Goal: Task Accomplishment & Management: Manage account settings

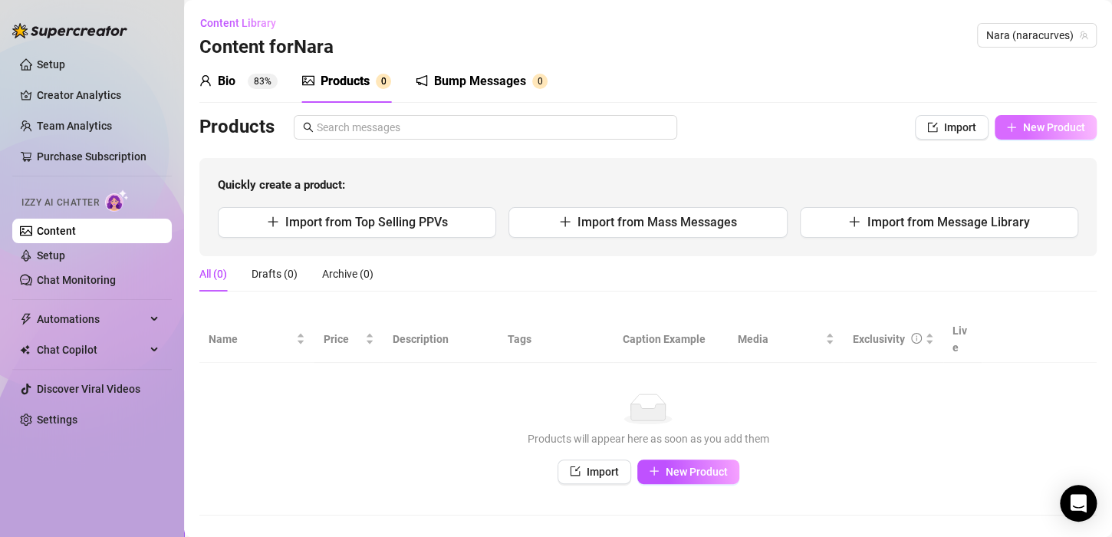
click at [1036, 137] on button "New Product" at bounding box center [1046, 127] width 102 height 25
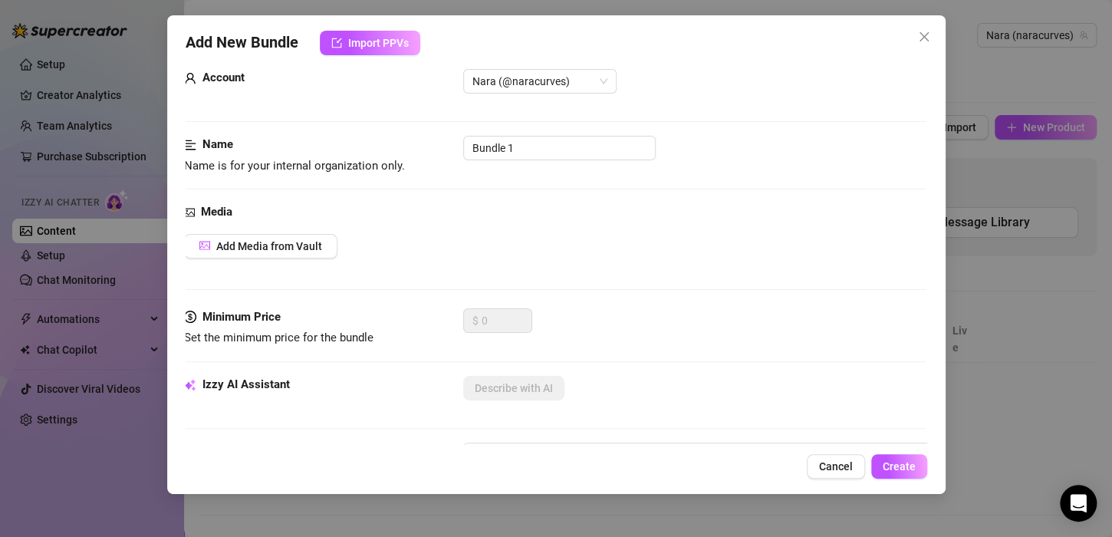
scroll to position [0, 2]
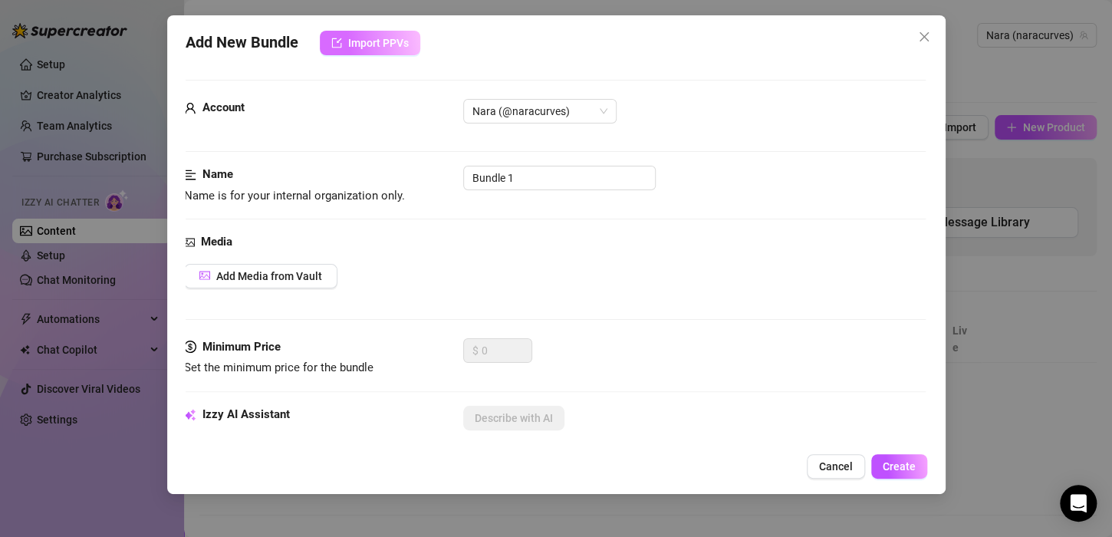
click at [371, 46] on span "Import PPVs" at bounding box center [378, 43] width 61 height 12
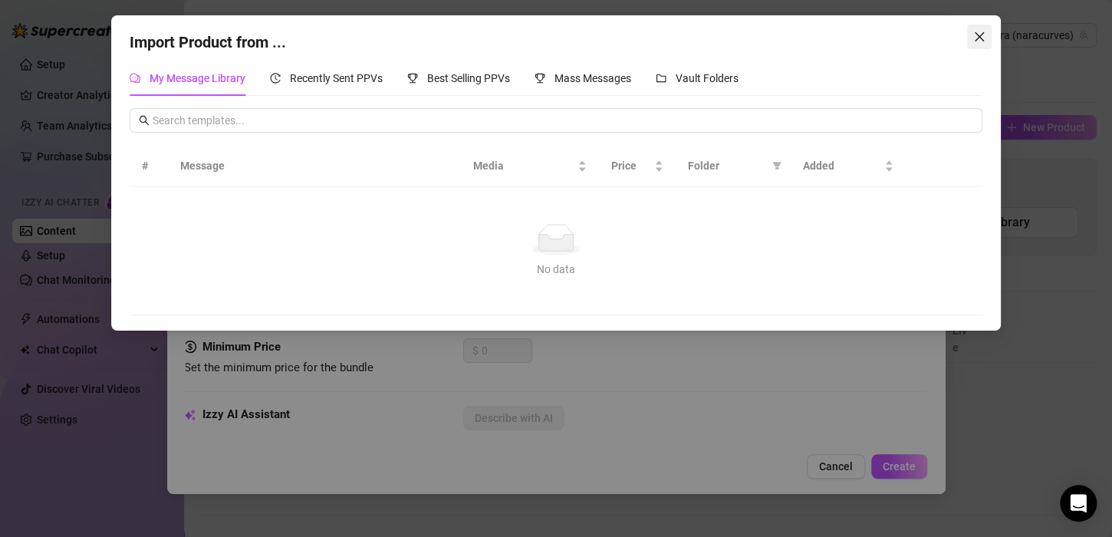
click at [975, 38] on icon "close" at bounding box center [979, 37] width 12 height 12
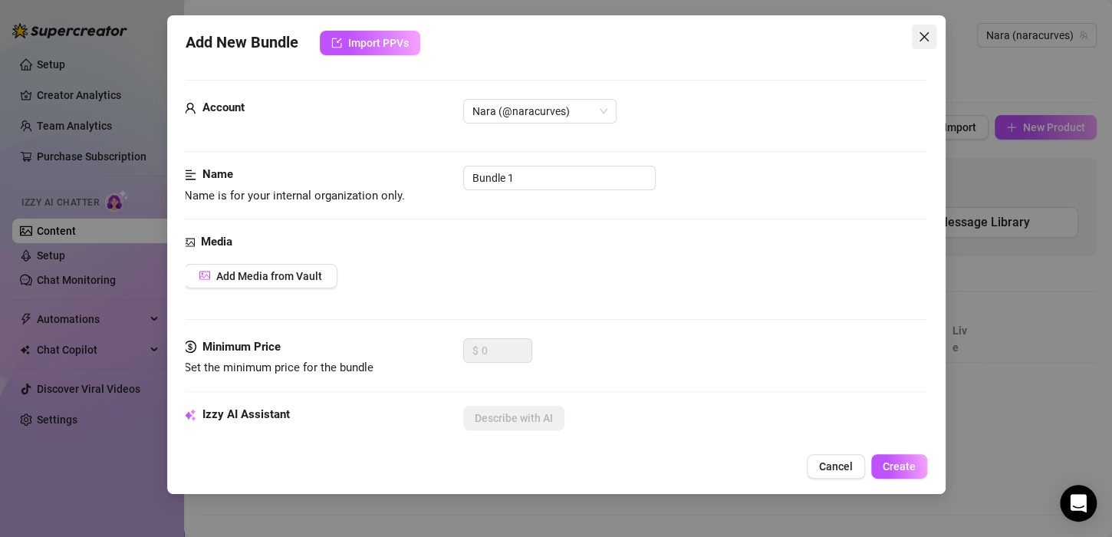
click at [927, 35] on icon "close" at bounding box center [924, 37] width 12 height 12
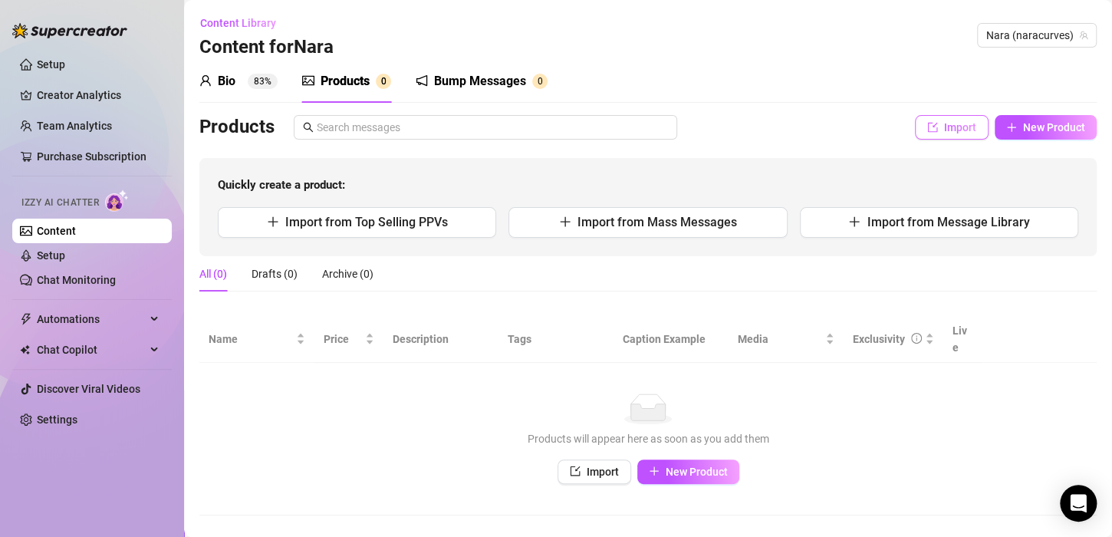
click at [927, 133] on button "Import" at bounding box center [952, 127] width 74 height 25
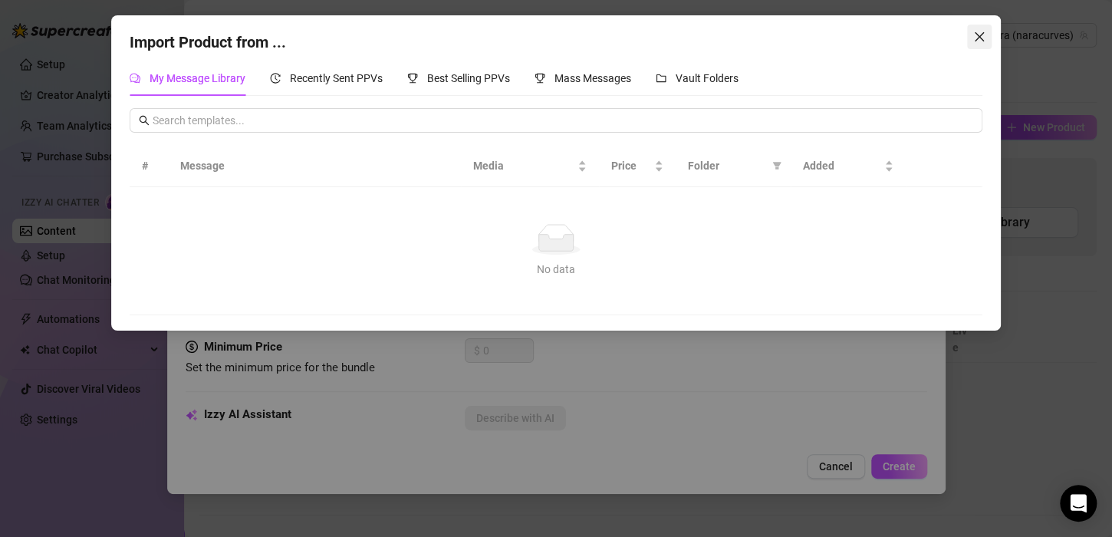
click at [981, 38] on icon "close" at bounding box center [979, 37] width 12 height 12
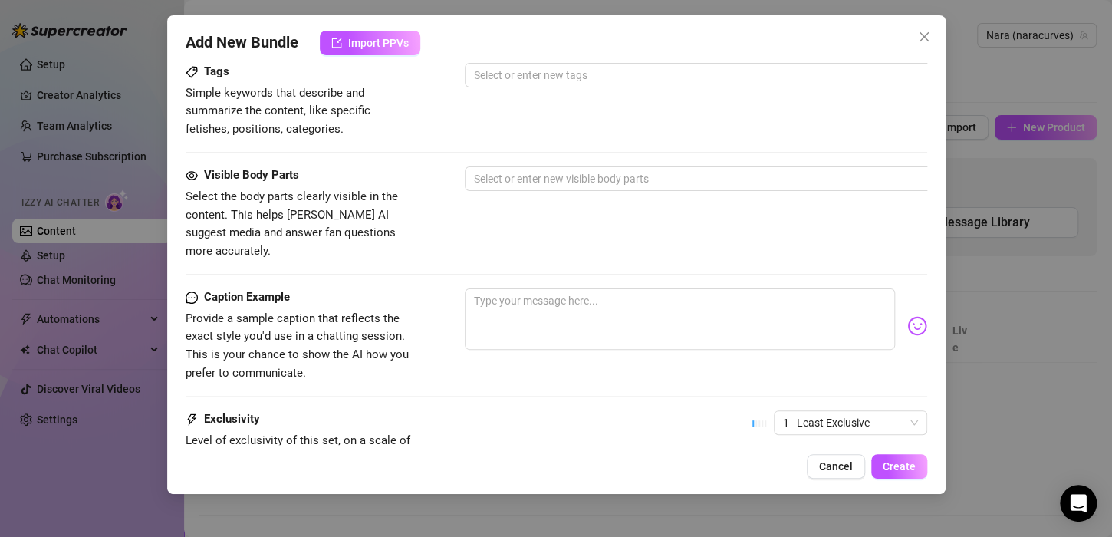
scroll to position [564, 0]
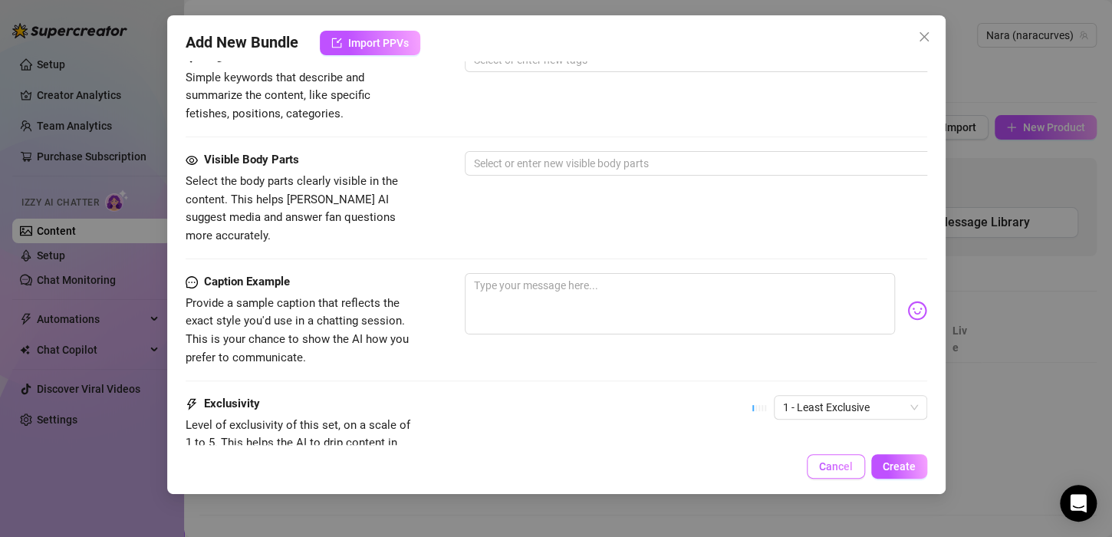
click at [825, 475] on button "Cancel" at bounding box center [836, 466] width 58 height 25
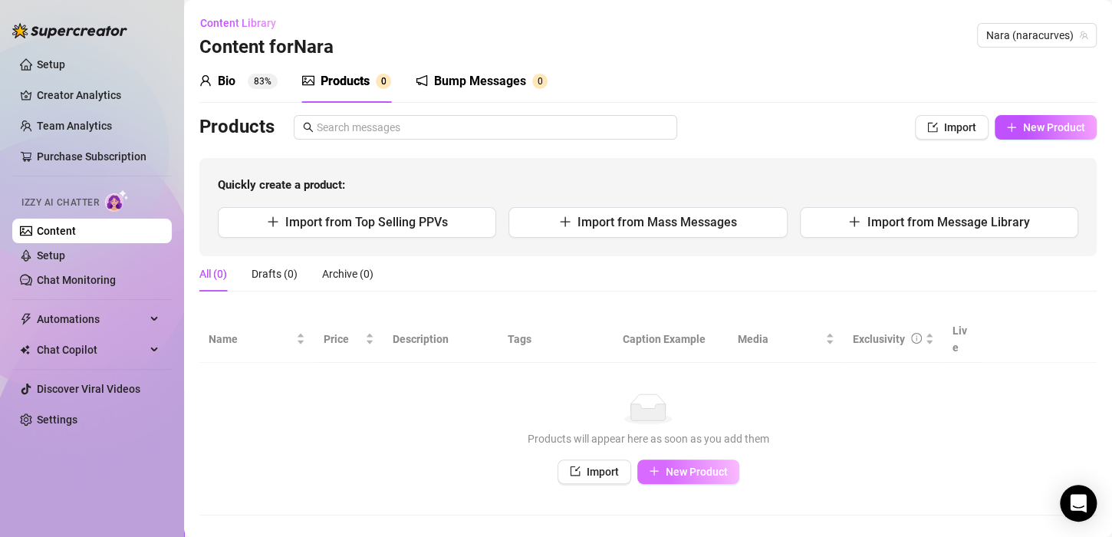
click at [686, 465] on span "New Product" at bounding box center [697, 471] width 62 height 12
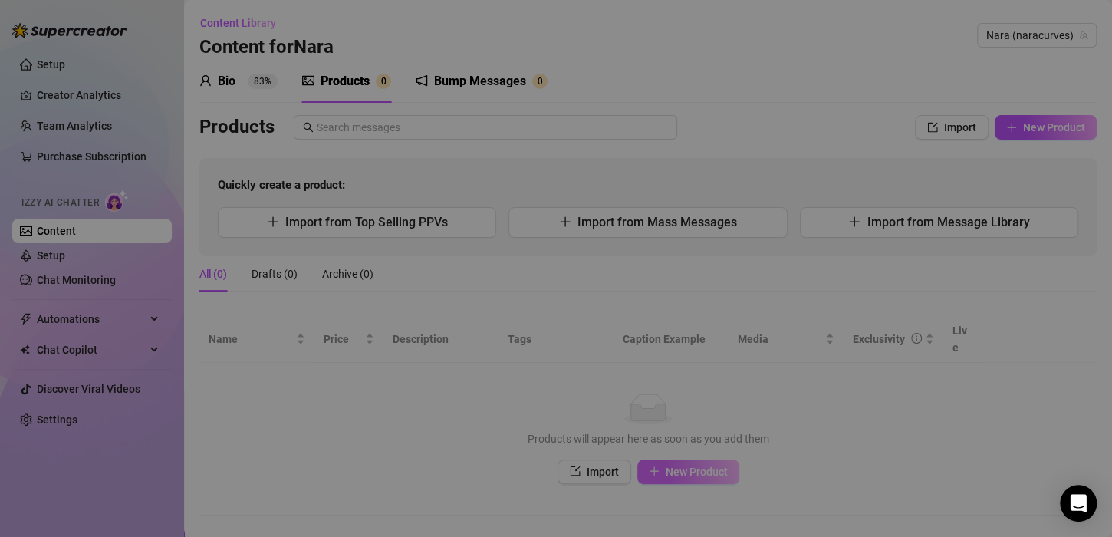
type textarea "Type your message here..."
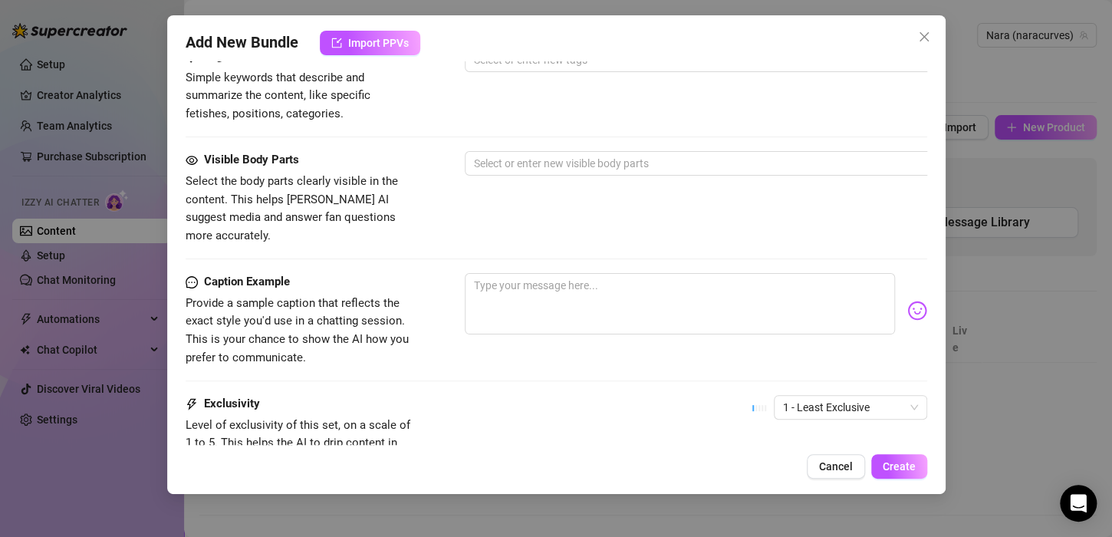
click at [640, 230] on div "Visible Body Parts Select the body parts clearly visible in the content. This h…" at bounding box center [557, 212] width 742 height 122
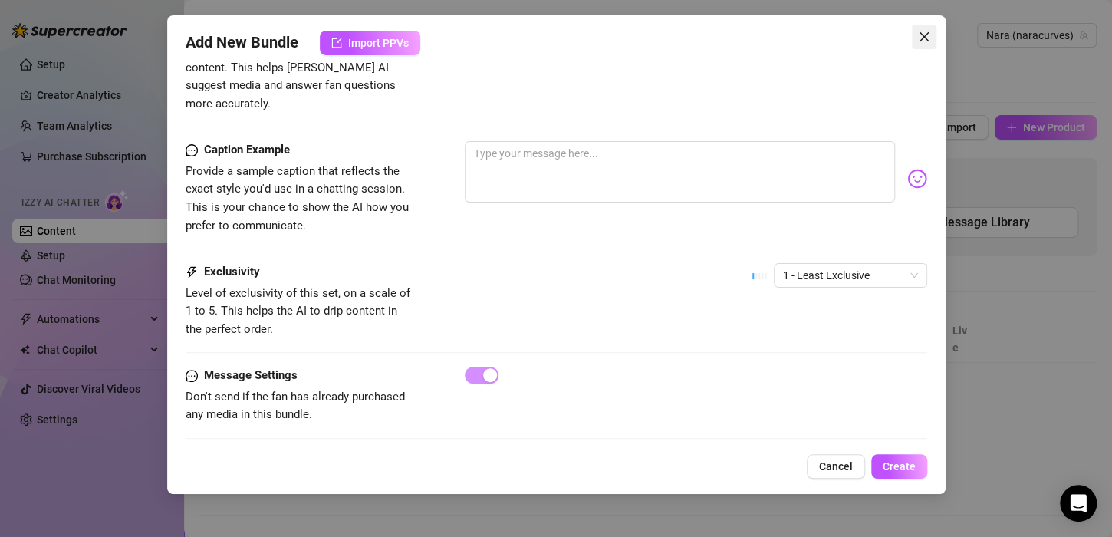
click at [914, 31] on span "Close" at bounding box center [924, 37] width 25 height 12
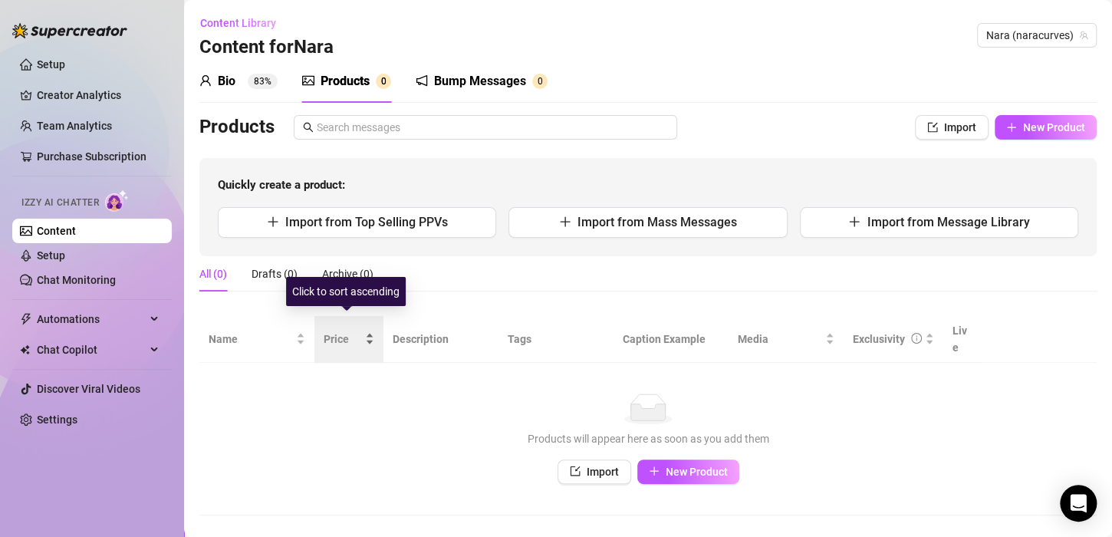
scroll to position [6, 0]
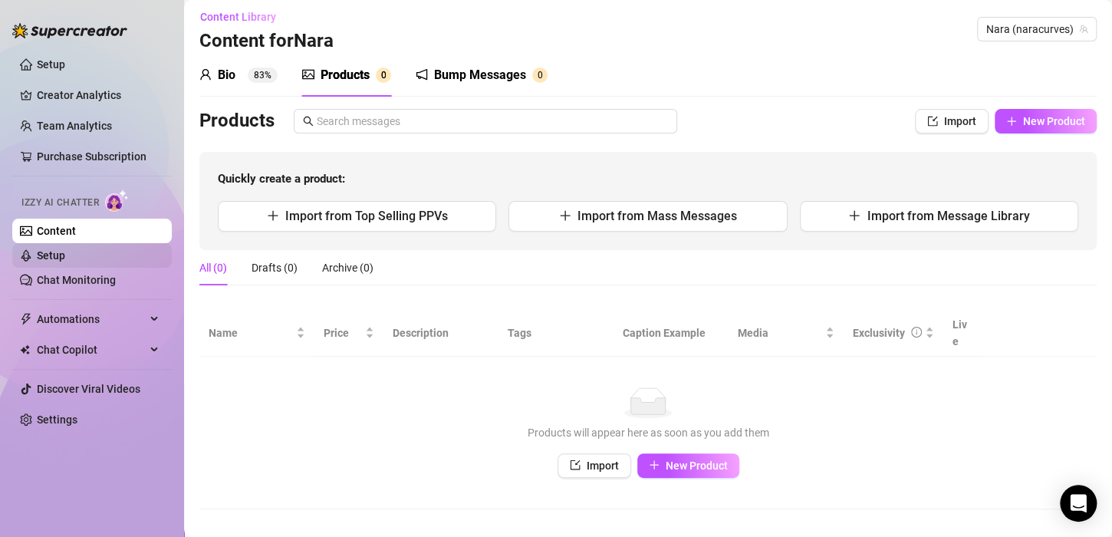
click at [54, 253] on link "Setup" at bounding box center [51, 255] width 28 height 12
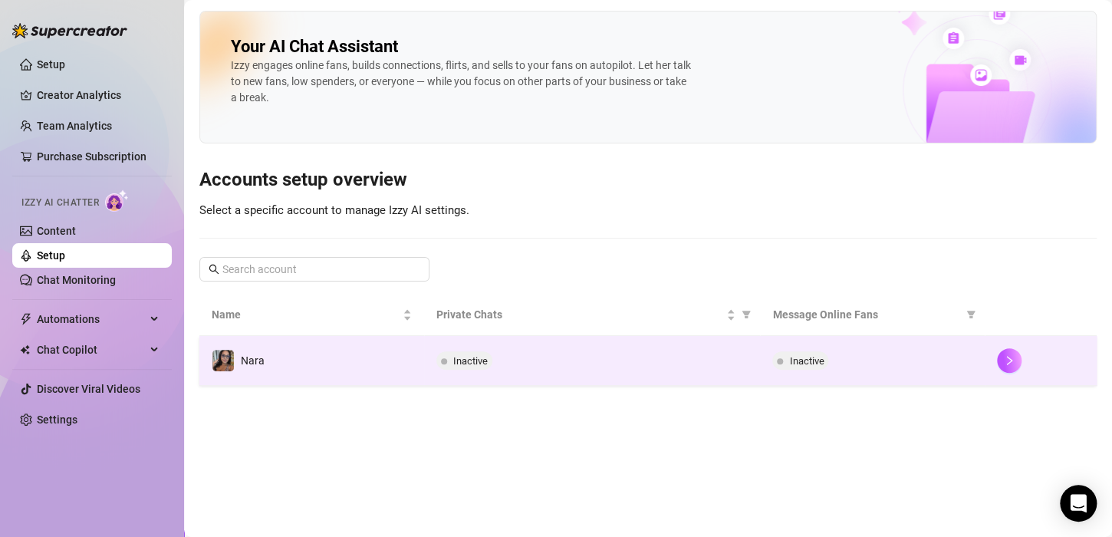
click at [1007, 373] on td at bounding box center [1041, 361] width 112 height 50
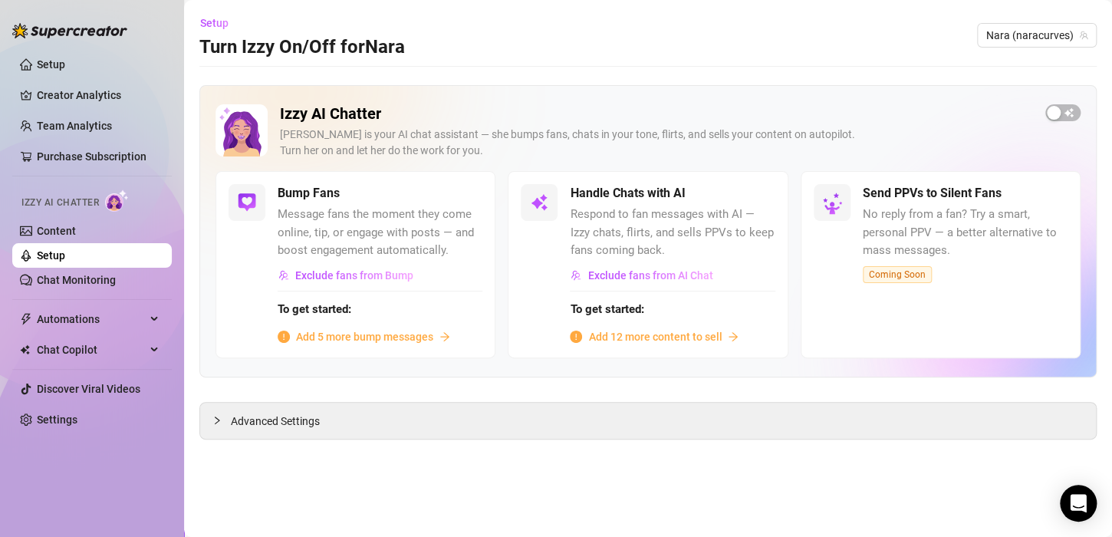
click at [357, 340] on span "Add 5 more bump messages" at bounding box center [364, 336] width 137 height 17
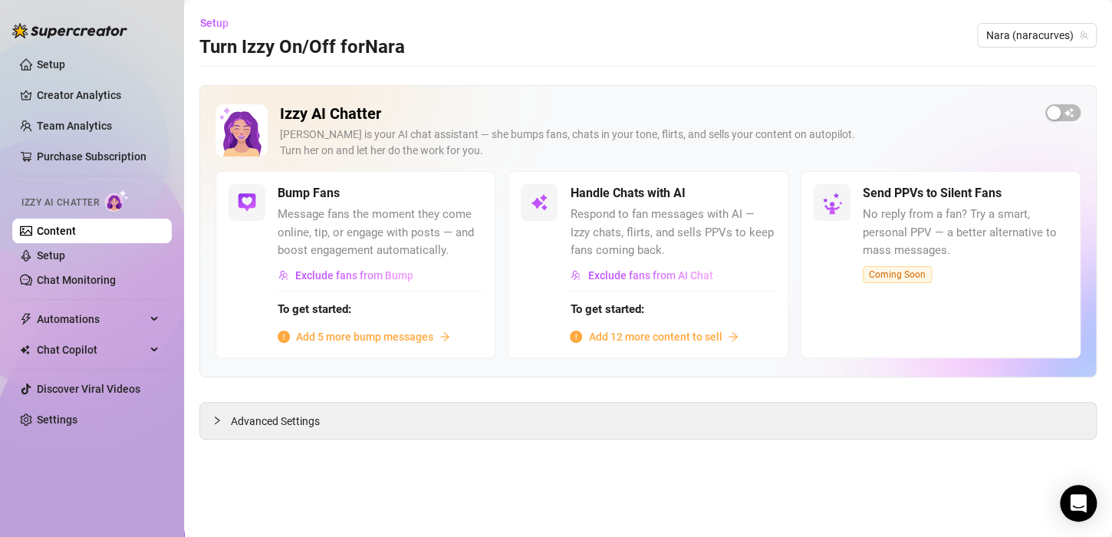
click at [391, 340] on span "Add 5 more bump messages" at bounding box center [364, 336] width 137 height 17
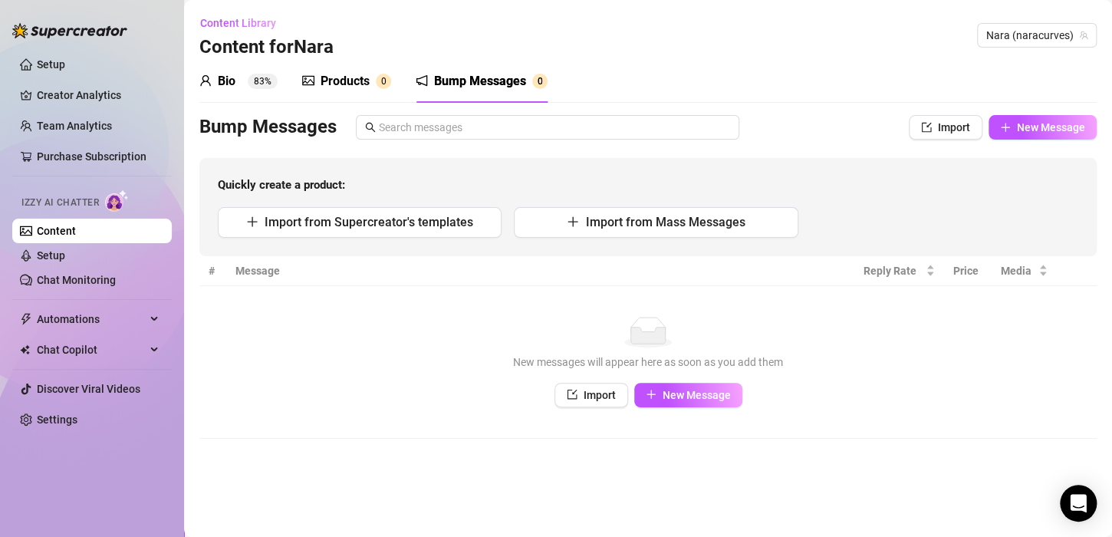
click at [327, 80] on div "Products" at bounding box center [345, 81] width 49 height 18
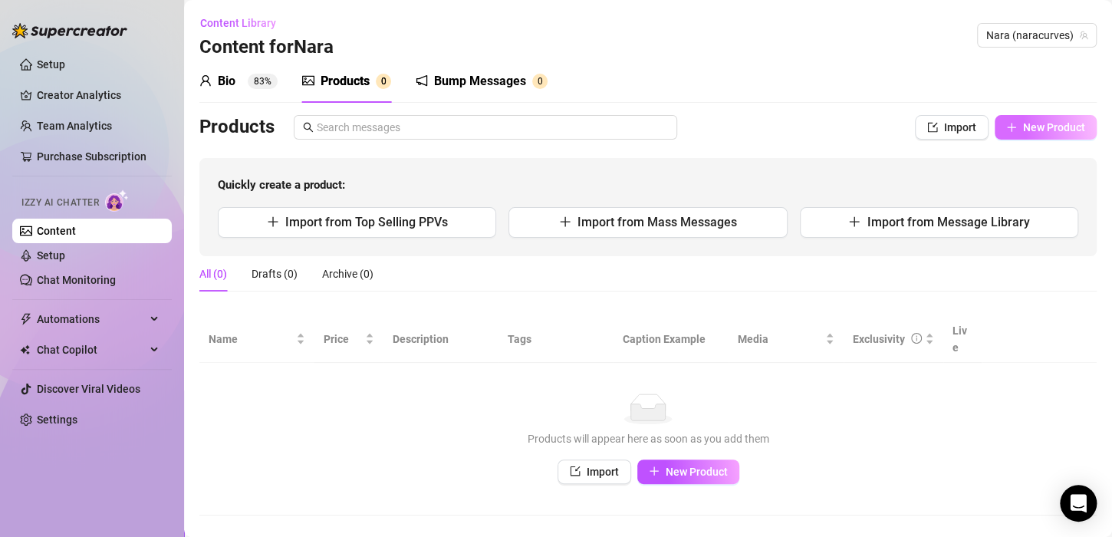
click at [1036, 135] on button "New Product" at bounding box center [1046, 127] width 102 height 25
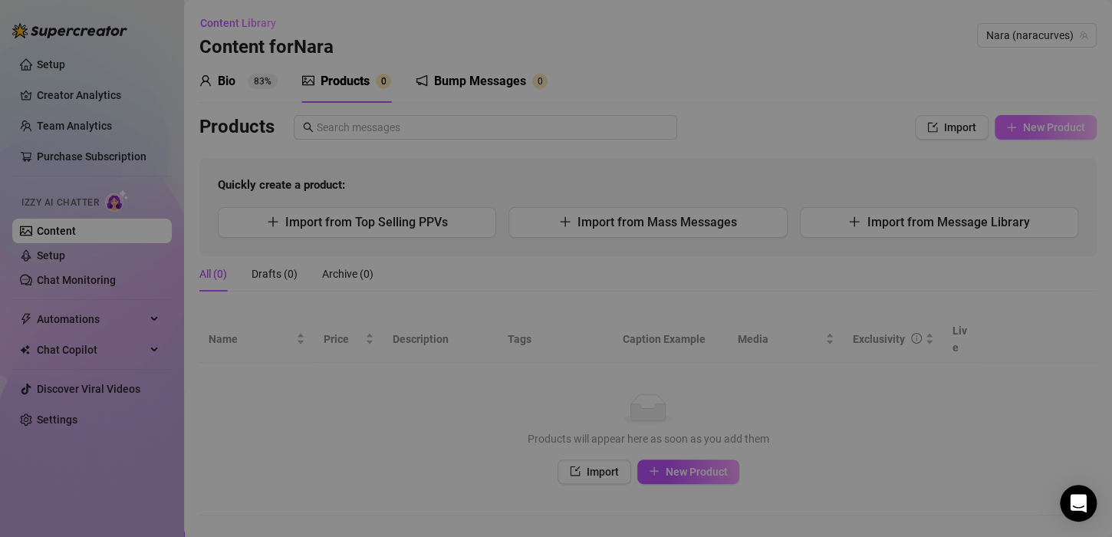
type textarea "Type your message here..."
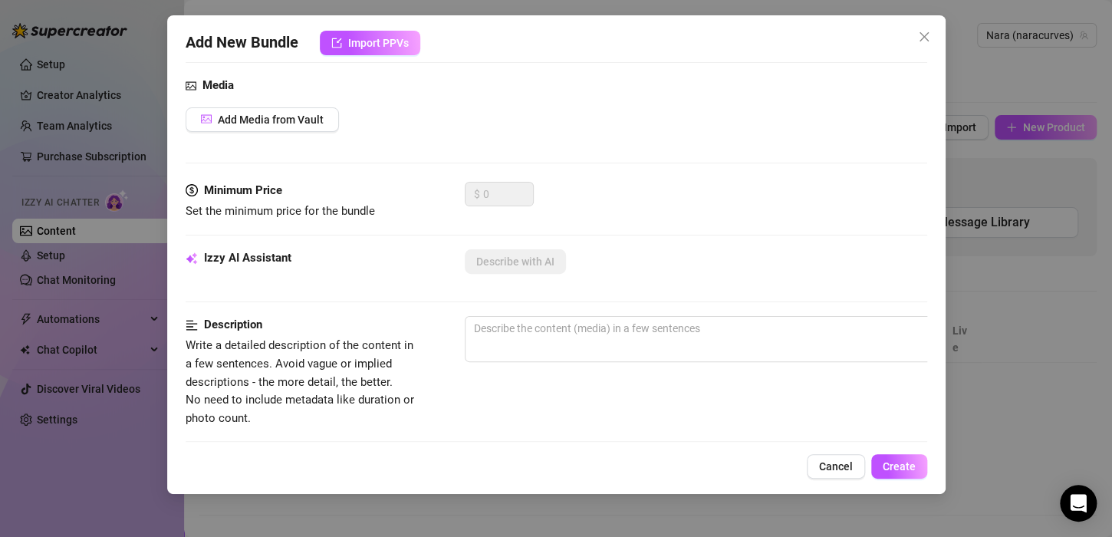
scroll to position [168, 6]
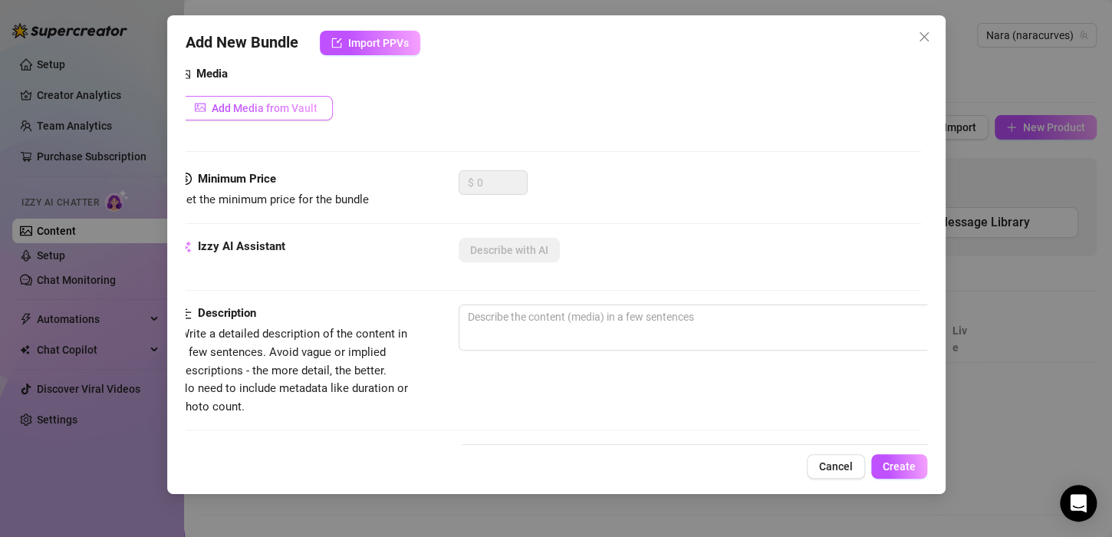
click at [297, 107] on span "Add Media from Vault" at bounding box center [265, 108] width 106 height 12
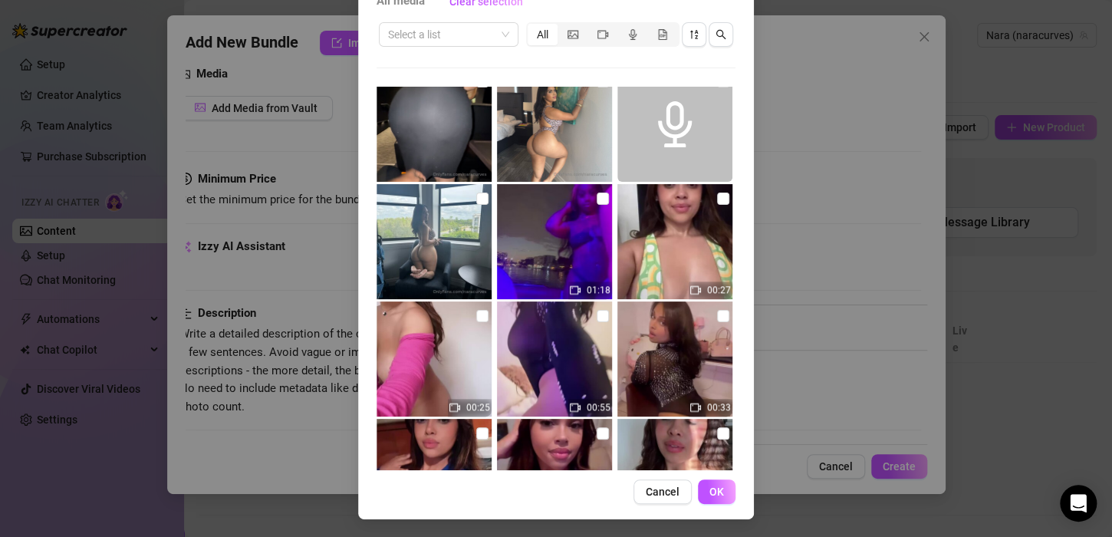
scroll to position [725, 0]
click at [454, 251] on img at bounding box center [434, 240] width 115 height 115
click at [478, 192] on input "checkbox" at bounding box center [482, 198] width 12 height 12
checkbox input "true"
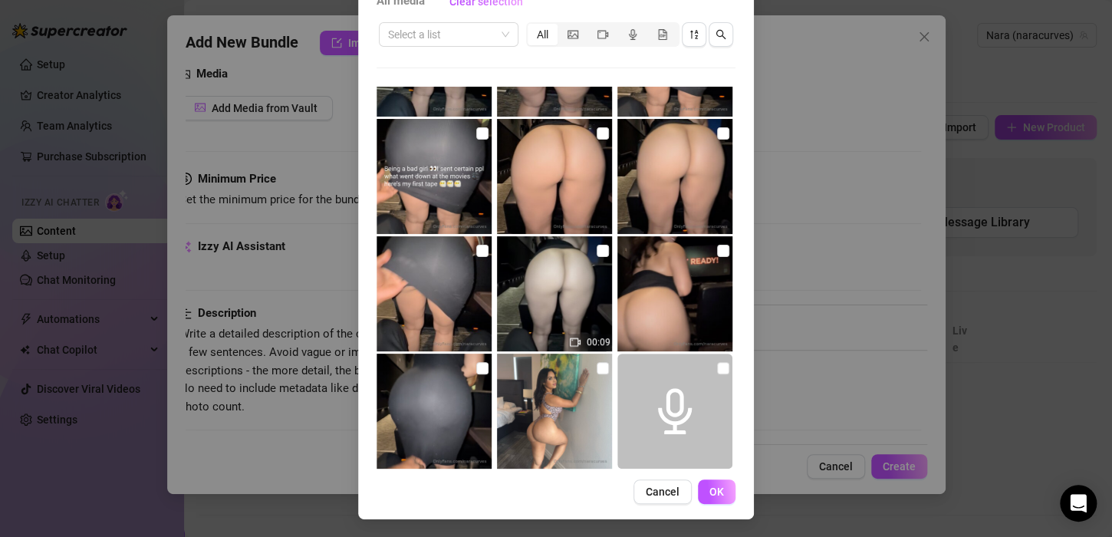
scroll to position [439, 0]
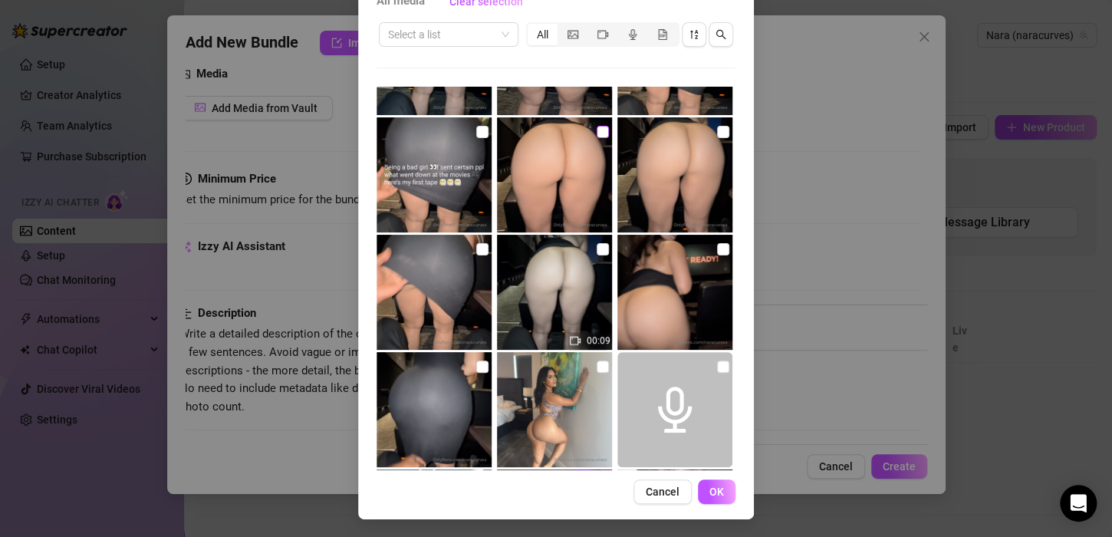
click at [597, 126] on input "checkbox" at bounding box center [603, 132] width 12 height 12
checkbox input "true"
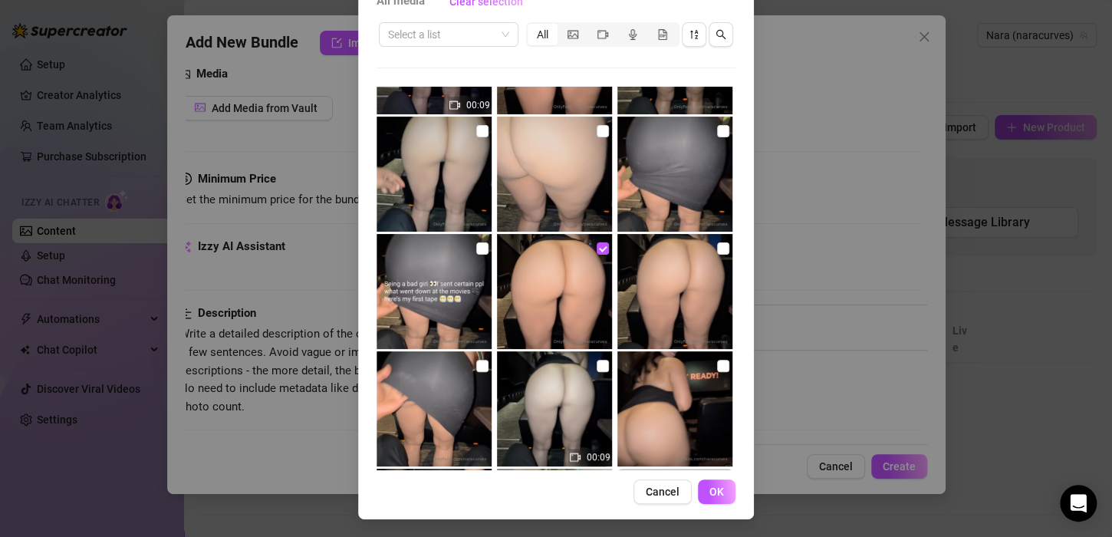
scroll to position [316, 0]
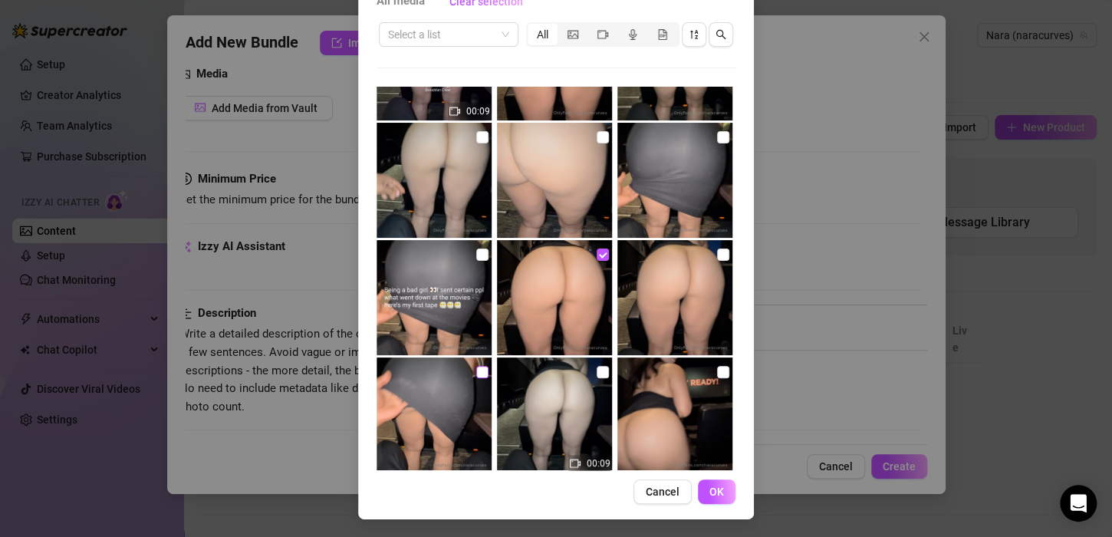
click at [476, 374] on input "checkbox" at bounding box center [482, 372] width 12 height 12
checkbox input "true"
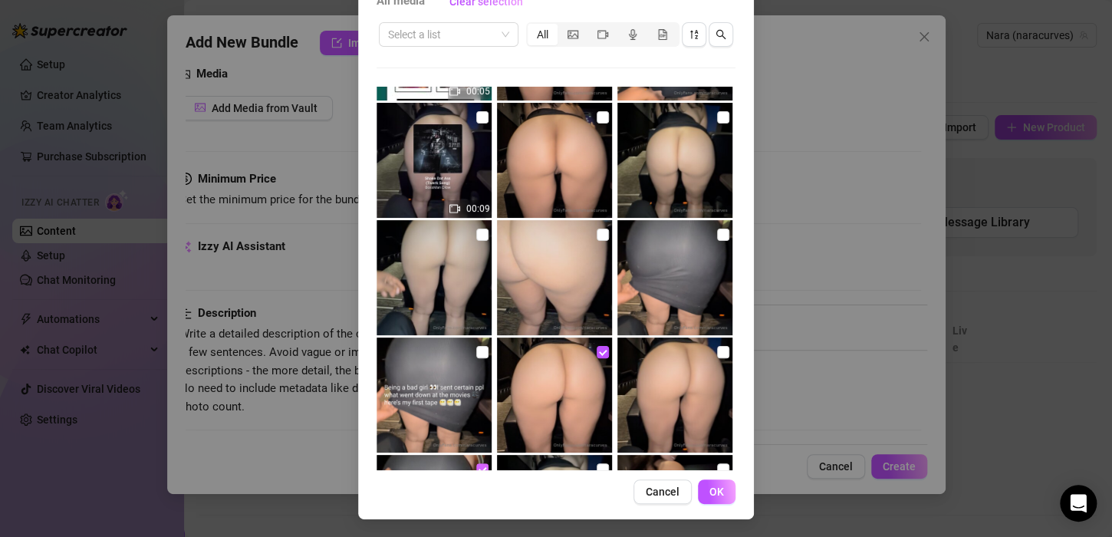
scroll to position [218, 0]
click at [583, 229] on img at bounding box center [554, 278] width 115 height 115
click at [597, 232] on input "checkbox" at bounding box center [603, 235] width 12 height 12
checkbox input "true"
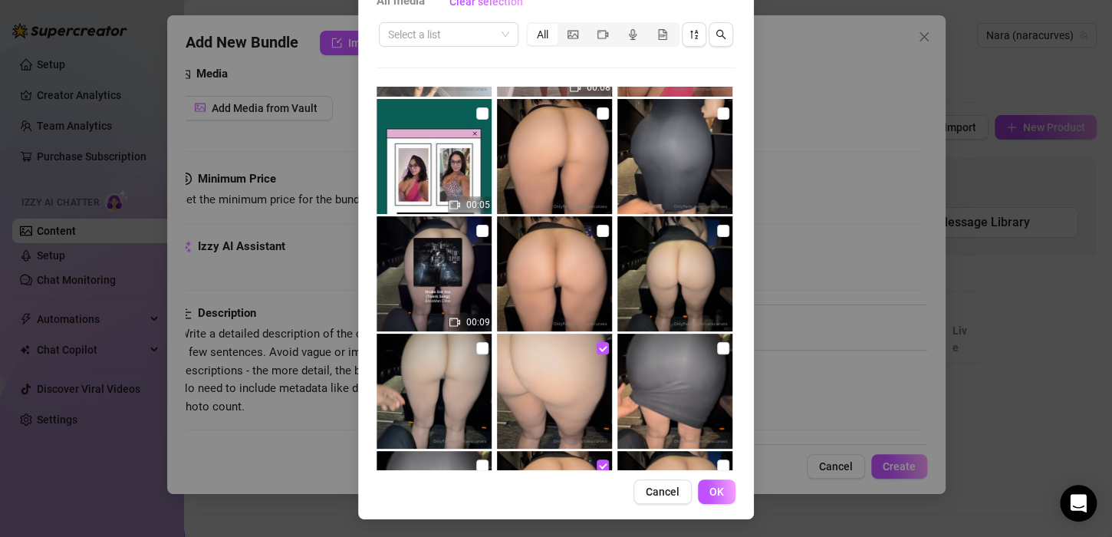
scroll to position [104, 0]
click at [597, 230] on input "checkbox" at bounding box center [603, 231] width 12 height 12
checkbox input "true"
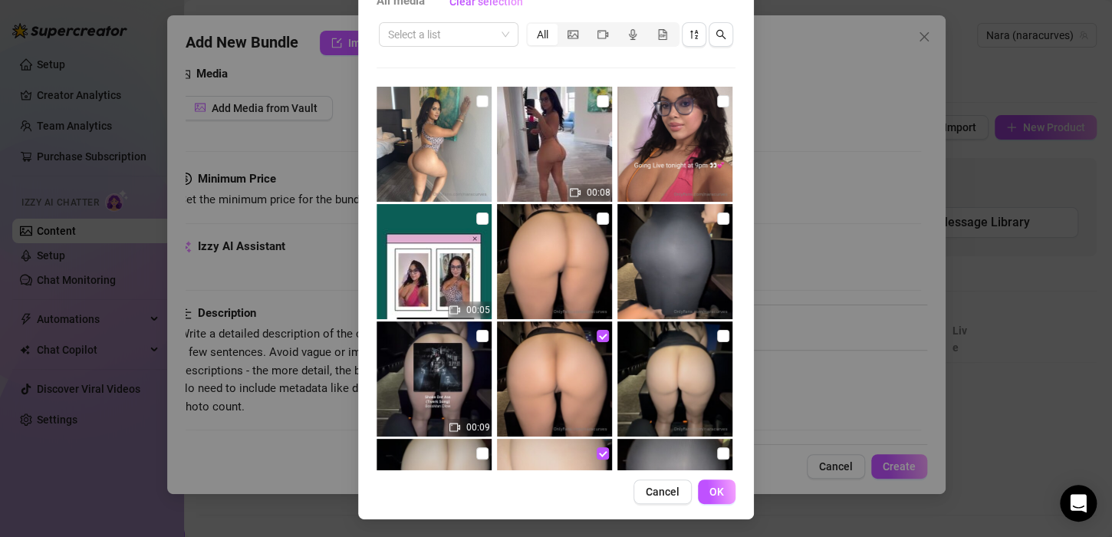
scroll to position [0, 0]
click at [597, 98] on input "checkbox" at bounding box center [603, 101] width 12 height 12
checkbox input "true"
click at [717, 215] on input "checkbox" at bounding box center [723, 218] width 12 height 12
checkbox input "true"
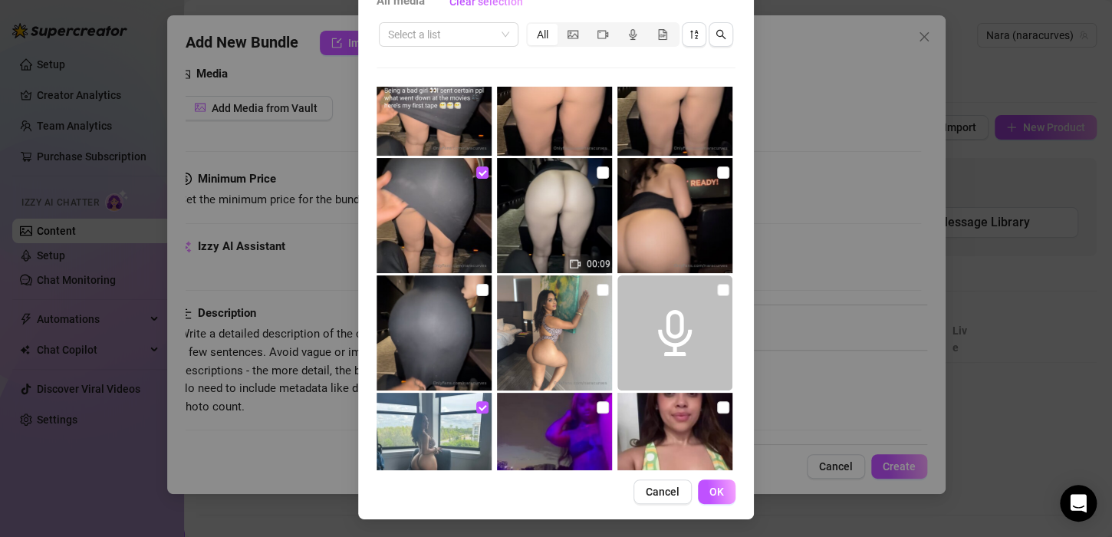
scroll to position [555, 0]
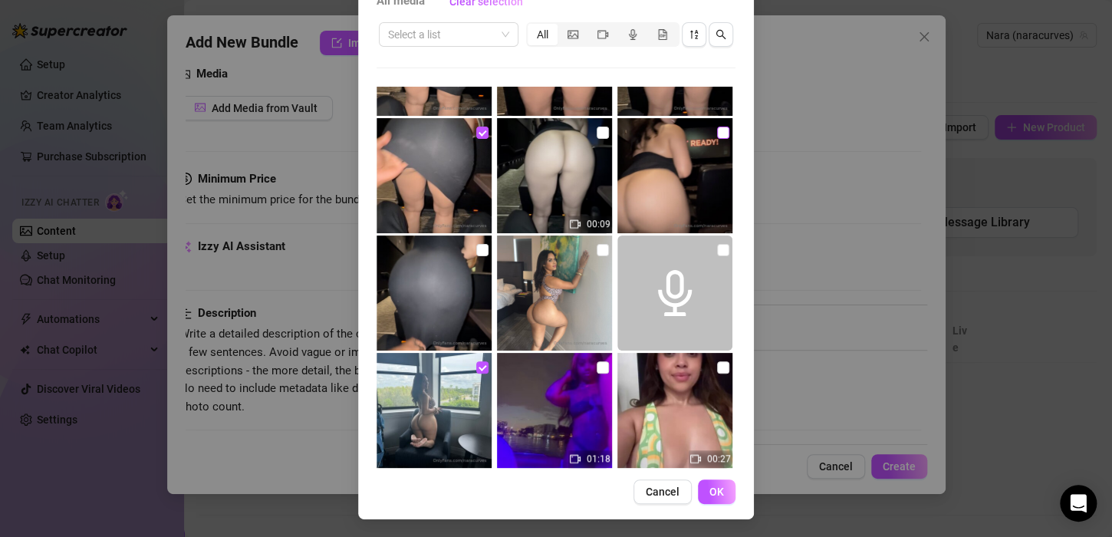
click at [717, 132] on input "checkbox" at bounding box center [723, 133] width 12 height 12
checkbox input "true"
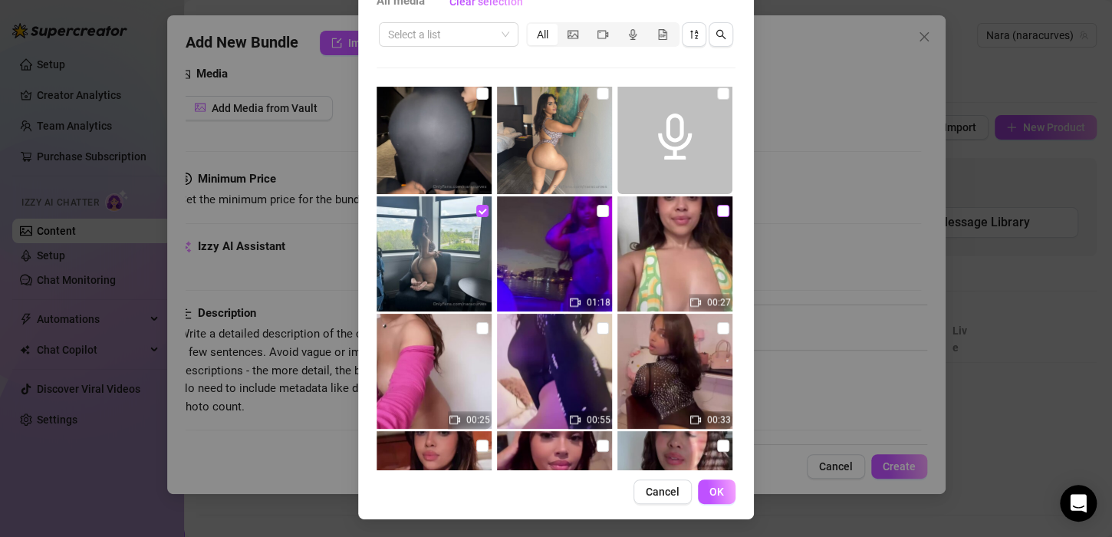
click at [717, 209] on input "checkbox" at bounding box center [723, 211] width 12 height 12
checkbox input "true"
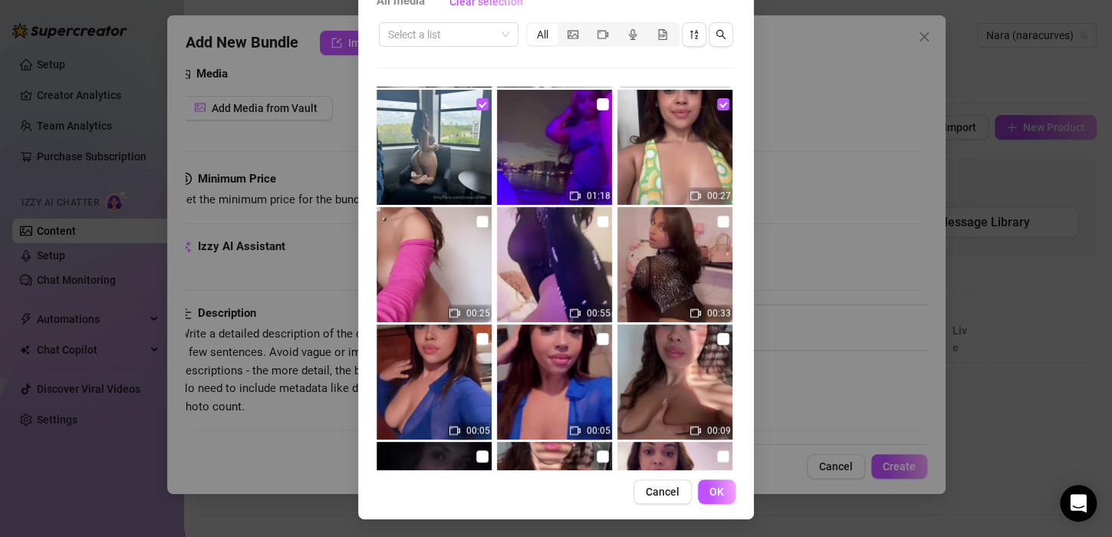
scroll to position [830, 0]
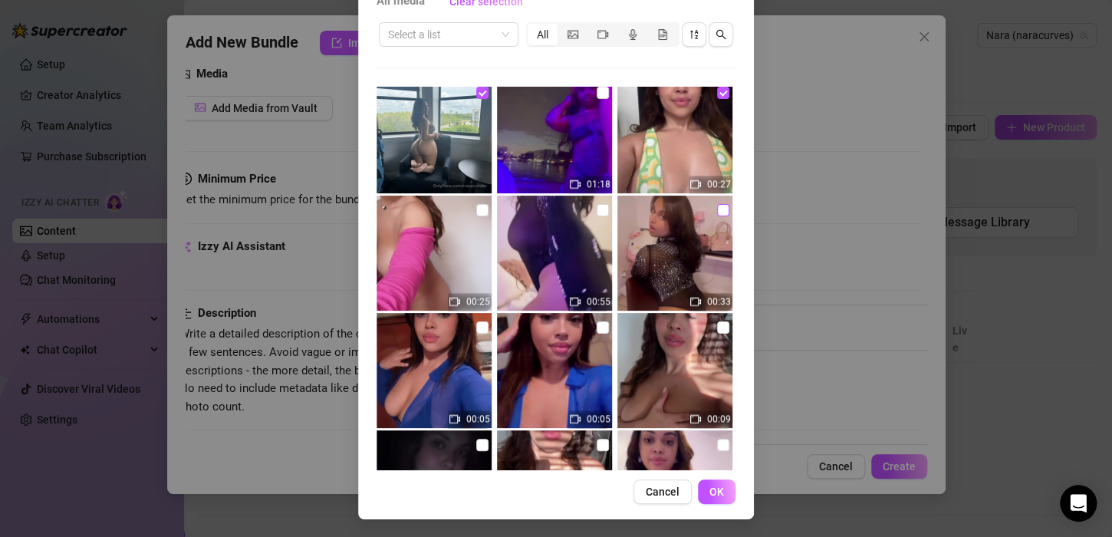
click at [717, 209] on input "checkbox" at bounding box center [723, 210] width 12 height 12
checkbox input "true"
click at [597, 208] on input "checkbox" at bounding box center [603, 210] width 12 height 12
checkbox input "true"
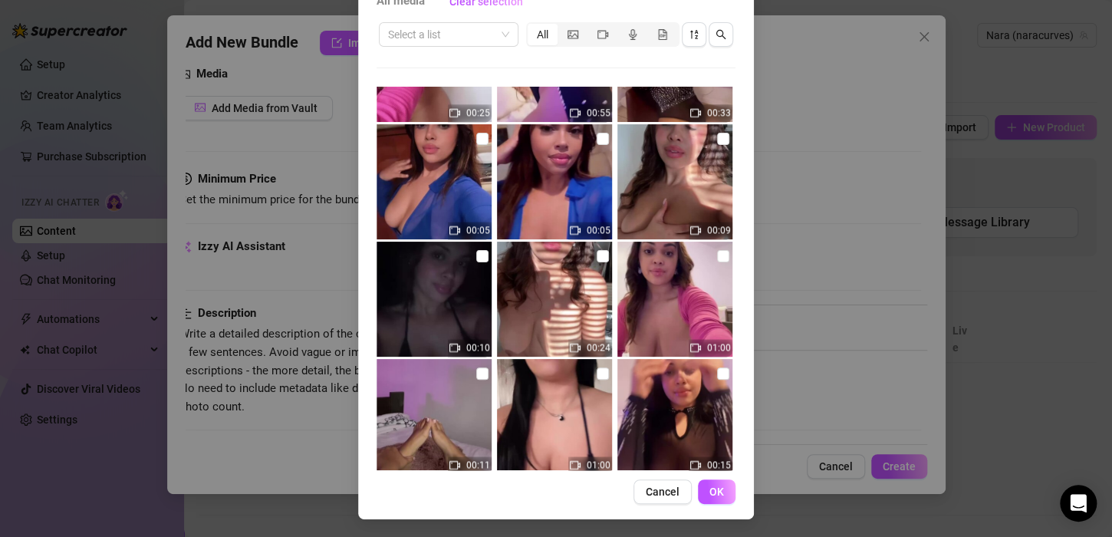
scroll to position [1021, 0]
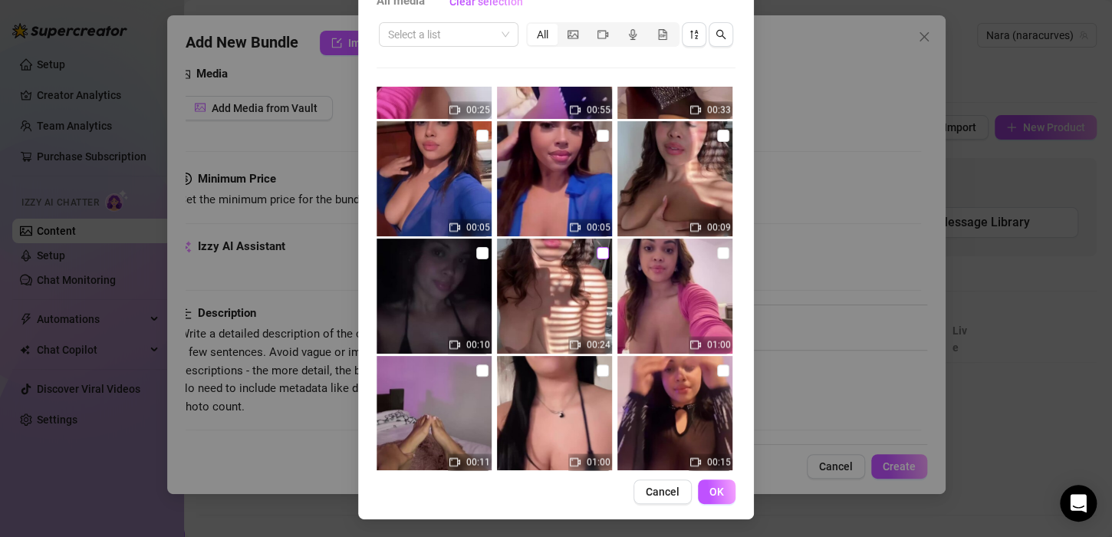
click at [597, 247] on input "checkbox" at bounding box center [603, 253] width 12 height 12
checkbox input "true"
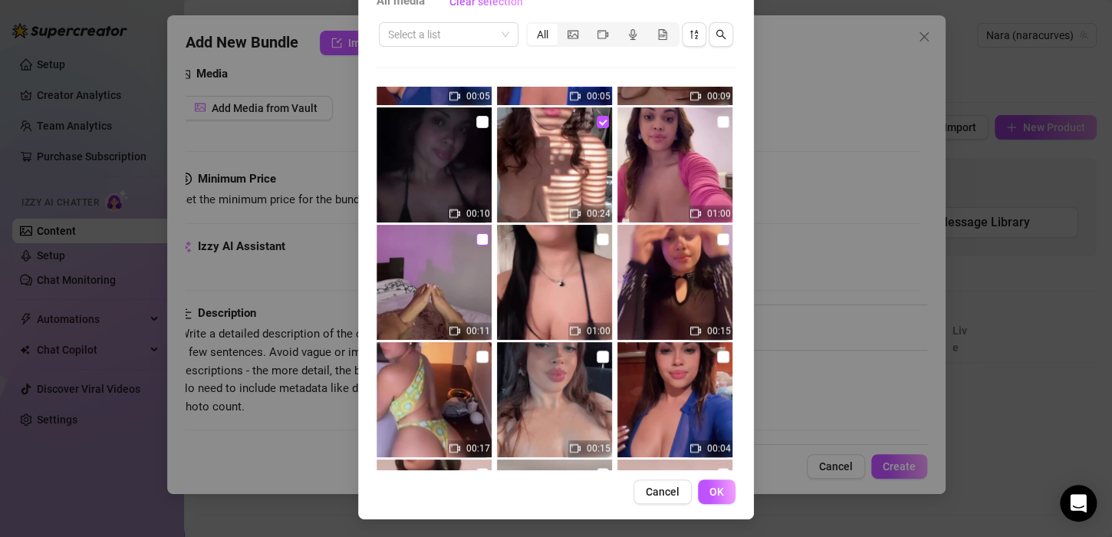
click at [476, 238] on input "checkbox" at bounding box center [482, 239] width 12 height 12
checkbox input "true"
click at [476, 354] on input "checkbox" at bounding box center [482, 356] width 12 height 12
checkbox input "true"
click at [709, 495] on span "OK" at bounding box center [716, 491] width 15 height 12
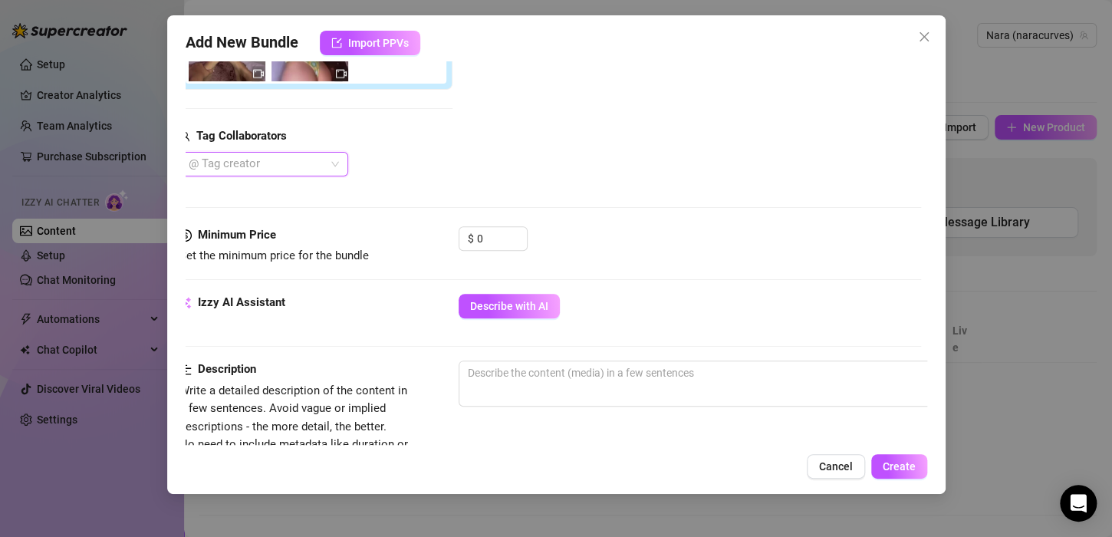
scroll to position [515, 0]
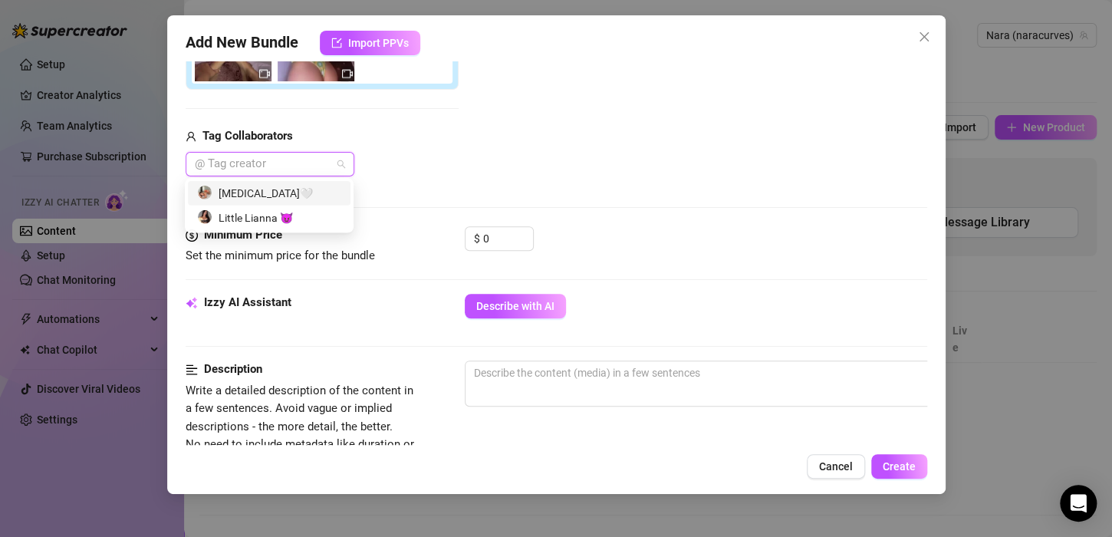
click at [324, 158] on div at bounding box center [262, 163] width 146 height 21
click at [499, 238] on input "0" at bounding box center [508, 238] width 50 height 23
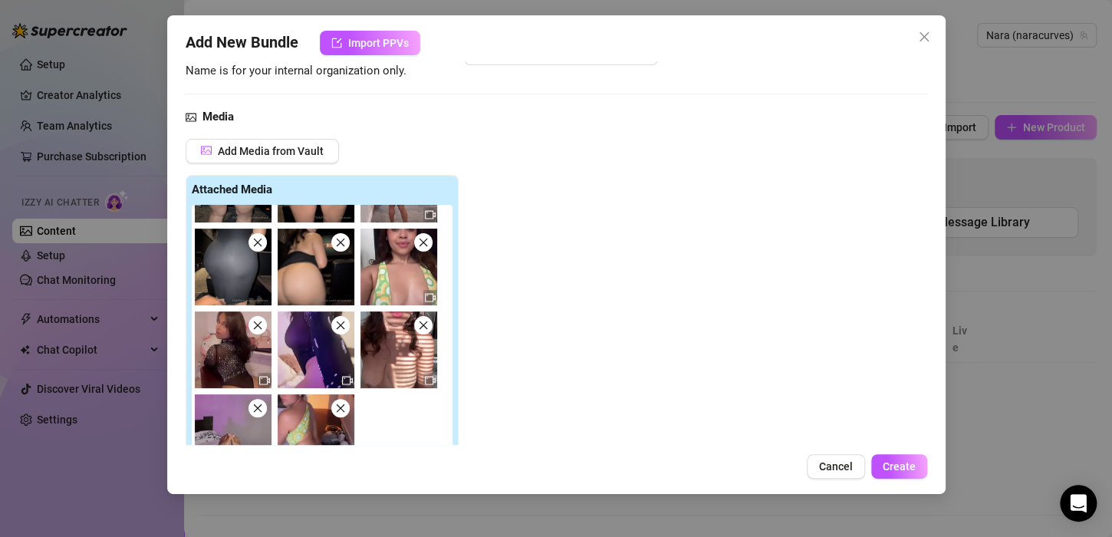
scroll to position [137, 0]
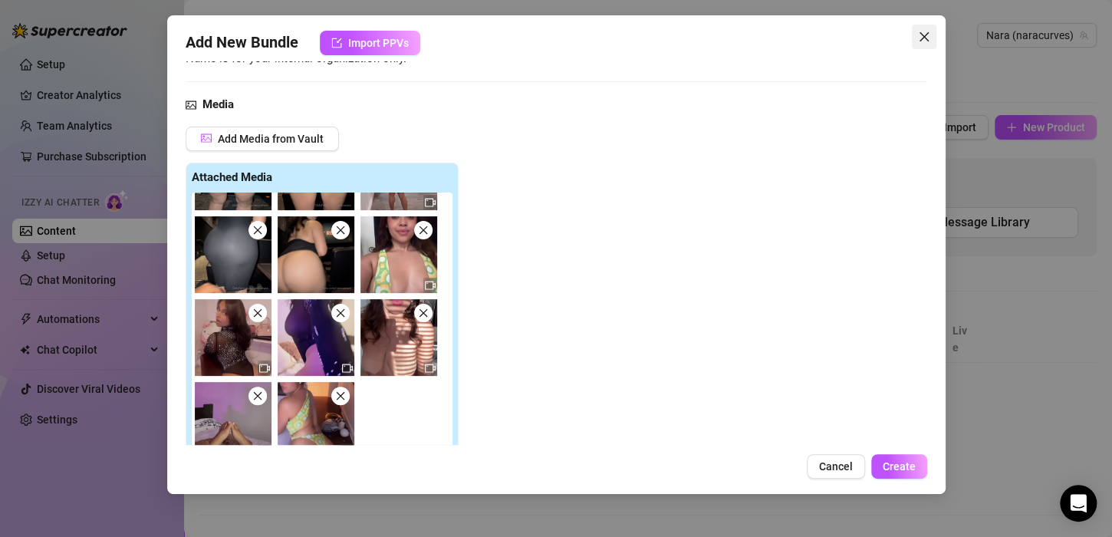
click at [935, 37] on span "Close" at bounding box center [924, 37] width 25 height 12
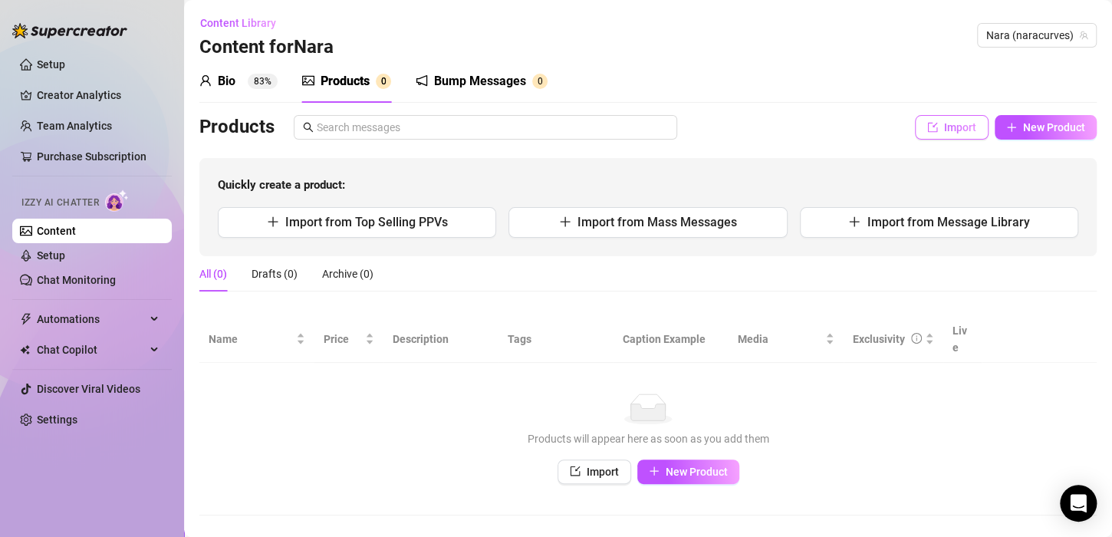
click at [958, 121] on span "Import" at bounding box center [960, 127] width 32 height 12
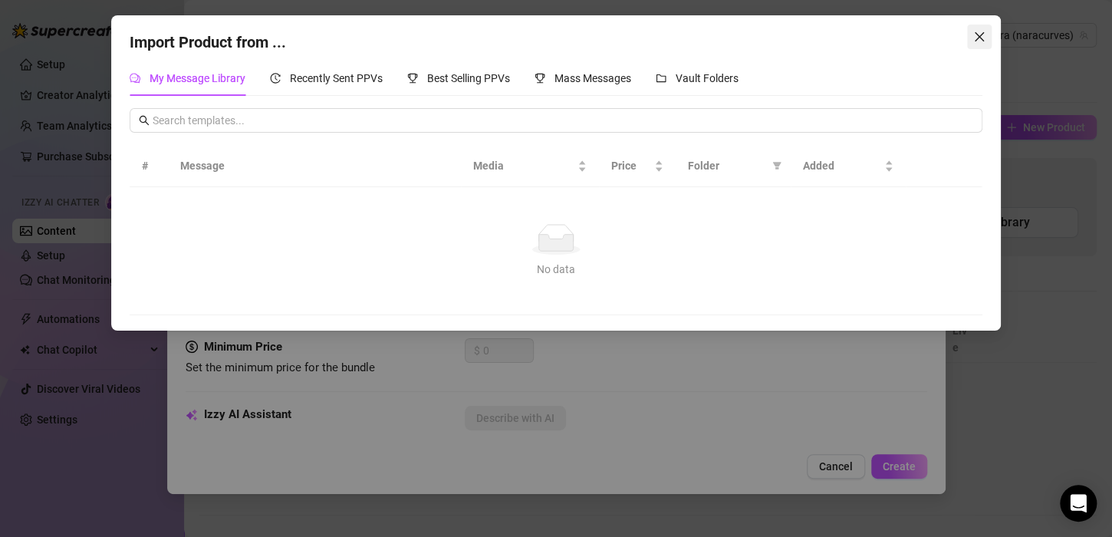
click at [973, 36] on icon "close" at bounding box center [979, 37] width 12 height 12
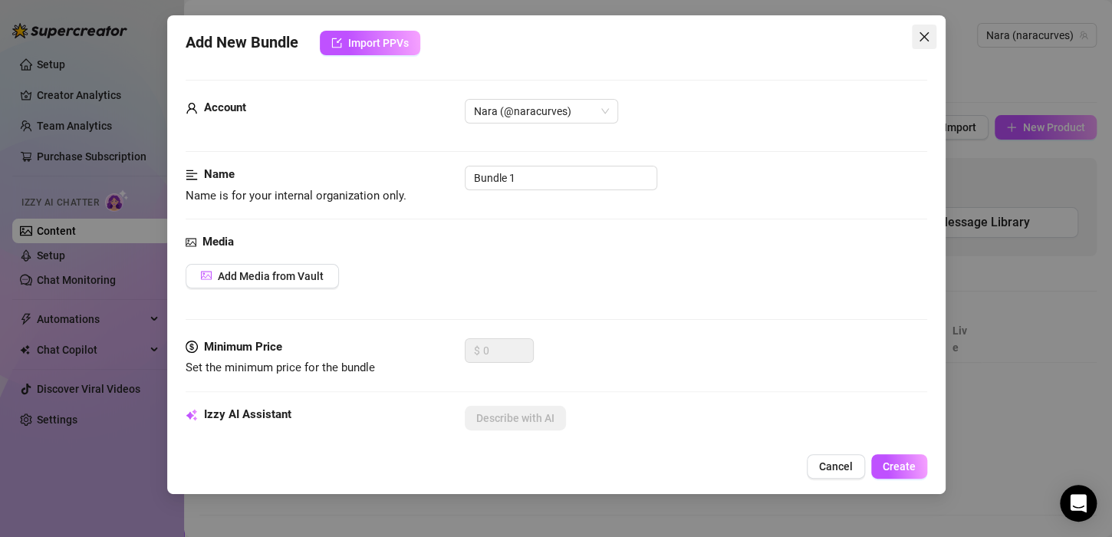
click at [918, 44] on button "Close" at bounding box center [924, 37] width 25 height 25
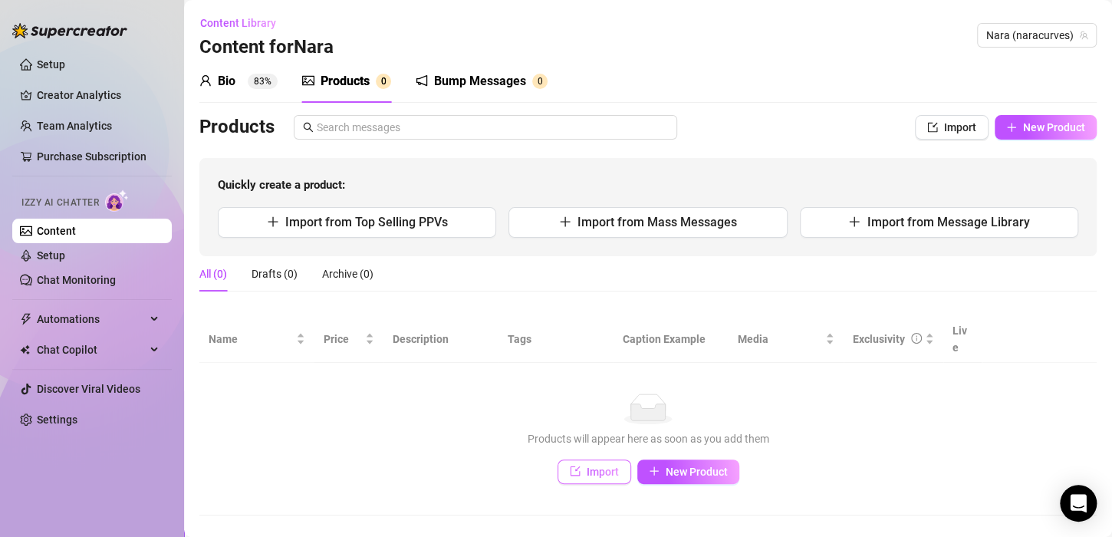
scroll to position [6, 0]
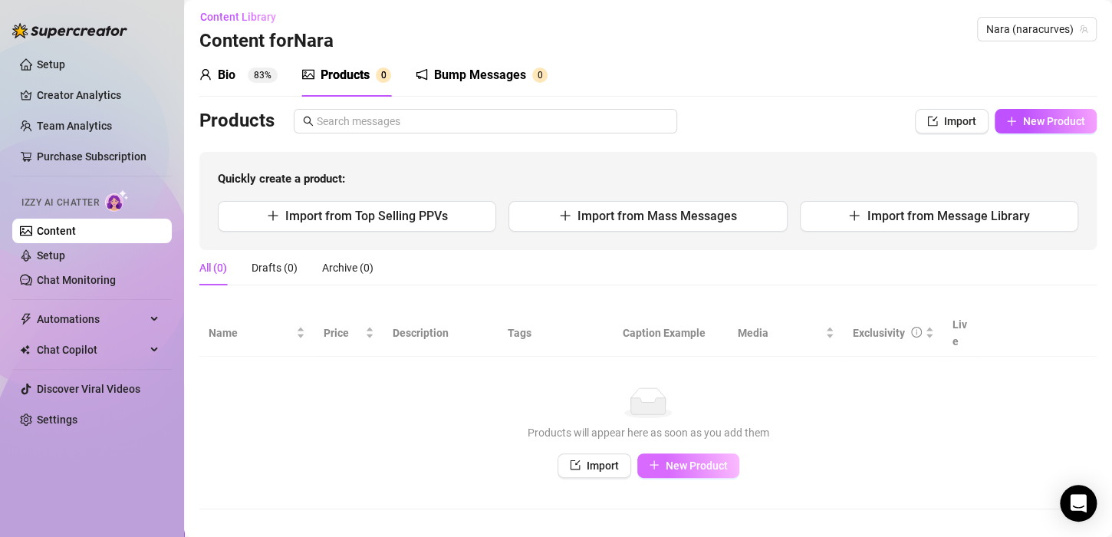
click at [669, 459] on span "New Product" at bounding box center [697, 465] width 62 height 12
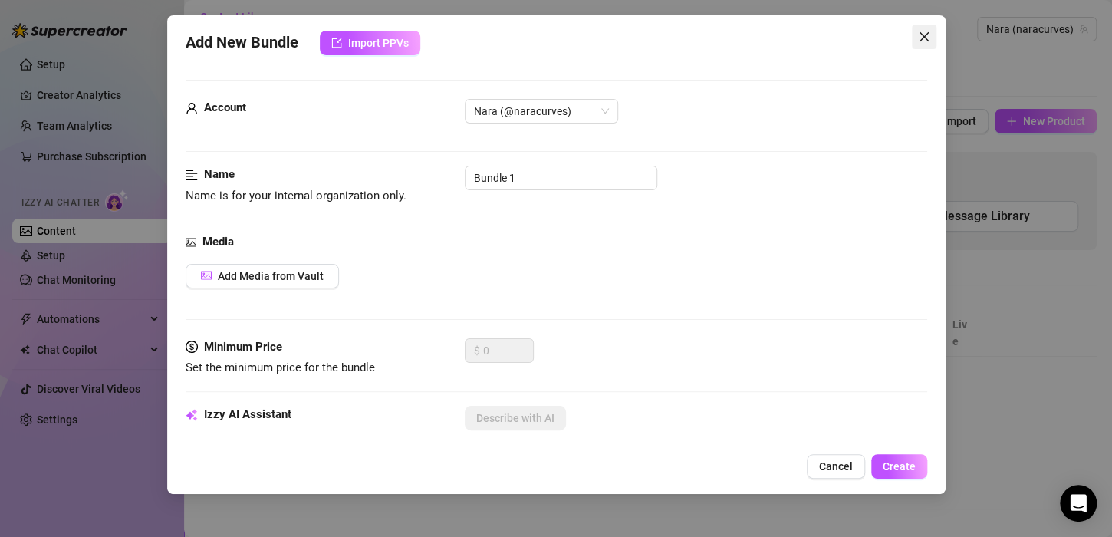
click at [930, 38] on span "Close" at bounding box center [924, 37] width 25 height 12
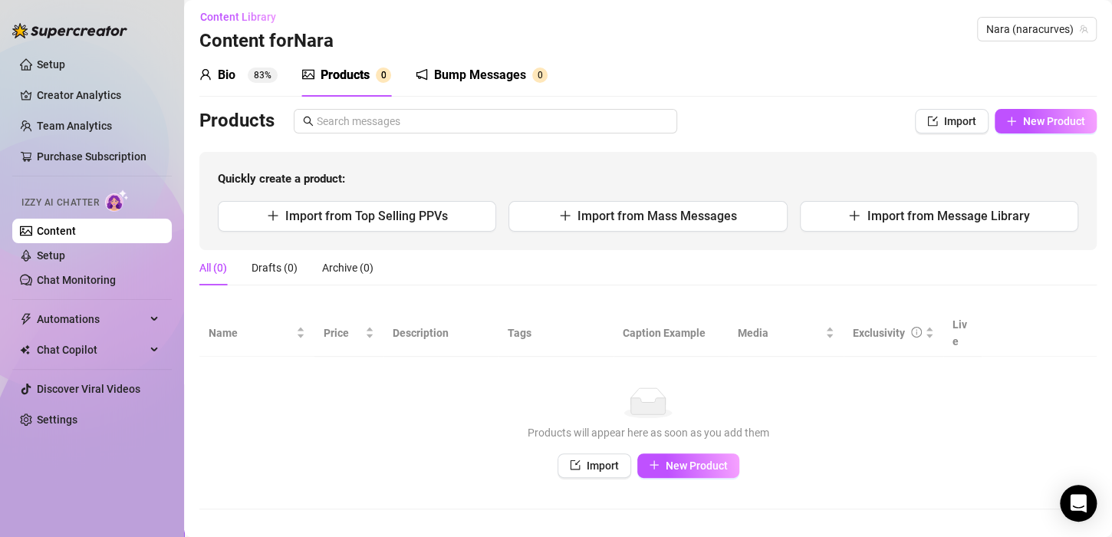
click at [1004, 137] on div "Products Import New Product Quickly create a product: Import from Top Selling P…" at bounding box center [647, 179] width 897 height 141
click at [1006, 122] on icon "plus" at bounding box center [1011, 121] width 11 height 11
type textarea "Type your message here..."
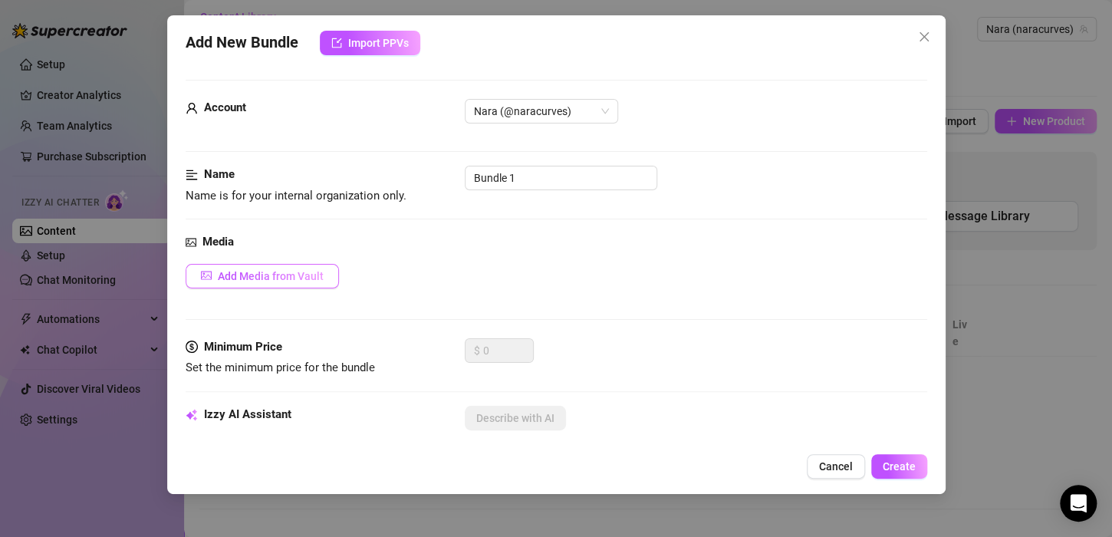
click at [264, 278] on span "Add Media from Vault" at bounding box center [271, 276] width 106 height 12
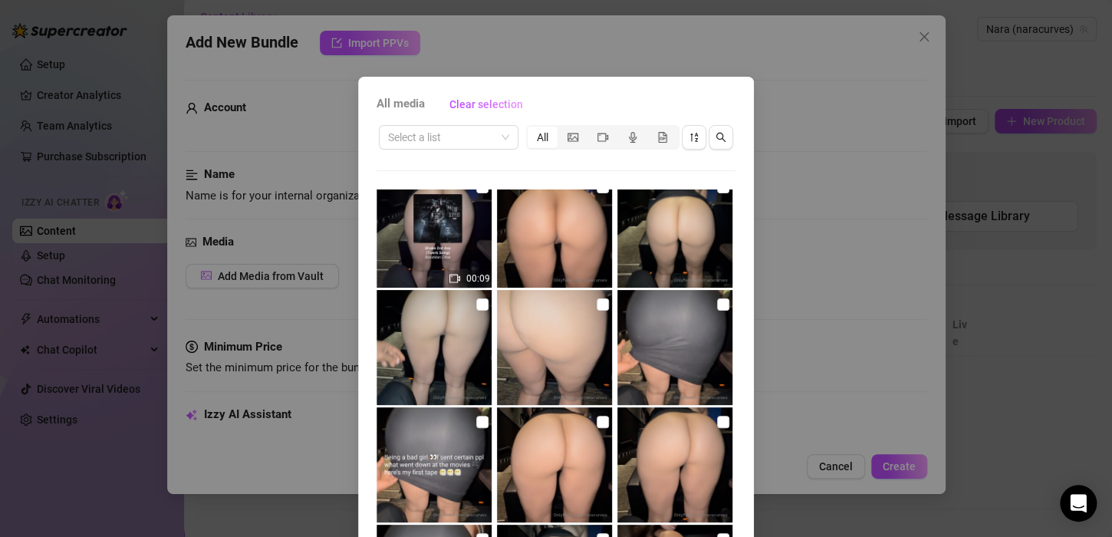
scroll to position [252, 0]
click at [476, 300] on input "checkbox" at bounding box center [482, 304] width 12 height 12
checkbox input "true"
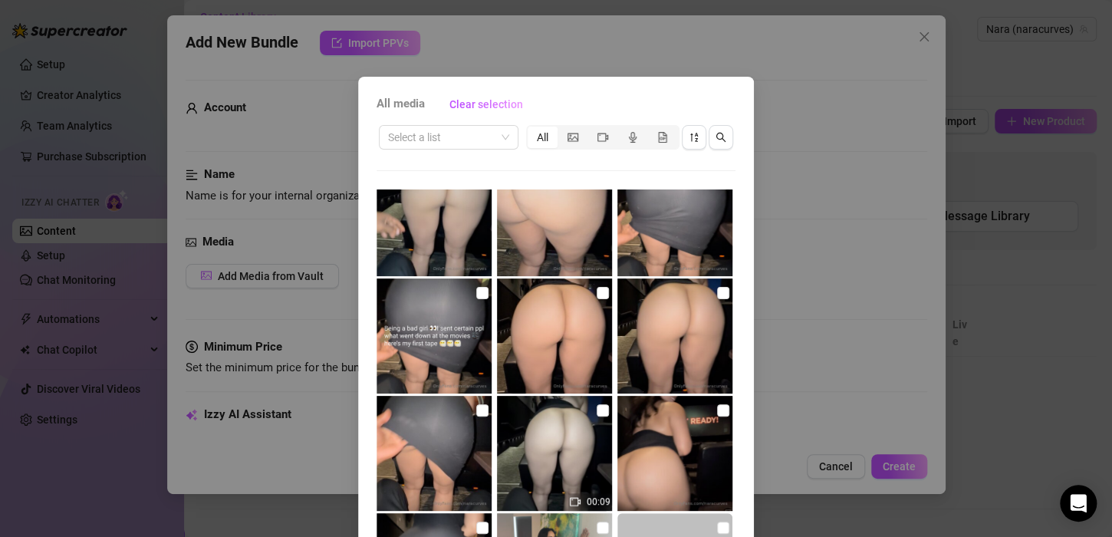
scroll to position [428, 0]
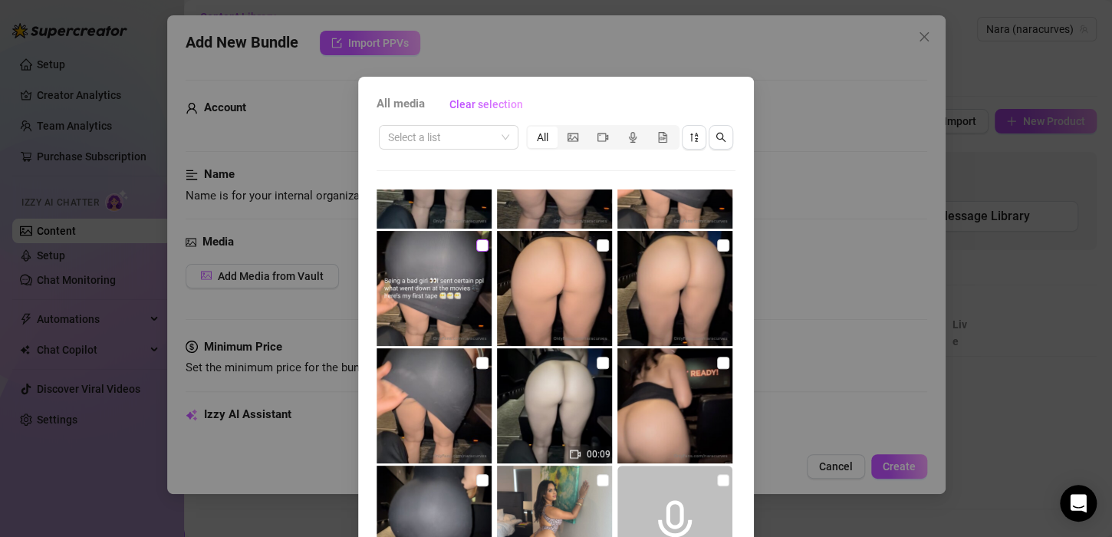
click at [476, 238] on label at bounding box center [482, 245] width 12 height 17
click at [476, 239] on input "checkbox" at bounding box center [482, 245] width 12 height 12
checkbox input "true"
click at [597, 360] on input "checkbox" at bounding box center [603, 363] width 12 height 12
checkbox input "true"
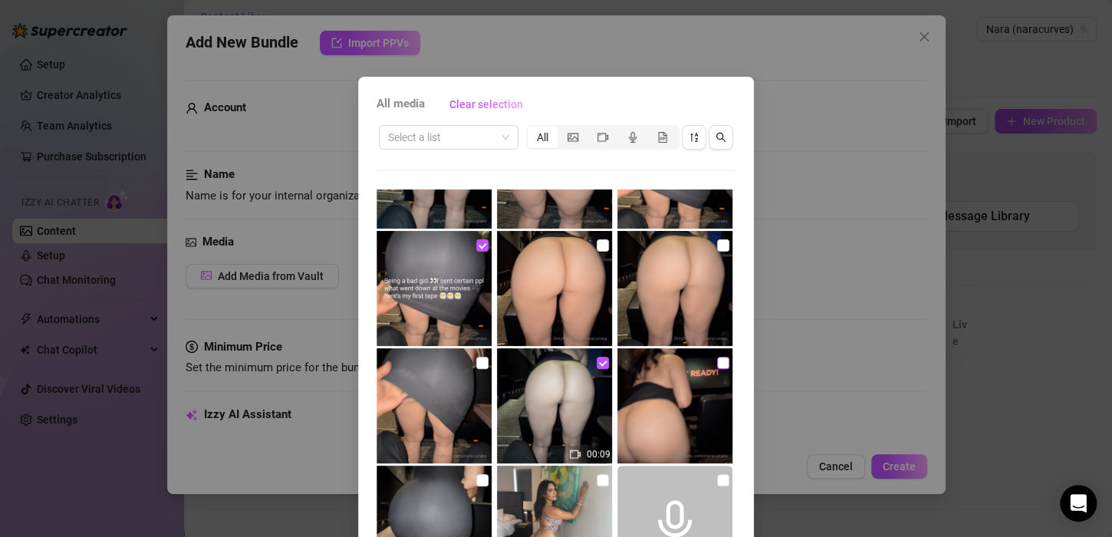
click at [717, 360] on input "checkbox" at bounding box center [723, 363] width 12 height 12
checkbox input "true"
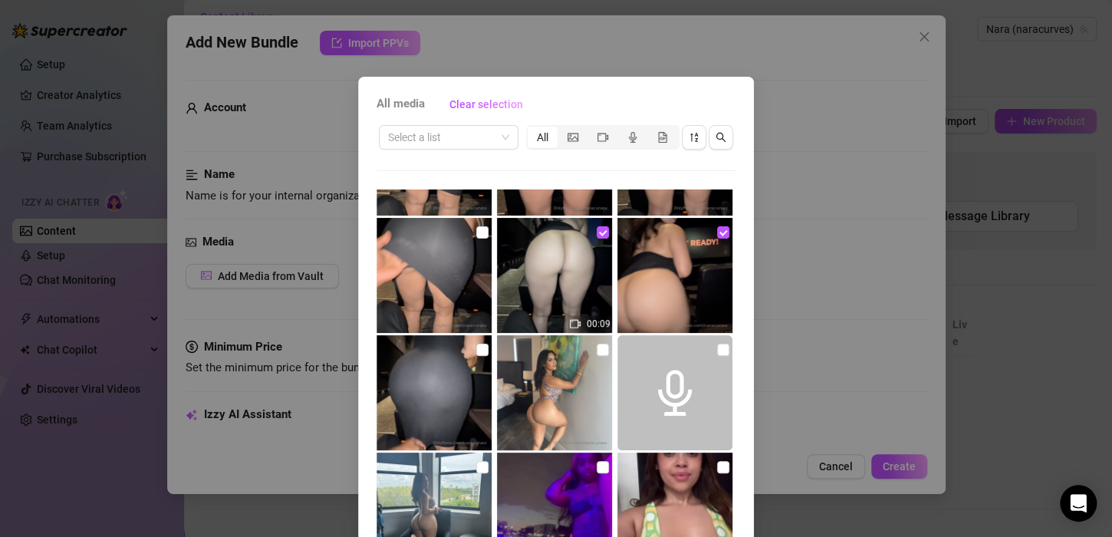
scroll to position [577, 0]
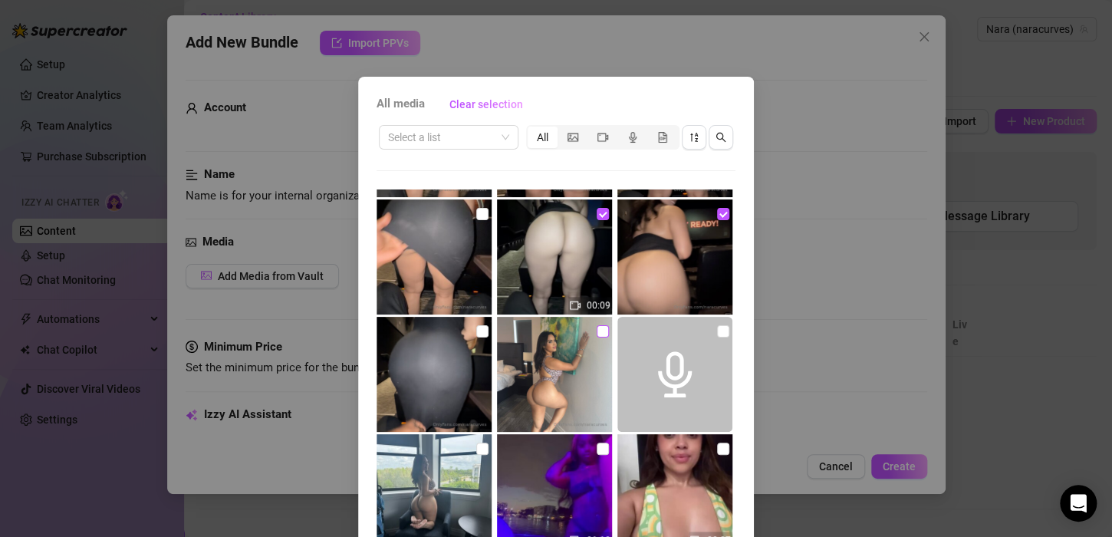
click at [597, 327] on input "checkbox" at bounding box center [603, 331] width 12 height 12
checkbox input "true"
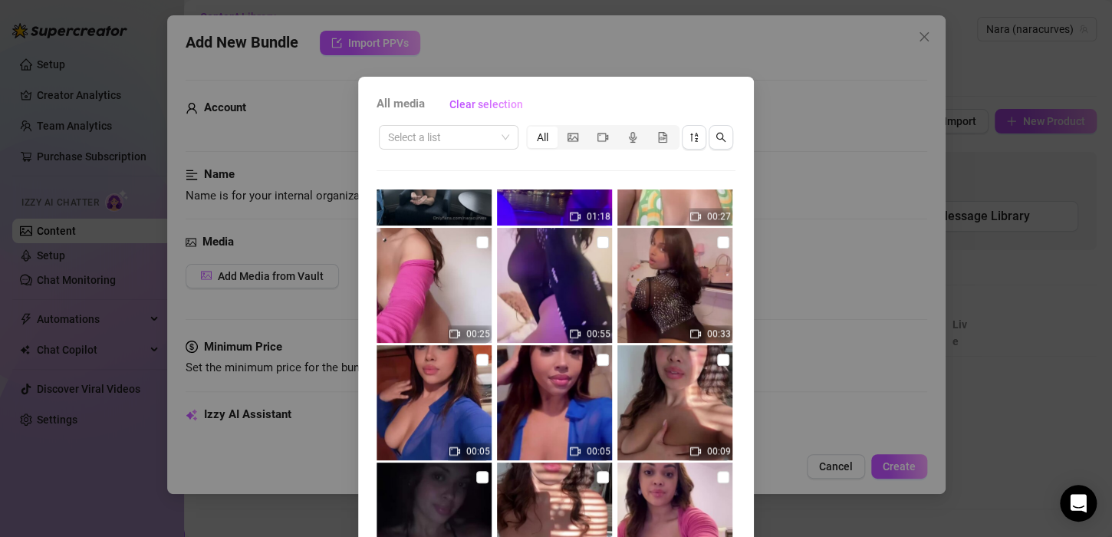
scroll to position [1156, 0]
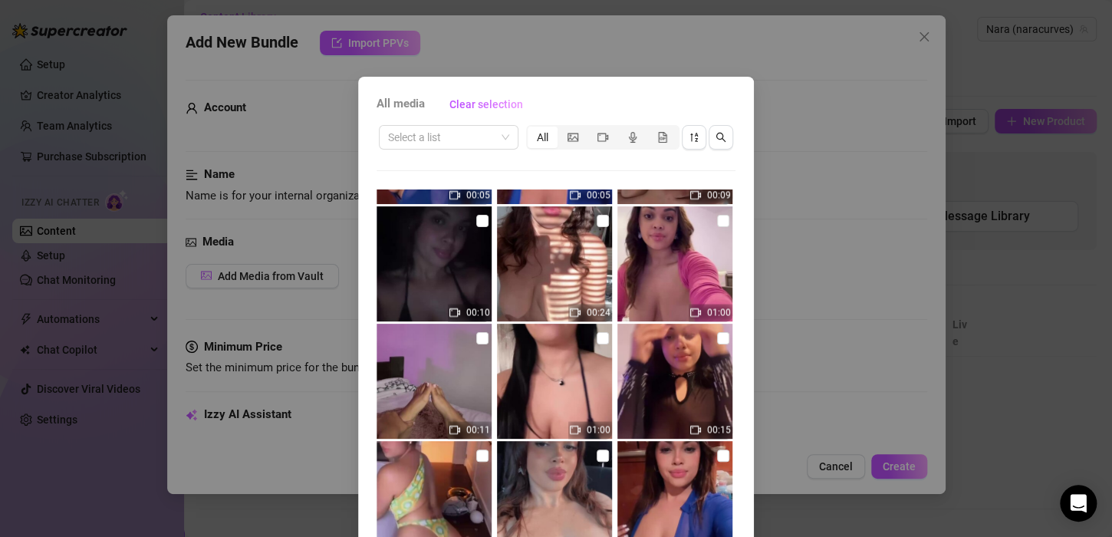
click at [699, 213] on img at bounding box center [674, 263] width 115 height 115
click at [717, 215] on input "checkbox" at bounding box center [723, 221] width 12 height 12
checkbox input "true"
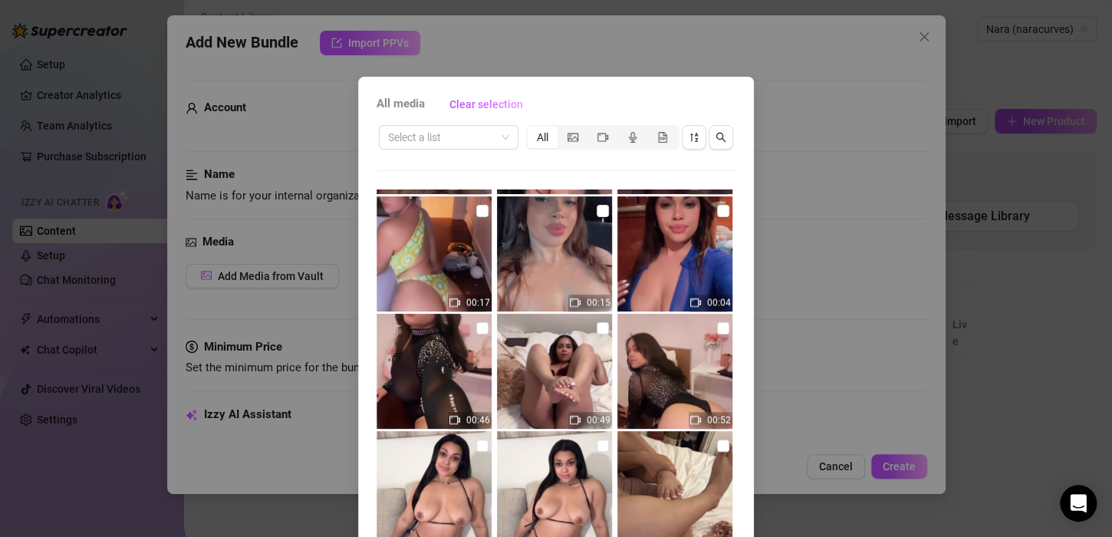
scroll to position [1414, 0]
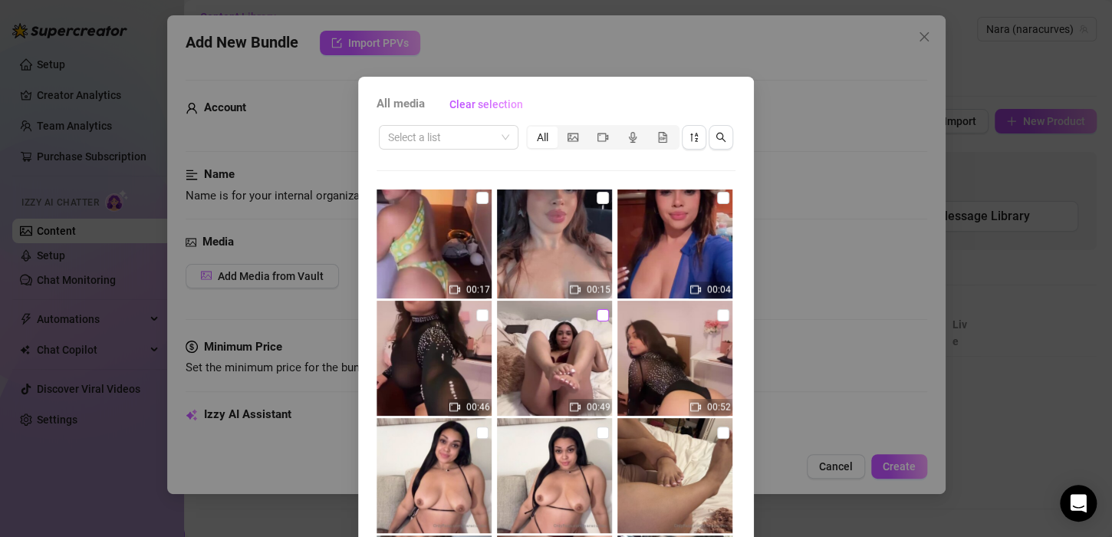
click at [597, 316] on input "checkbox" at bounding box center [603, 315] width 12 height 12
checkbox input "true"
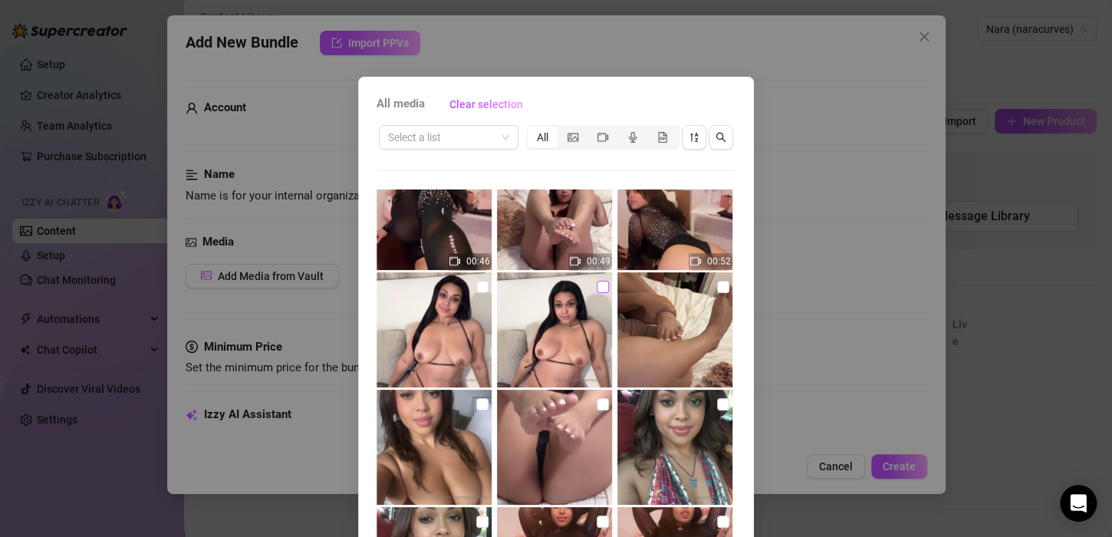
click at [597, 283] on input "checkbox" at bounding box center [603, 287] width 12 height 12
checkbox input "true"
click at [597, 407] on input "checkbox" at bounding box center [603, 404] width 12 height 12
checkbox input "true"
click at [717, 405] on input "checkbox" at bounding box center [723, 404] width 12 height 12
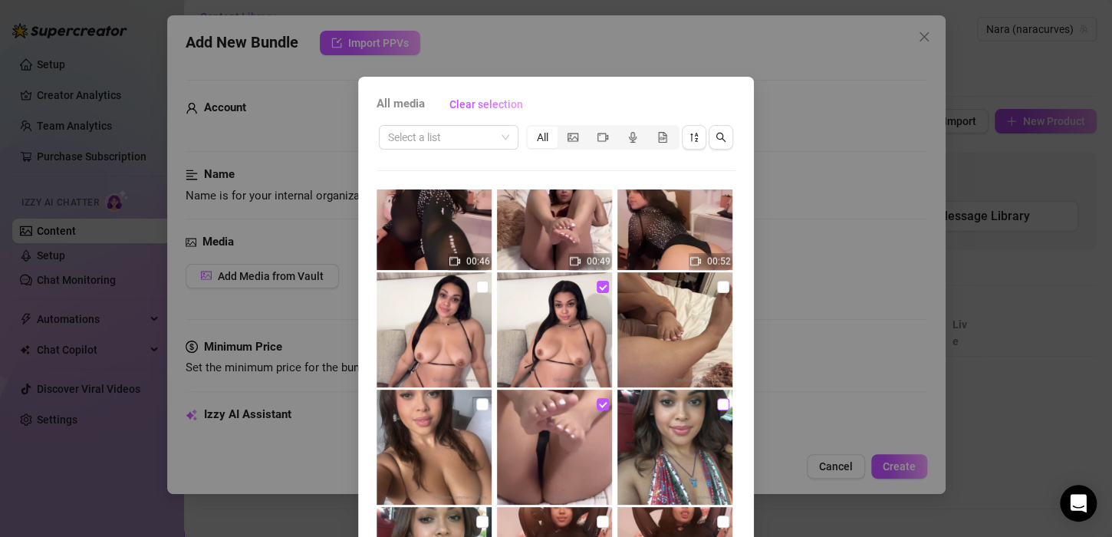
checkbox input "true"
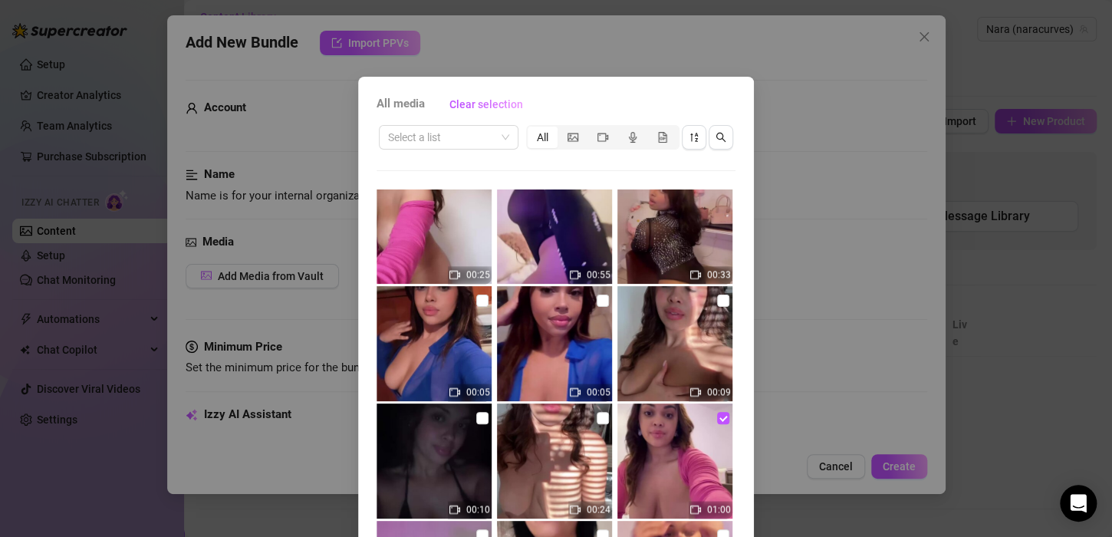
scroll to position [959, 0]
click at [597, 294] on label at bounding box center [603, 301] width 12 height 17
click at [597, 295] on input "checkbox" at bounding box center [603, 301] width 12 height 12
checkbox input "true"
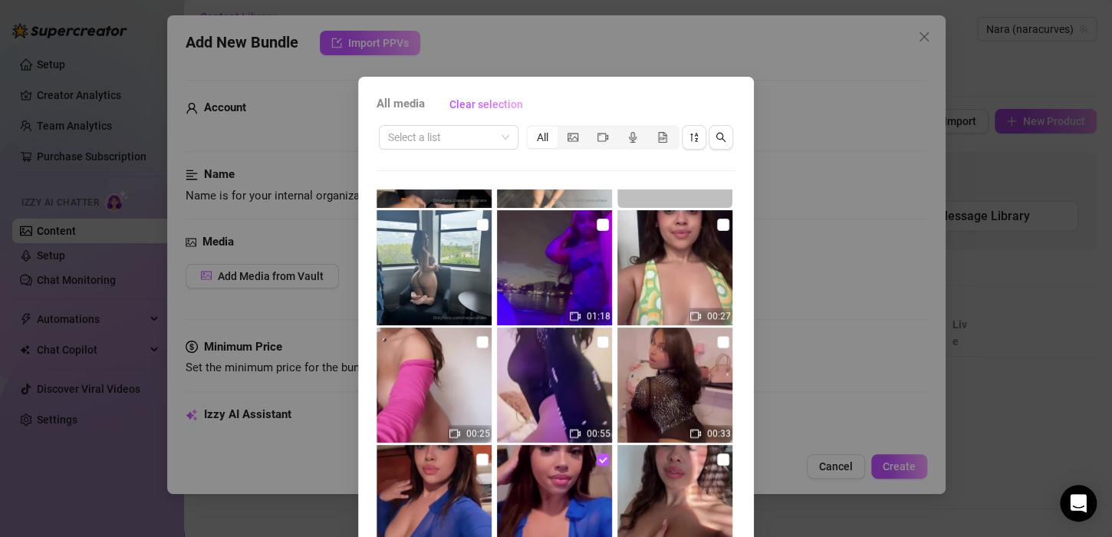
scroll to position [798, 0]
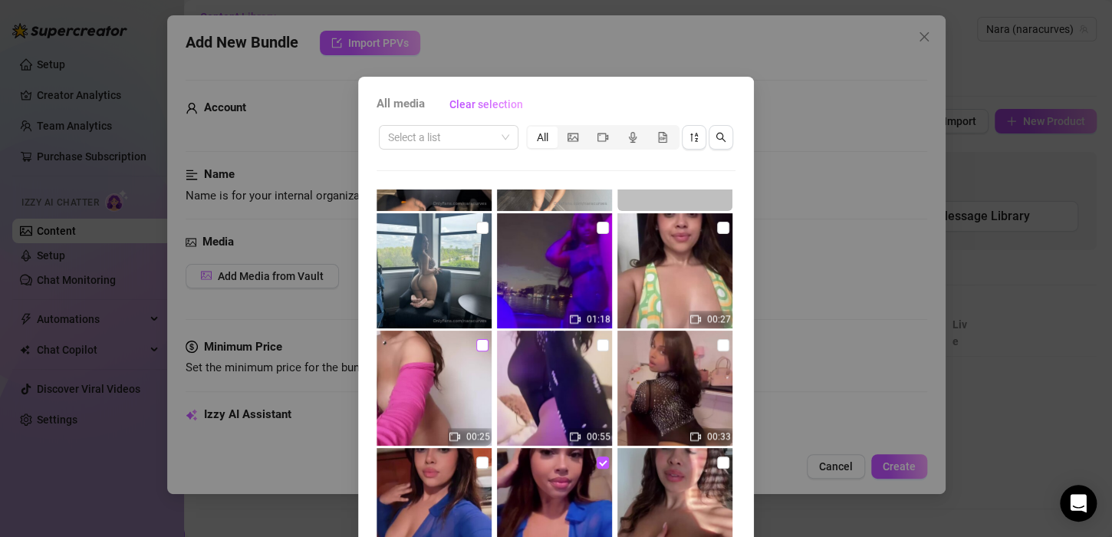
click at [476, 350] on input "checkbox" at bounding box center [482, 345] width 12 height 12
checkbox input "true"
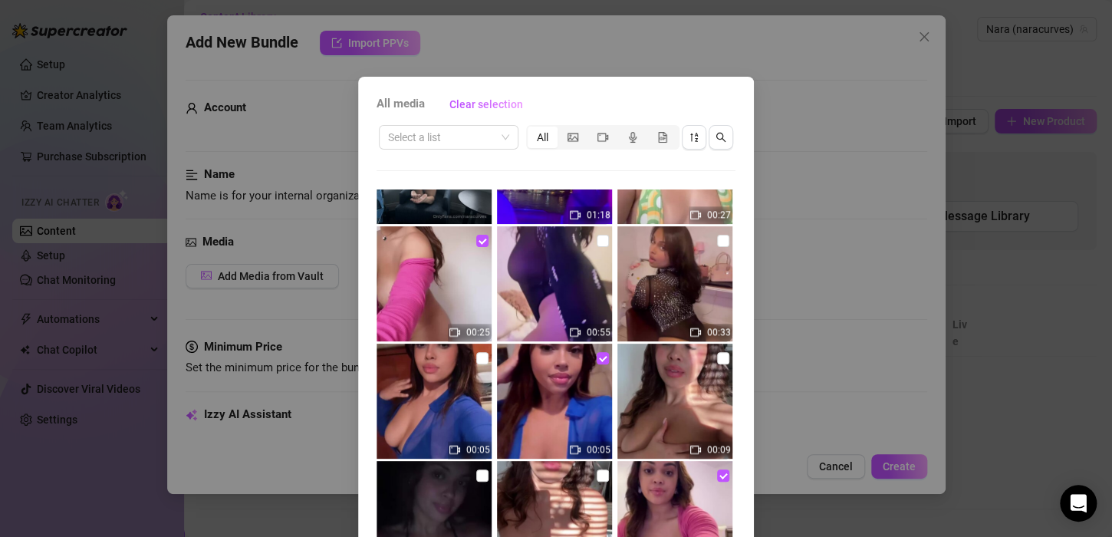
scroll to position [902, 0]
click at [548, 64] on div "All media Clear selection Select a list All 00:08 00:05 00:09 00:09 01:18 00:27…" at bounding box center [556, 268] width 1112 height 537
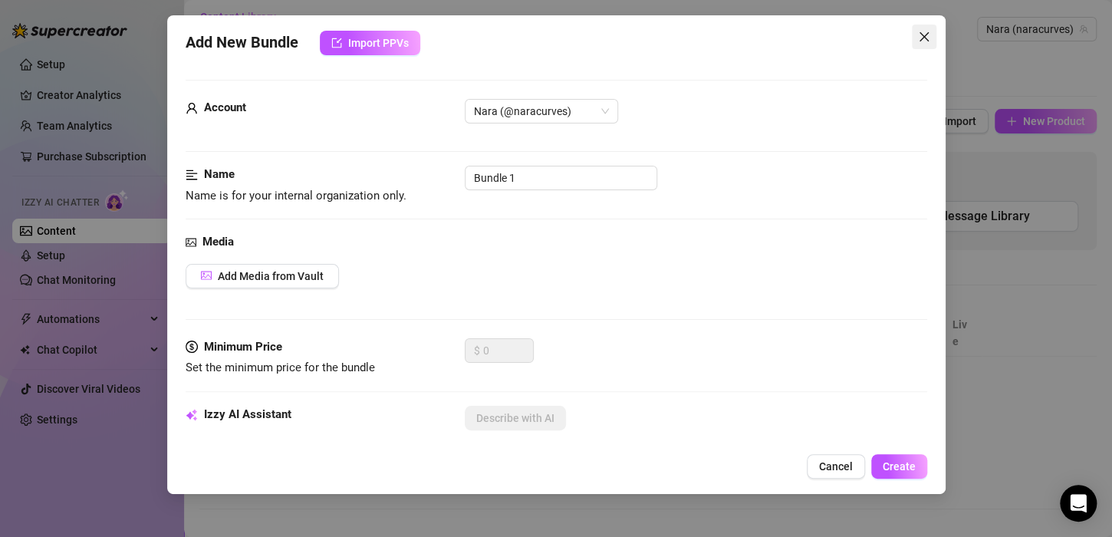
click at [928, 32] on icon "close" at bounding box center [923, 36] width 9 height 9
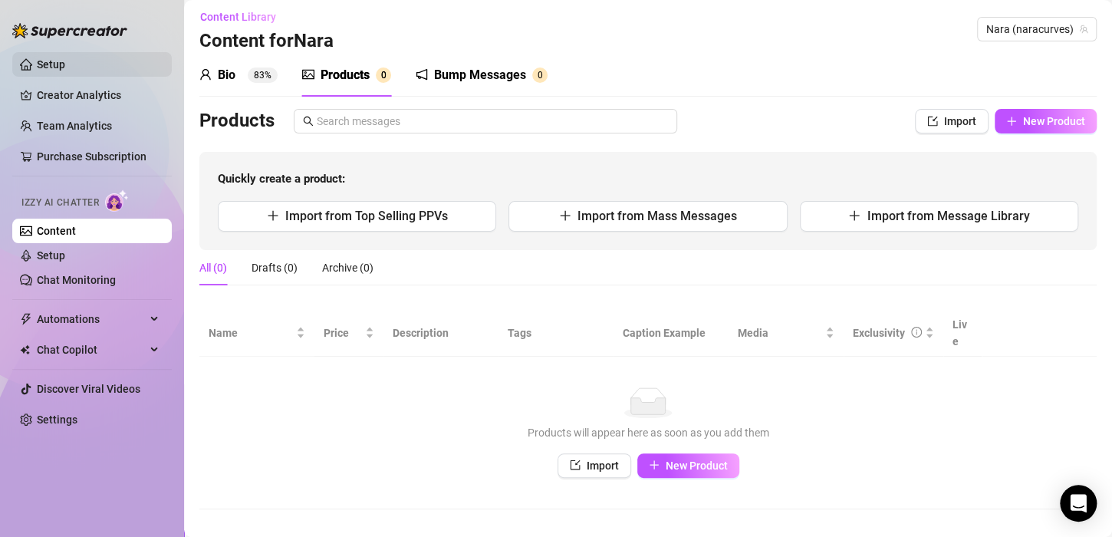
click at [39, 65] on link "Setup" at bounding box center [51, 64] width 28 height 12
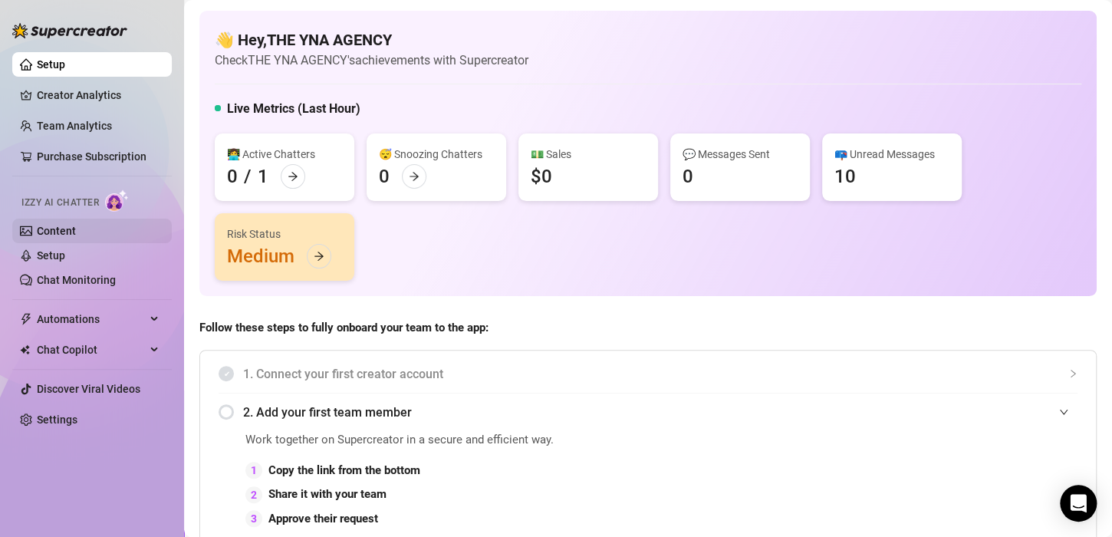
click at [48, 225] on link "Content" at bounding box center [56, 231] width 39 height 12
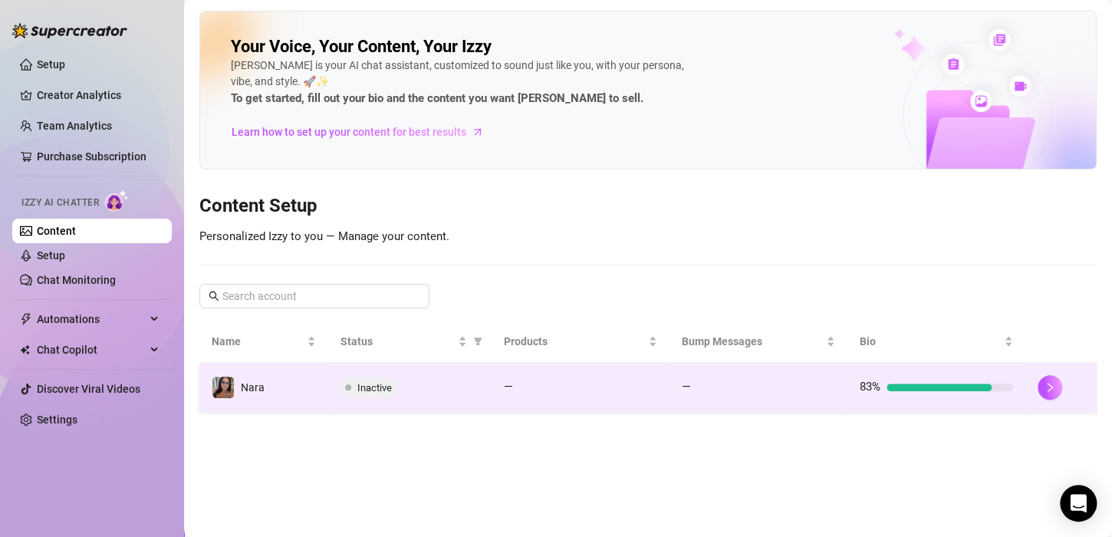
click at [391, 384] on span "Inactive" at bounding box center [374, 388] width 35 height 12
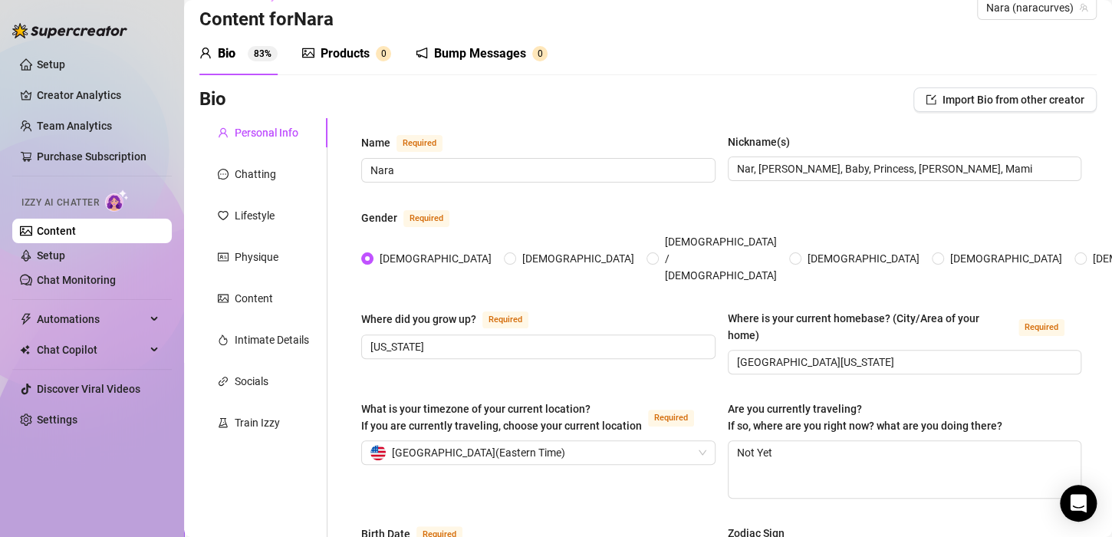
scroll to position [28, 0]
click at [357, 57] on div "Products" at bounding box center [345, 53] width 49 height 18
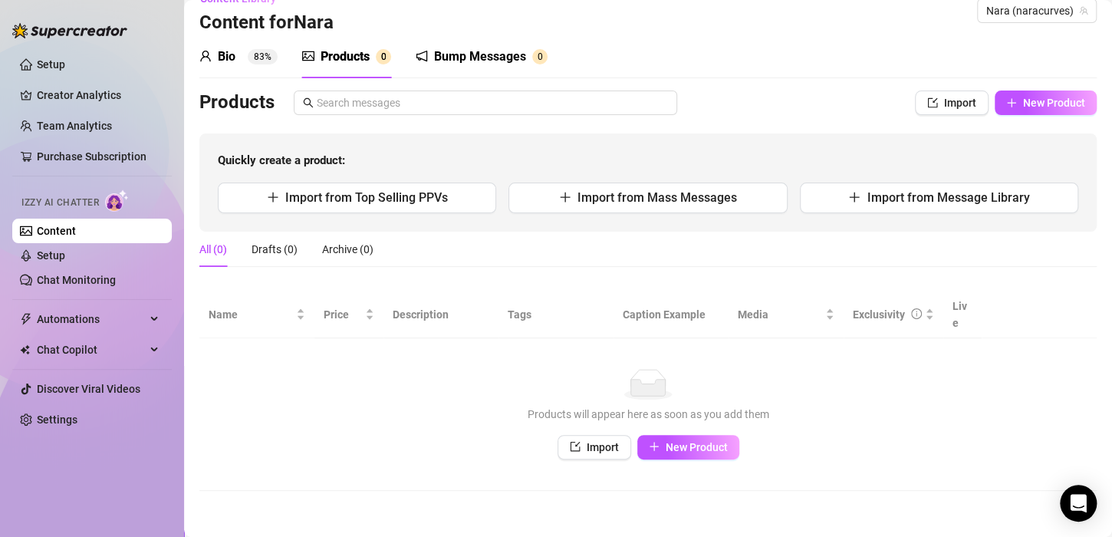
scroll to position [6, 0]
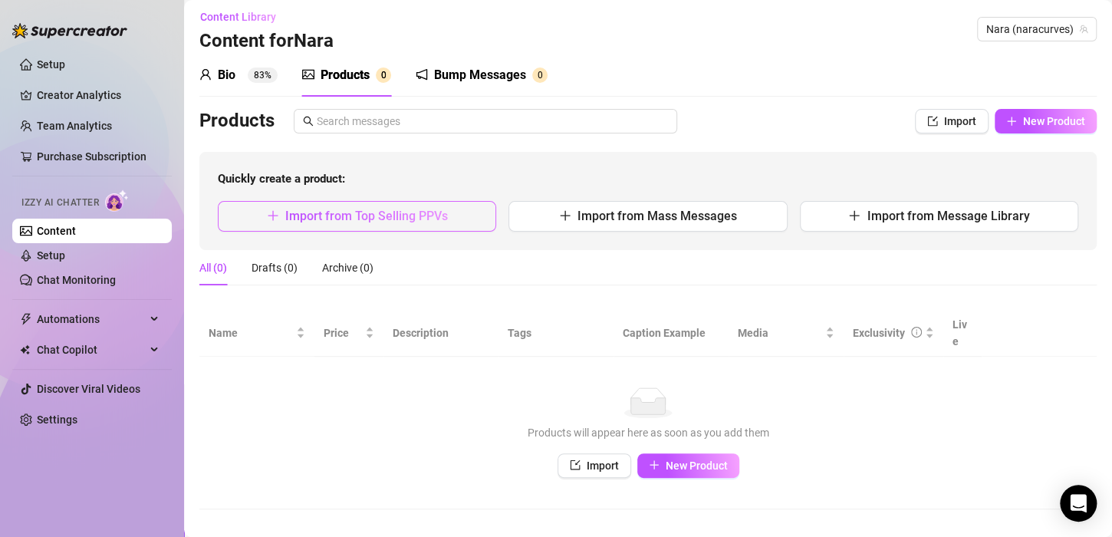
click at [291, 219] on span "Import from Top Selling PPVs" at bounding box center [366, 216] width 163 height 15
type textarea "Type your message here..."
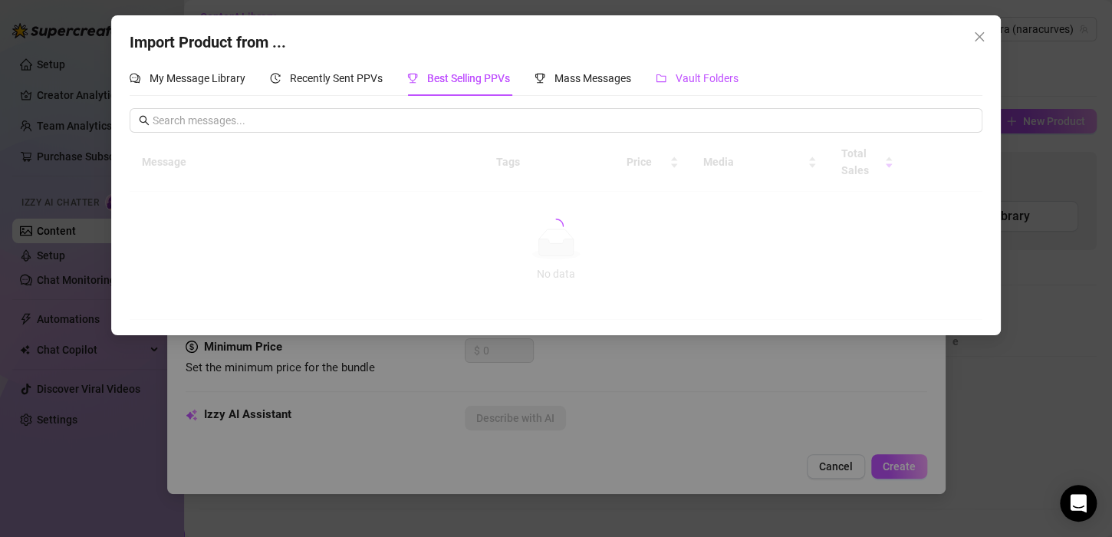
click at [717, 74] on span "Vault Folders" at bounding box center [707, 78] width 63 height 12
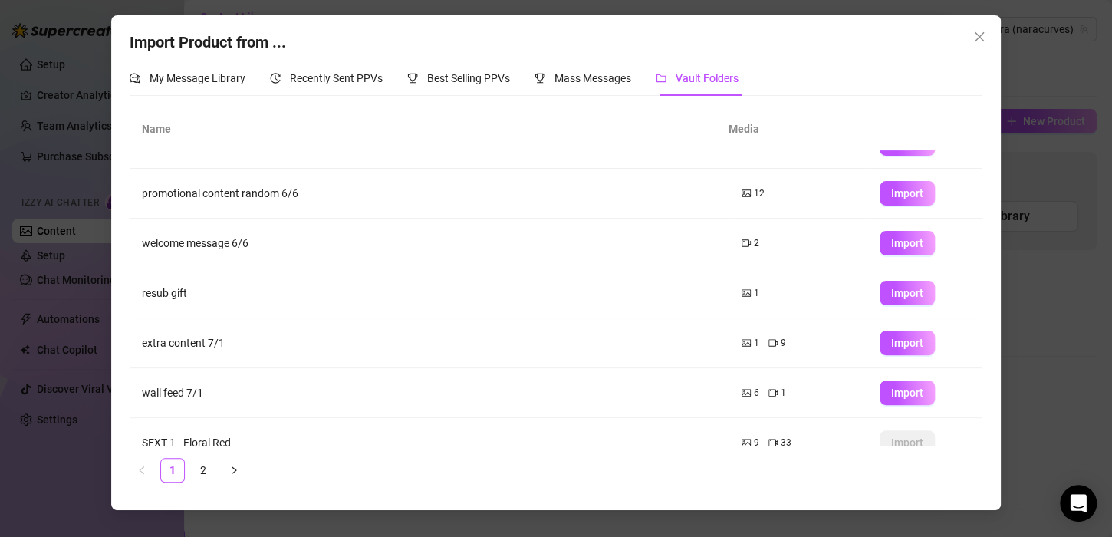
scroll to position [64, 0]
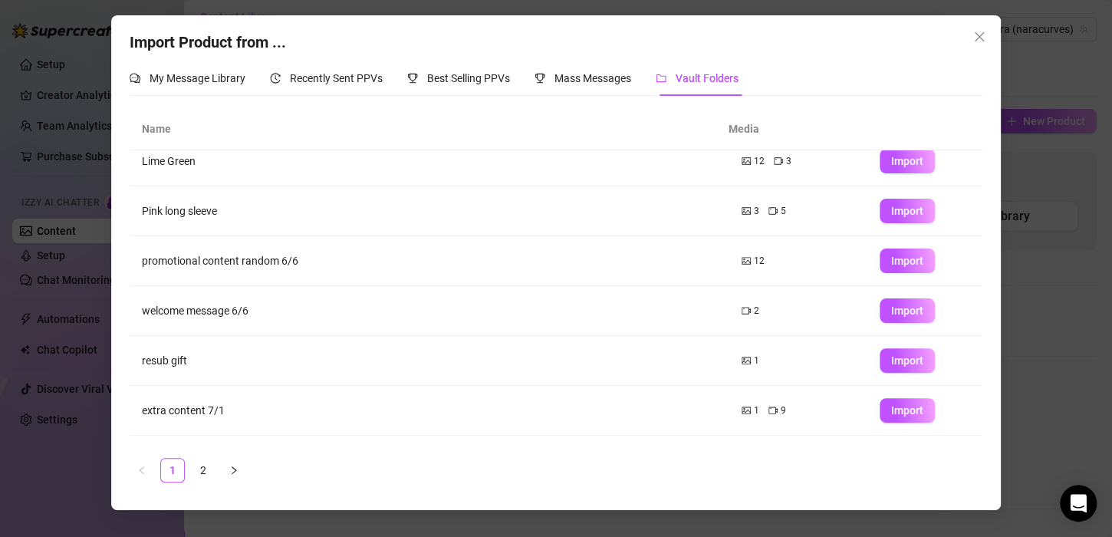
click at [200, 198] on td "Pink long sleeve" at bounding box center [430, 211] width 600 height 50
click at [200, 207] on td "Pink long sleeve" at bounding box center [430, 211] width 600 height 50
click at [742, 207] on div "3" at bounding box center [751, 211] width 18 height 15
click at [974, 42] on icon "close" at bounding box center [979, 37] width 12 height 12
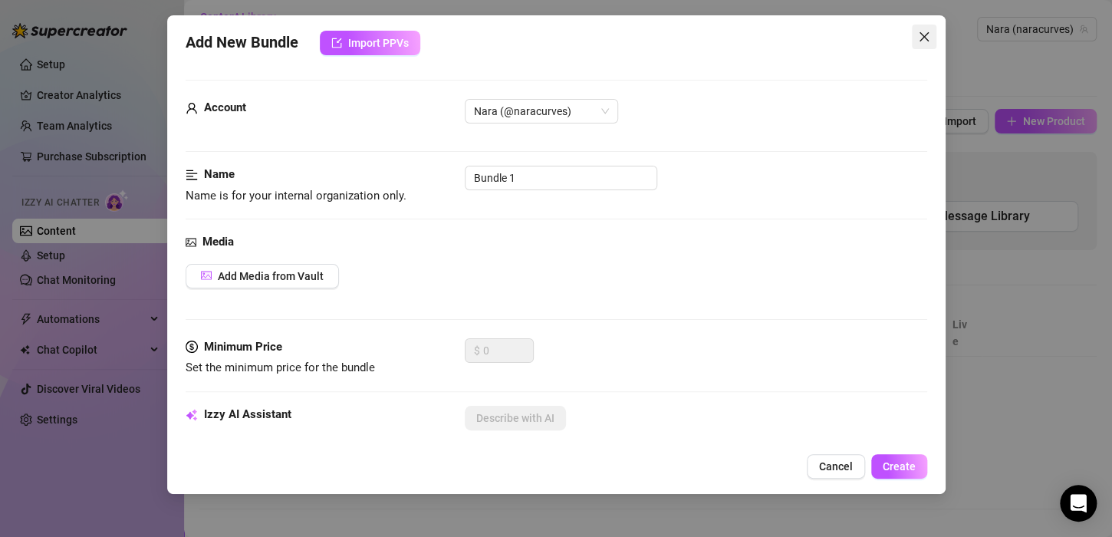
click at [922, 35] on icon "close" at bounding box center [923, 36] width 9 height 9
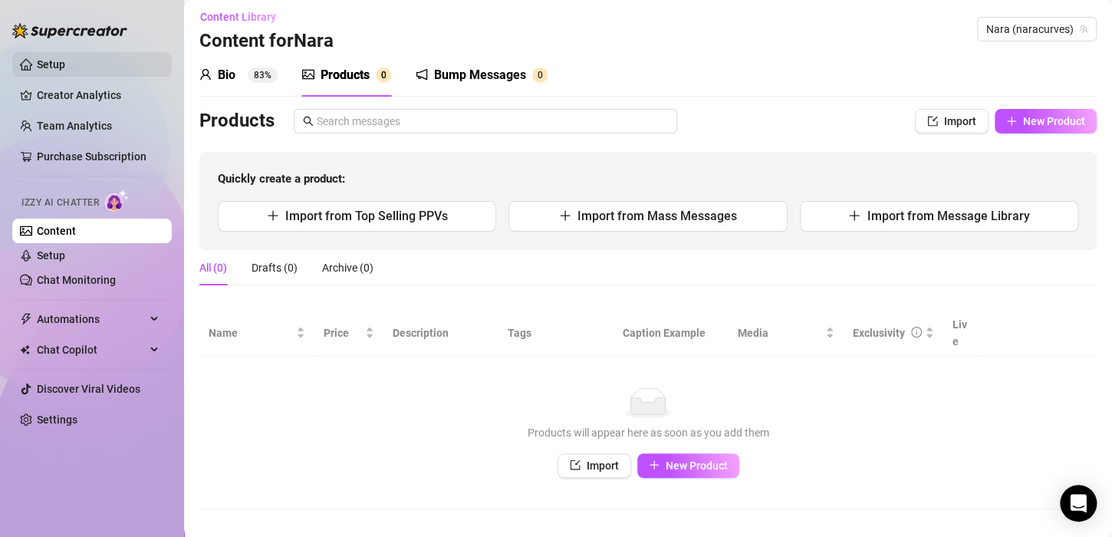
click at [65, 65] on link "Setup" at bounding box center [51, 64] width 28 height 12
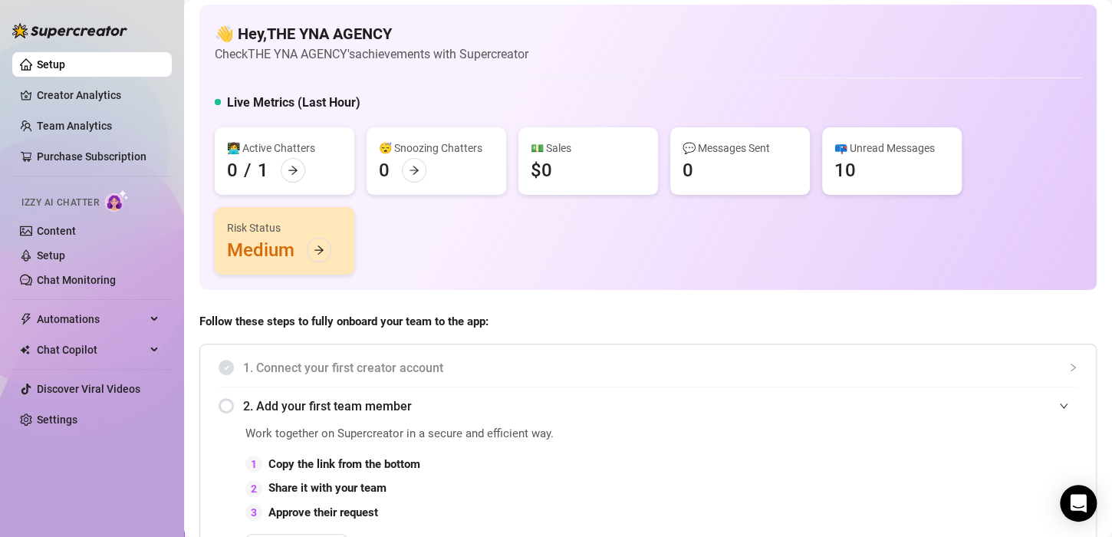
click at [278, 170] on div "👩‍💻 Active Chatters 0 / 1" at bounding box center [285, 160] width 140 height 67
click at [288, 170] on icon "arrow-right" at bounding box center [293, 170] width 11 height 11
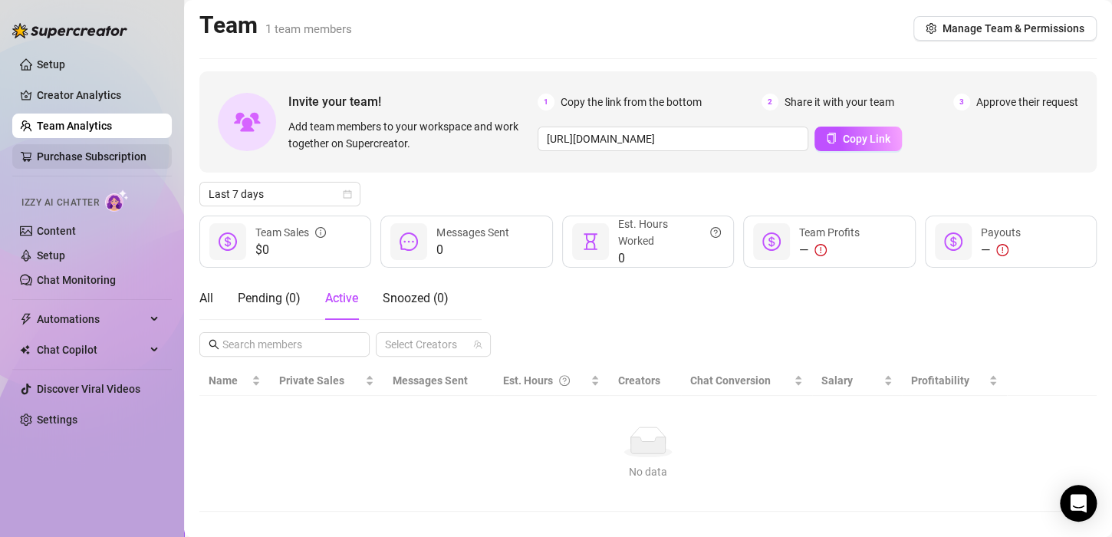
click at [119, 155] on link "Purchase Subscription" at bounding box center [92, 156] width 110 height 12
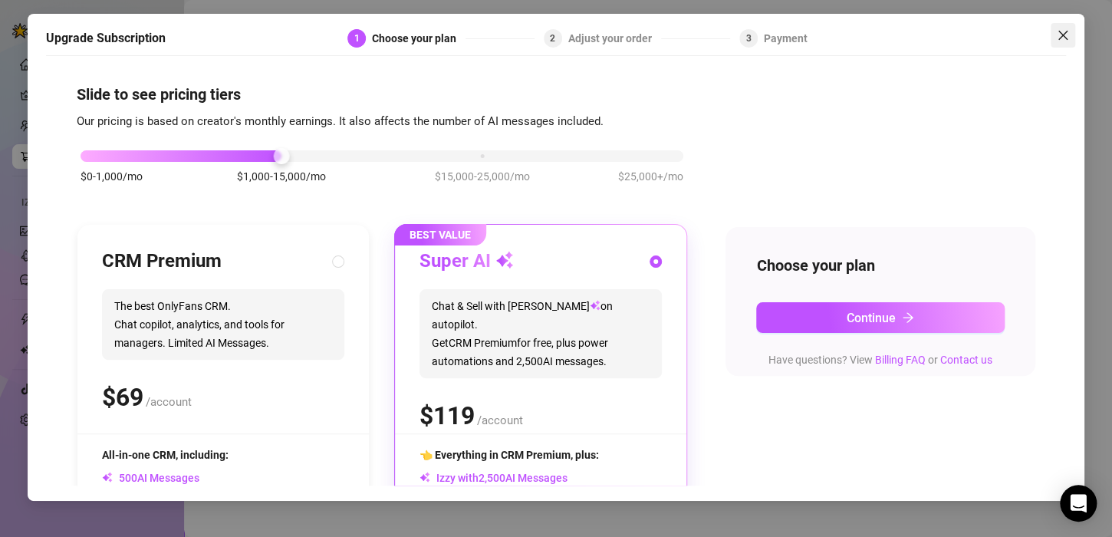
click at [1070, 27] on button "Close" at bounding box center [1063, 35] width 25 height 25
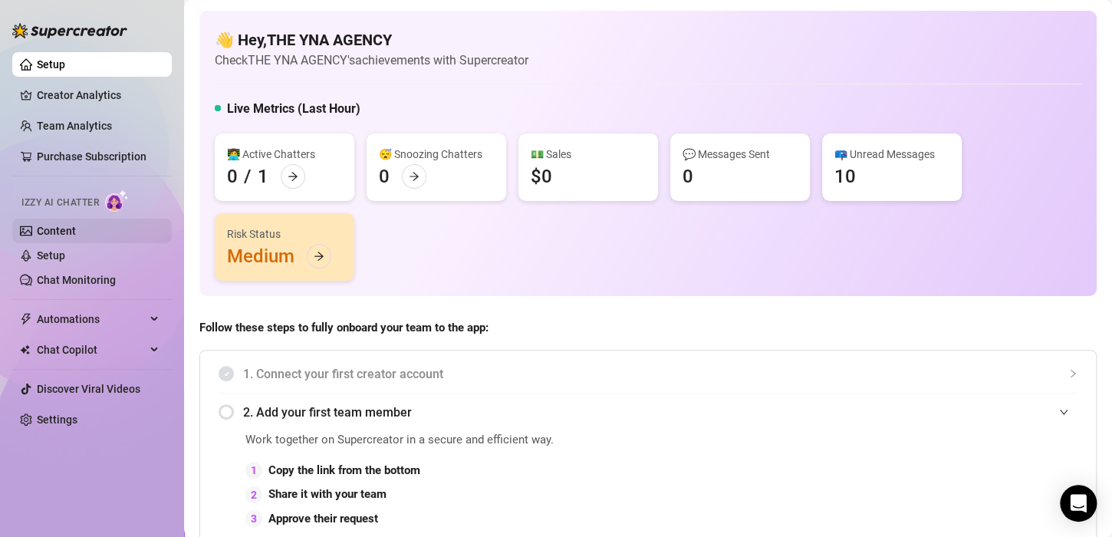
click at [76, 235] on link "Content" at bounding box center [56, 231] width 39 height 12
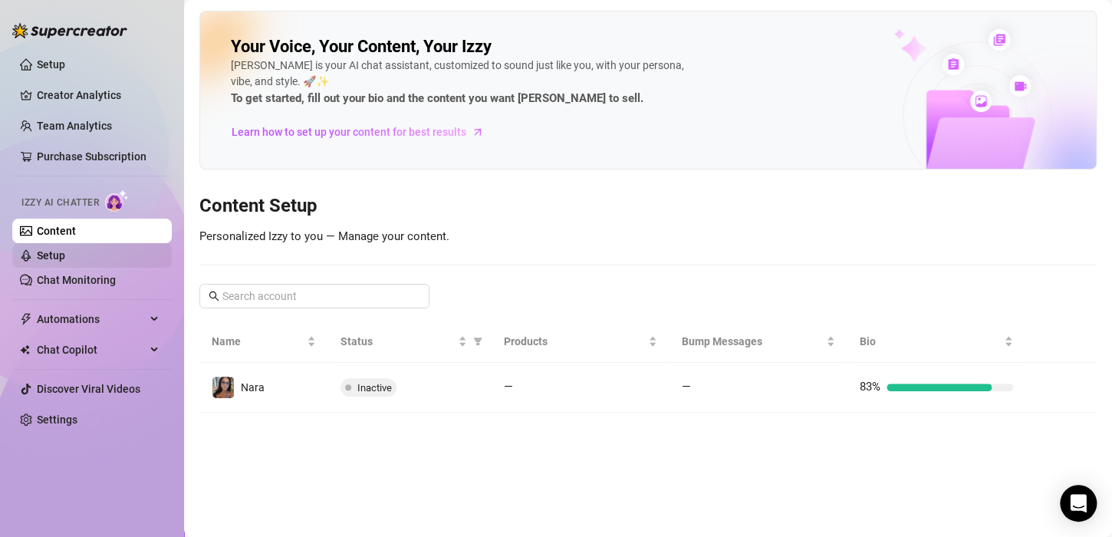
click at [65, 259] on link "Setup" at bounding box center [51, 255] width 28 height 12
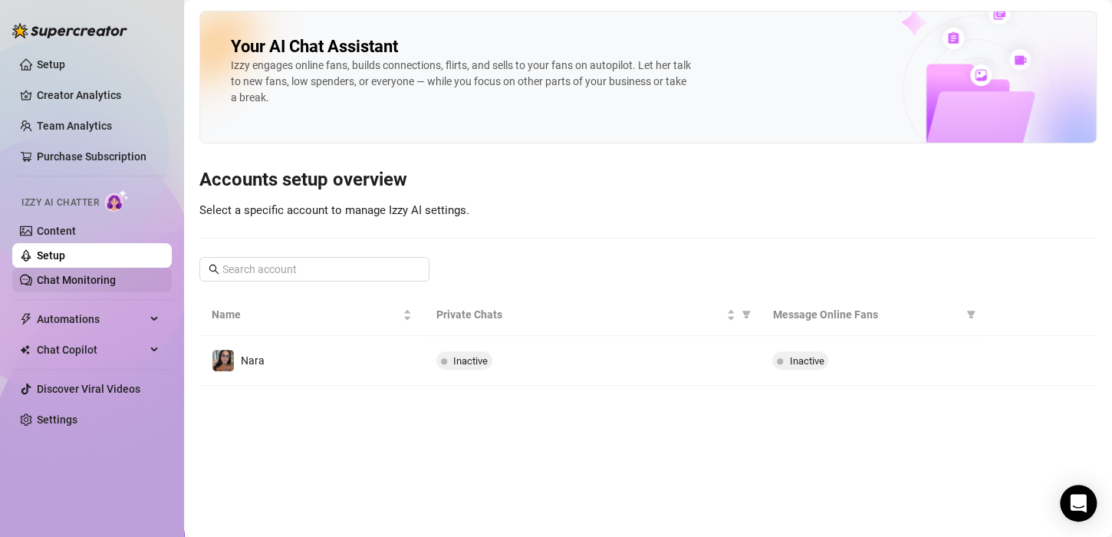
click at [75, 285] on link "Chat Monitoring" at bounding box center [76, 280] width 79 height 12
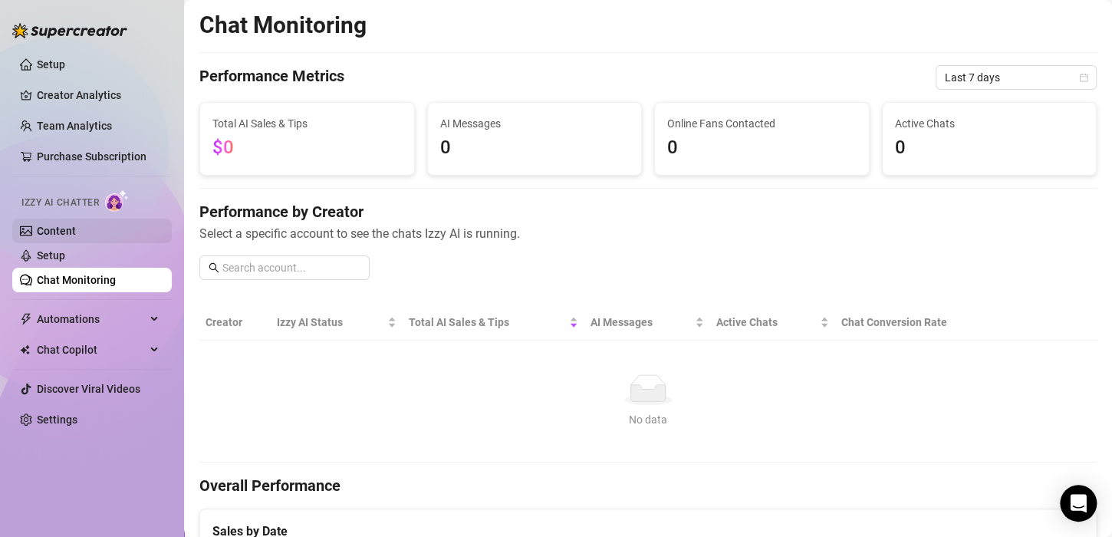
click at [76, 225] on link "Content" at bounding box center [56, 231] width 39 height 12
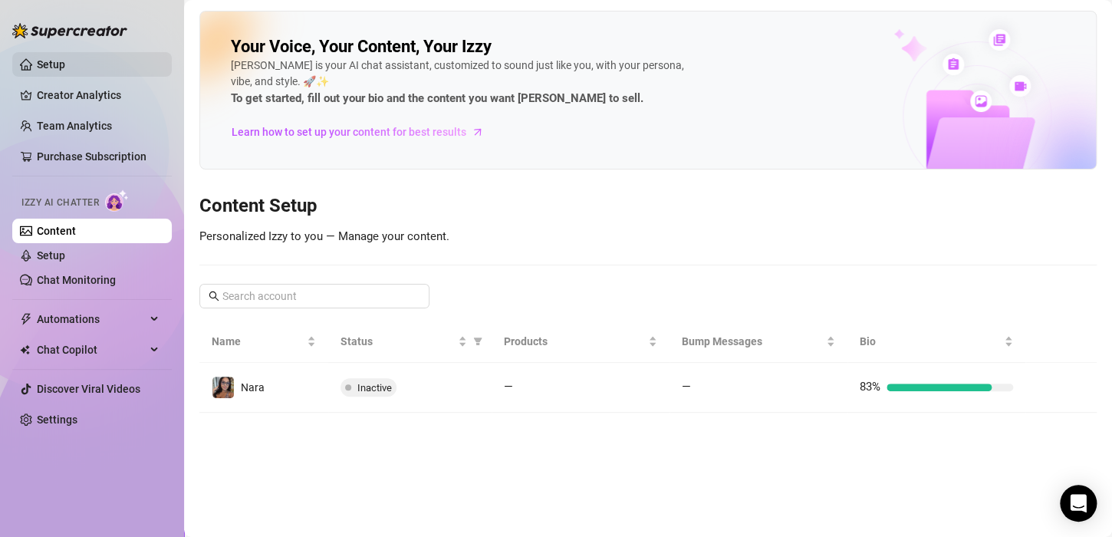
click at [65, 65] on link "Setup" at bounding box center [51, 64] width 28 height 12
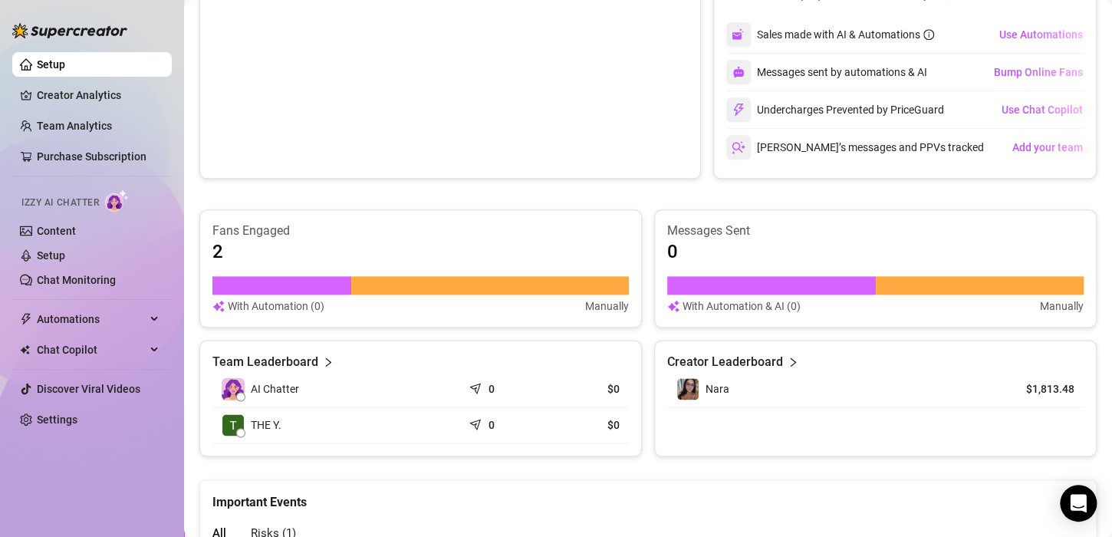
scroll to position [764, 0]
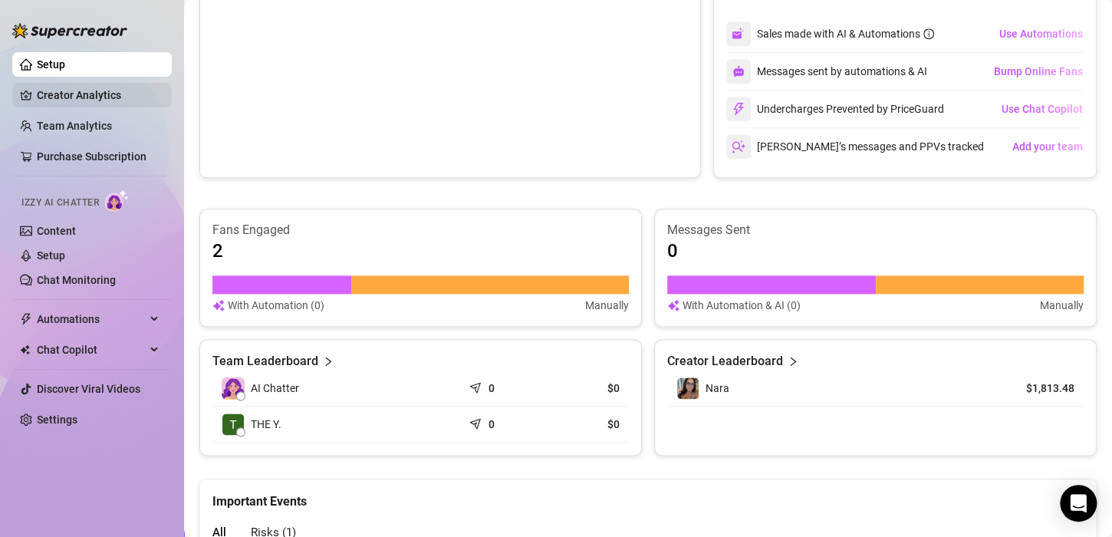
click at [107, 98] on link "Creator Analytics" at bounding box center [98, 95] width 123 height 25
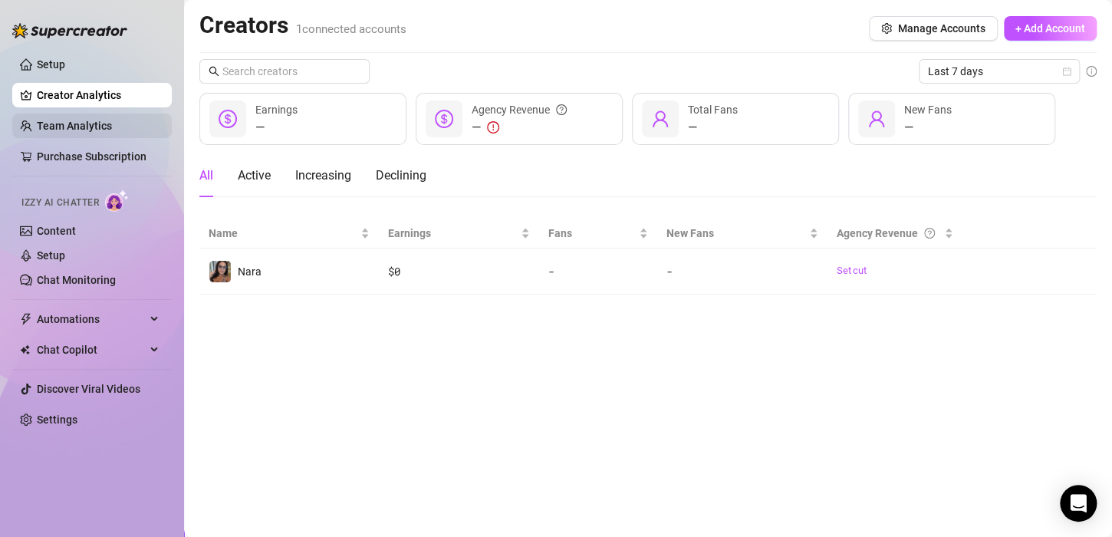
click at [98, 120] on link "Team Analytics" at bounding box center [74, 126] width 75 height 12
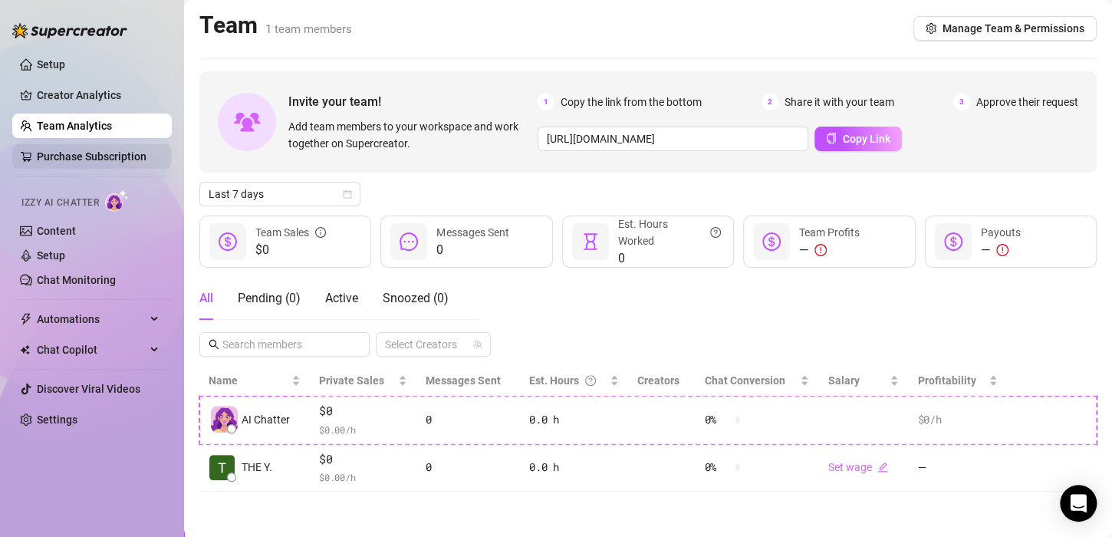
click at [94, 152] on link "Purchase Subscription" at bounding box center [92, 156] width 110 height 12
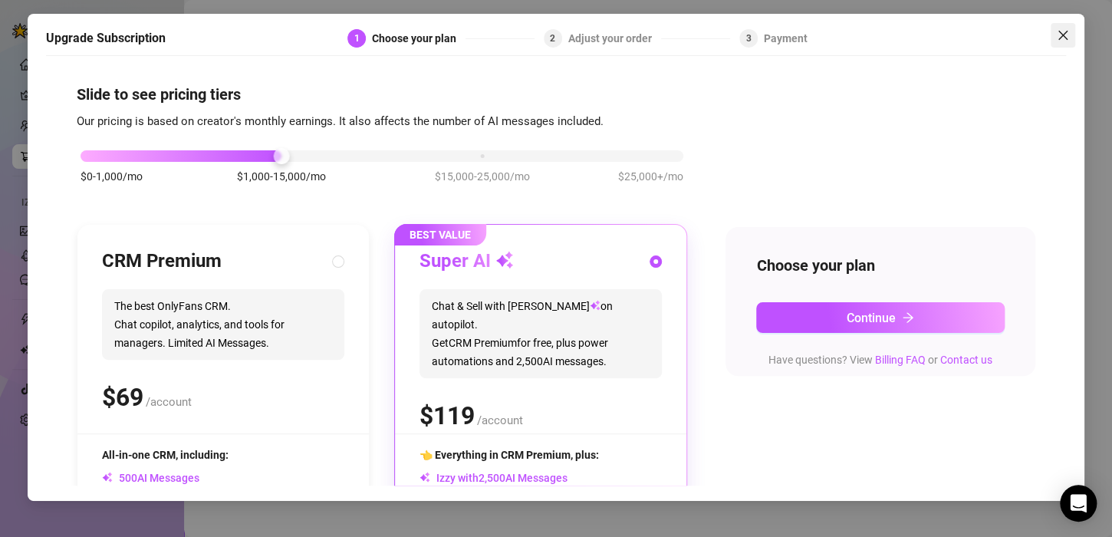
click at [1051, 34] on span "Close" at bounding box center [1063, 35] width 25 height 12
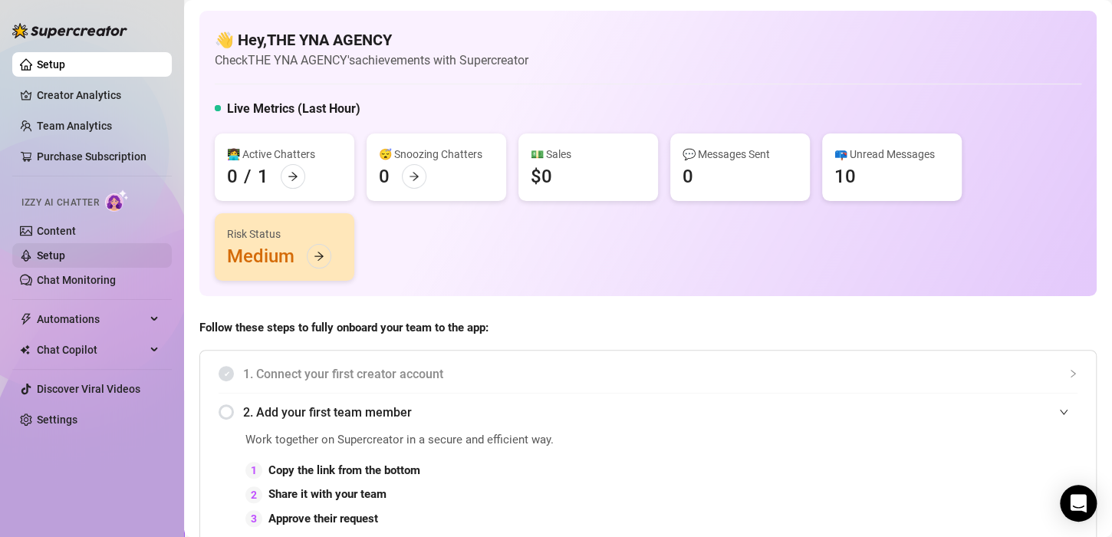
click at [55, 249] on link "Setup" at bounding box center [51, 255] width 28 height 12
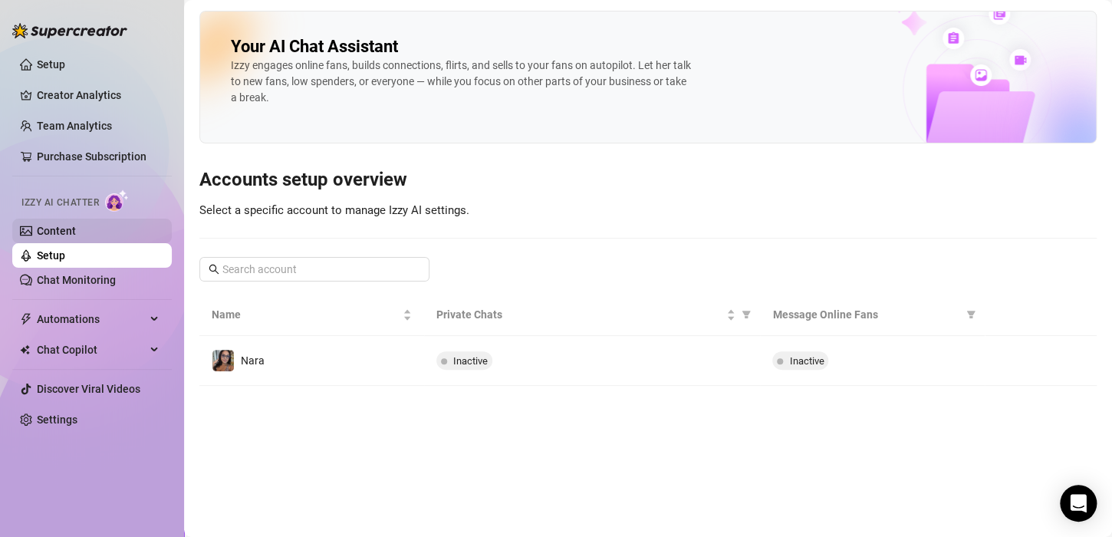
click at [55, 228] on link "Content" at bounding box center [56, 231] width 39 height 12
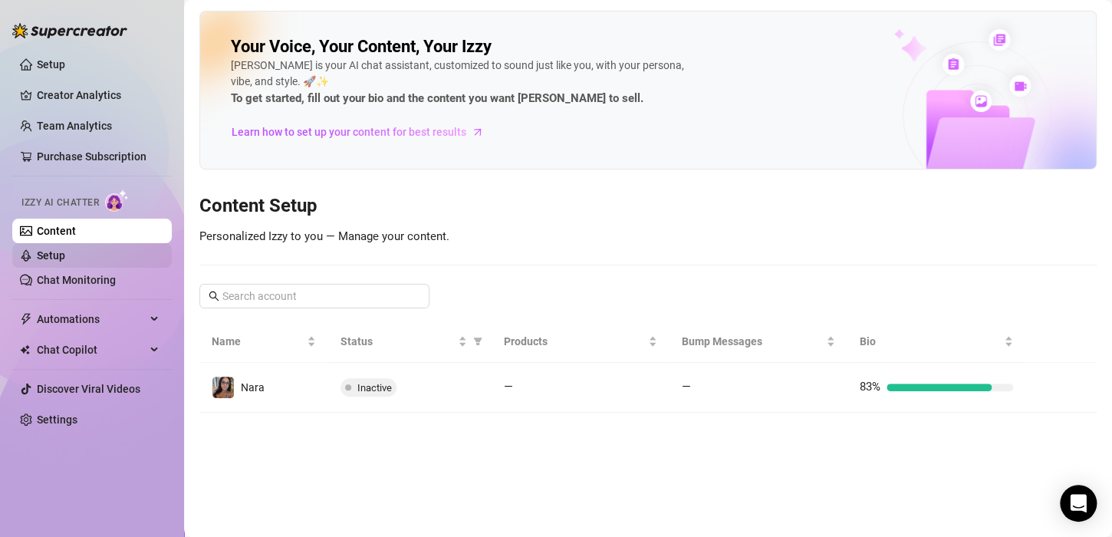
click at [58, 249] on link "Setup" at bounding box center [51, 255] width 28 height 12
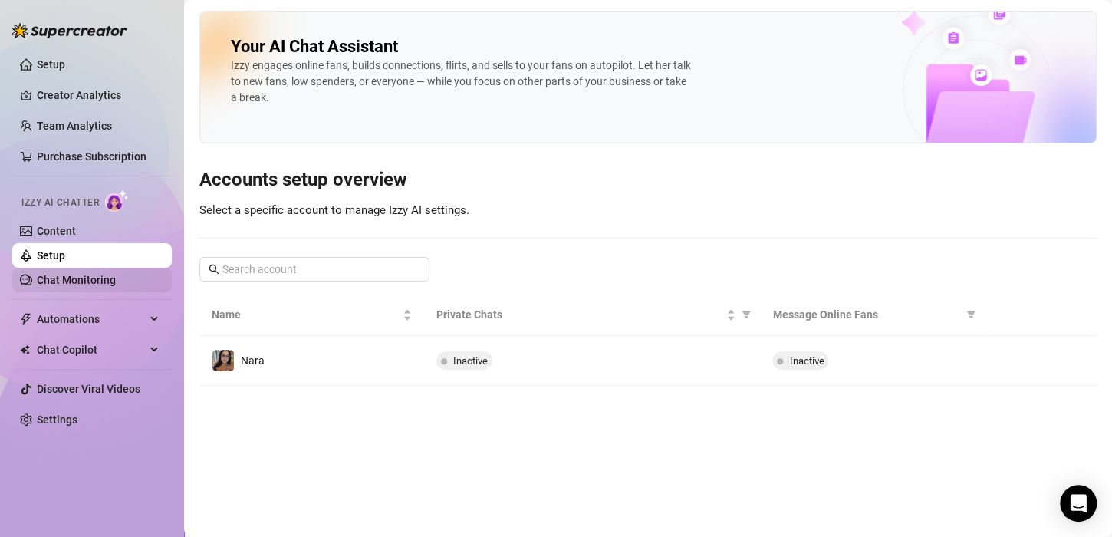
click at [66, 280] on link "Chat Monitoring" at bounding box center [76, 280] width 79 height 12
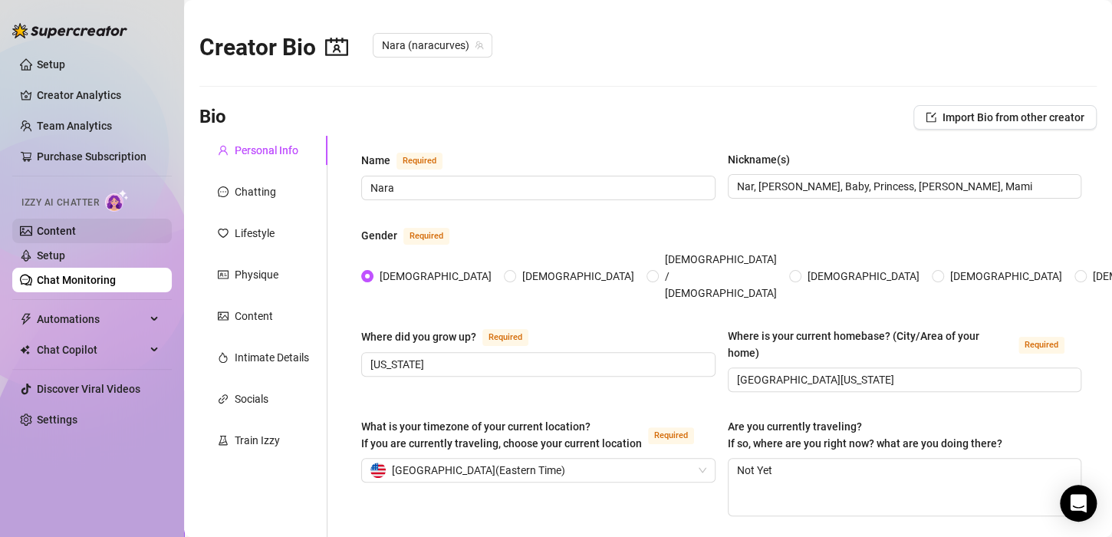
click at [64, 227] on link "Content" at bounding box center [56, 231] width 39 height 12
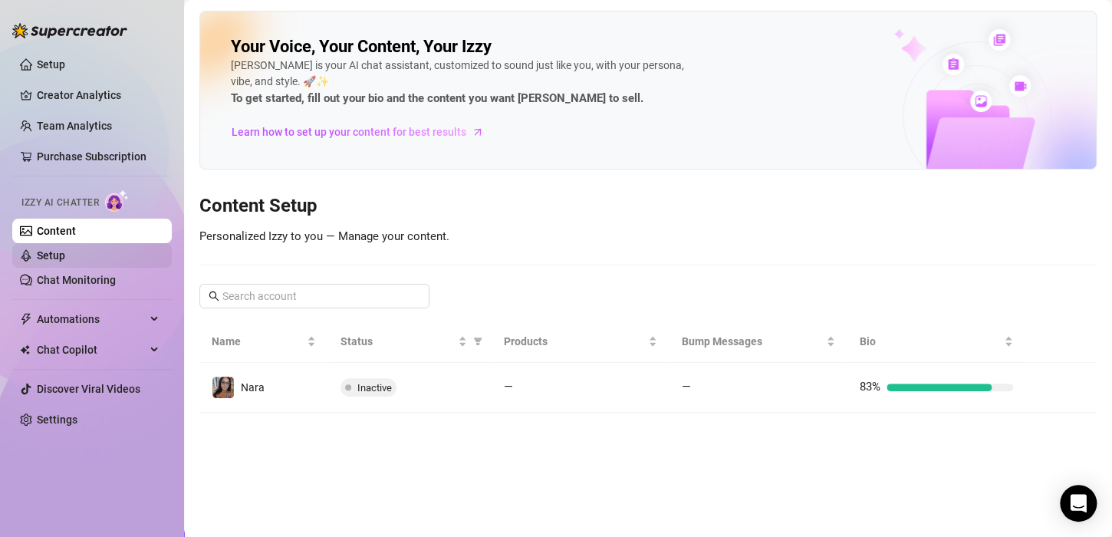
drag, startPoint x: 60, startPoint y: 249, endPoint x: 46, endPoint y: 260, distance: 17.5
click at [46, 260] on link "Setup" at bounding box center [51, 255] width 28 height 12
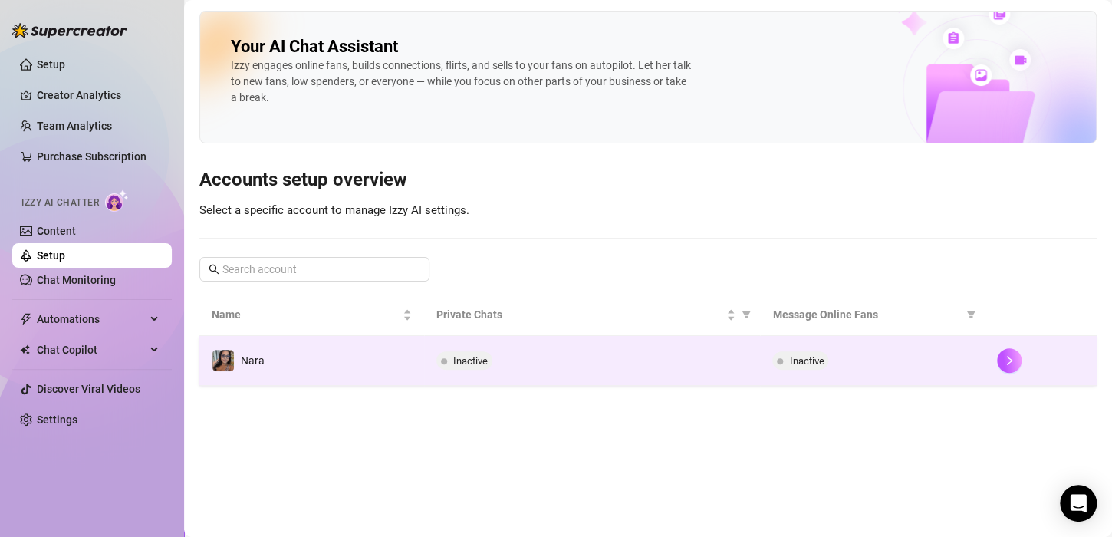
click at [268, 378] on td "Nara" at bounding box center [311, 361] width 225 height 50
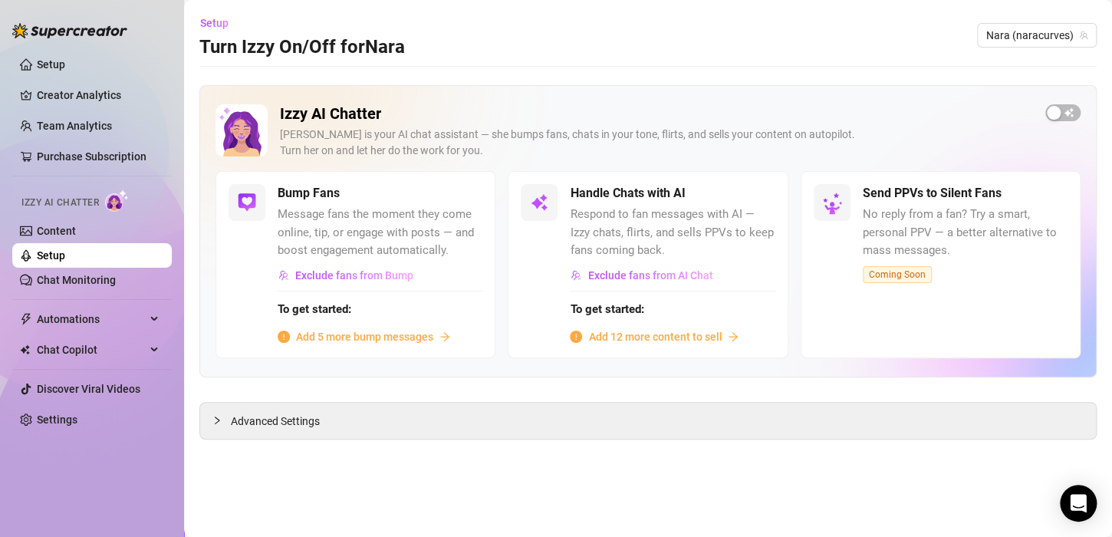
drag, startPoint x: 715, startPoint y: 331, endPoint x: 689, endPoint y: 333, distance: 26.1
click at [689, 333] on span "Add 12 more content to sell" at bounding box center [654, 336] width 133 height 17
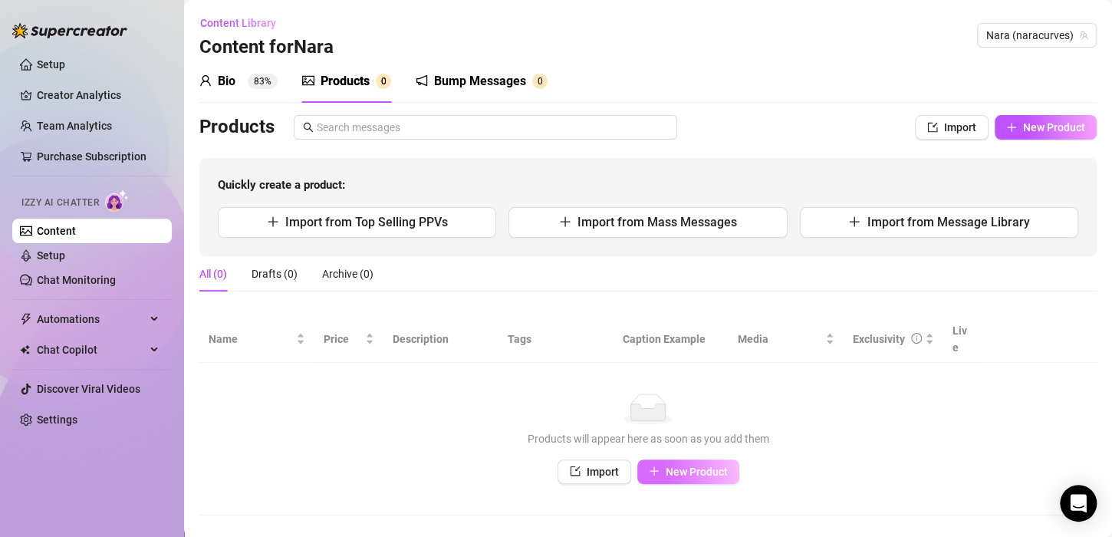
click at [700, 465] on span "New Product" at bounding box center [697, 471] width 62 height 12
type textarea "Type your message here..."
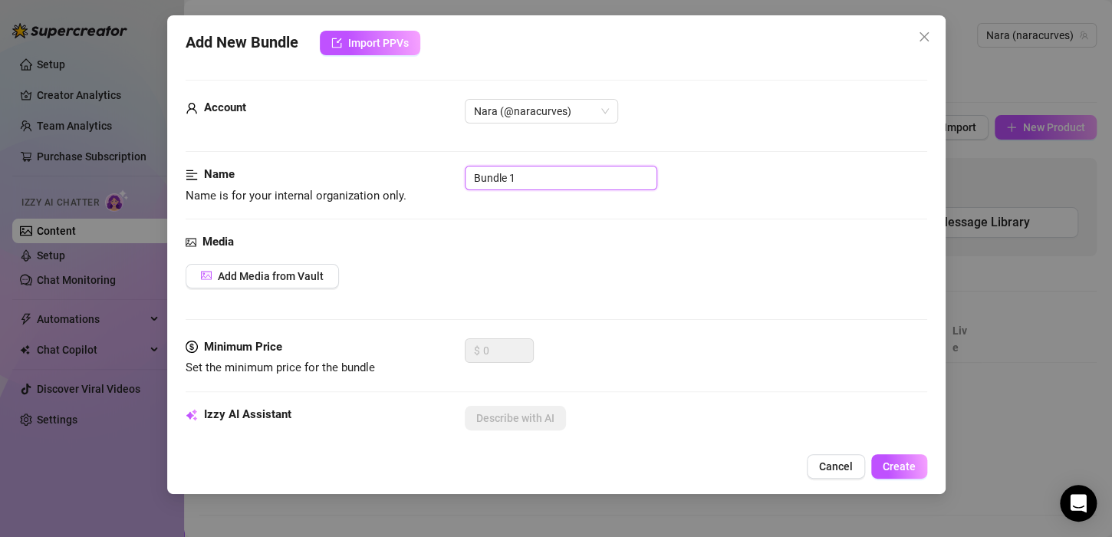
drag, startPoint x: 527, startPoint y: 179, endPoint x: 508, endPoint y: 172, distance: 20.4
click at [508, 172] on input "Bundle 1" at bounding box center [561, 178] width 192 height 25
drag, startPoint x: 516, startPoint y: 178, endPoint x: 438, endPoint y: 163, distance: 79.6
click at [307, 278] on span "Add Media from Vault" at bounding box center [271, 276] width 106 height 12
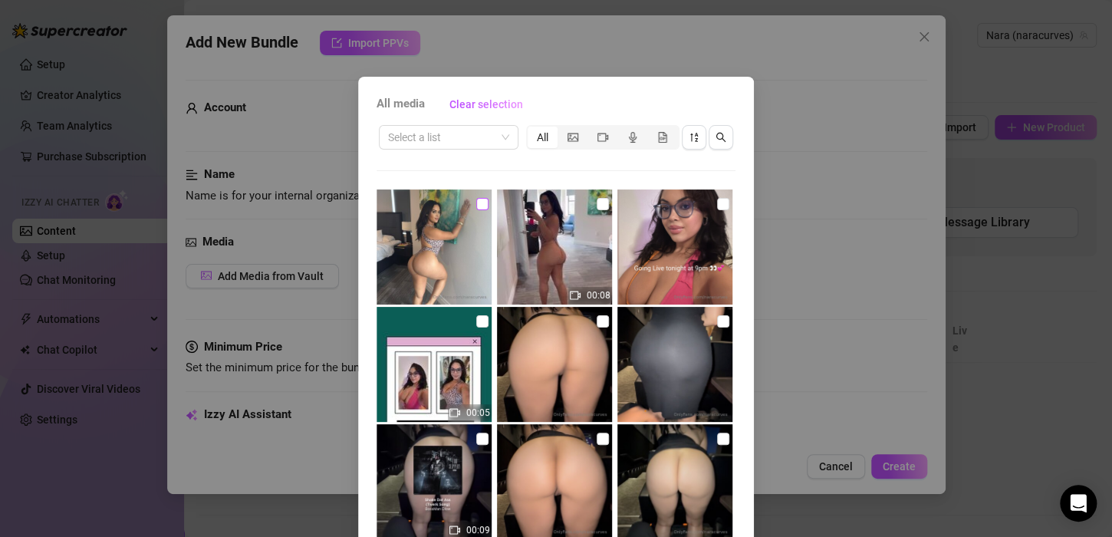
click at [476, 201] on input "checkbox" at bounding box center [482, 204] width 12 height 12
checkbox input "true"
click at [597, 203] on input "checkbox" at bounding box center [603, 204] width 12 height 12
checkbox input "true"
click at [825, 386] on div "All media Clear selection Select a list All 00:08 00:05 00:09 00:09 01:18 00:27…" at bounding box center [556, 268] width 1112 height 537
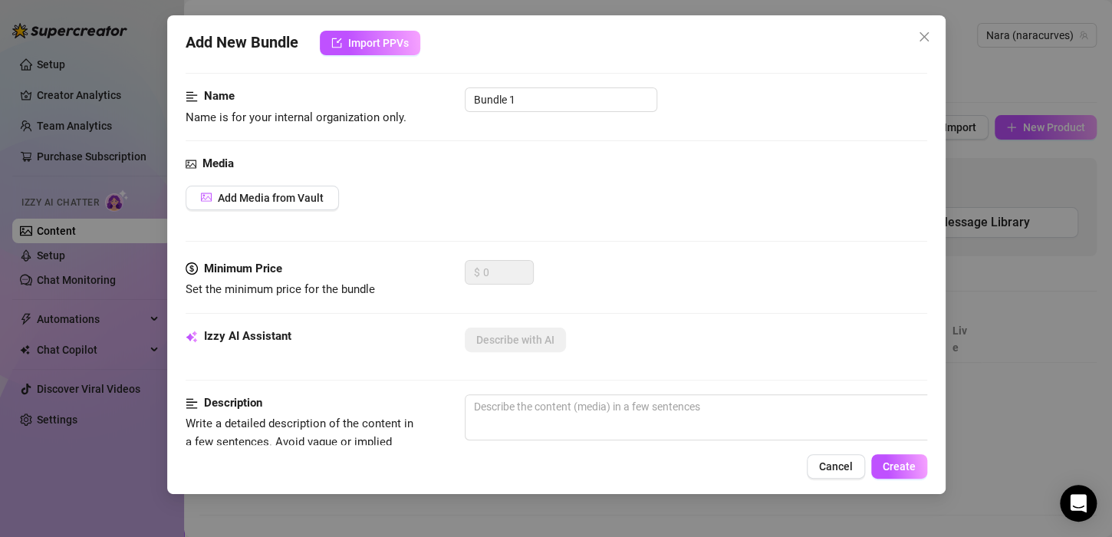
scroll to position [79, 0]
click at [291, 192] on span "Add Media from Vault" at bounding box center [271, 197] width 106 height 12
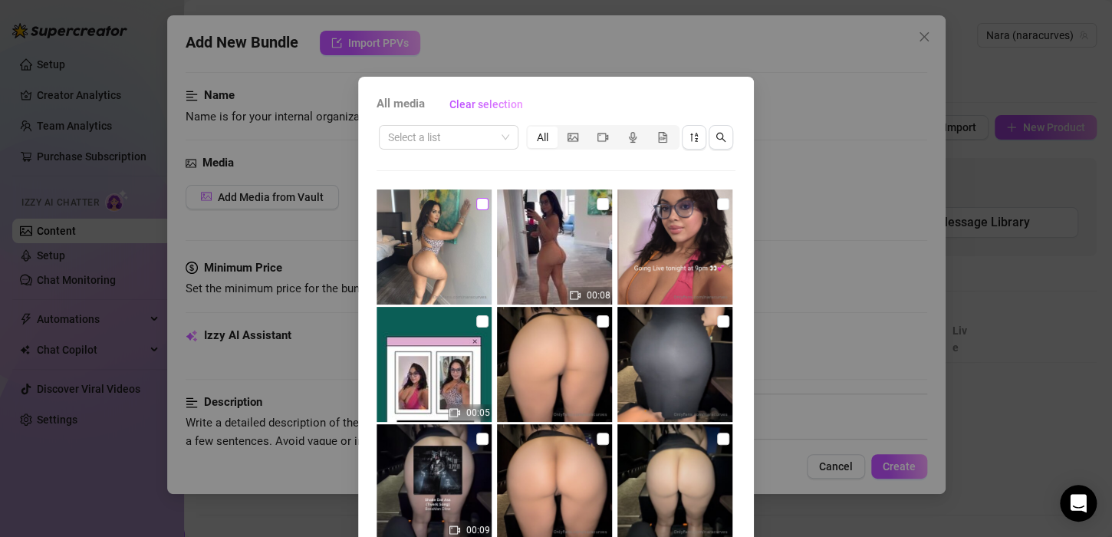
click at [476, 206] on input "checkbox" at bounding box center [482, 204] width 12 height 12
checkbox input "true"
click at [597, 202] on input "checkbox" at bounding box center [603, 204] width 12 height 12
checkbox input "true"
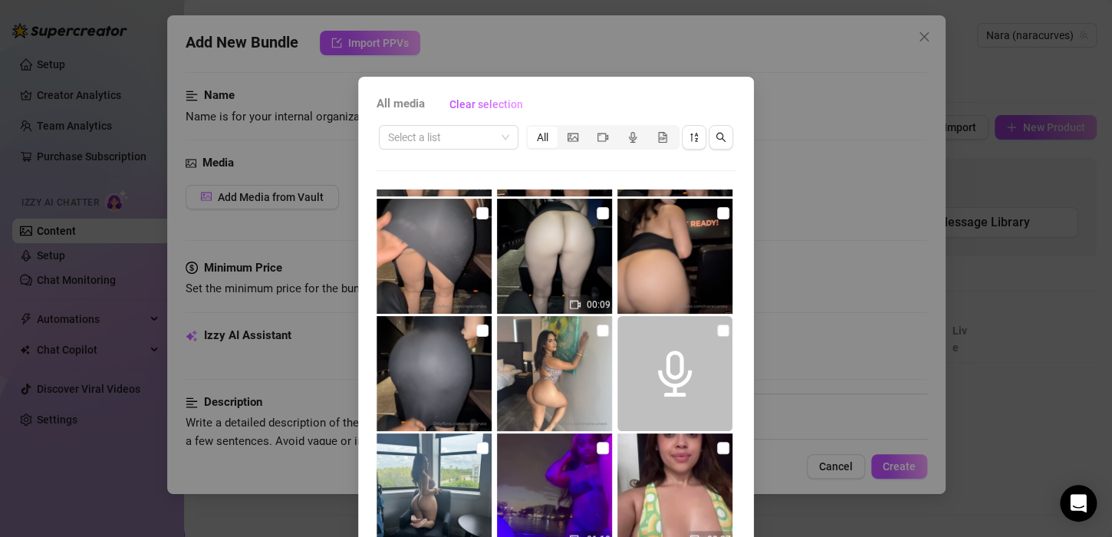
scroll to position [104, 0]
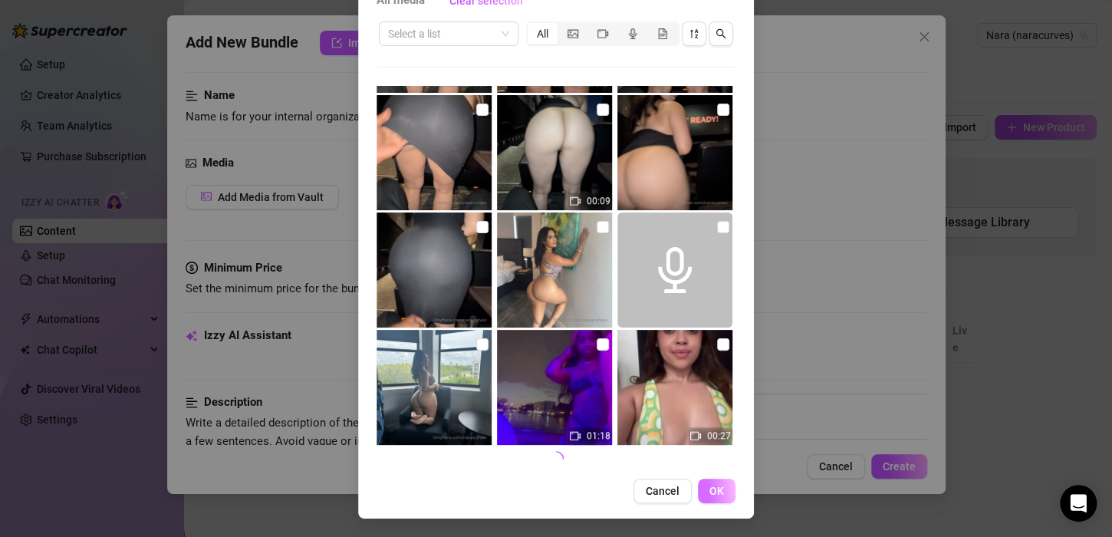
click at [714, 501] on button "OK" at bounding box center [717, 491] width 38 height 25
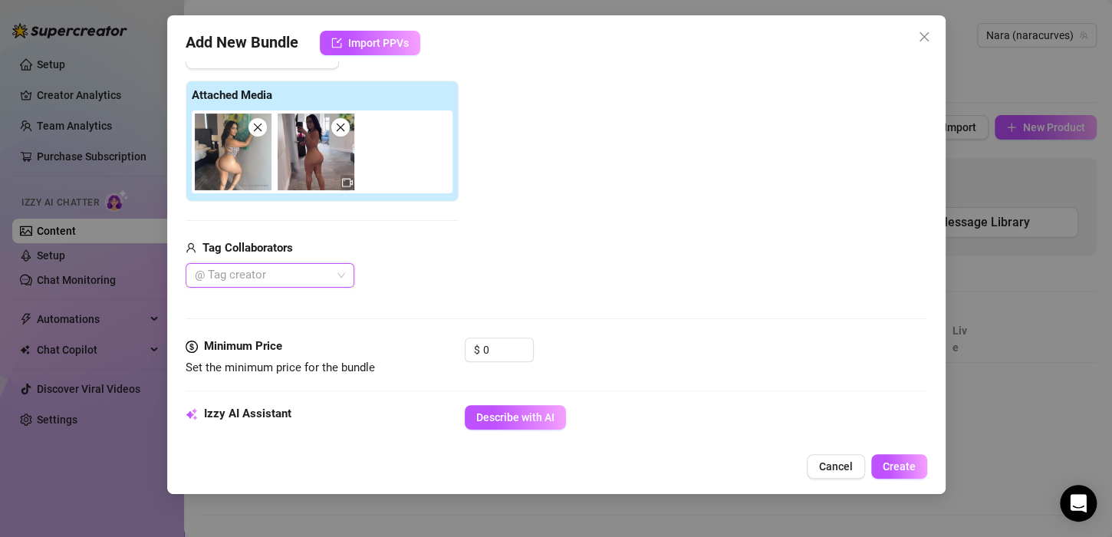
scroll to position [278, 0]
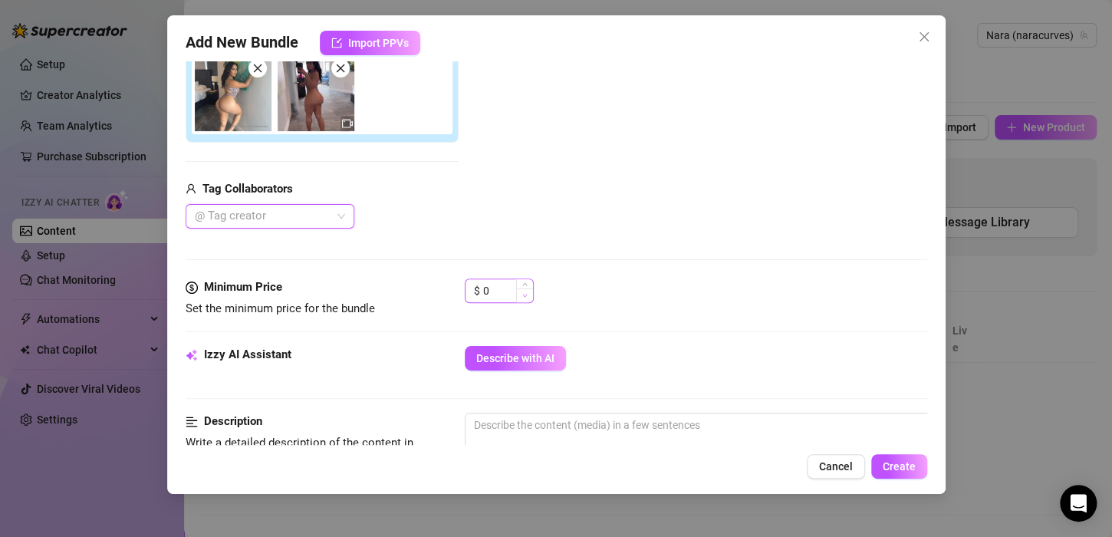
click at [522, 294] on icon "down" at bounding box center [524, 295] width 5 height 5
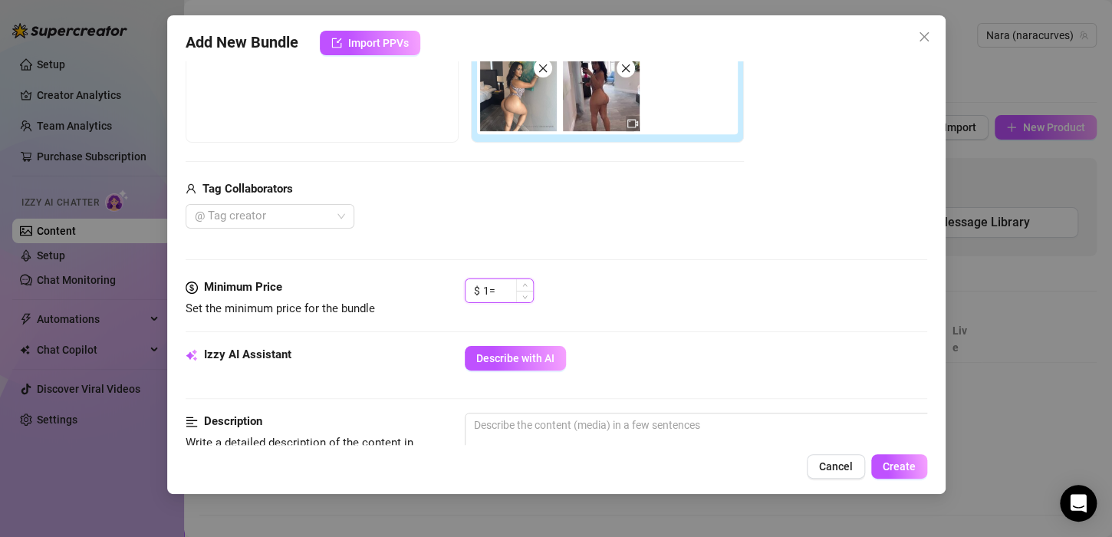
type input "1"
click at [608, 331] on div at bounding box center [557, 331] width 742 height 1
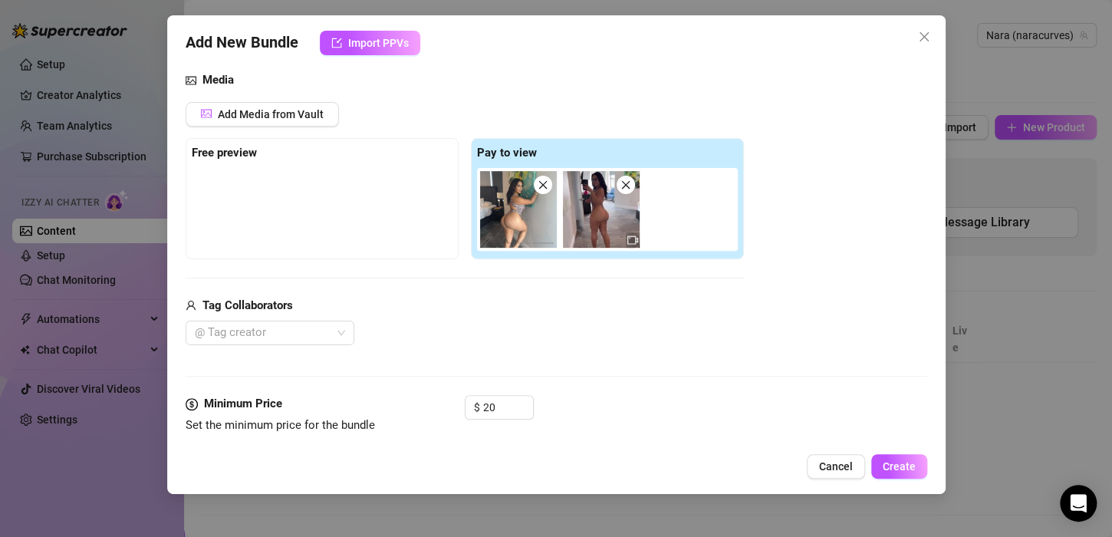
scroll to position [178, 0]
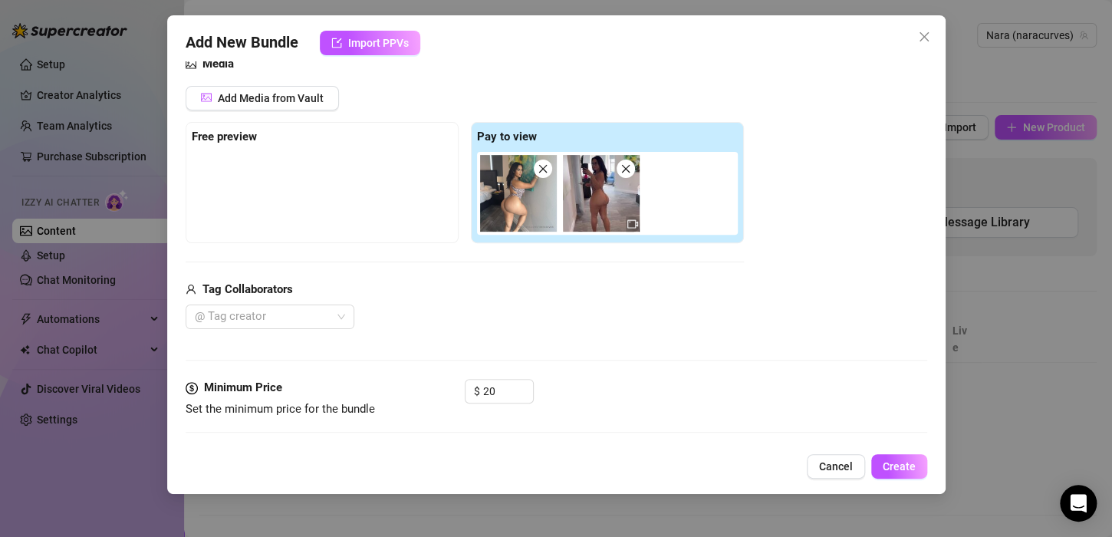
click at [464, 261] on div "Add Media from Vault Free preview Pay to view Tag Collaborators @ Tag creator" at bounding box center [465, 208] width 558 height 244
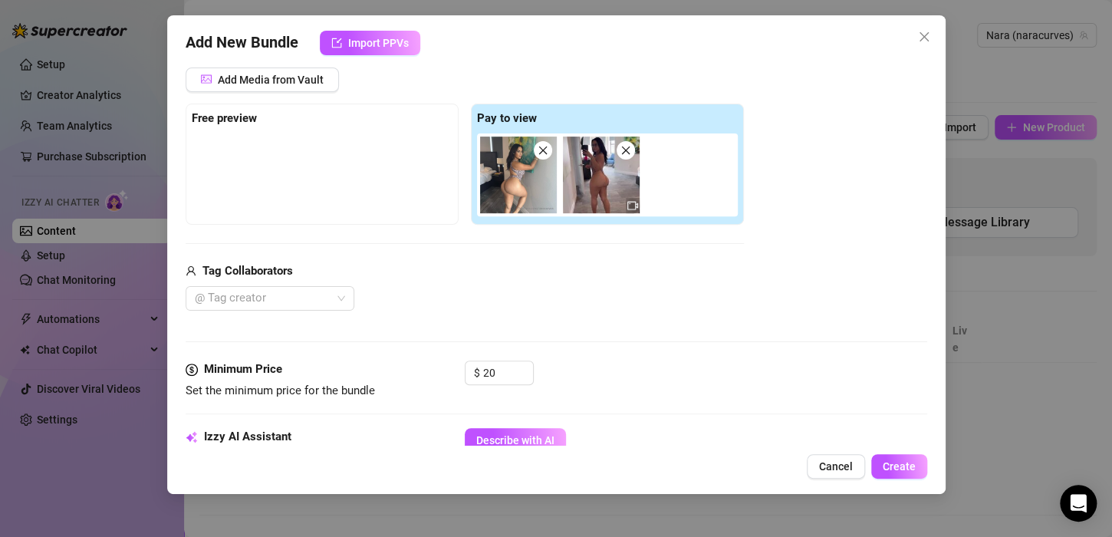
scroll to position [196, 0]
click at [404, 192] on div at bounding box center [322, 171] width 261 height 77
click at [199, 101] on div "Add Media from Vault" at bounding box center [465, 85] width 558 height 36
click at [204, 111] on strong "Free preview" at bounding box center [224, 118] width 65 height 14
click at [627, 152] on icon "close" at bounding box center [625, 150] width 11 height 11
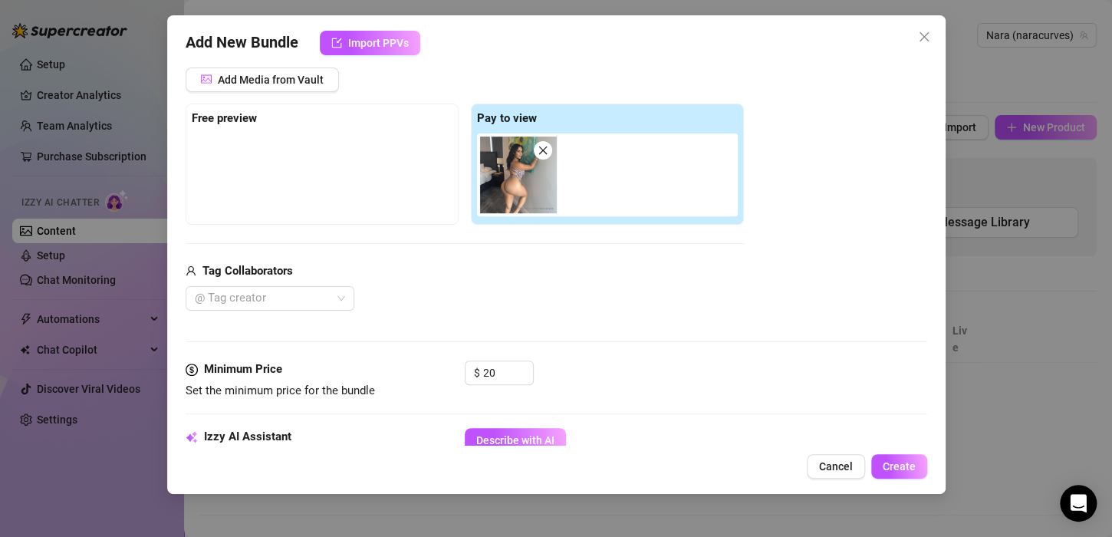
click at [538, 150] on icon "close" at bounding box center [543, 150] width 11 height 11
type input "0"
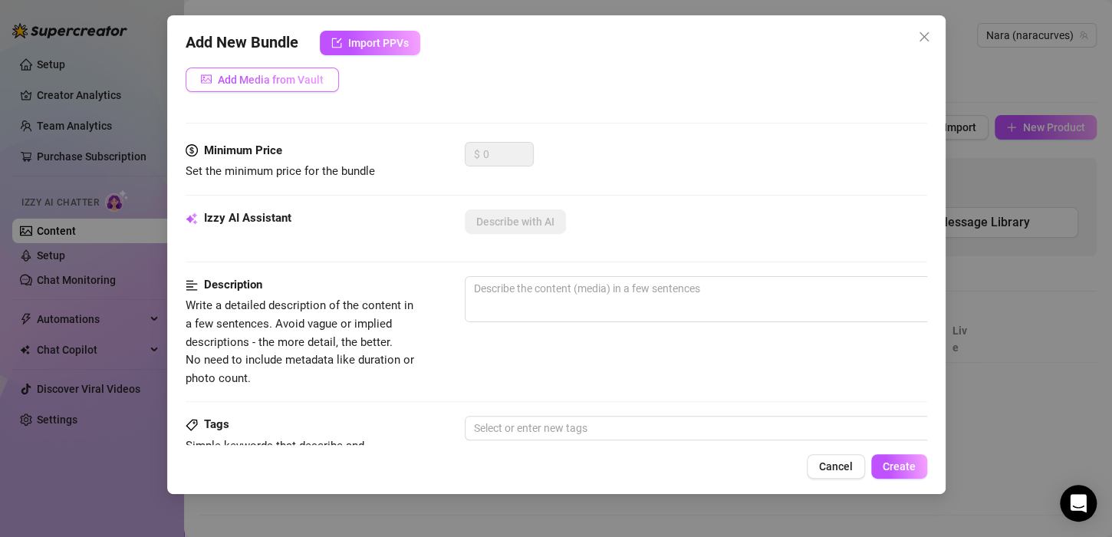
click at [313, 84] on span "Add Media from Vault" at bounding box center [271, 80] width 106 height 12
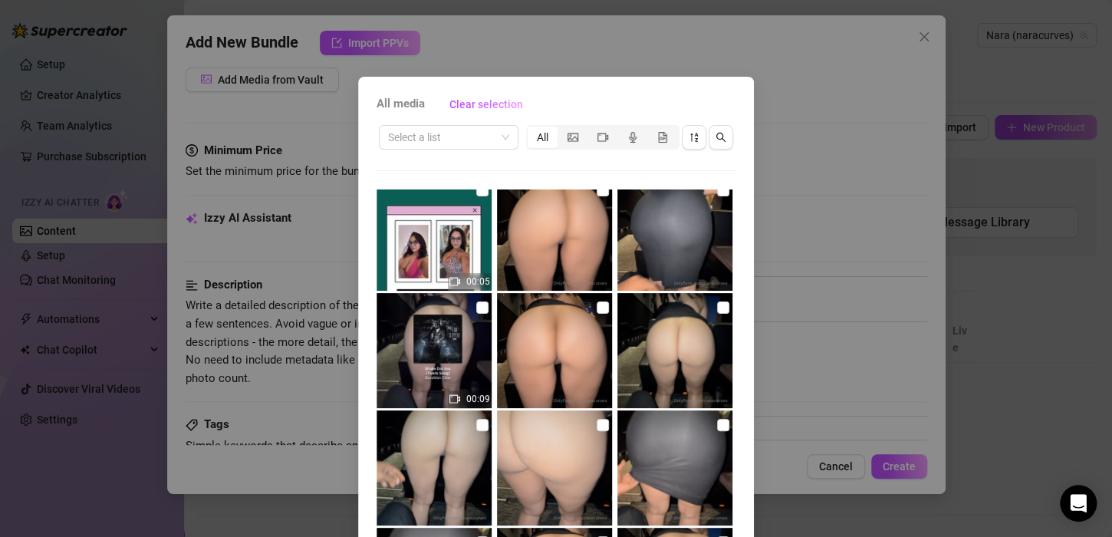
scroll to position [141, 0]
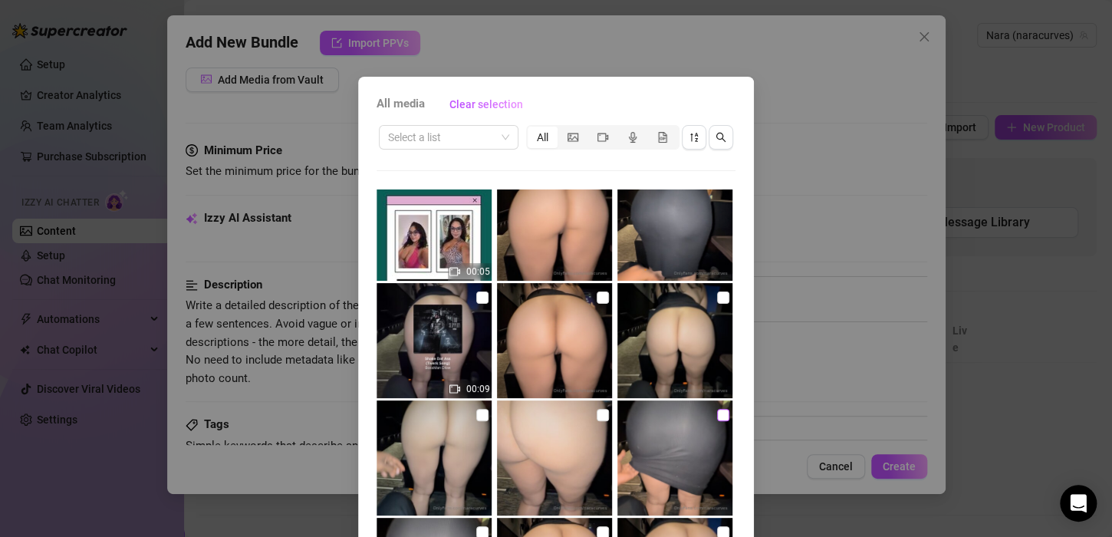
click at [717, 413] on input "checkbox" at bounding box center [723, 415] width 12 height 12
checkbox input "true"
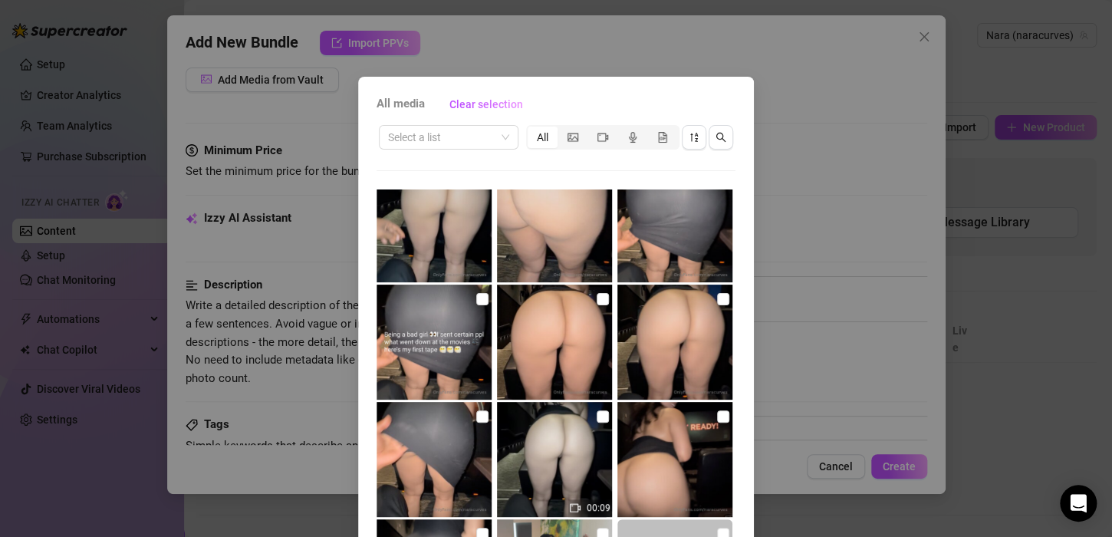
scroll to position [399, 0]
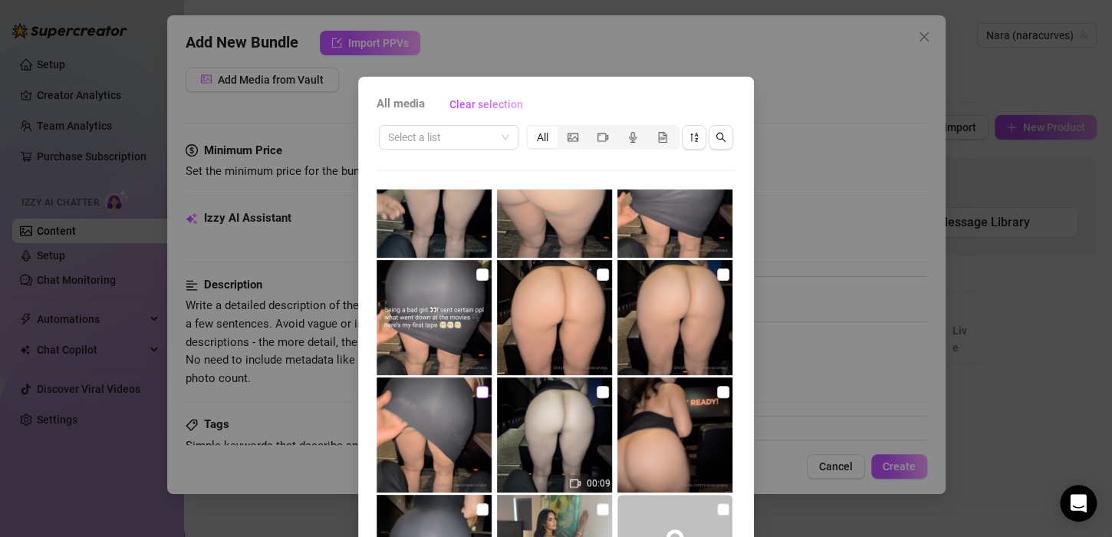
click at [476, 393] on input "checkbox" at bounding box center [482, 392] width 12 height 12
checkbox input "true"
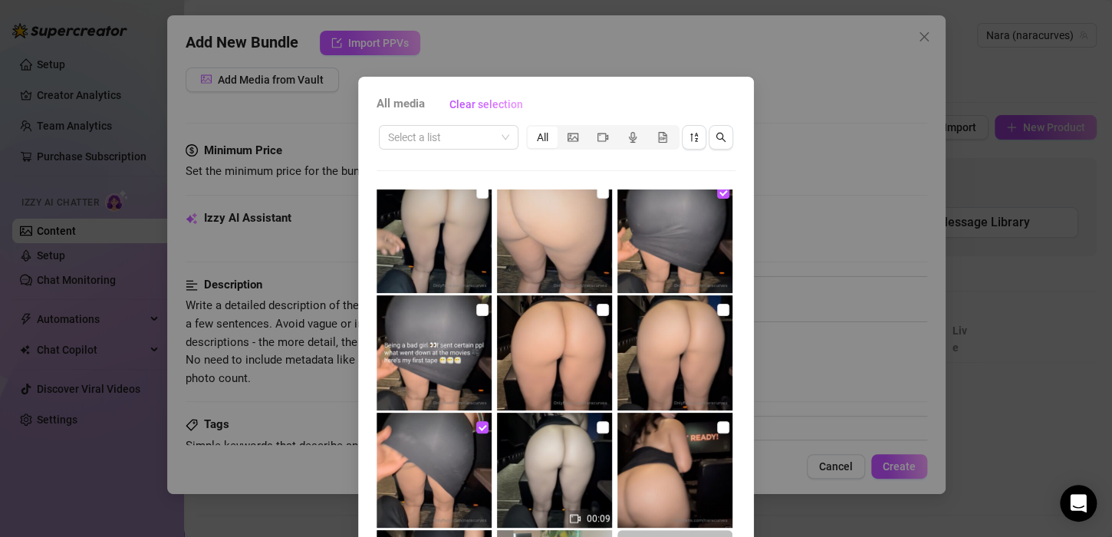
scroll to position [362, 0]
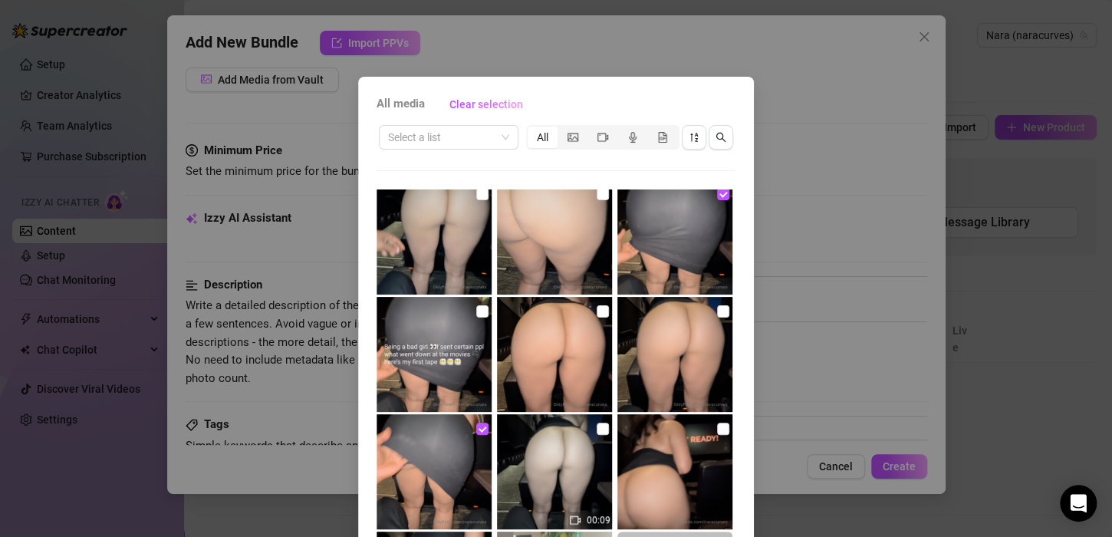
click at [582, 321] on img at bounding box center [554, 354] width 115 height 115
click at [597, 318] on label at bounding box center [603, 311] width 12 height 17
click at [597, 317] on input "checkbox" at bounding box center [603, 311] width 12 height 12
click at [597, 314] on input "checkbox" at bounding box center [603, 311] width 12 height 12
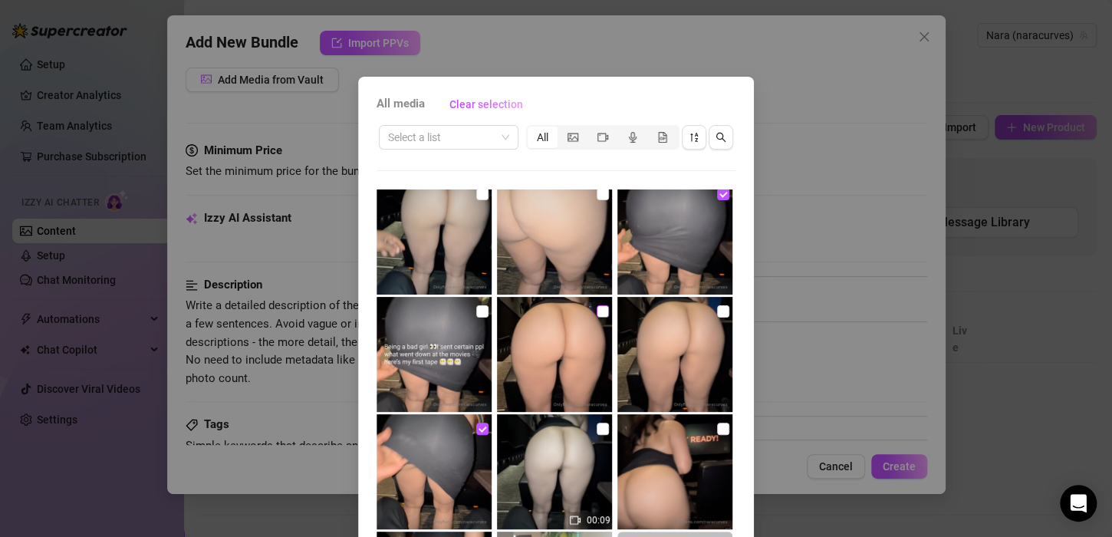
checkbox input "true"
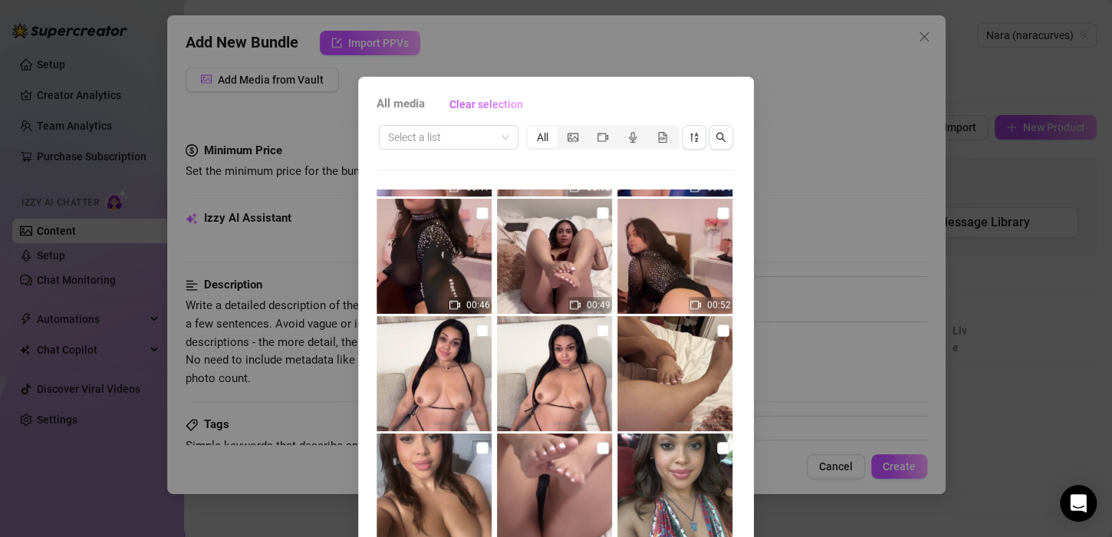
scroll to position [104, 0]
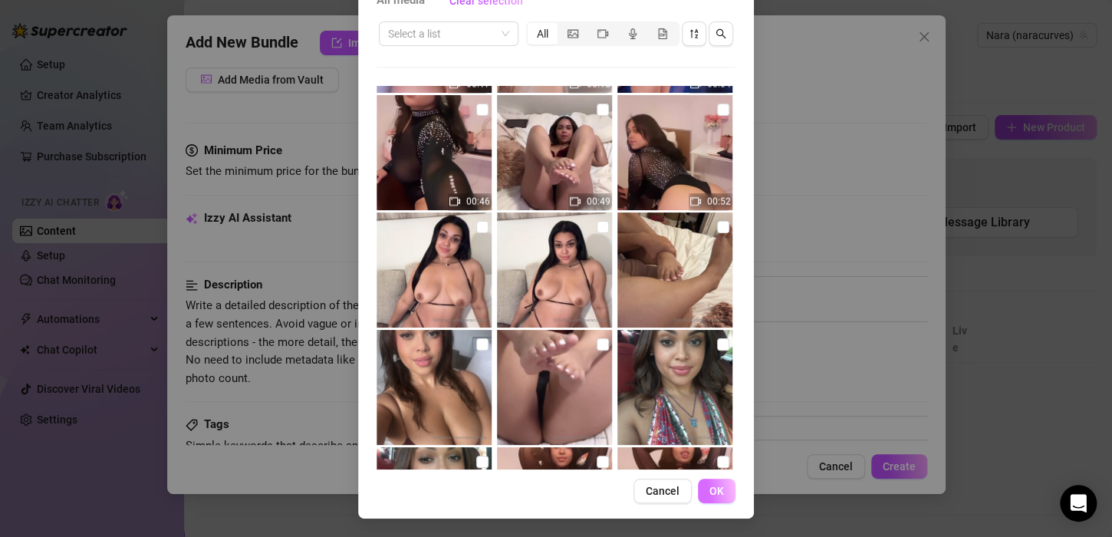
click at [712, 489] on span "OK" at bounding box center [716, 491] width 15 height 12
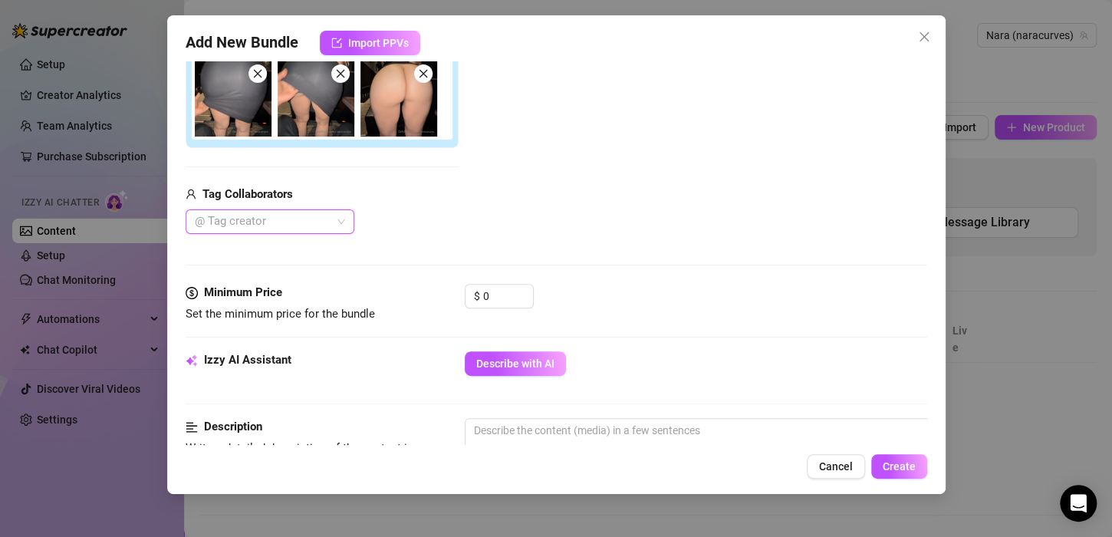
scroll to position [282, 0]
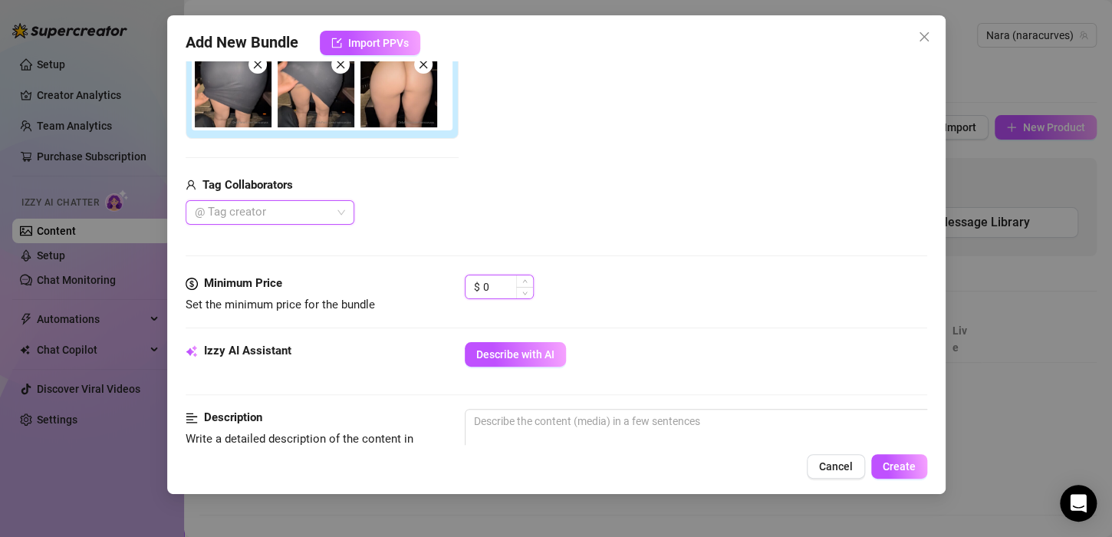
click at [515, 287] on input "0" at bounding box center [508, 286] width 50 height 23
type input "5"
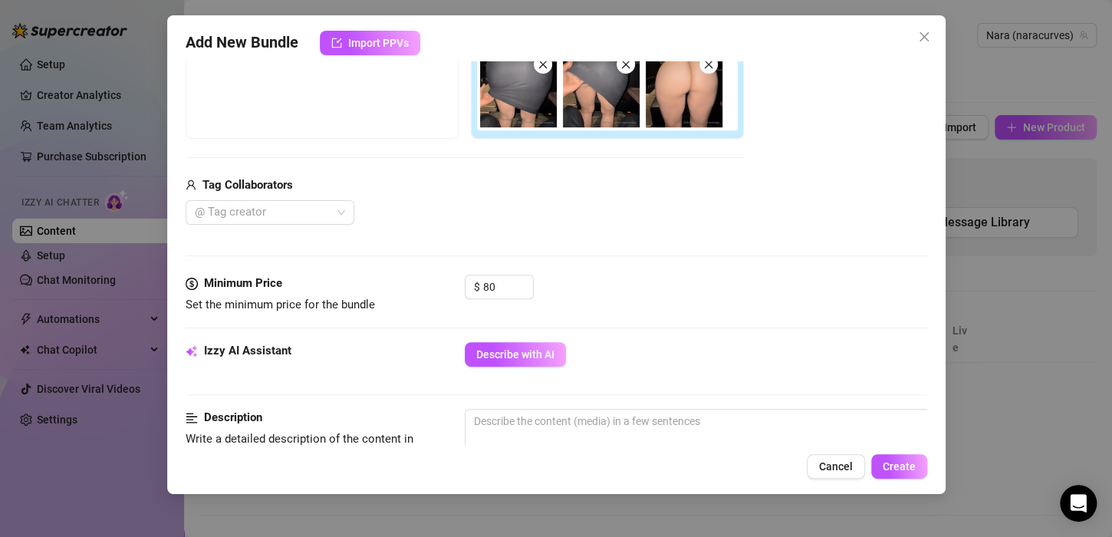
click at [568, 296] on div "$ 80" at bounding box center [696, 294] width 462 height 38
click at [492, 293] on input "80" at bounding box center [508, 286] width 50 height 23
type input "8"
click at [586, 305] on div "$ 65" at bounding box center [696, 294] width 462 height 38
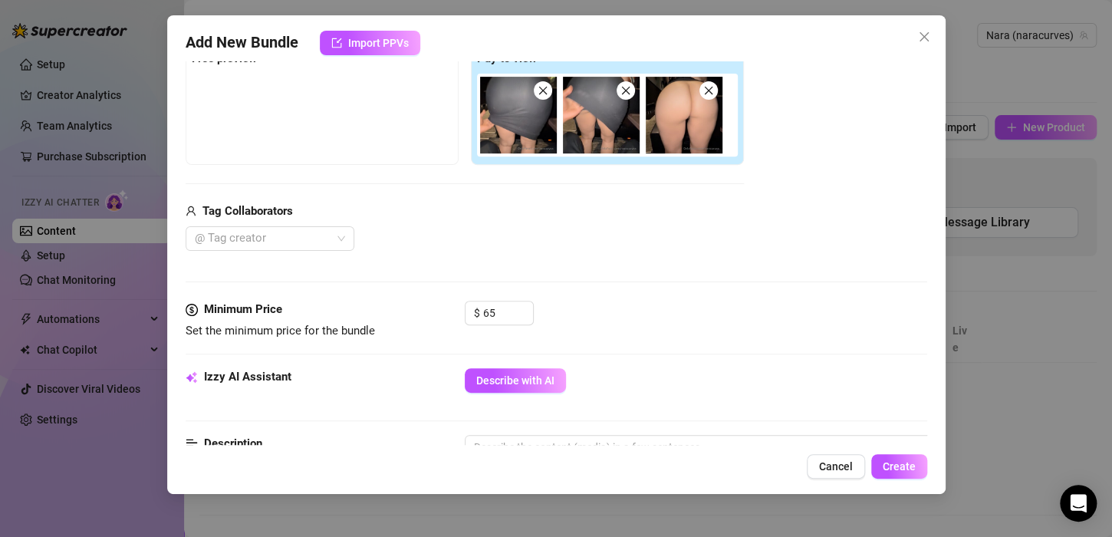
scroll to position [255, 0]
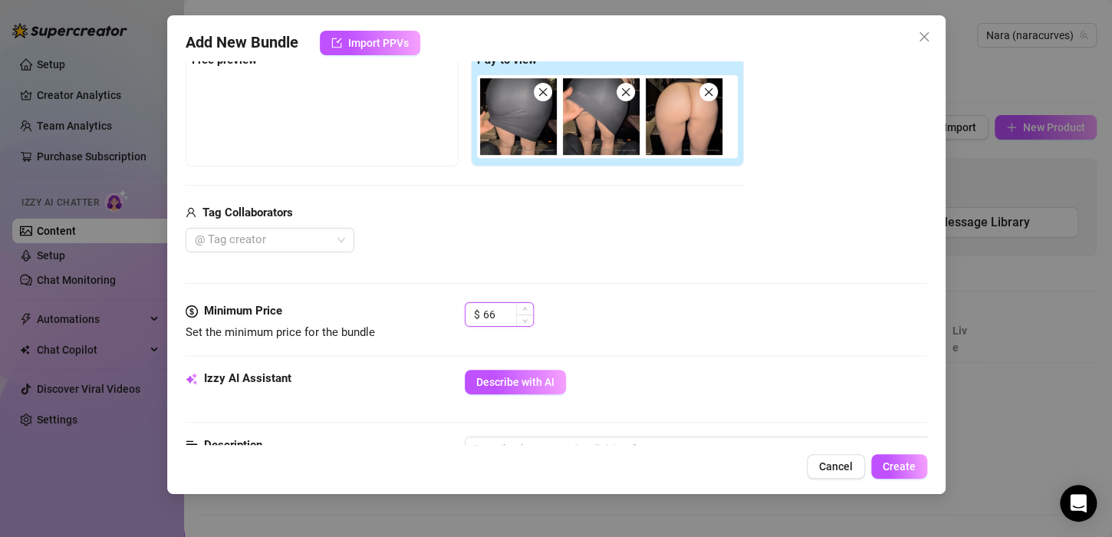
click at [518, 306] on span "Increase Value" at bounding box center [524, 309] width 17 height 12
click at [508, 308] on input "66" at bounding box center [508, 314] width 50 height 23
type input "80"
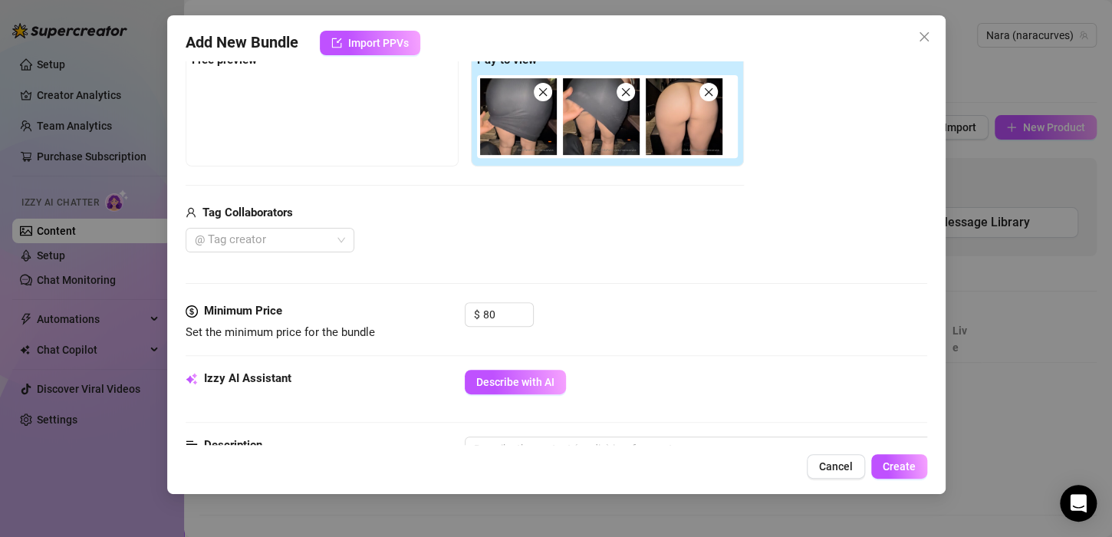
click at [527, 258] on div "Media Add Media from Vault Free preview Pay to view Tag Collaborators @ Tag cre…" at bounding box center [557, 141] width 742 height 324
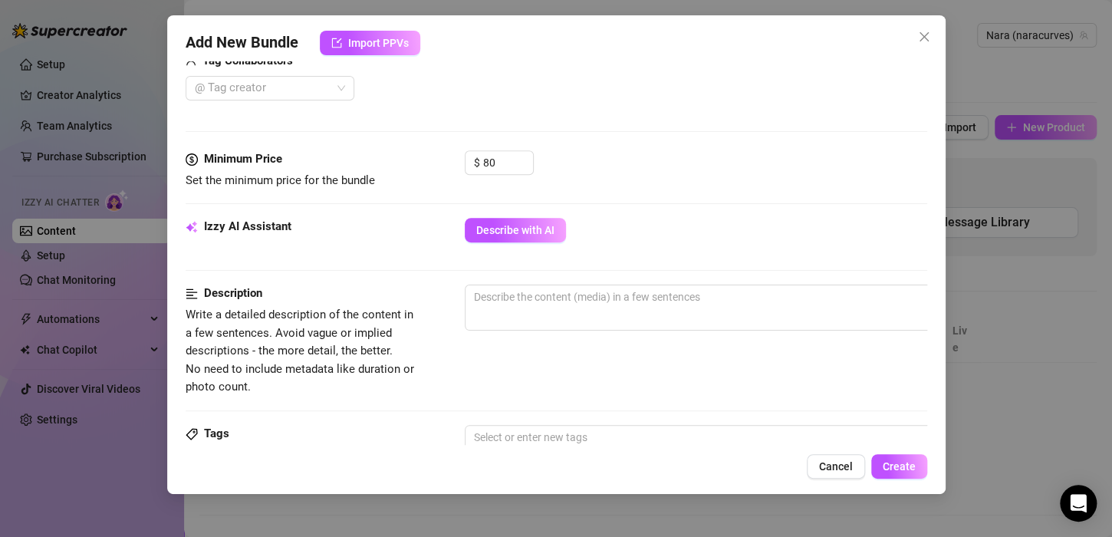
scroll to position [411, 0]
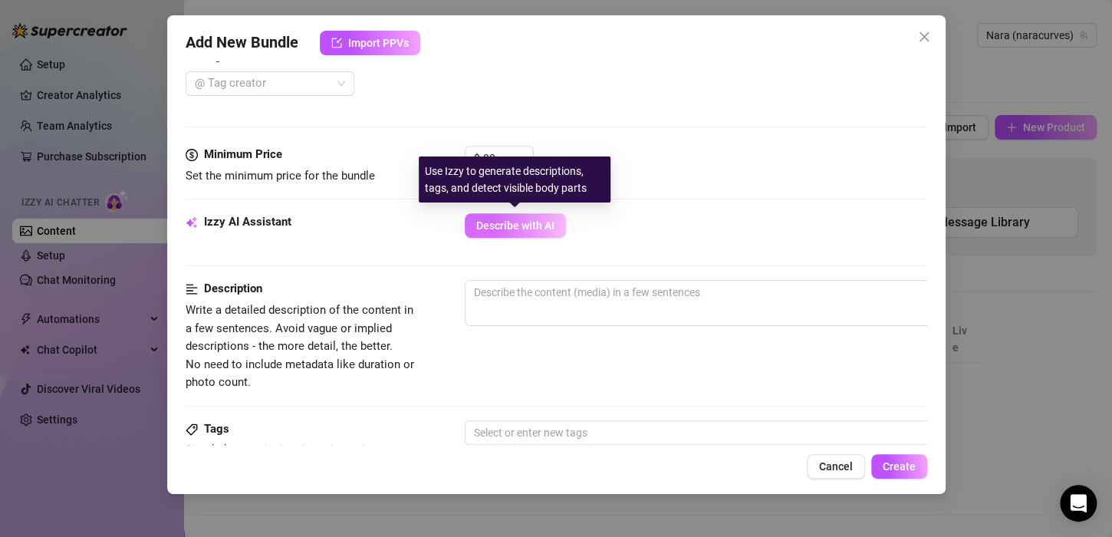
click at [520, 232] on button "Describe with AI" at bounding box center [515, 225] width 101 height 25
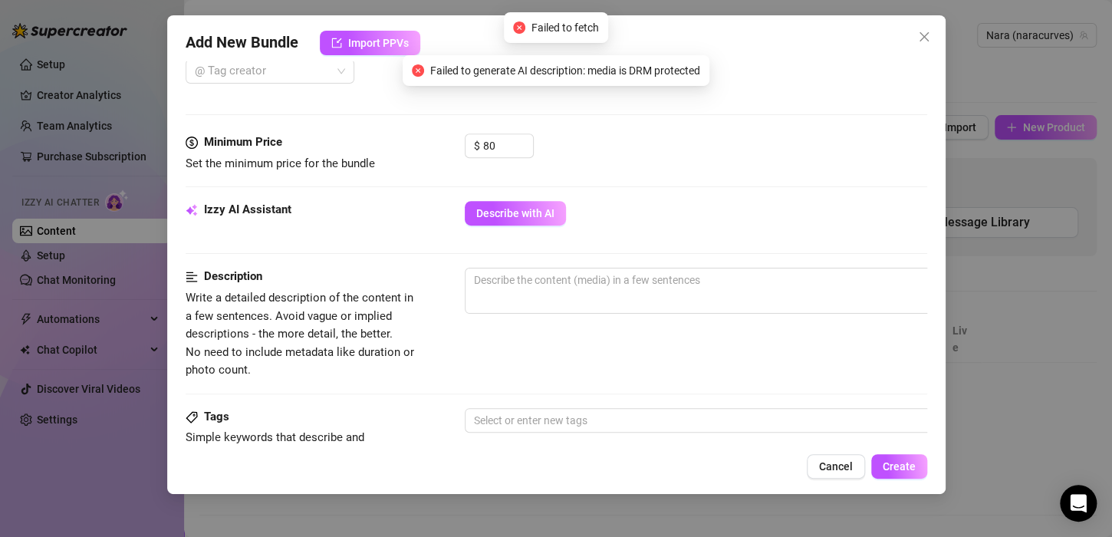
scroll to position [425, 0]
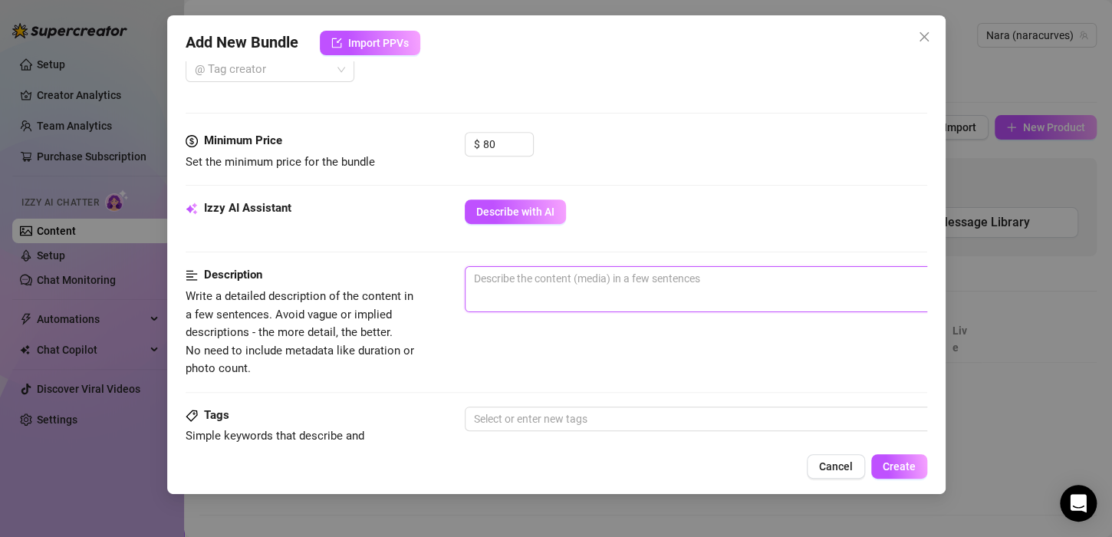
click at [519, 273] on textarea at bounding box center [732, 278] width 535 height 23
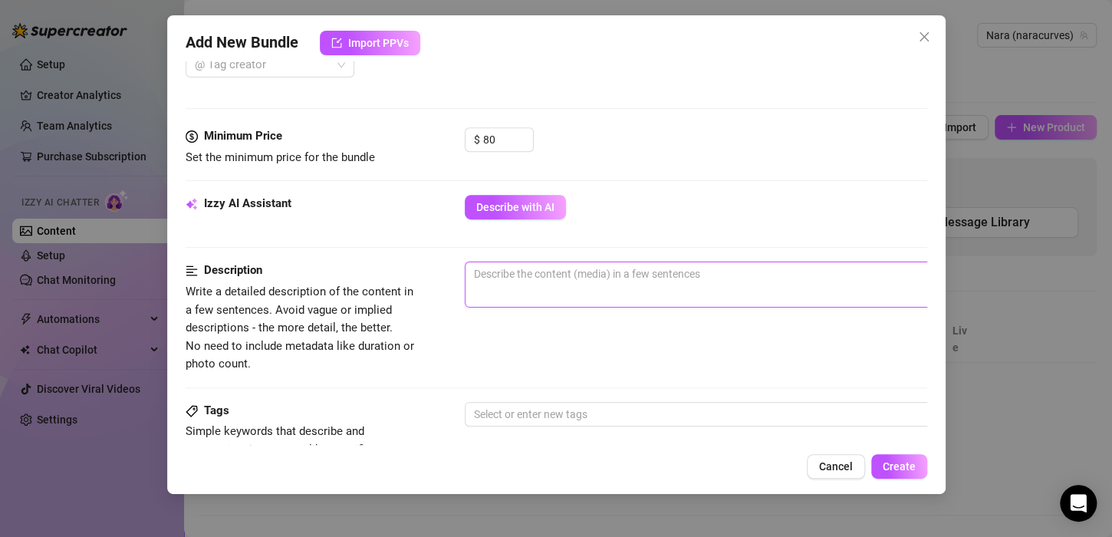
scroll to position [429, 0]
type textarea "+"
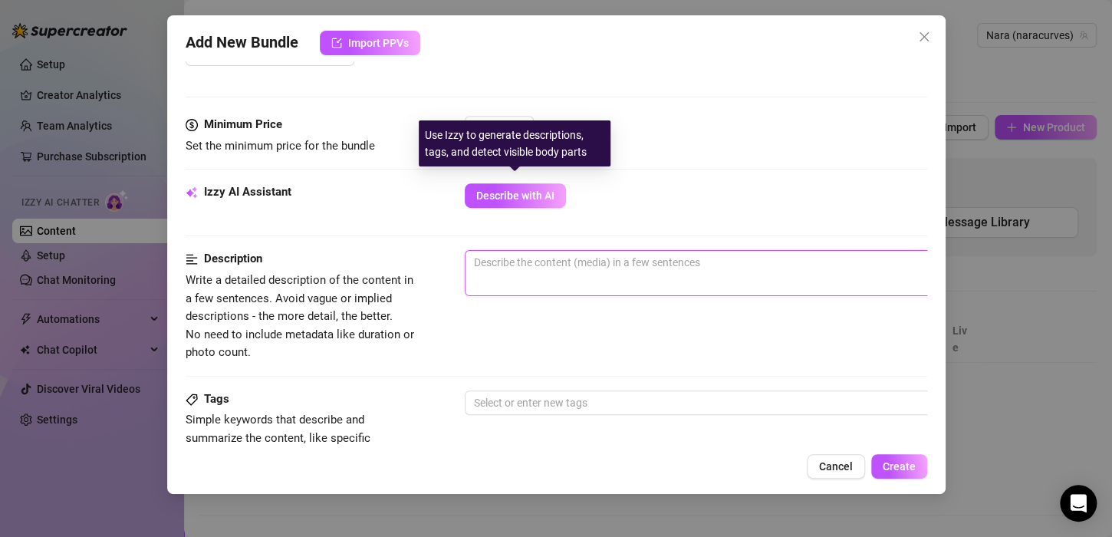
scroll to position [448, 0]
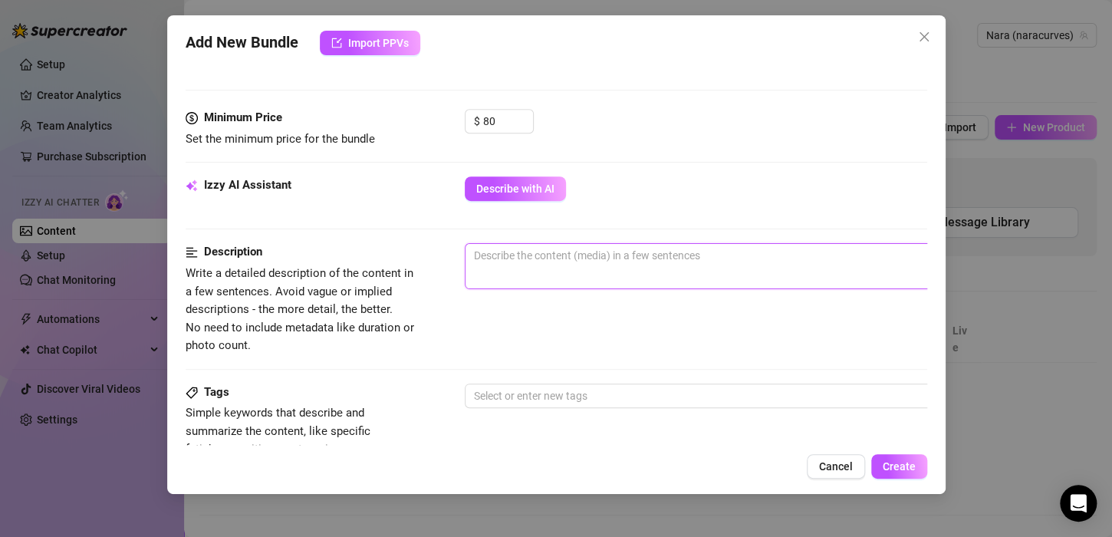
type textarea "I"
type textarea "Describe the content (media) in a few sentences"
type textarea "I"
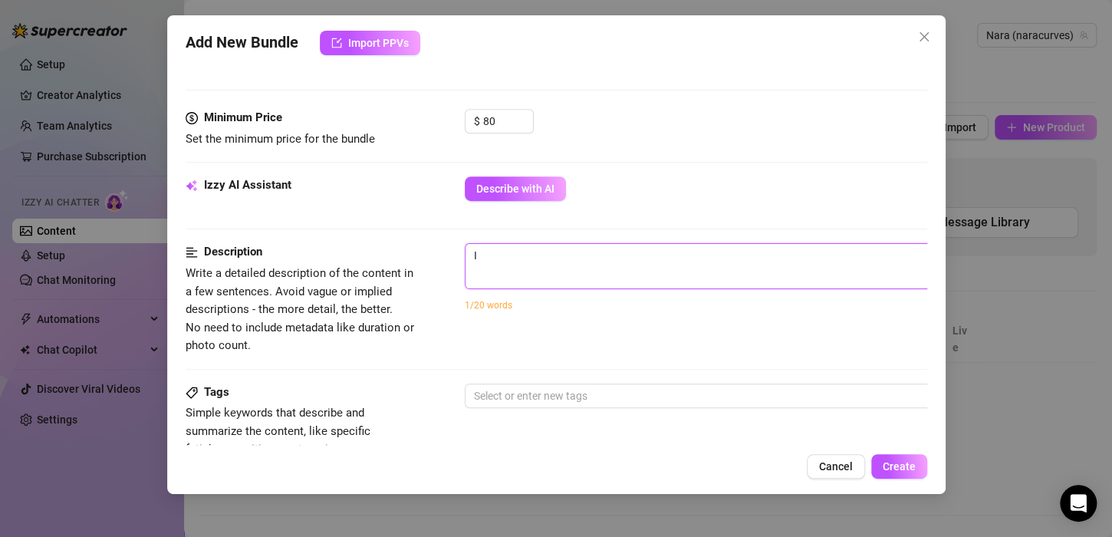
type textarea "Im"
type textarea "Ima"
type textarea "Imag"
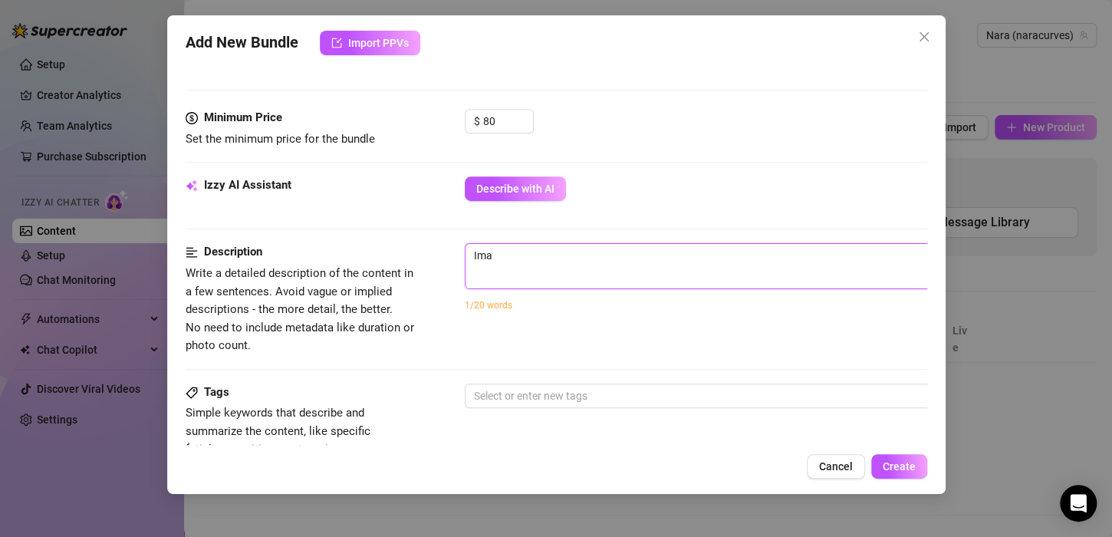
type textarea "Imag"
type textarea "Image"
type textarea "Images"
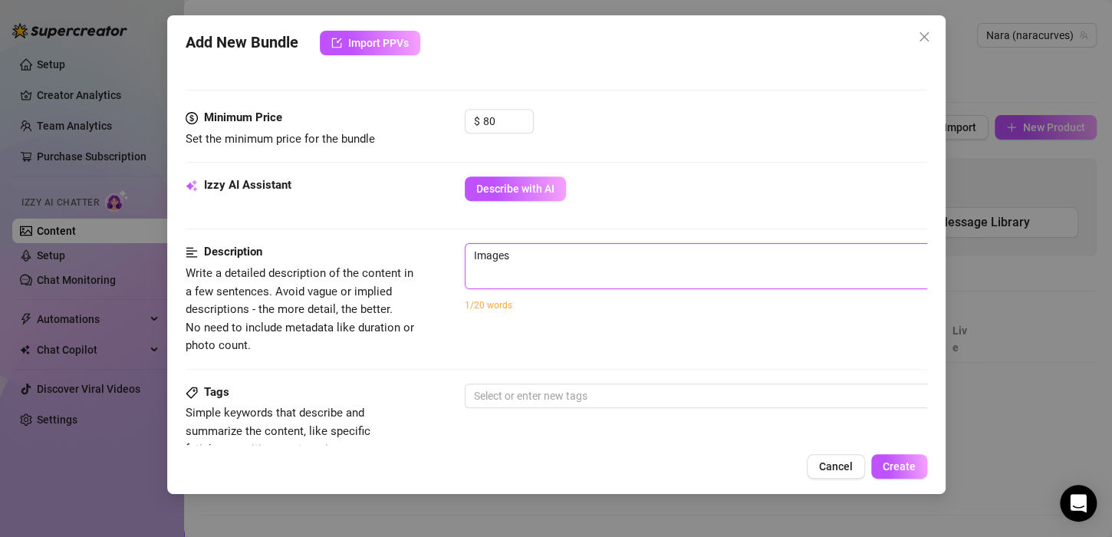
type textarea "Images"
type textarea "Images o"
type textarea "Images of"
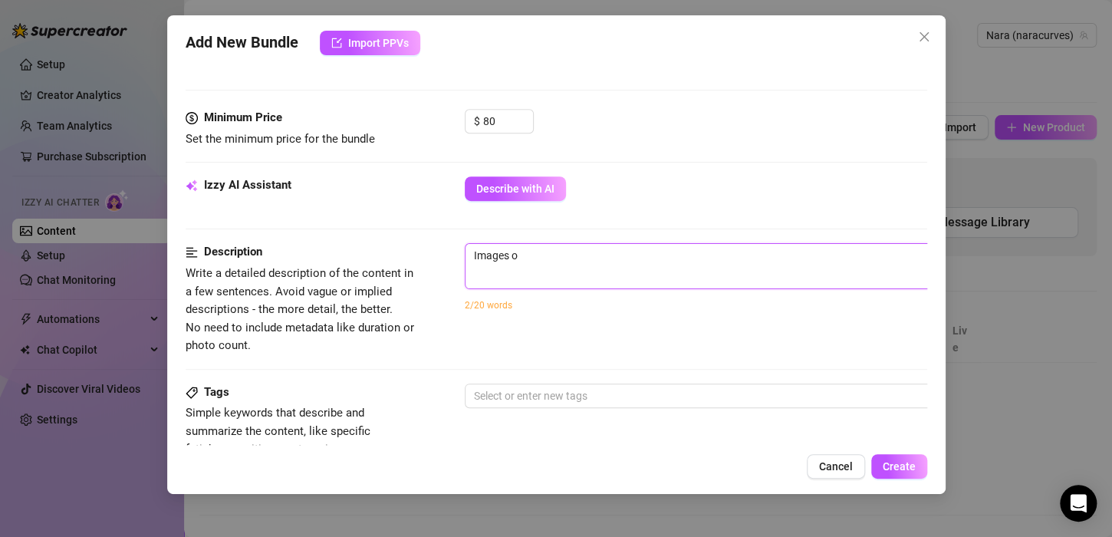
type textarea "Images of"
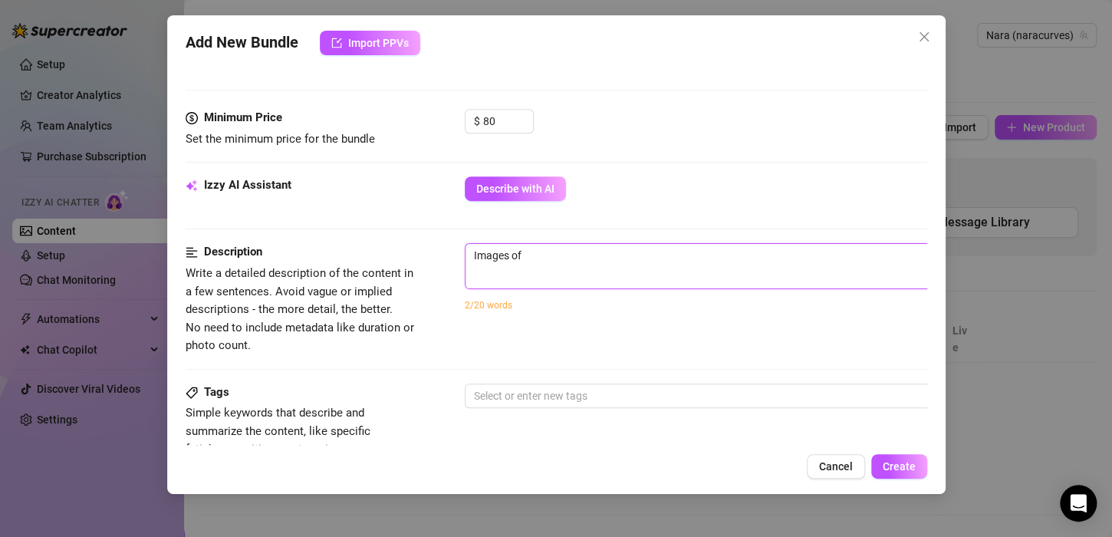
type textarea "Images of"
type textarea "Images of m"
type textarea "Images of my"
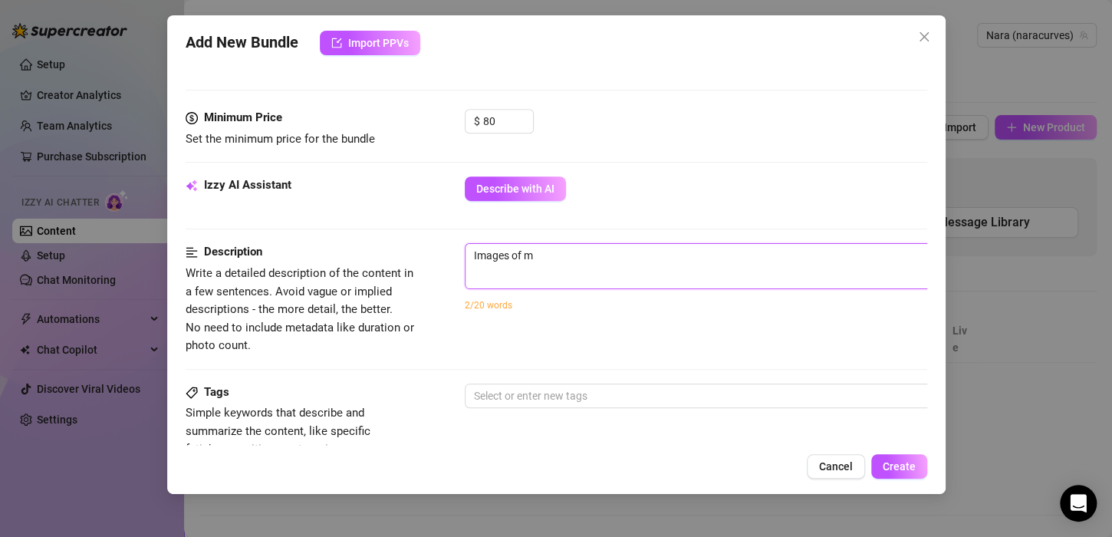
type textarea "Images of my"
type textarea "Images of m"
type textarea "Images of"
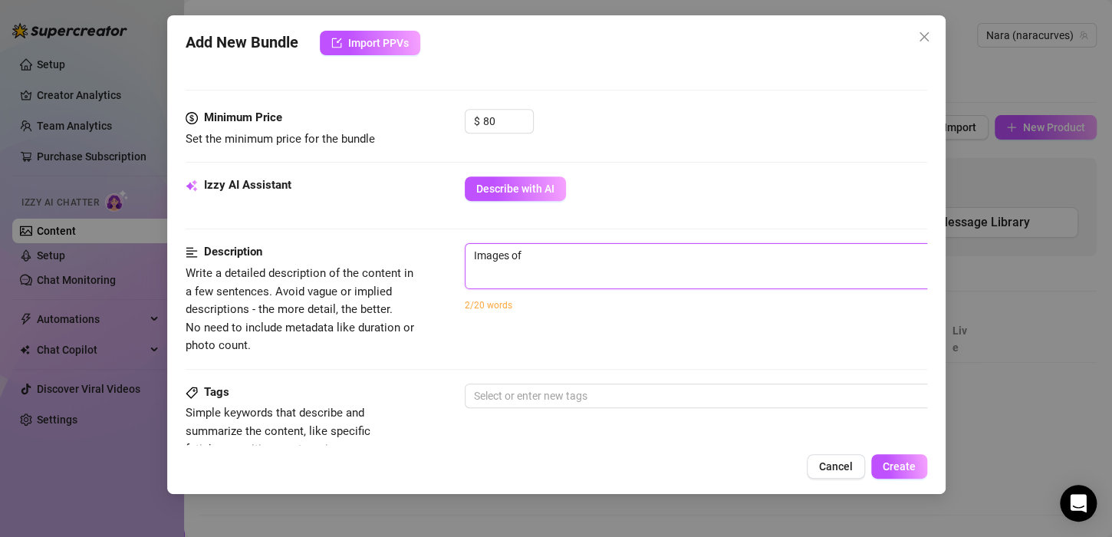
type textarea "Images of"
type textarea "Images o"
type textarea "Images"
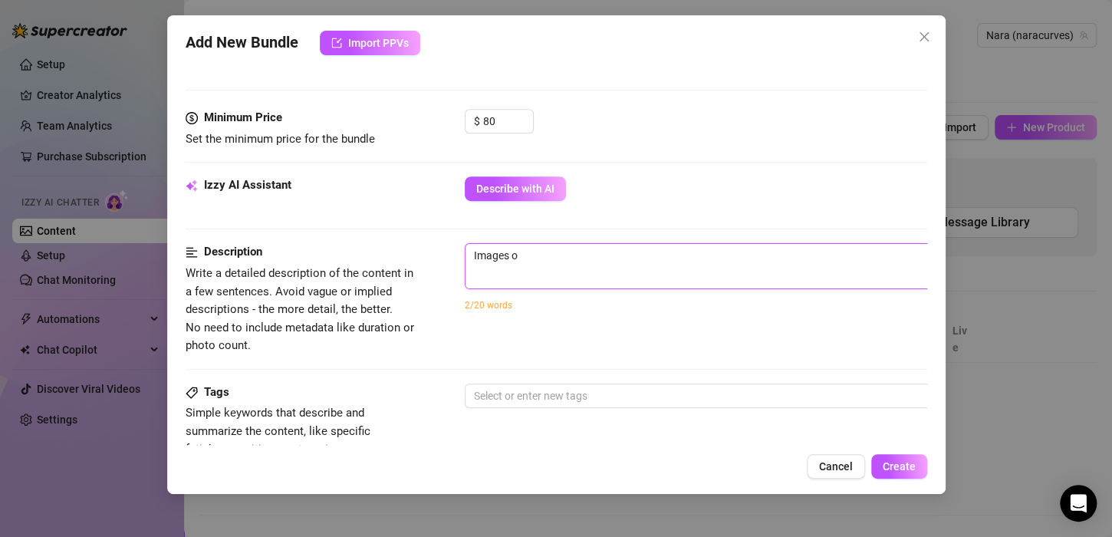
type textarea "Images"
type textarea "Image"
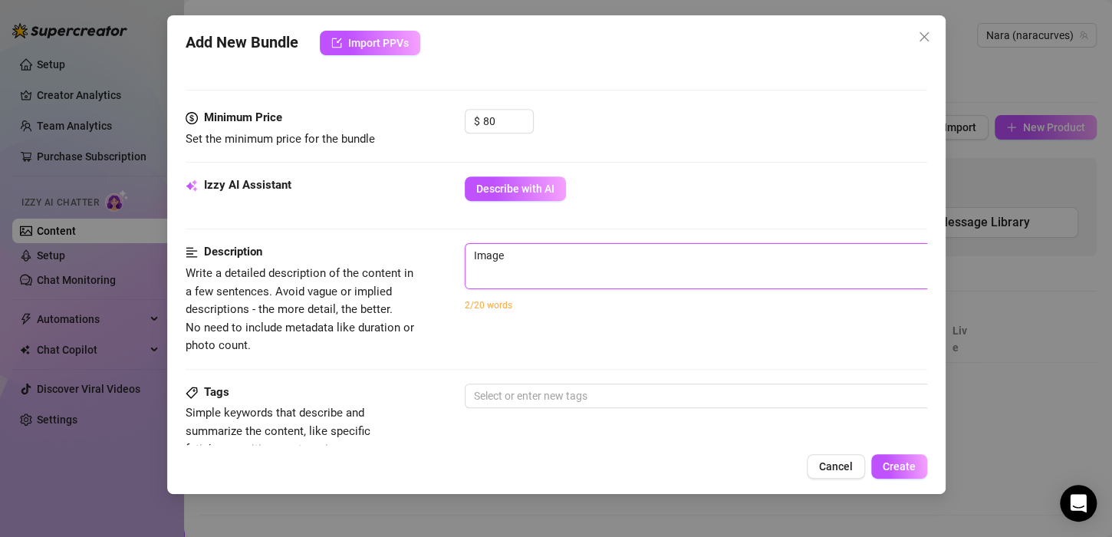
type textarea "Imag"
type textarea "Ima"
type textarea "Im"
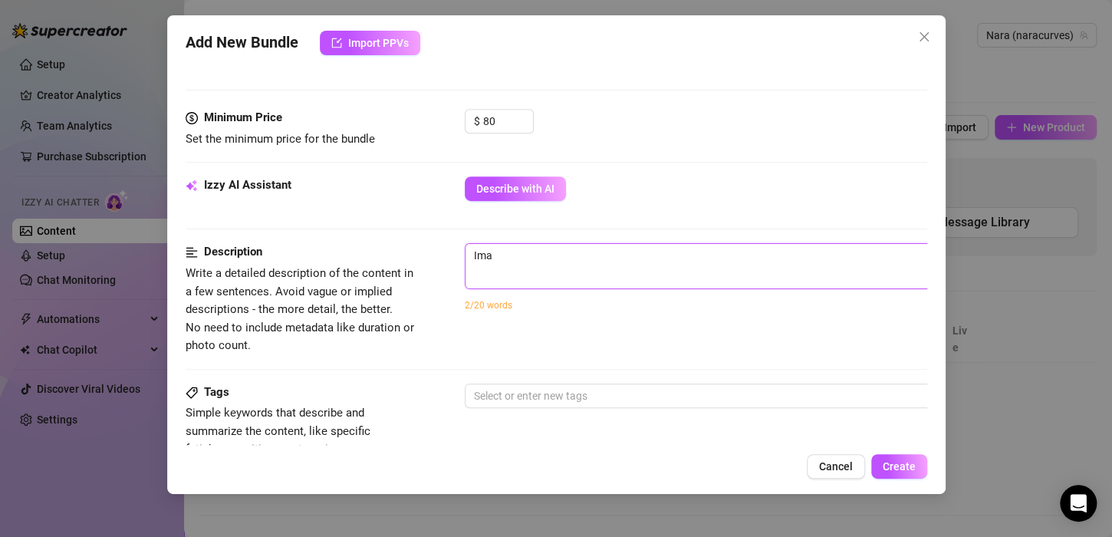
type textarea "Im"
type textarea "I"
type textarea "Describe the content (media) in a few sentences"
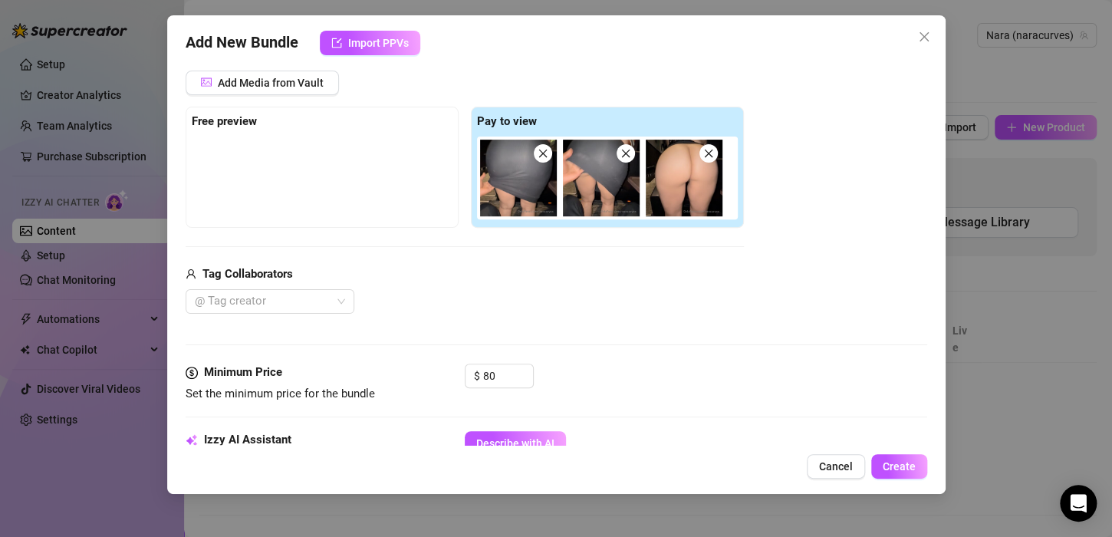
scroll to position [311, 0]
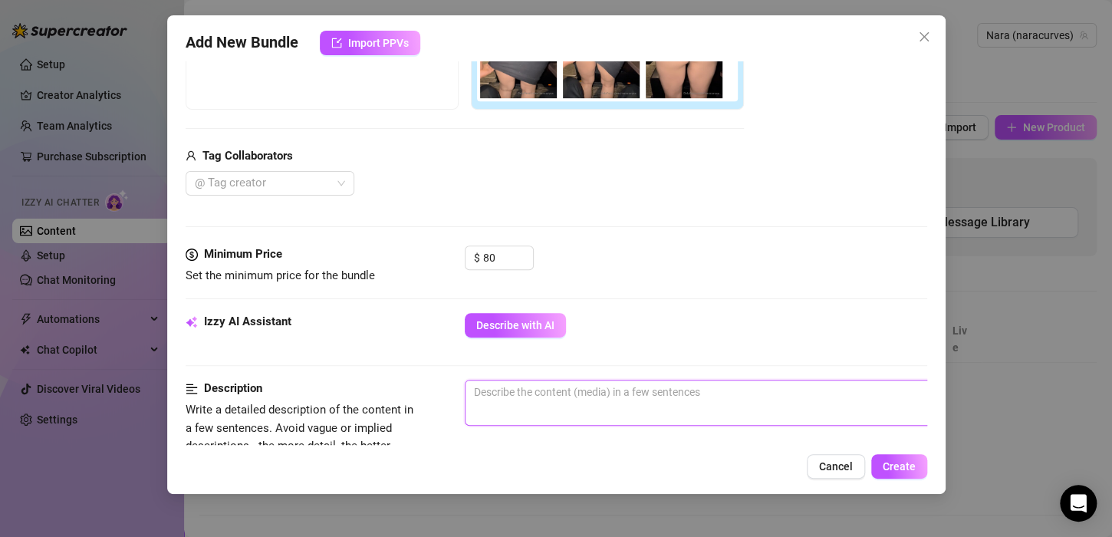
type textarea "I"
type textarea "I a"
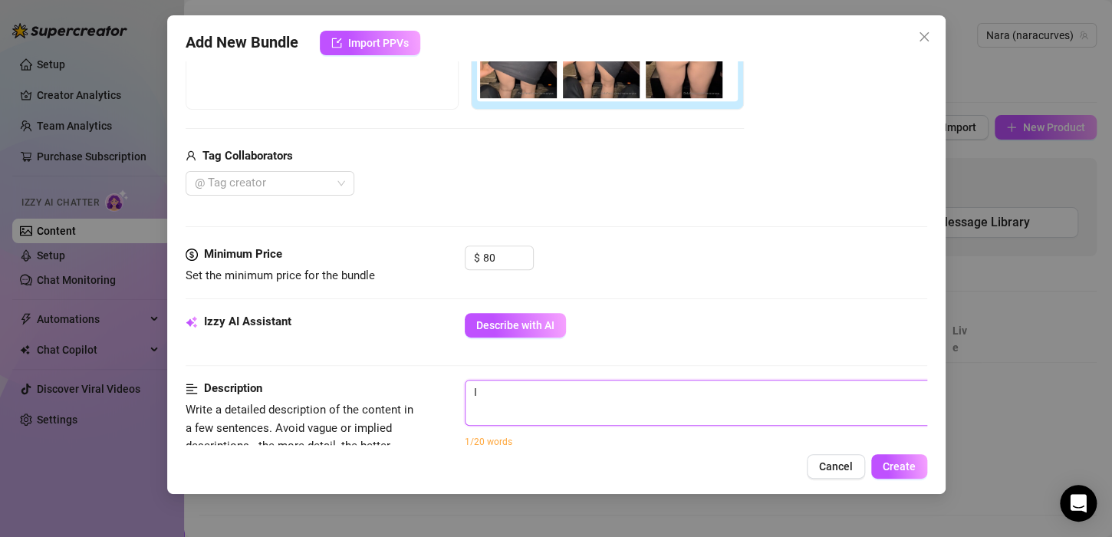
type textarea "I a"
type textarea "I am"
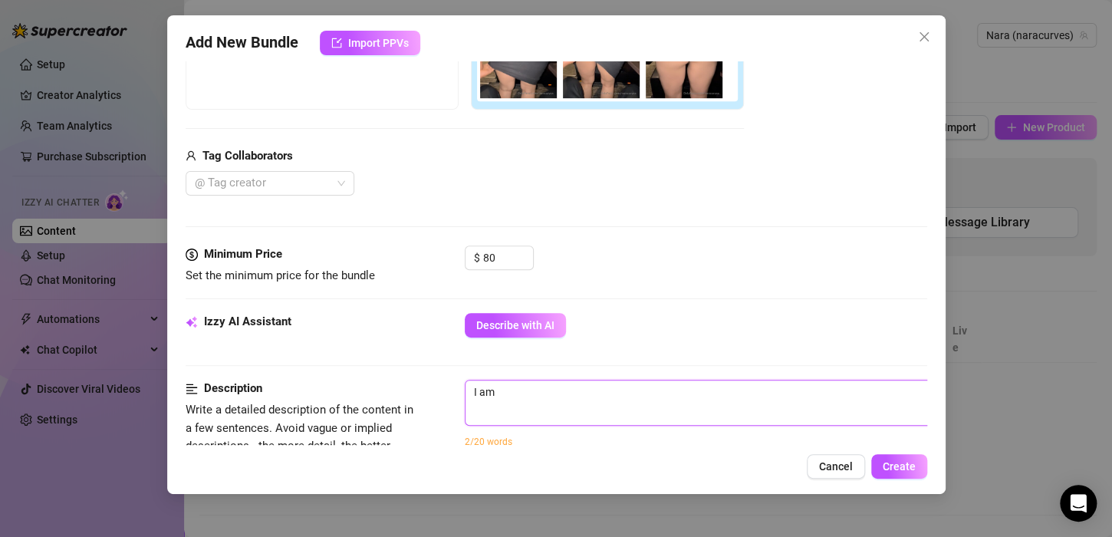
type textarea "I am w"
type textarea "I am we"
type textarea "I am wea"
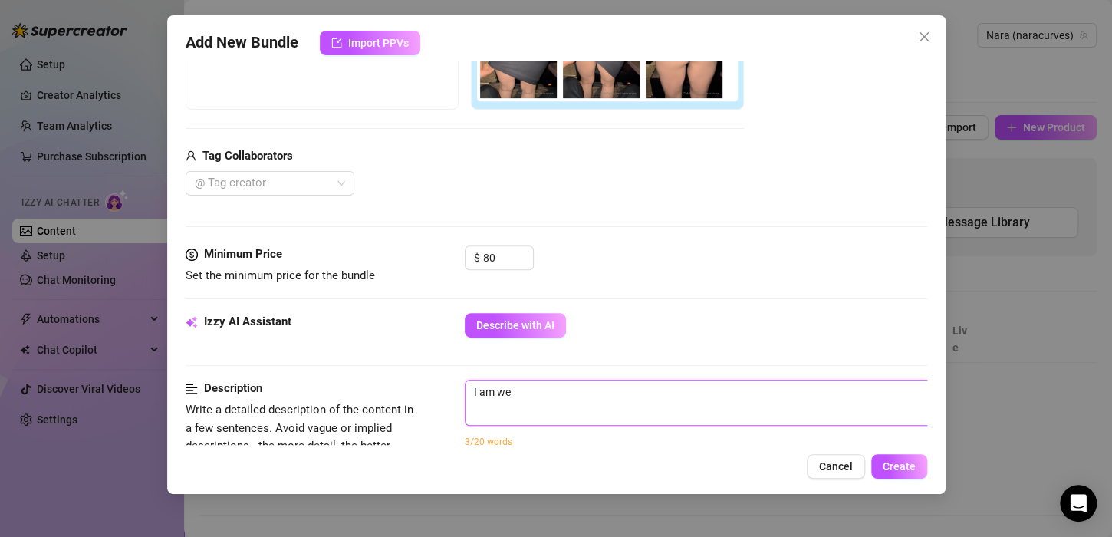
type textarea "I am wea"
type textarea "I am wear"
type textarea "I am weari"
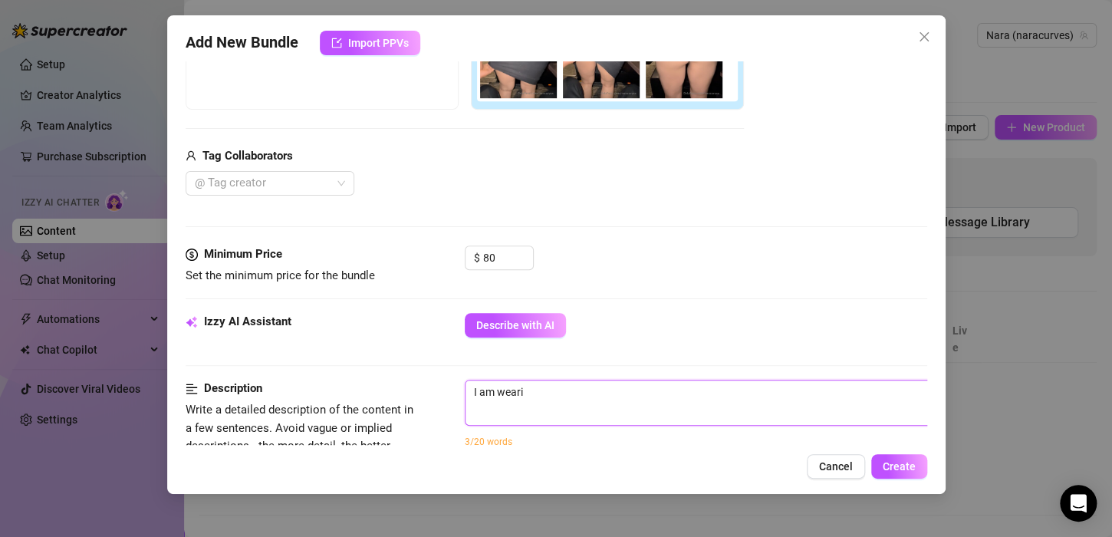
type textarea "I am wearin"
type textarea "I am wearing"
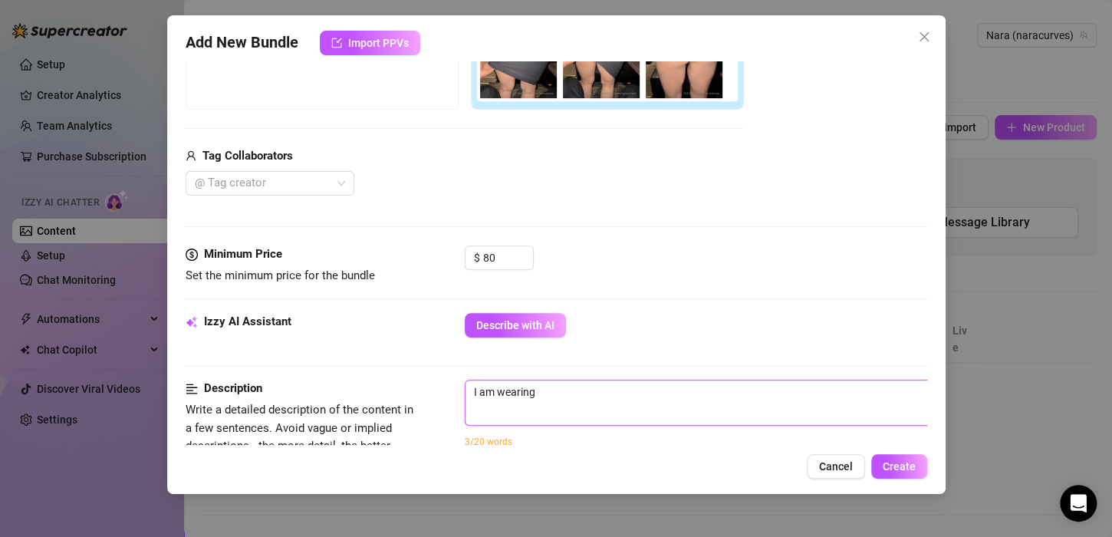
type textarea "I am wearing"
type textarea "I am wearing a"
type textarea "I am wearing ab"
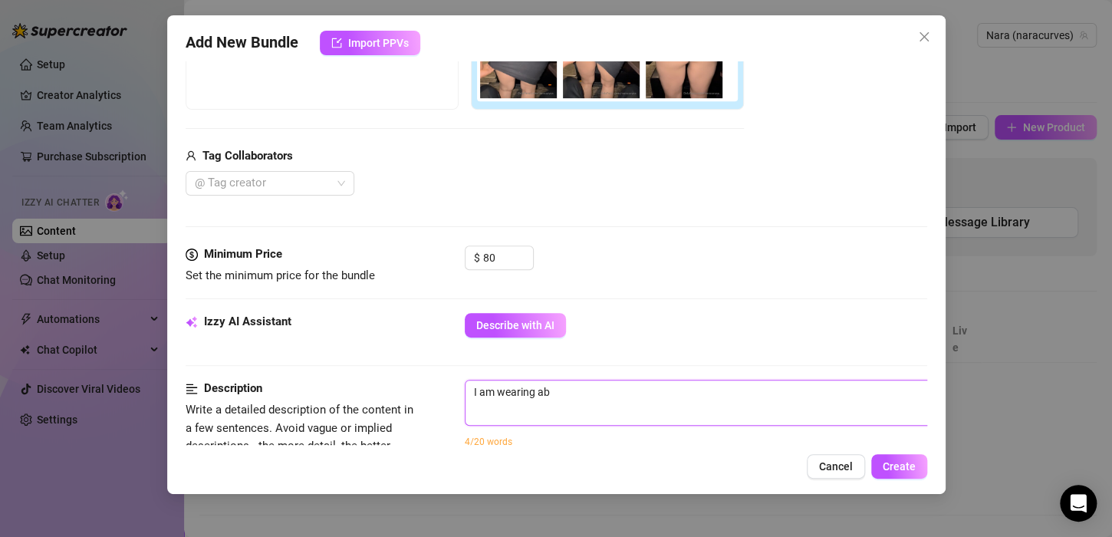
type textarea "I am wearing abl"
type textarea "I am wearing abla"
type textarea "I am wearing abl"
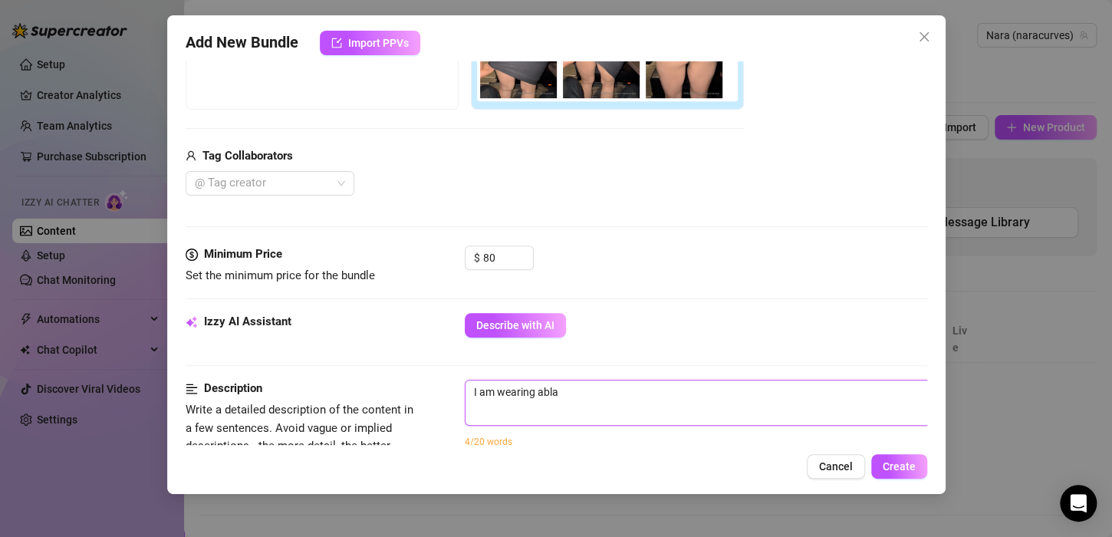
type textarea "I am wearing abl"
type textarea "I am wearing ab"
type textarea "I am wearing a"
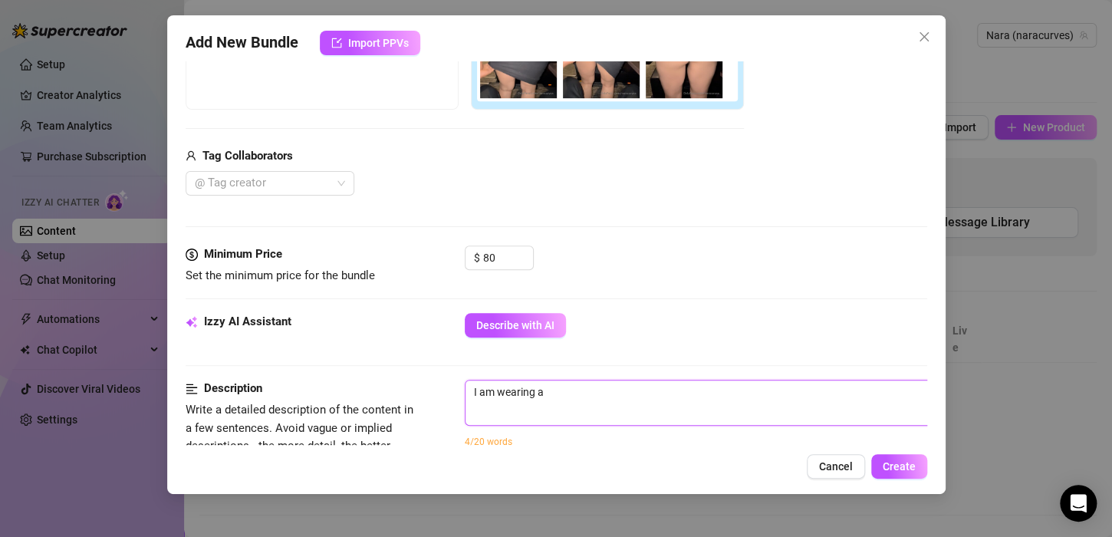
type textarea "I am wearing a"
type textarea "I am wearing a b"
type textarea "I am wearing a bl"
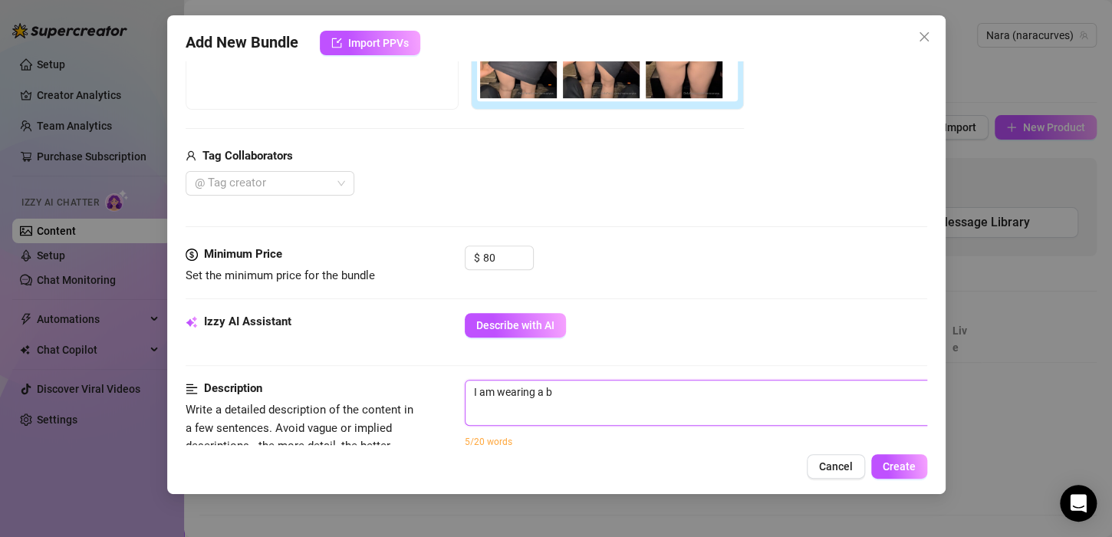
type textarea "I am wearing a bl"
type textarea "I am wearing a bla"
type textarea "I am wearing a blac"
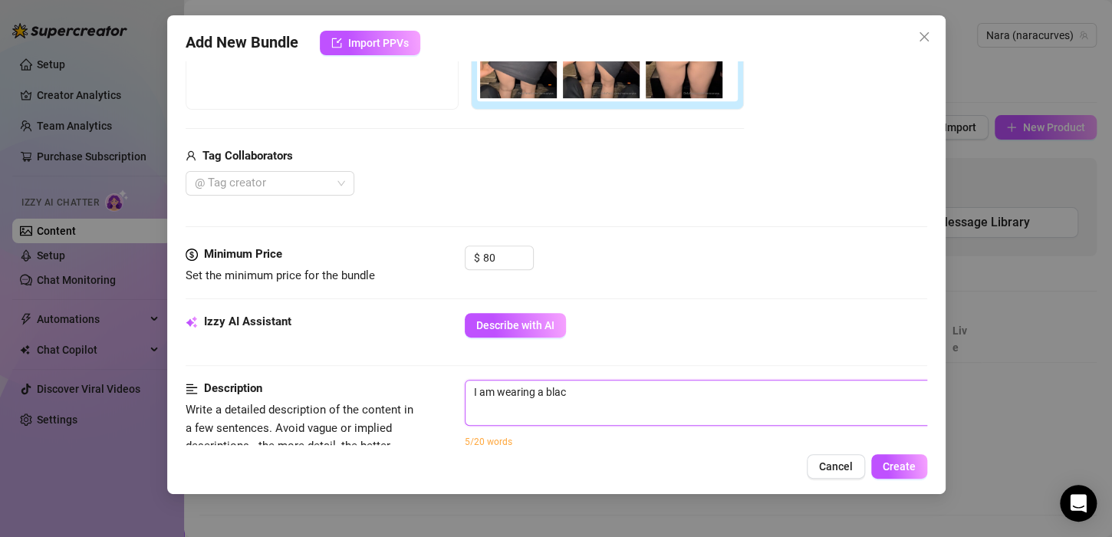
type textarea "I am wearing a black"
type textarea "I am wearing a black d"
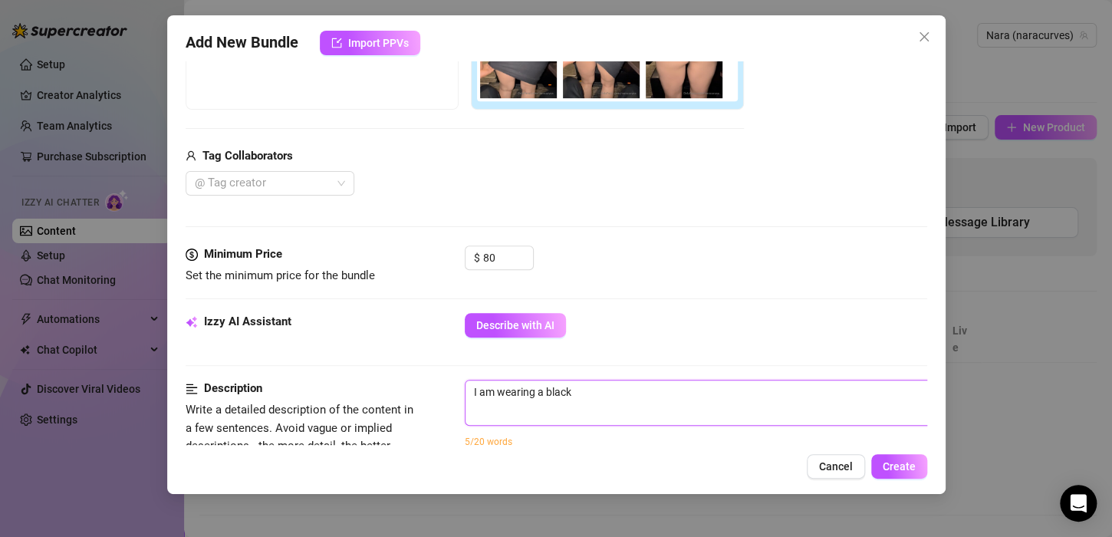
type textarea "I am wearing a black d"
type textarea "I am wearing a black dr"
type textarea "I am wearing a black dre"
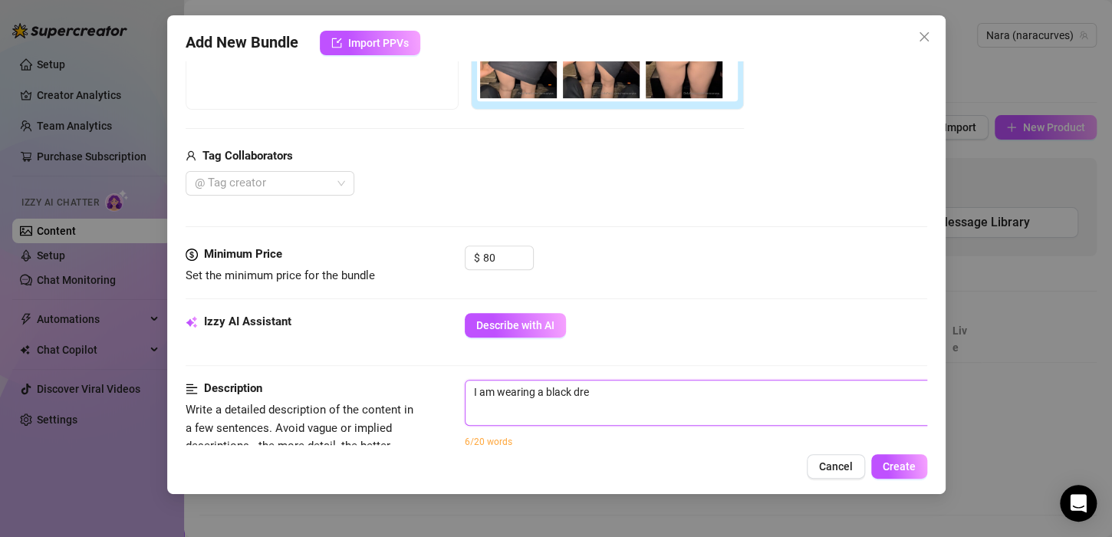
type textarea "I am wearing a black dres"
type textarea "I am wearing a black dress"
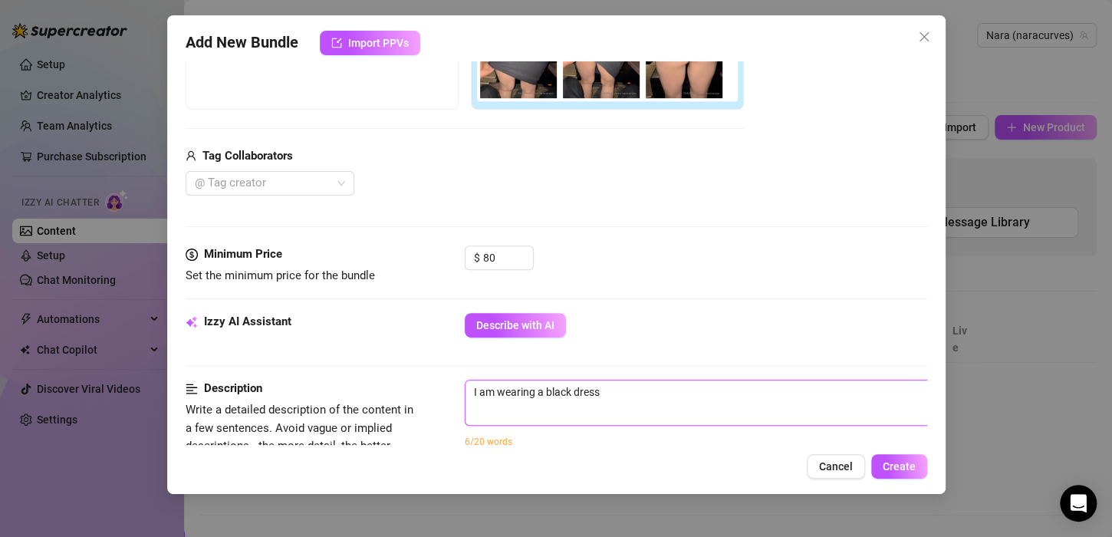
type textarea "I am wearing a black dress"
type textarea "I am wearing a black dress a"
type textarea "I am wearing a black dress an"
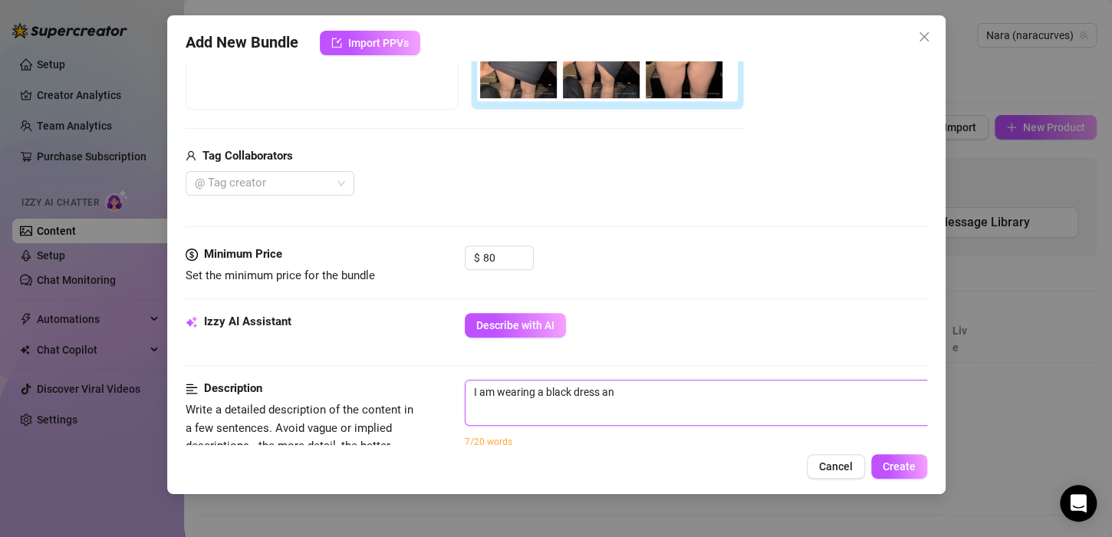
type textarea "I am wearing a black dress and"
type textarea "I am wearing a black dress and o"
type textarea "I am wearing a black dress and on"
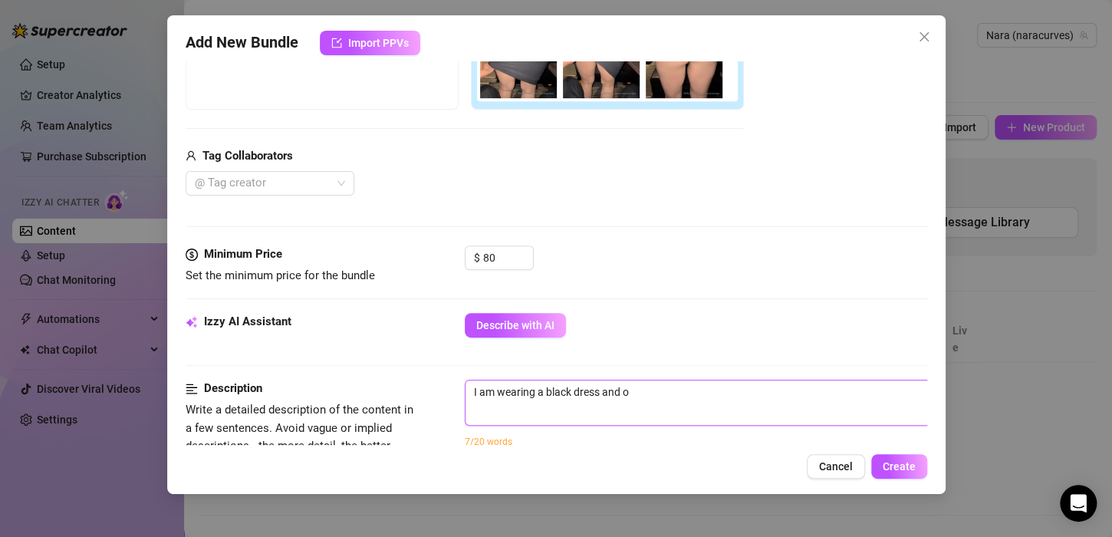
type textarea "I am wearing a black dress and on"
type textarea "I am wearing a black dress and one"
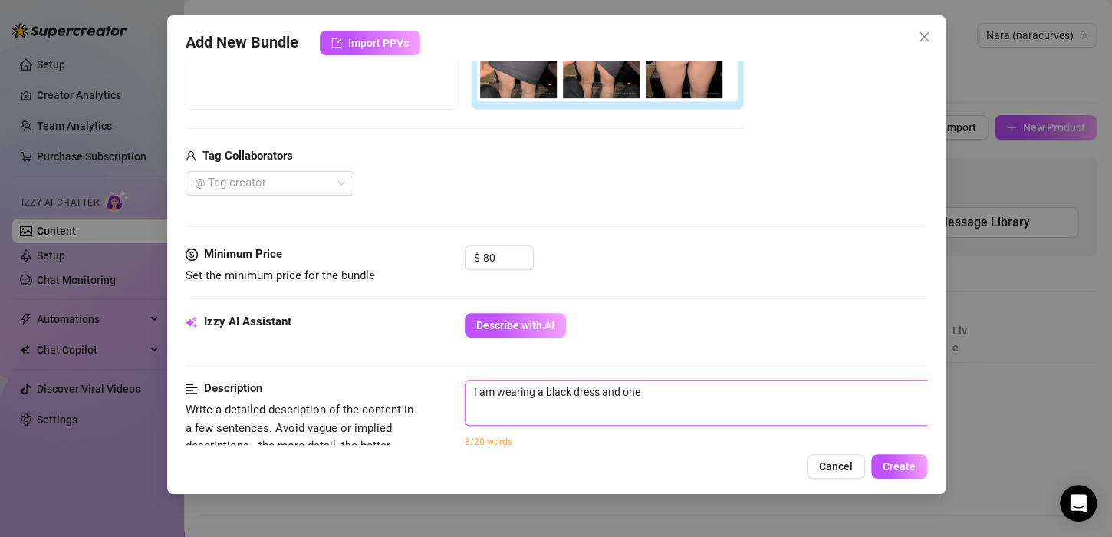
type textarea "I am wearing a black dress and one i"
type textarea "I am wearing a black dress and one im"
type textarea "I am wearing a black dress and one ima"
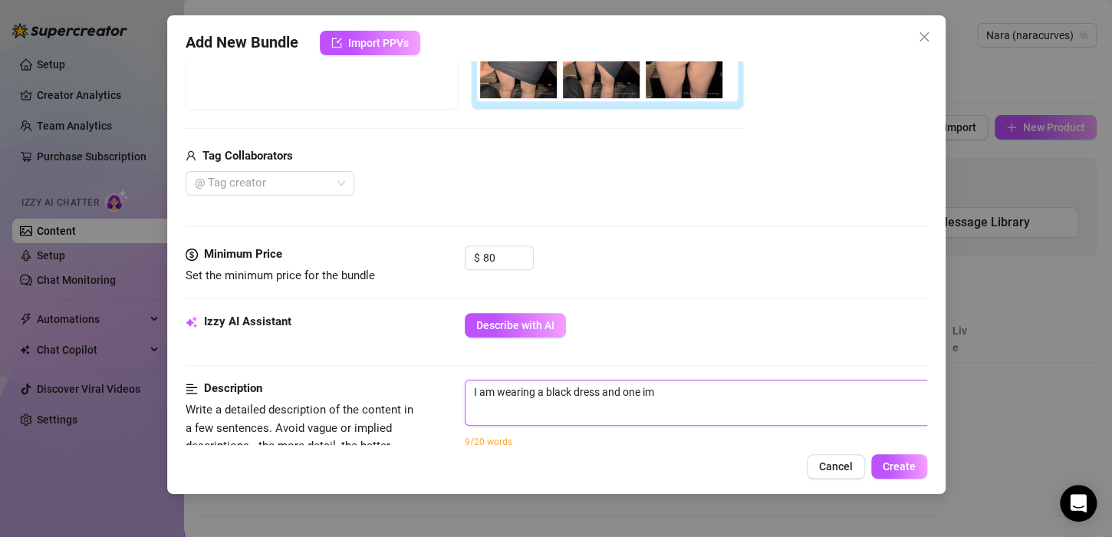
type textarea "I am wearing a black dress and one ima"
type textarea "I am wearing a black dress and one imag"
type textarea "I am wearing a black dress and one image"
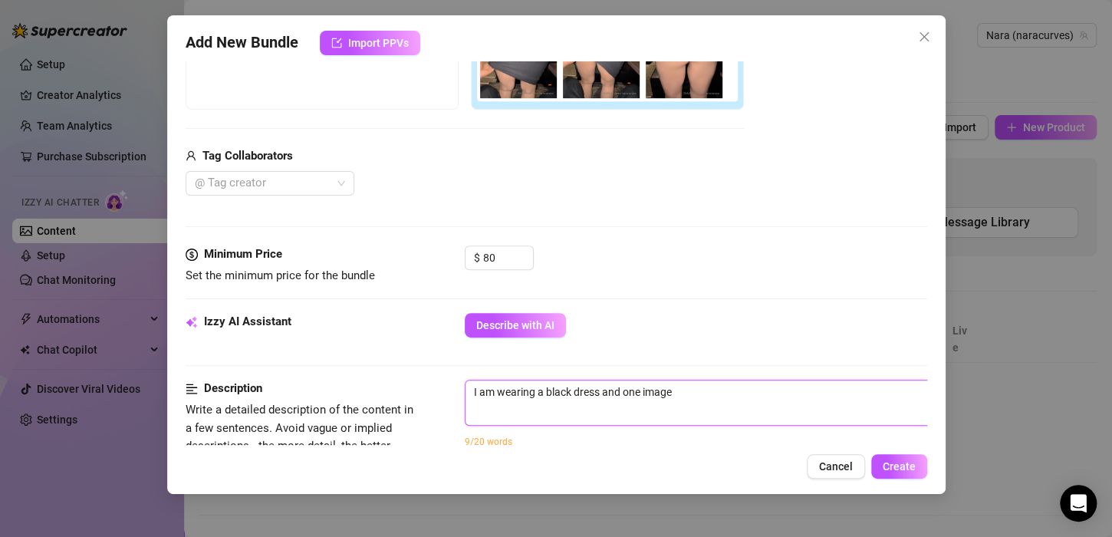
type textarea "I am wearing a black dress and one image i"
type textarea "I am wearing a black dress and one image is"
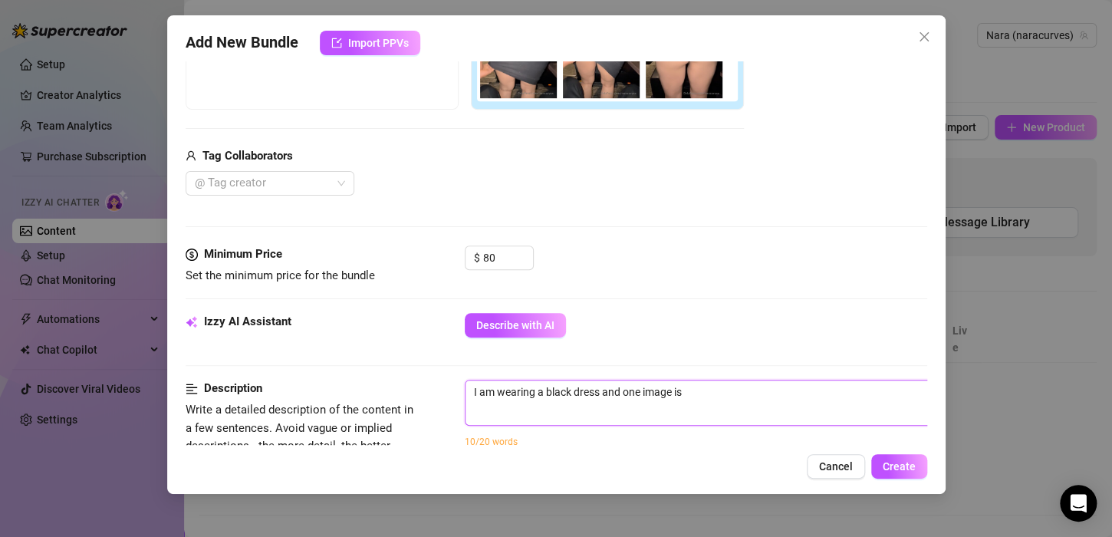
type textarea "I am wearing a black dress and one image is"
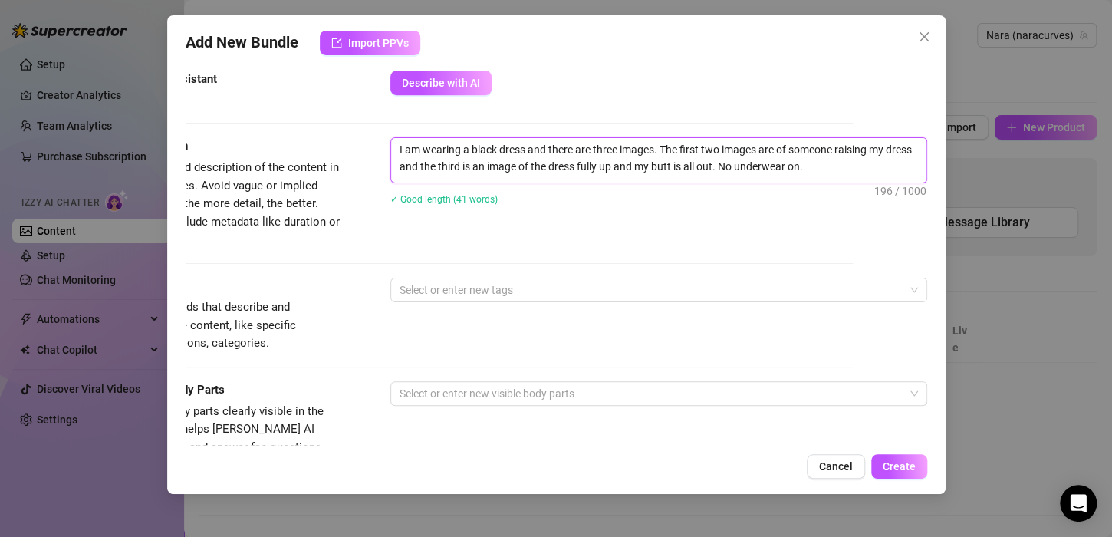
scroll to position [587, 87]
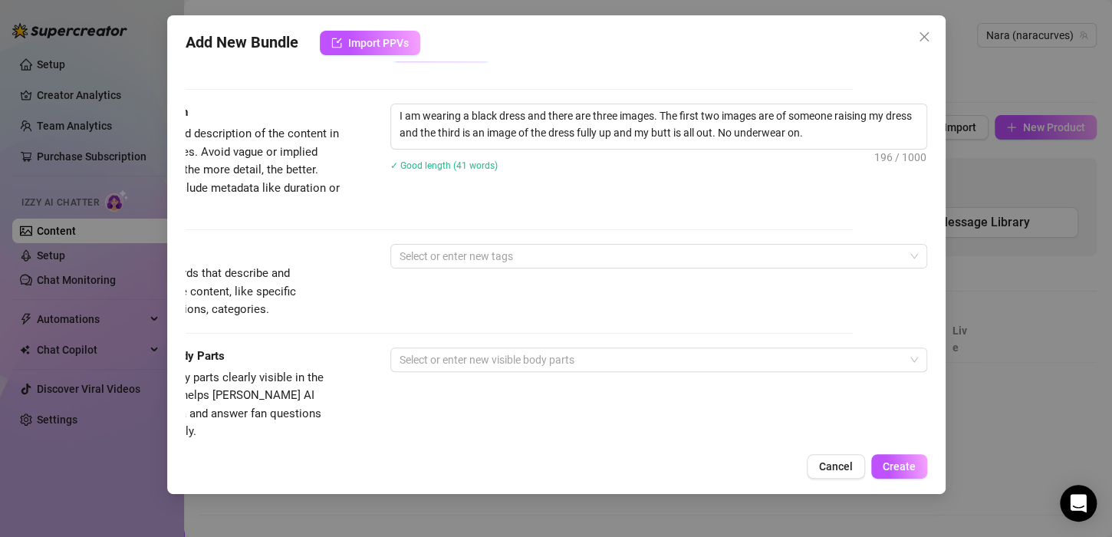
drag, startPoint x: 551, startPoint y: 278, endPoint x: 481, endPoint y: 275, distance: 70.6
click at [481, 275] on div "Tags Simple keywords that describe and summarize the content, like specific fet…" at bounding box center [482, 281] width 742 height 75
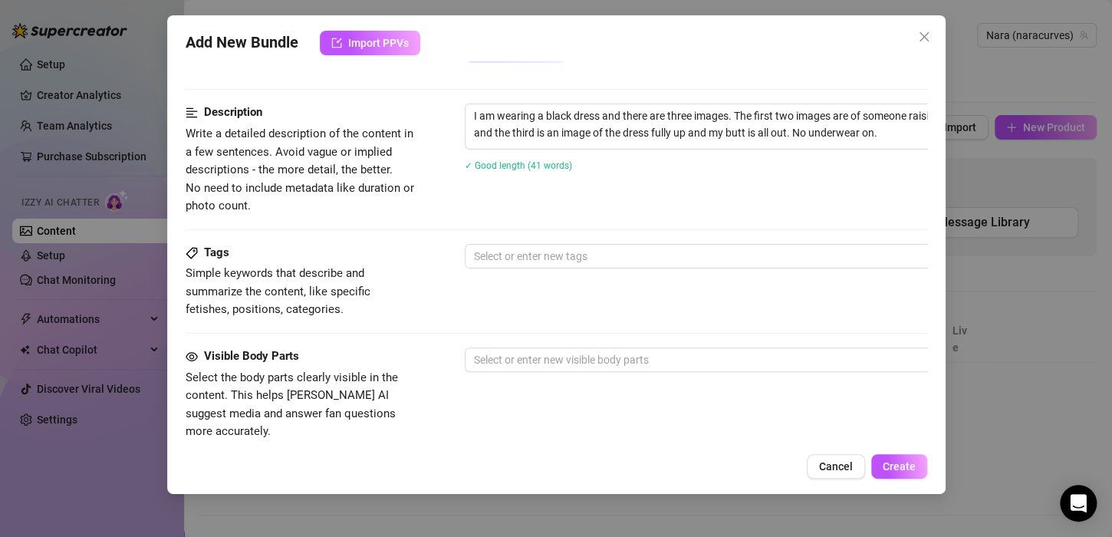
scroll to position [587, 0]
click at [365, 314] on span "Simple keywords that describe and summarize the content, like specific fetishes…" at bounding box center [301, 292] width 230 height 54
click at [505, 258] on div at bounding box center [725, 255] width 515 height 21
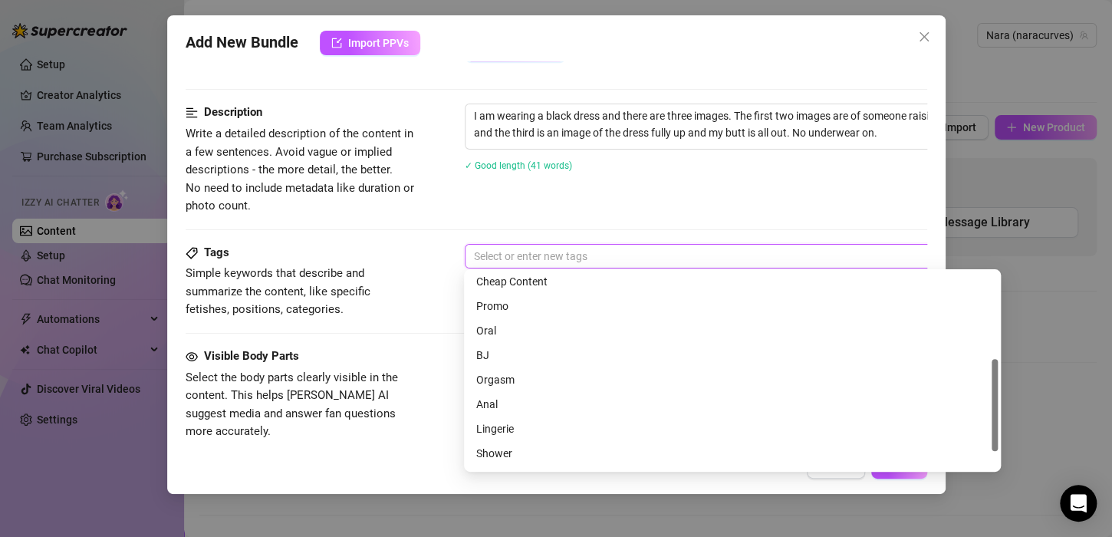
scroll to position [221, 0]
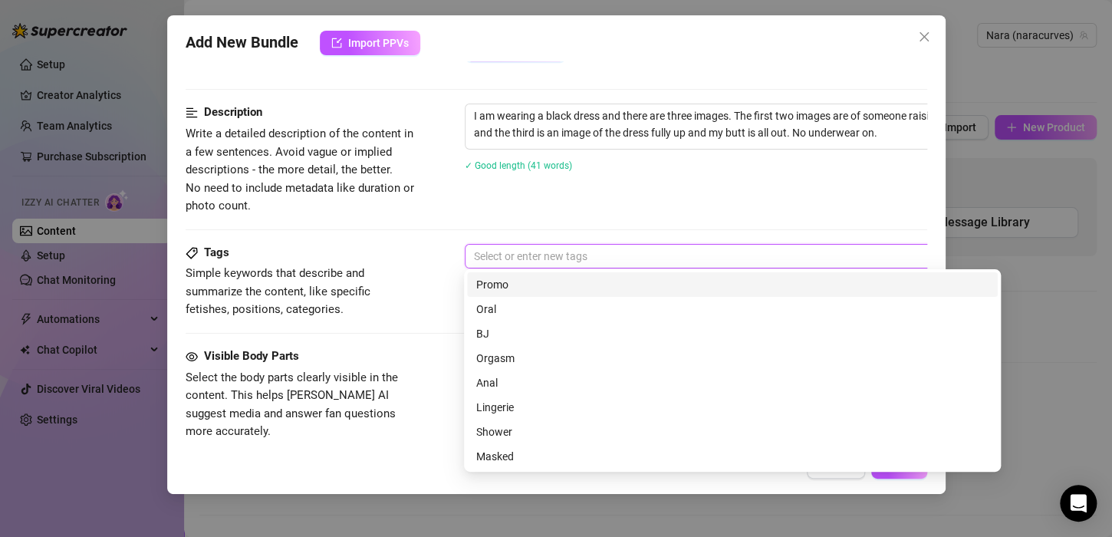
click at [467, 290] on div "Promo" at bounding box center [732, 284] width 531 height 25
click at [511, 254] on icon "close" at bounding box center [514, 256] width 8 height 8
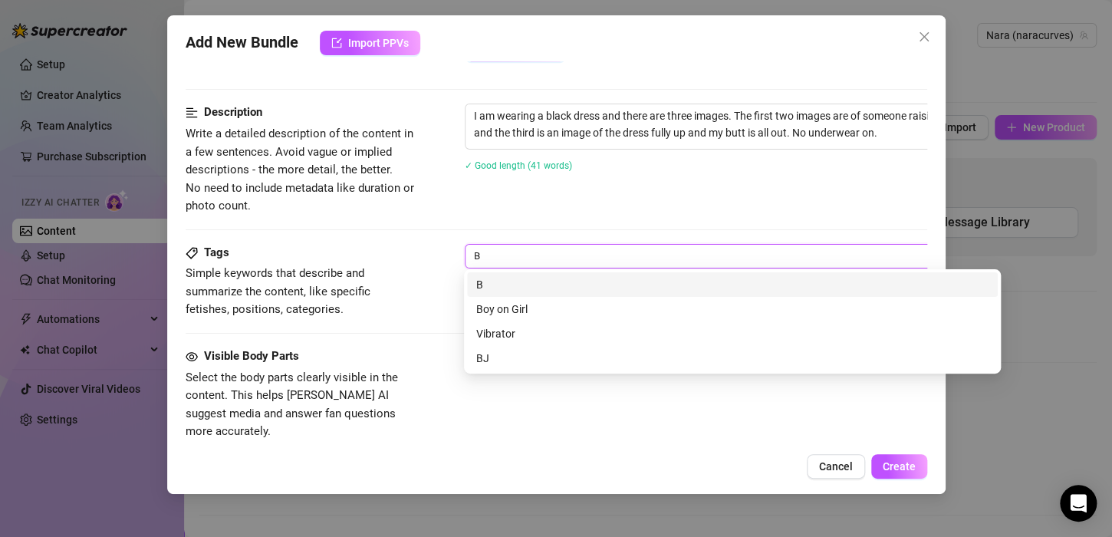
scroll to position [0, 0]
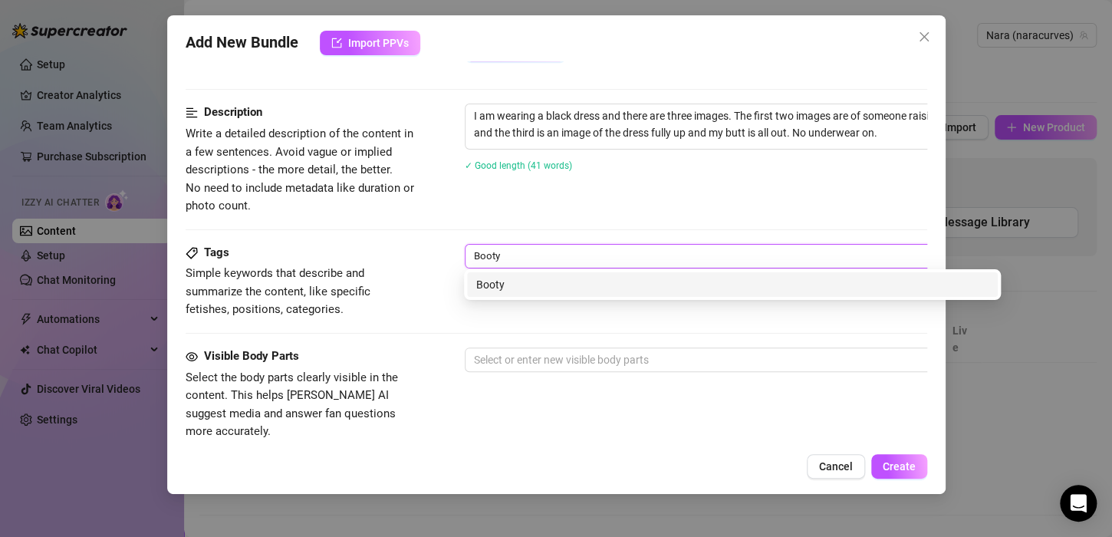
click at [505, 286] on div "Booty" at bounding box center [732, 284] width 512 height 17
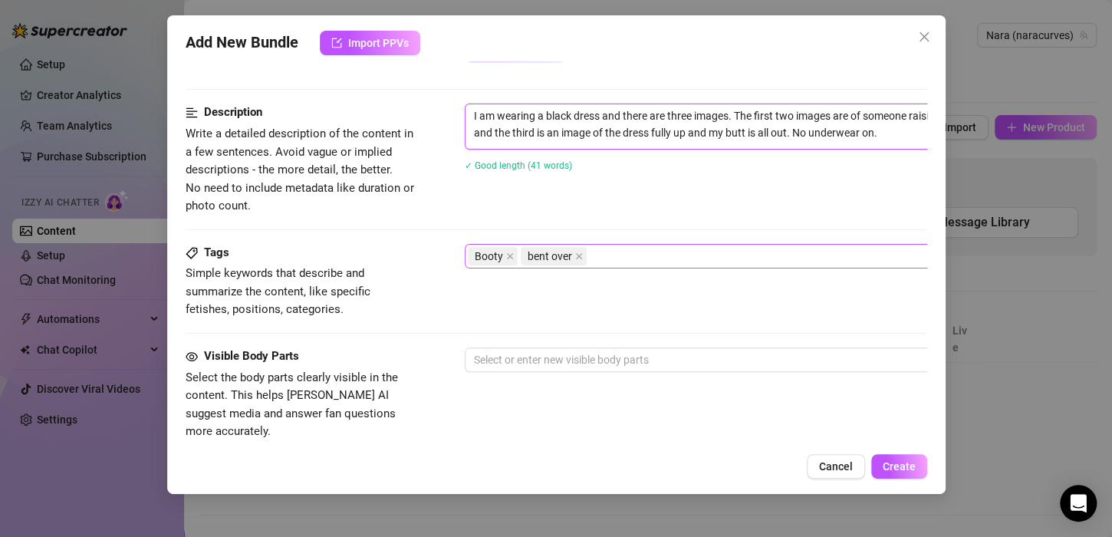
click at [907, 123] on textarea "I am wearing a black dress and there are three images. The first two images are…" at bounding box center [732, 124] width 535 height 40
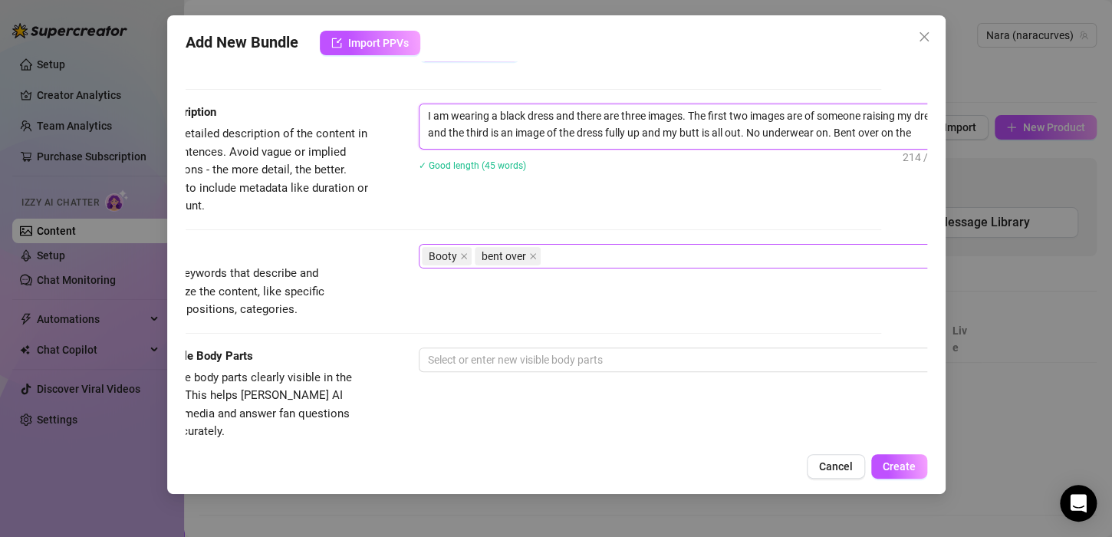
scroll to position [587, 49]
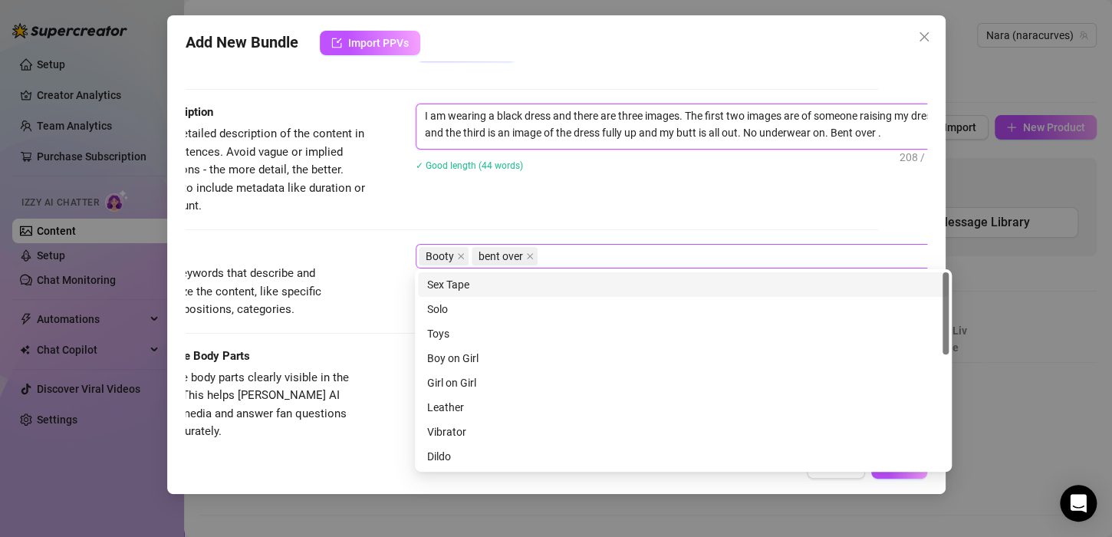
click at [615, 251] on div "Booty bent over" at bounding box center [676, 255] width 515 height 21
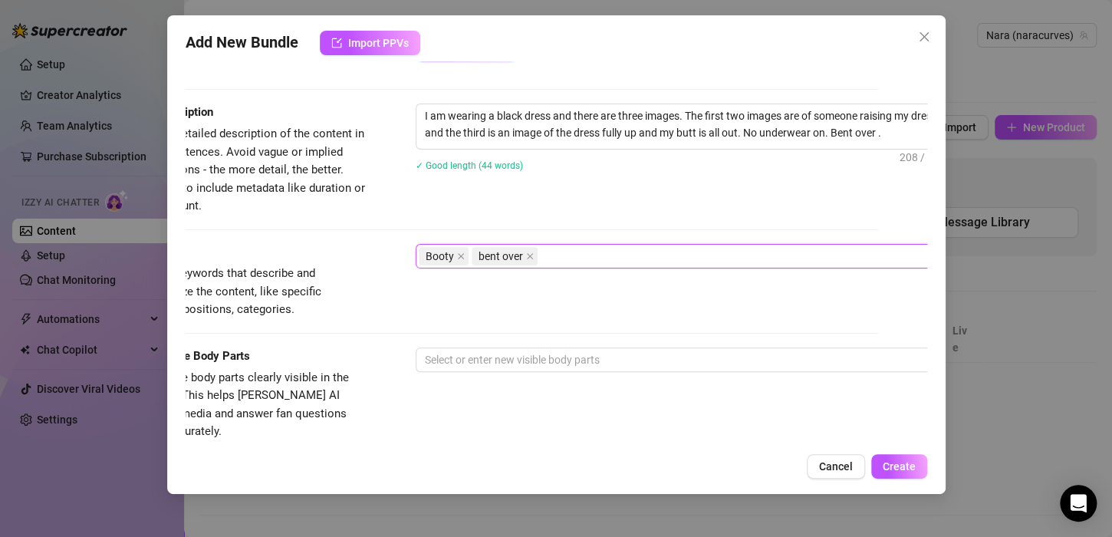
click at [615, 251] on div "Booty bent over" at bounding box center [676, 255] width 515 height 21
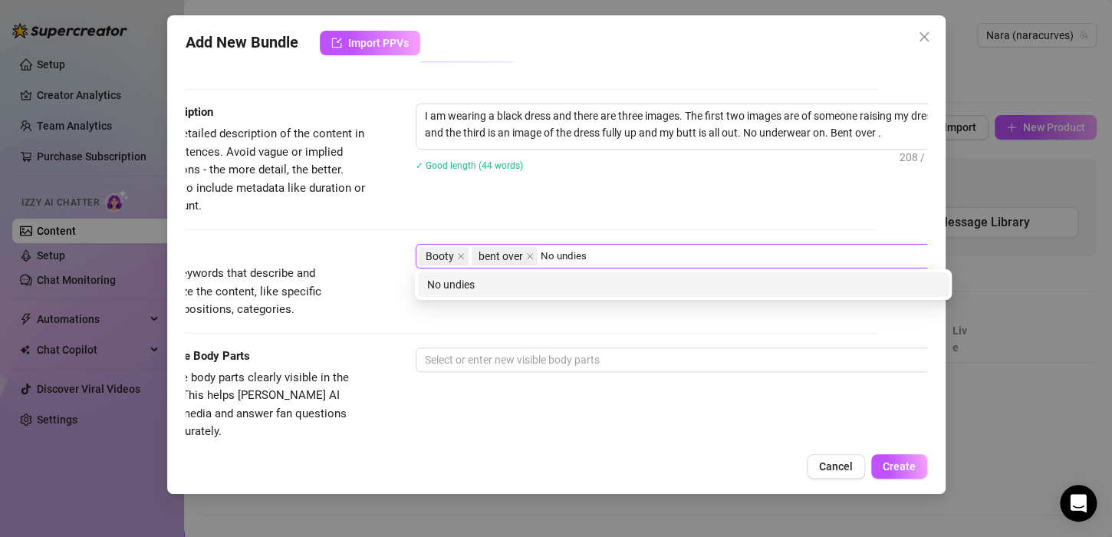
click at [584, 287] on div "No undies" at bounding box center [683, 284] width 512 height 17
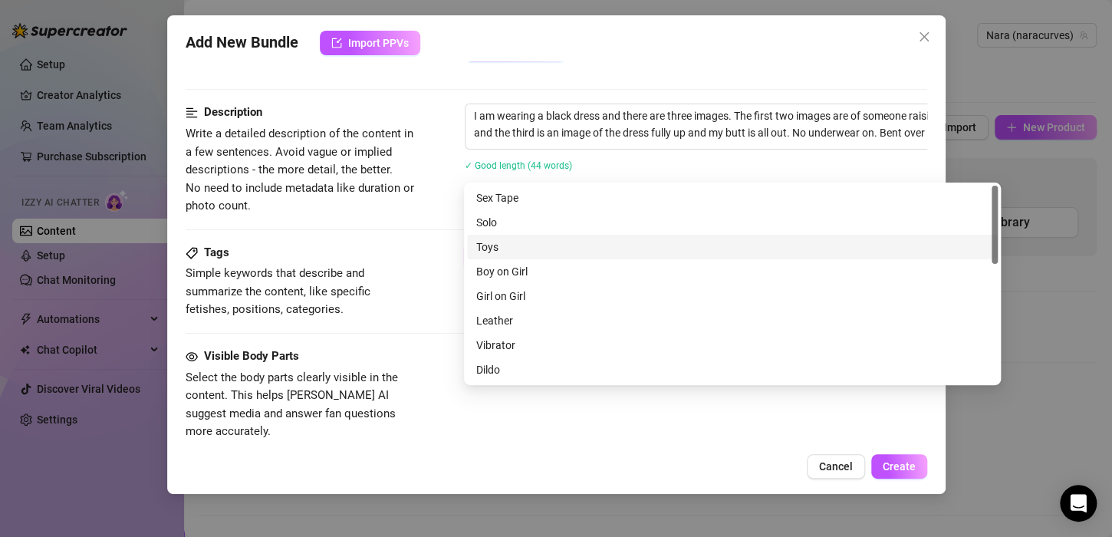
scroll to position [678, 0]
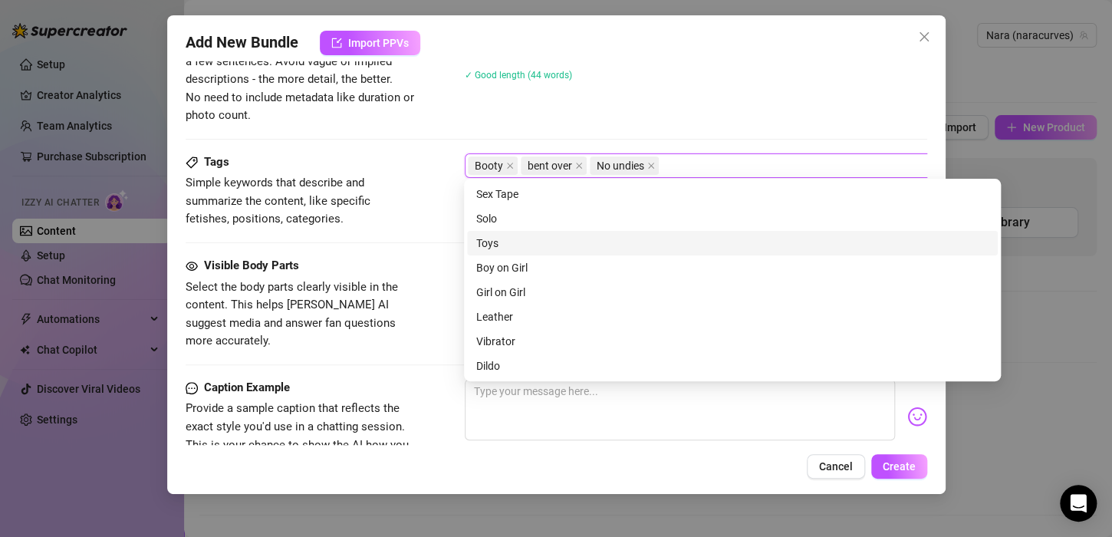
click at [398, 252] on div "Tags Simple keywords that describe and summarize the content, like specific fet…" at bounding box center [557, 205] width 742 height 104
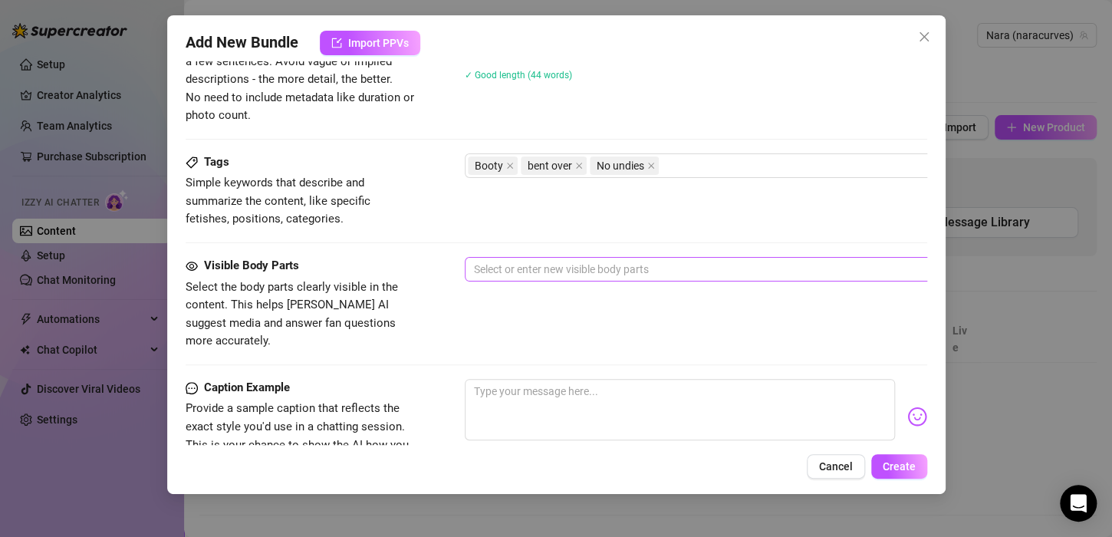
click at [530, 260] on div at bounding box center [725, 268] width 515 height 21
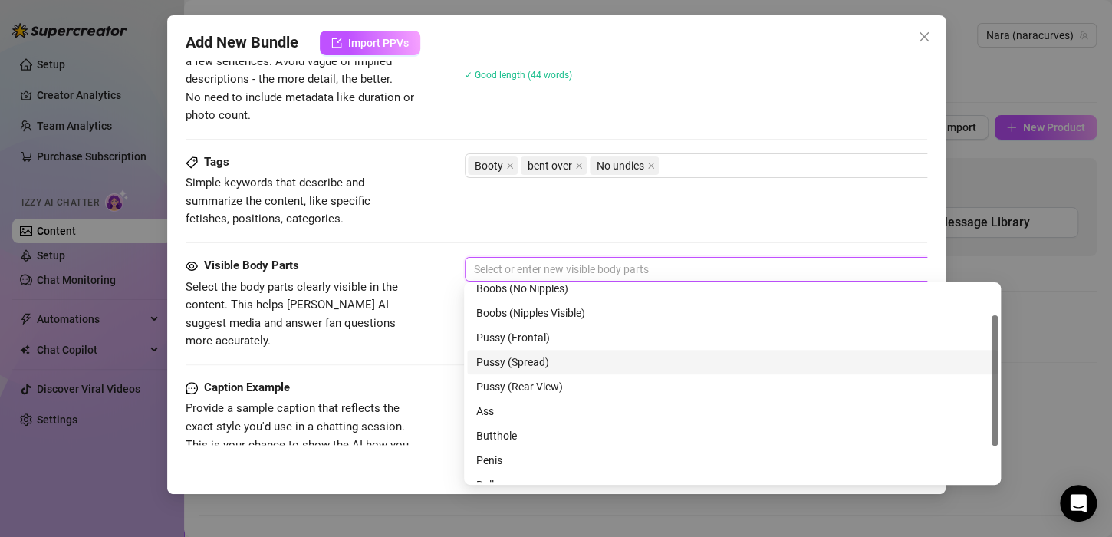
scroll to position [46, 0]
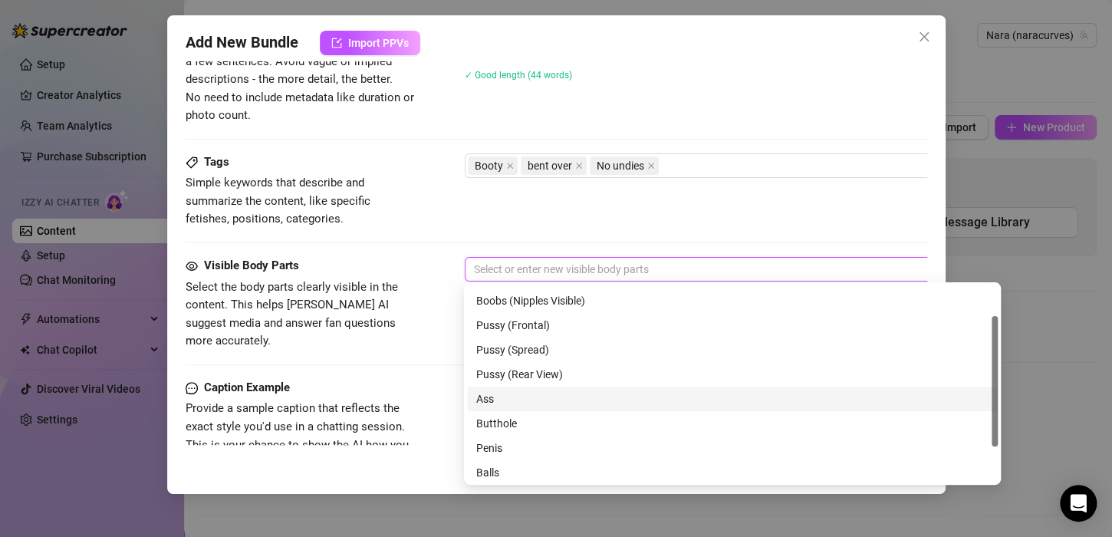
click at [549, 400] on div "Ass" at bounding box center [732, 398] width 512 height 17
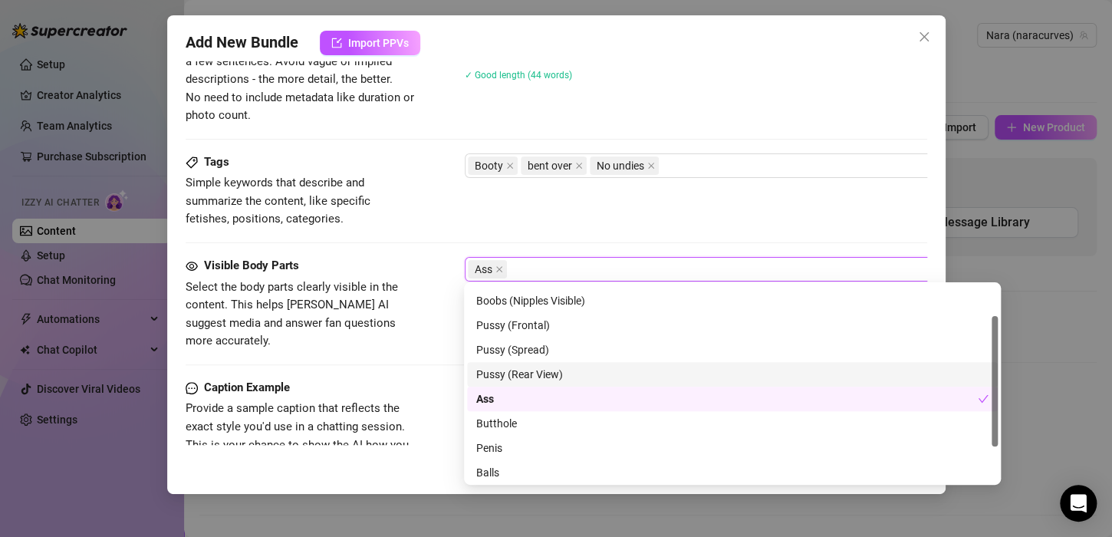
scroll to position [733, 0]
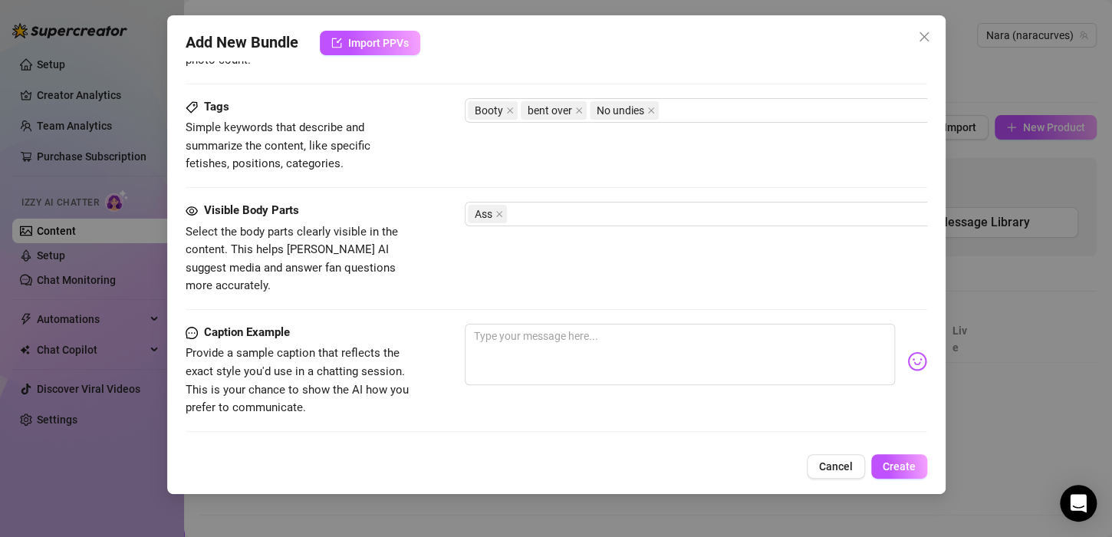
click at [407, 324] on div "Caption Example" at bounding box center [301, 333] width 230 height 18
click at [492, 336] on textarea at bounding box center [680, 354] width 430 height 61
click at [636, 324] on textarea "Serving cake, no fork needed/ Rear" at bounding box center [680, 354] width 430 height 61
click at [536, 324] on textarea "Serving cake, no fork needed. Rear" at bounding box center [680, 354] width 430 height 61
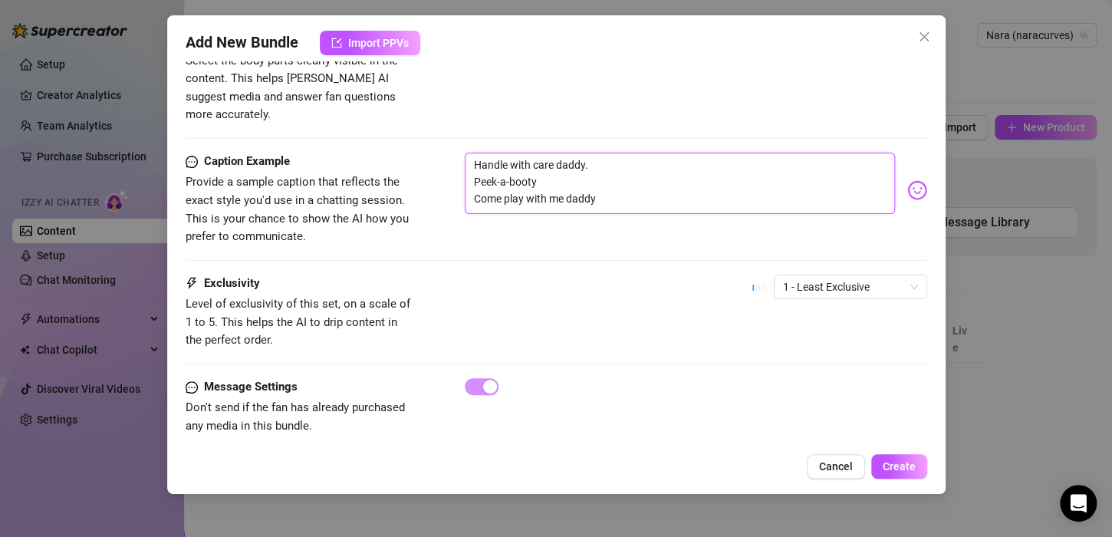
scroll to position [915, 0]
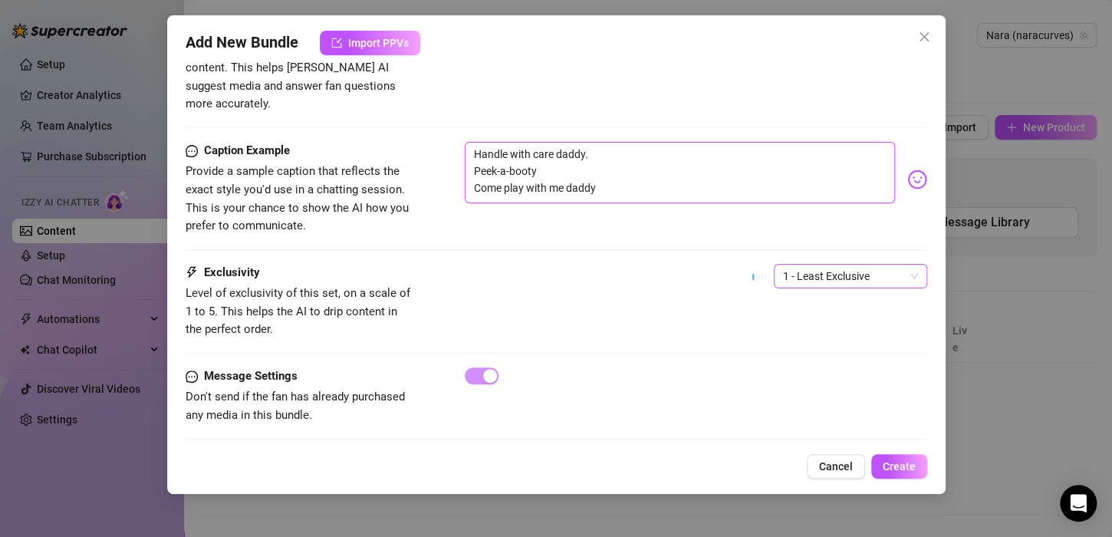
click at [878, 265] on span "1 - Least Exclusive" at bounding box center [850, 276] width 135 height 23
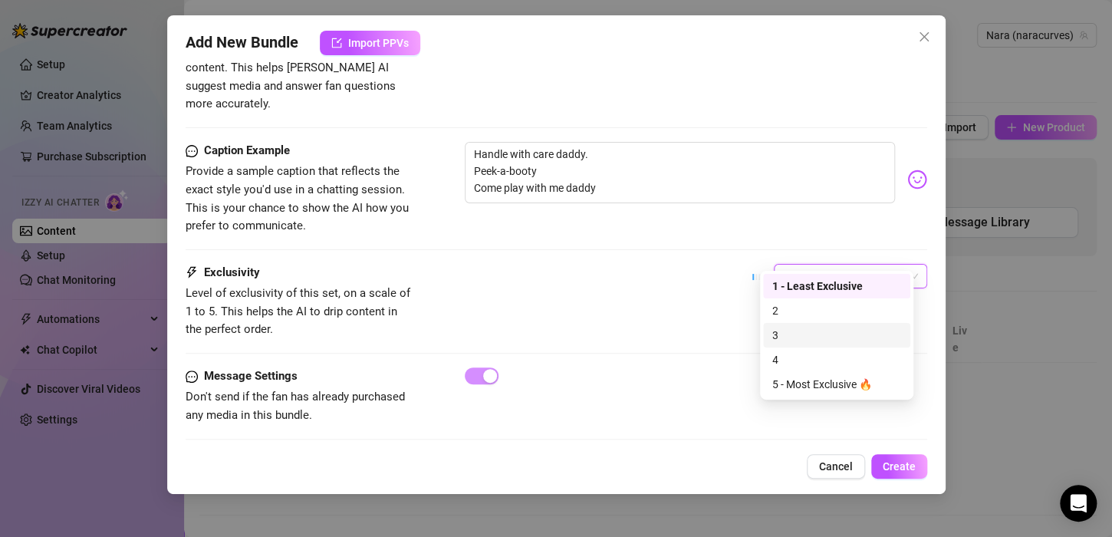
click at [820, 335] on div "3" at bounding box center [836, 335] width 129 height 17
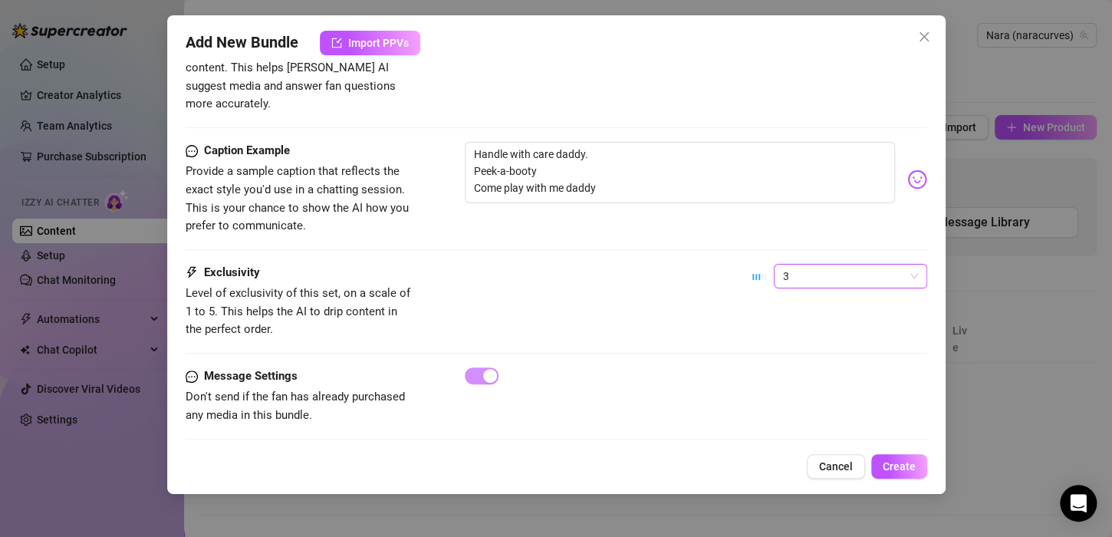
click at [807, 265] on span "3" at bounding box center [850, 276] width 135 height 23
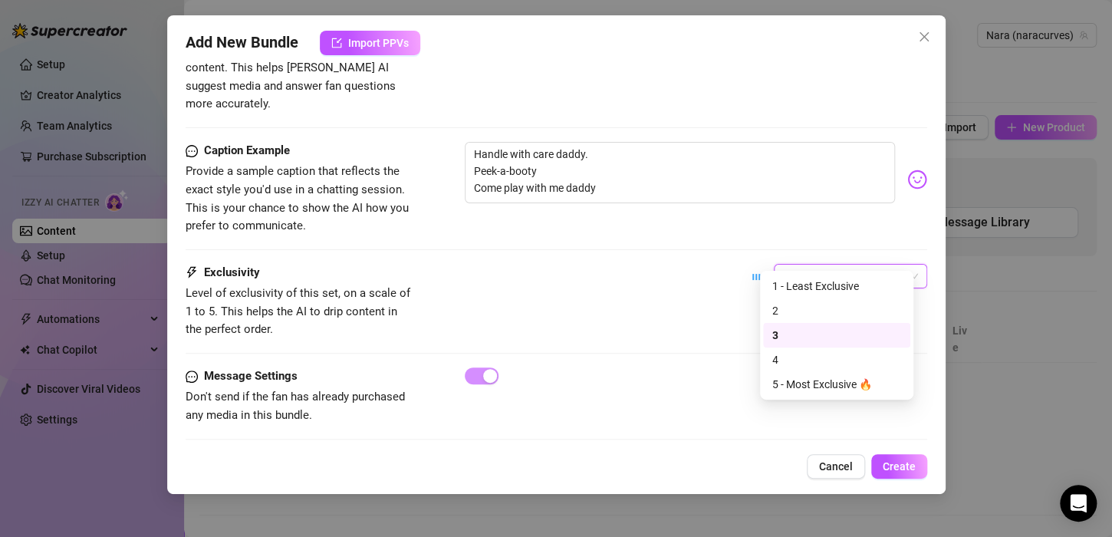
click at [801, 333] on div "3" at bounding box center [836, 335] width 129 height 17
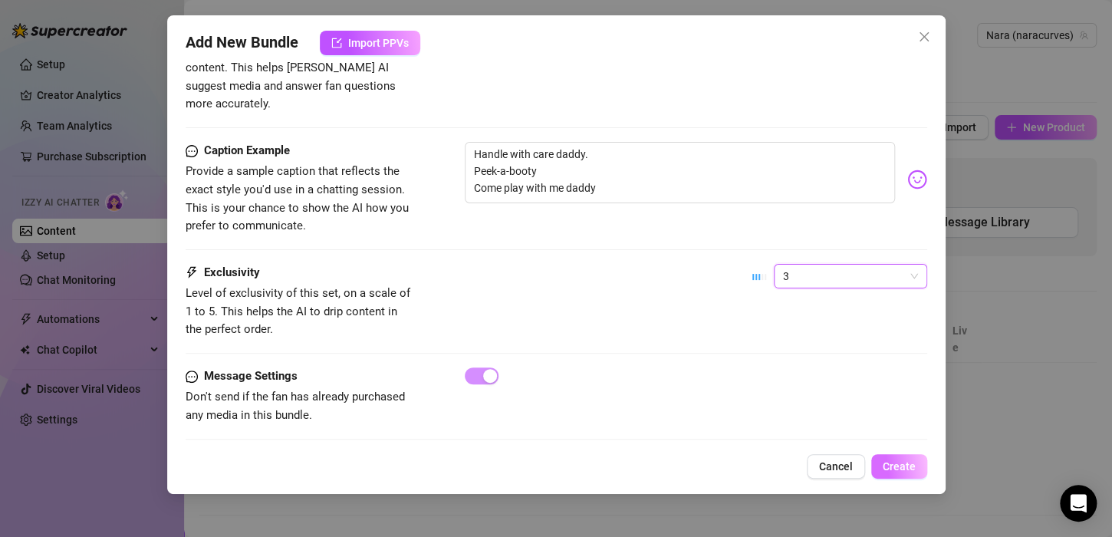
click at [886, 460] on span "Create" at bounding box center [899, 466] width 33 height 12
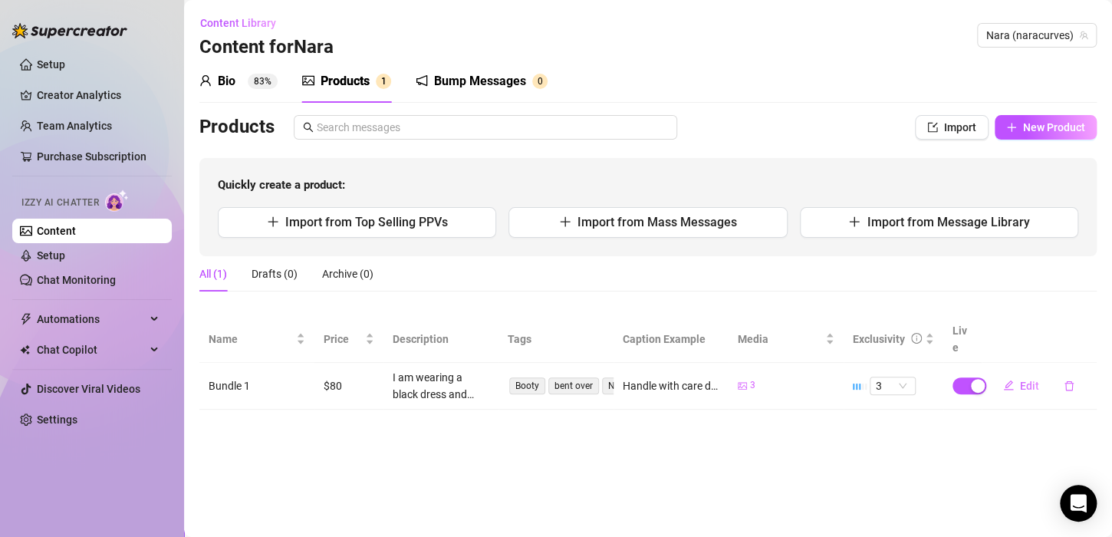
click at [217, 363] on td "Bundle 1" at bounding box center [256, 386] width 115 height 47
click at [275, 373] on td "Bundle 1" at bounding box center [256, 386] width 115 height 47
click at [242, 370] on td "Bundle 1" at bounding box center [256, 386] width 115 height 47
click at [1021, 373] on button "Edit" at bounding box center [1021, 385] width 61 height 25
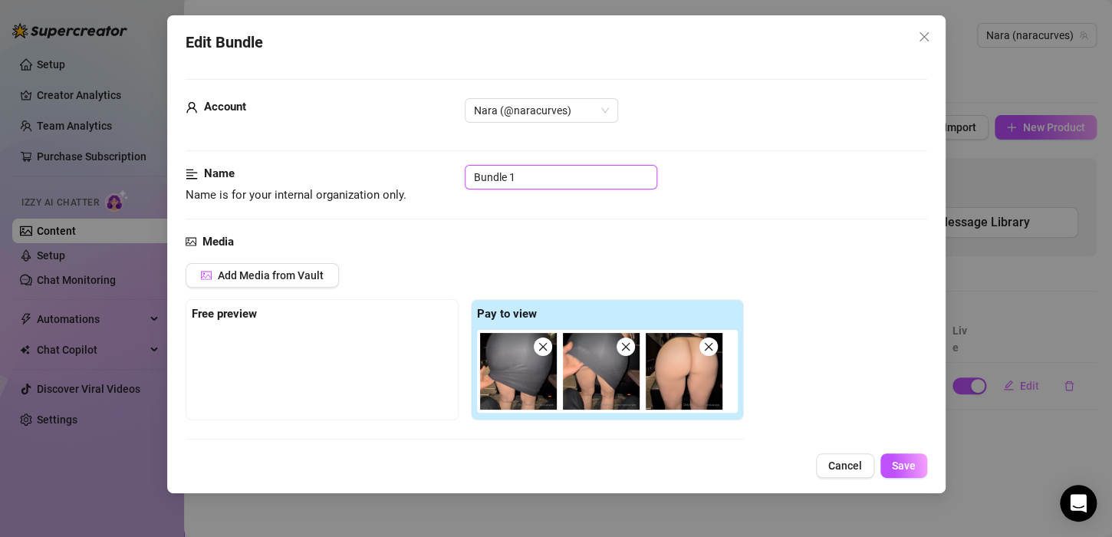
click at [546, 179] on input "Bundle 1" at bounding box center [561, 177] width 192 height 25
click at [916, 453] on button "Save" at bounding box center [903, 465] width 47 height 25
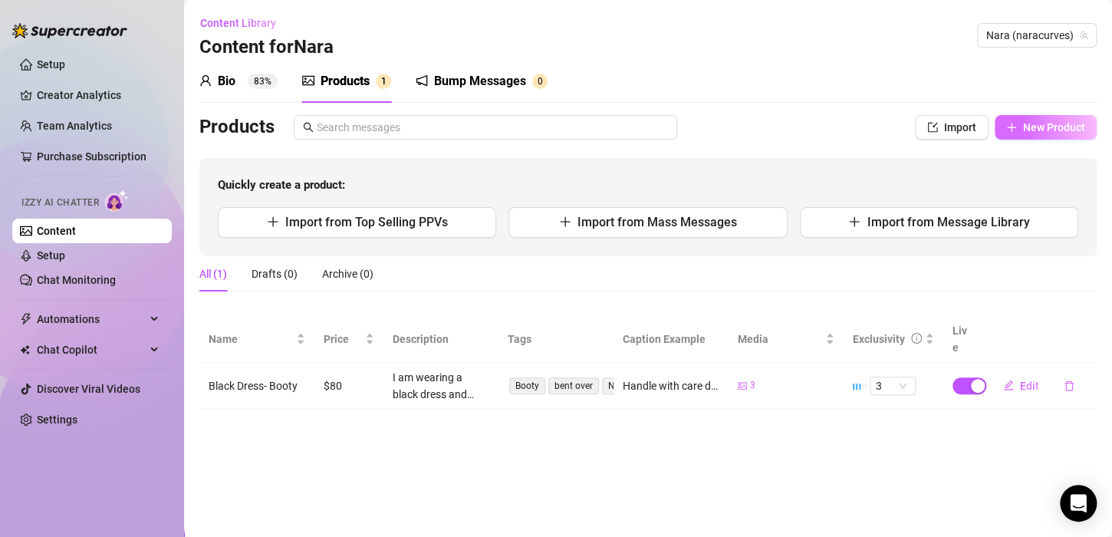
click at [1010, 124] on icon "plus" at bounding box center [1011, 127] width 11 height 11
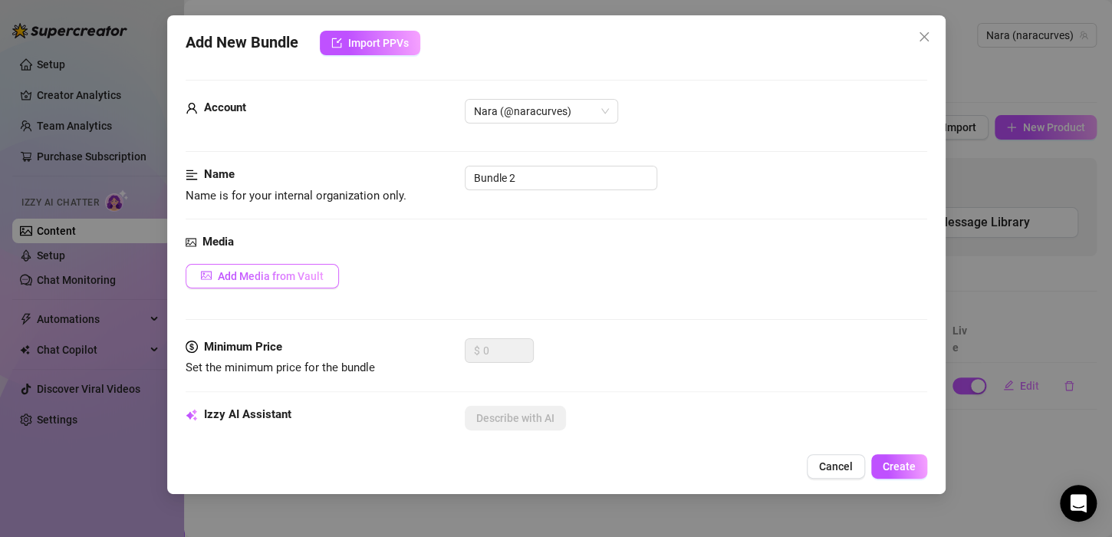
click at [303, 278] on span "Add Media from Vault" at bounding box center [271, 276] width 106 height 12
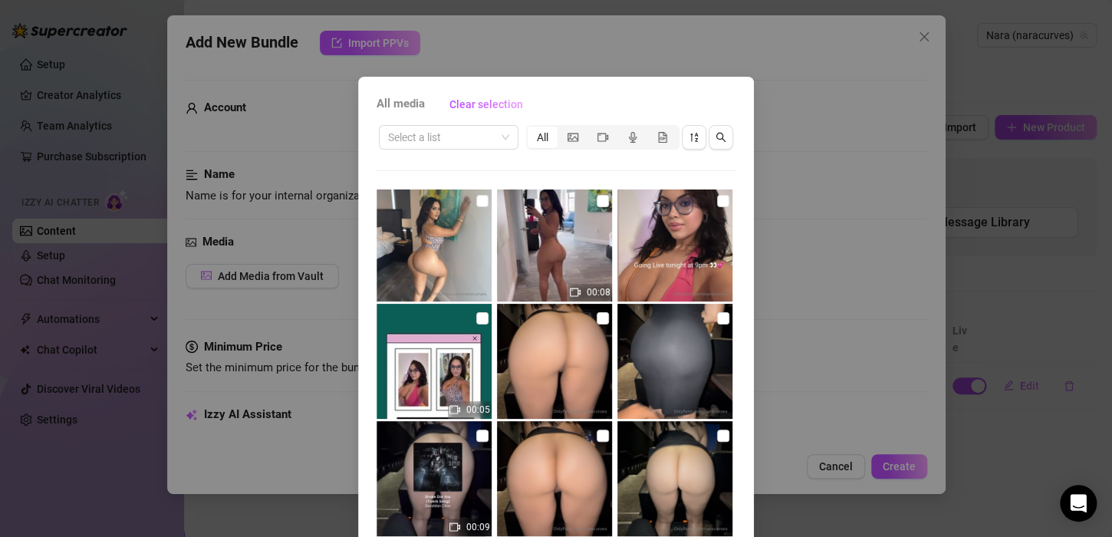
scroll to position [3, 0]
click at [462, 265] on img at bounding box center [434, 243] width 115 height 115
click at [476, 200] on input "checkbox" at bounding box center [482, 201] width 12 height 12
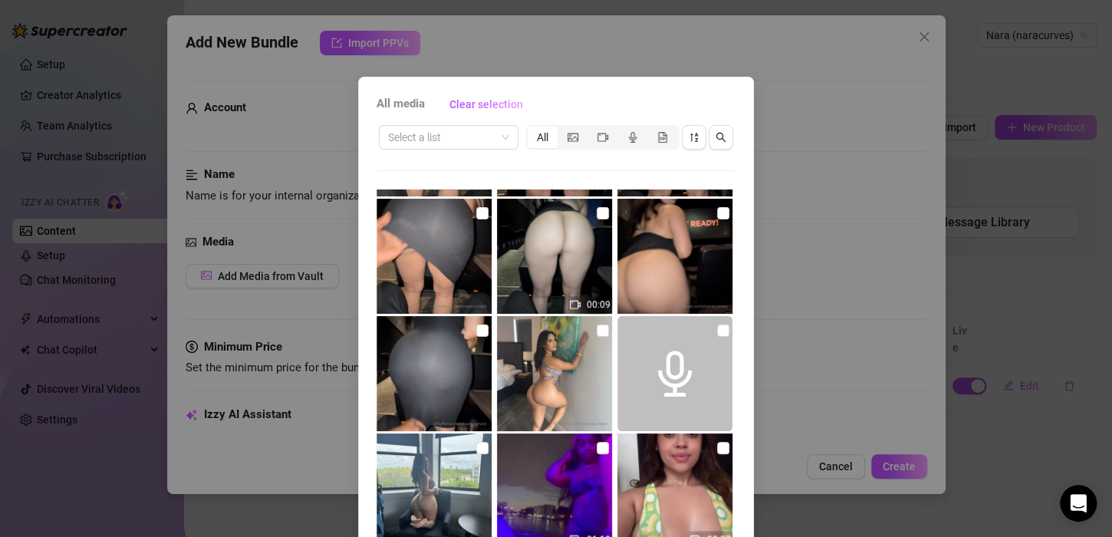
scroll to position [104, 0]
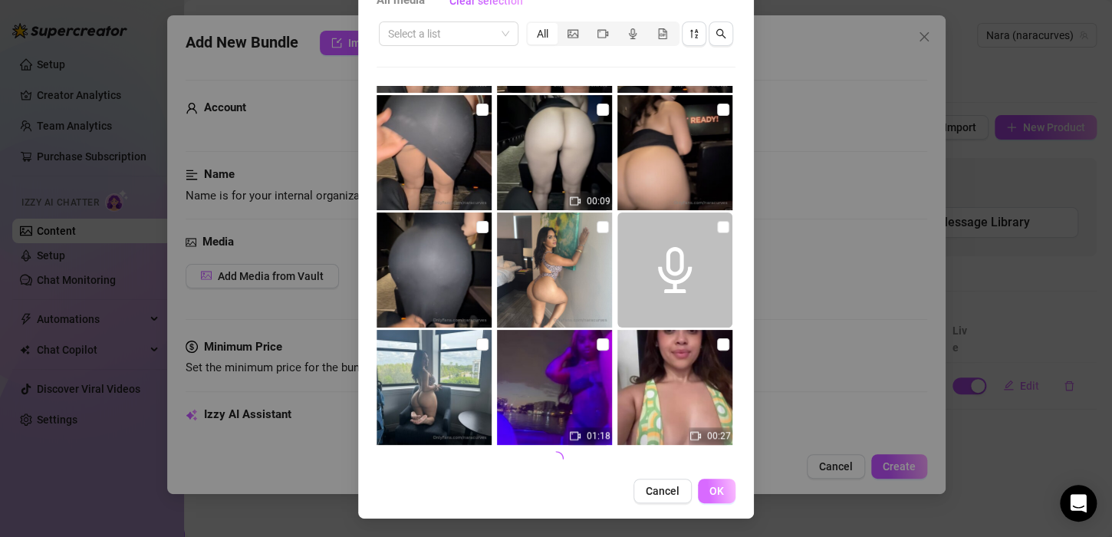
click at [722, 490] on button "OK" at bounding box center [717, 491] width 38 height 25
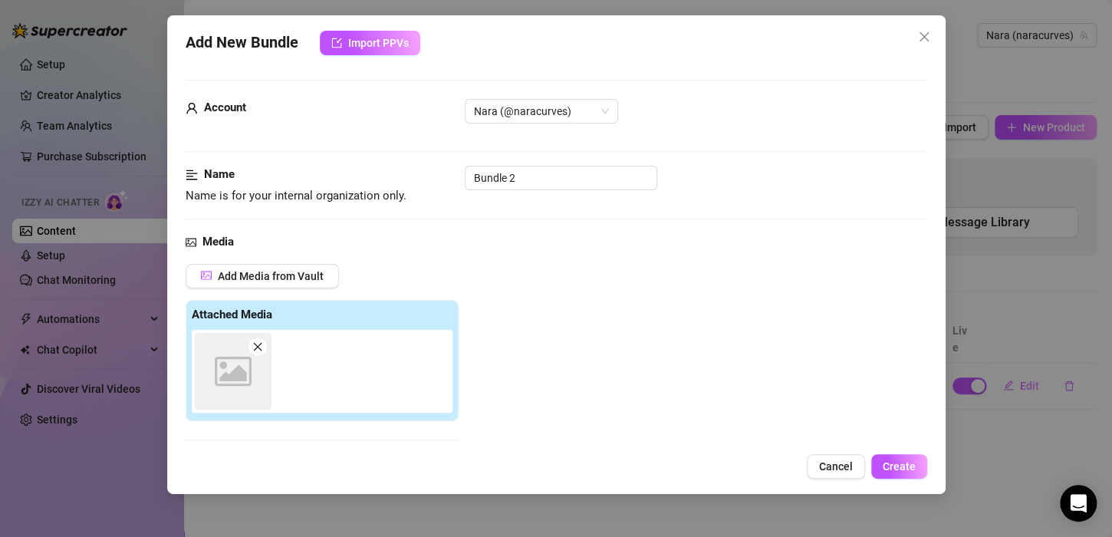
scroll to position [247, 0]
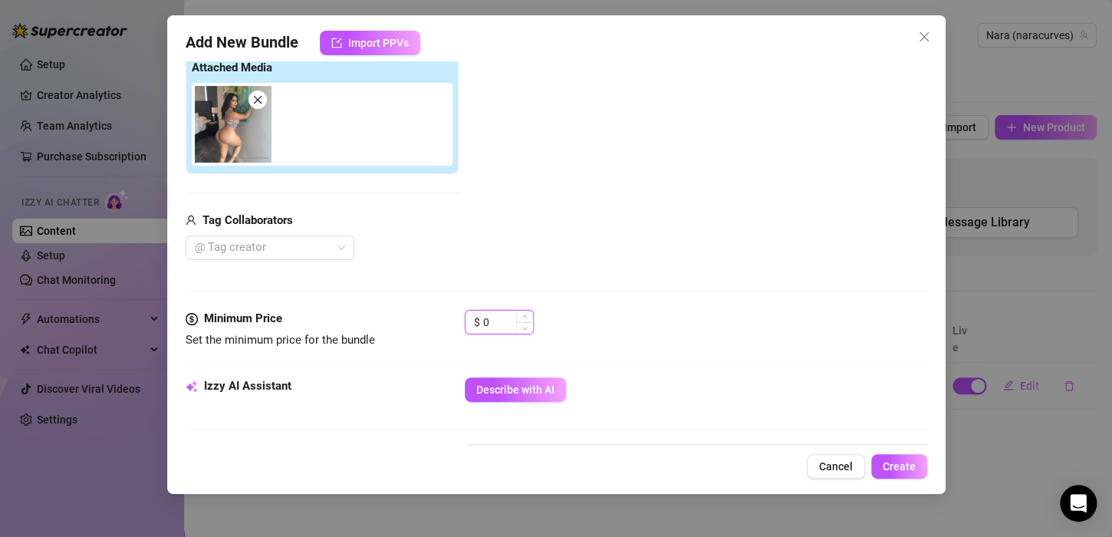
click at [493, 330] on input "0" at bounding box center [508, 322] width 50 height 23
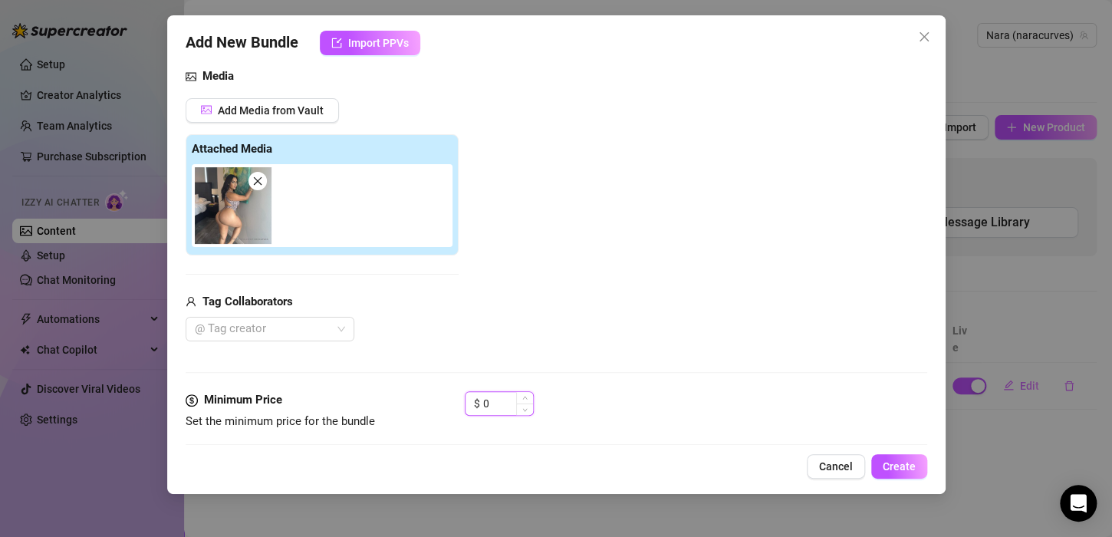
scroll to position [166, 0]
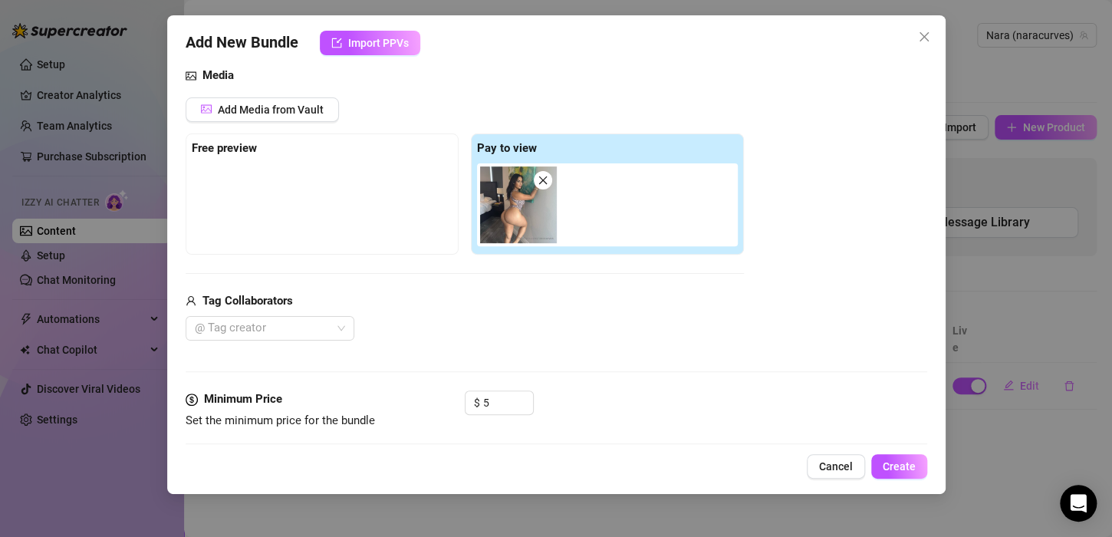
click at [361, 159] on div "Free preview" at bounding box center [322, 193] width 273 height 121
click at [241, 146] on strong "Free preview" at bounding box center [224, 148] width 65 height 14
click at [416, 169] on div at bounding box center [322, 201] width 261 height 77
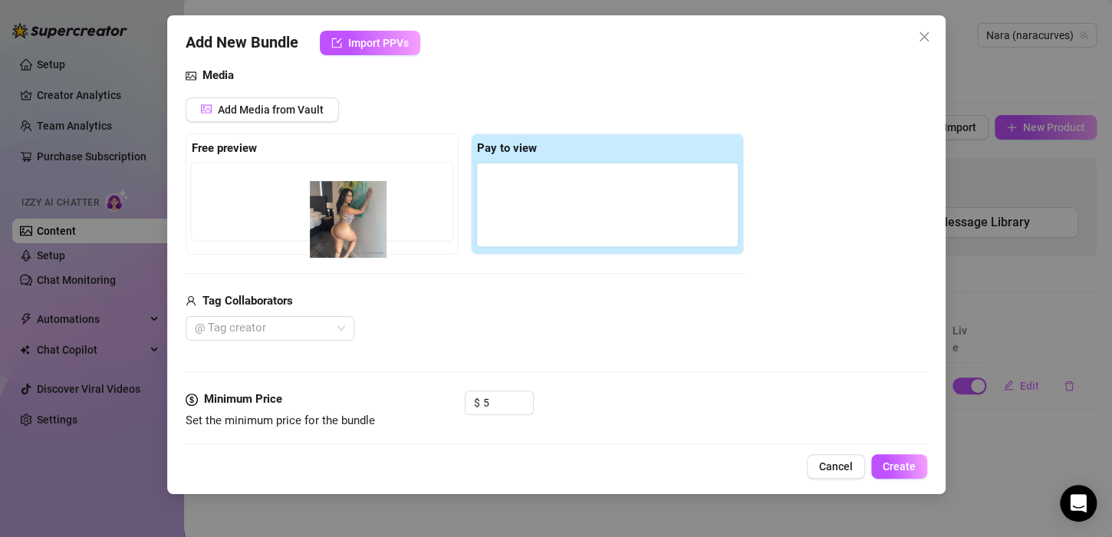
drag, startPoint x: 547, startPoint y: 173, endPoint x: 356, endPoint y: 192, distance: 191.8
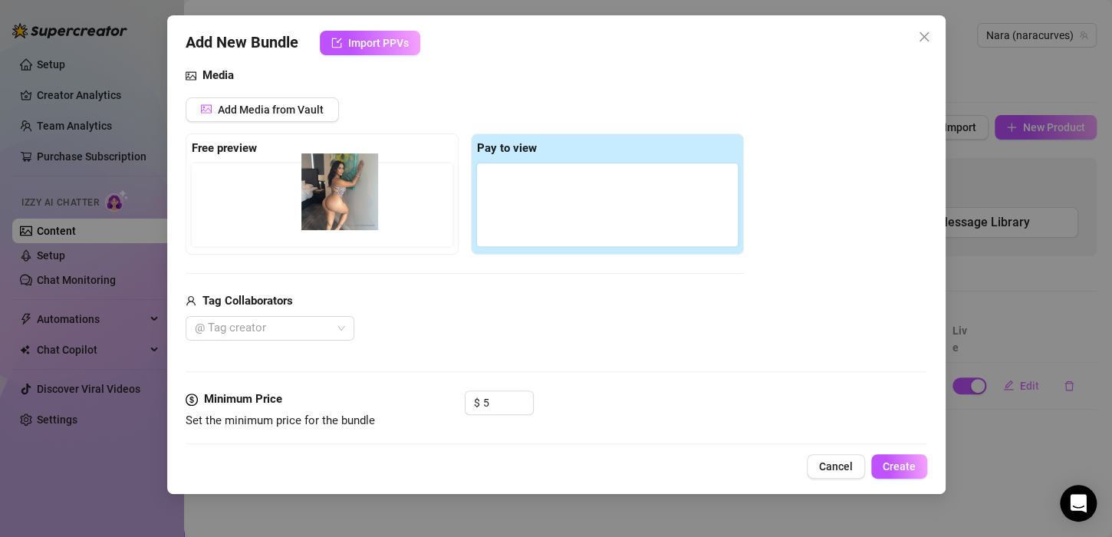
drag, startPoint x: 525, startPoint y: 201, endPoint x: 337, endPoint y: 190, distance: 187.4
click at [337, 190] on div "Free preview Pay to view" at bounding box center [465, 193] width 558 height 121
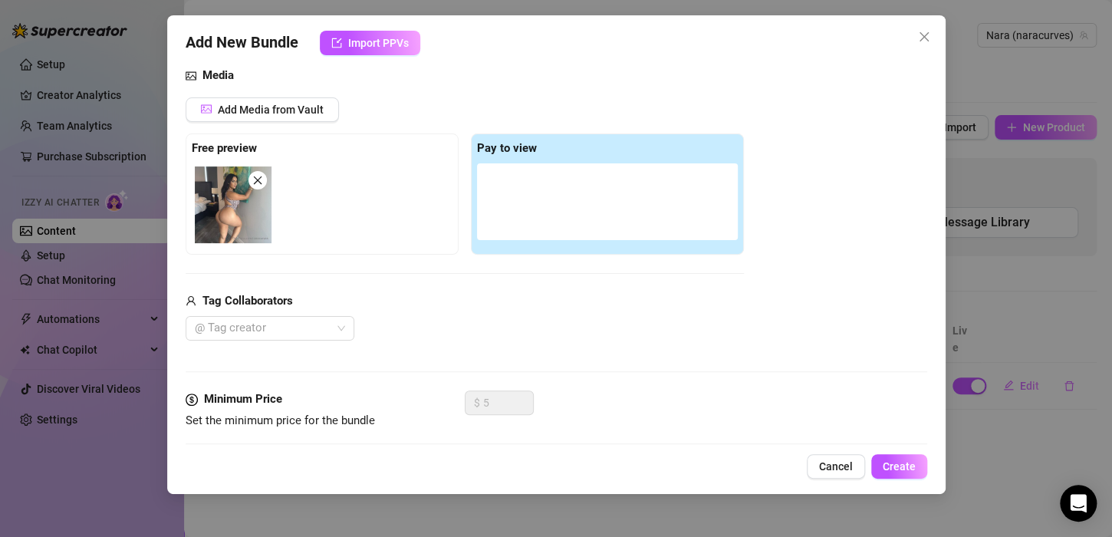
click at [508, 272] on div "Add Media from Vault Free preview Pay to view Tag Collaborators @ Tag creator" at bounding box center [465, 219] width 558 height 244
click at [512, 219] on div at bounding box center [607, 201] width 261 height 77
click at [298, 104] on span "Add Media from Vault" at bounding box center [271, 110] width 106 height 12
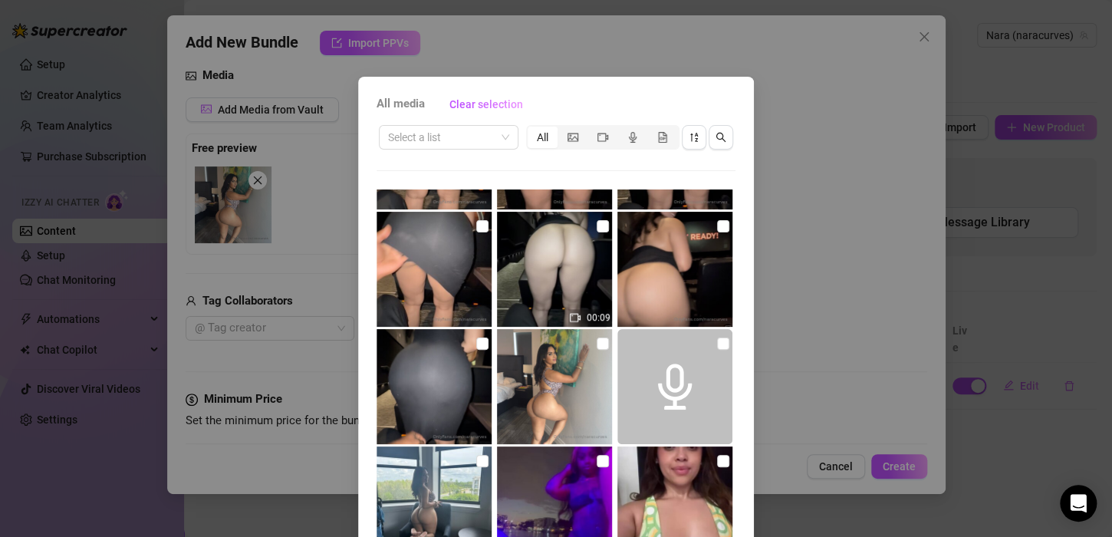
scroll to position [577, 0]
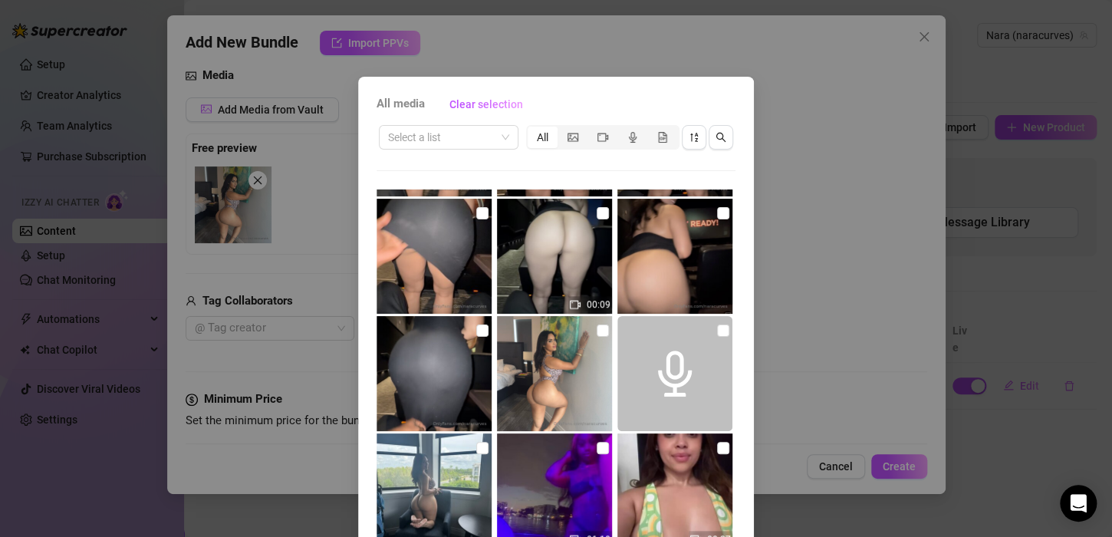
click at [452, 450] on img at bounding box center [434, 490] width 115 height 115
click at [477, 455] on img at bounding box center [434, 490] width 115 height 115
click at [476, 446] on input "checkbox" at bounding box center [482, 448] width 12 height 12
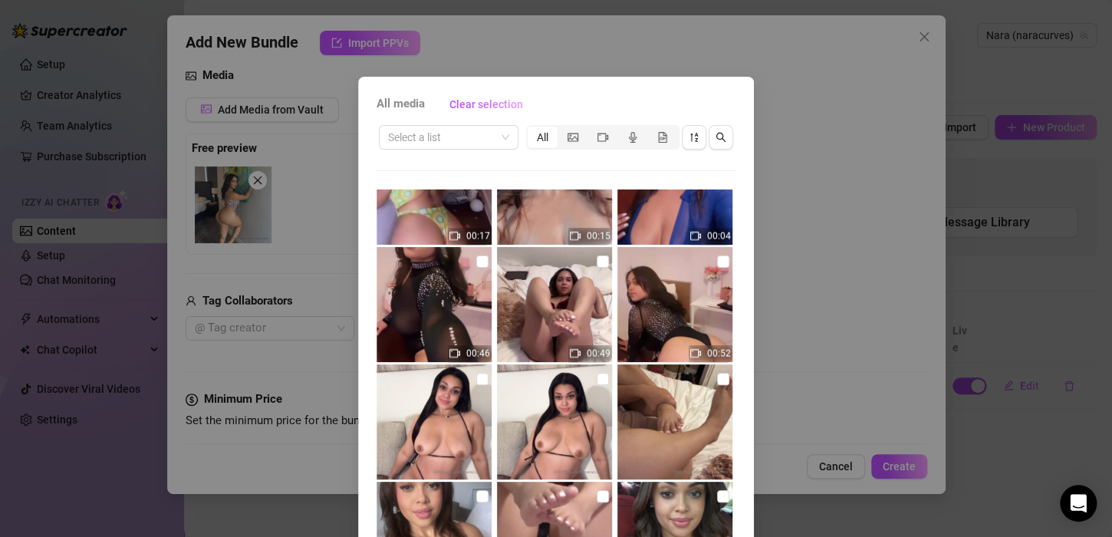
scroll to position [1516, 0]
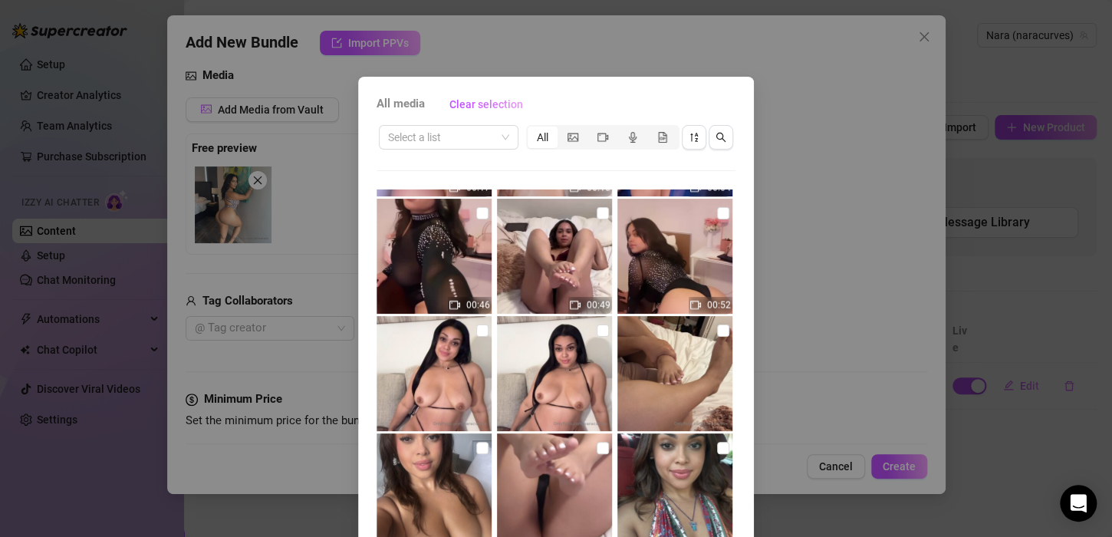
click at [810, 348] on div "All media Clear selection Select a list All 00:08 00:05 00:09 00:09 01:18 00:27…" at bounding box center [556, 268] width 1112 height 537
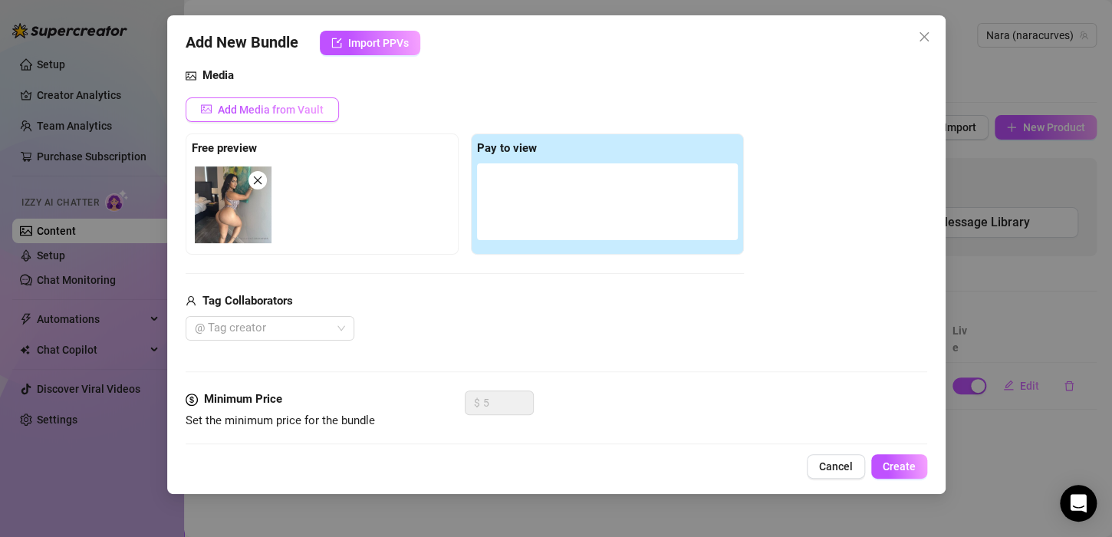
click at [297, 119] on button "Add Media from Vault" at bounding box center [262, 109] width 153 height 25
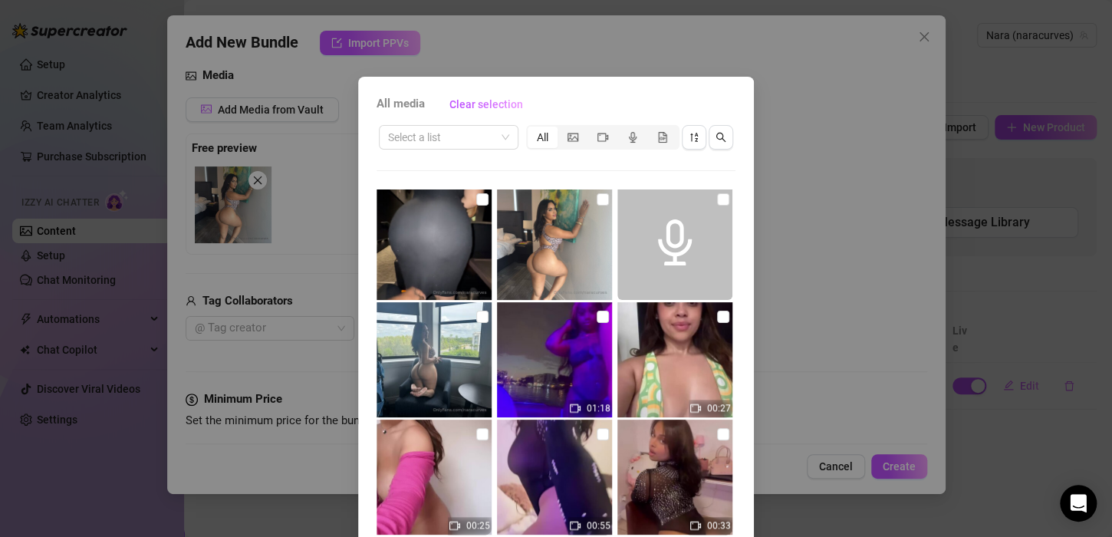
scroll to position [709, 0]
click at [476, 321] on input "checkbox" at bounding box center [482, 317] width 12 height 12
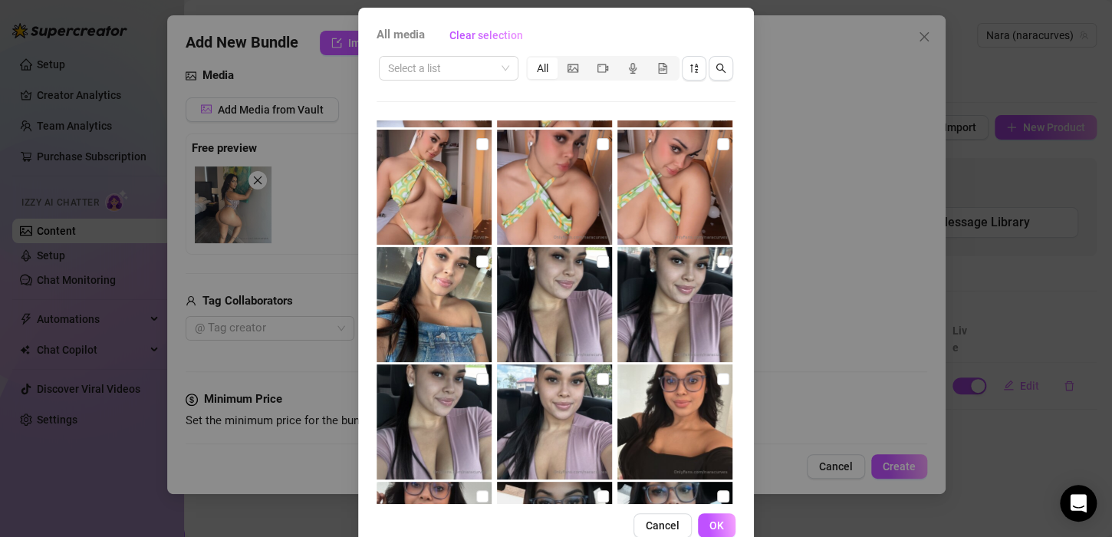
scroll to position [104, 0]
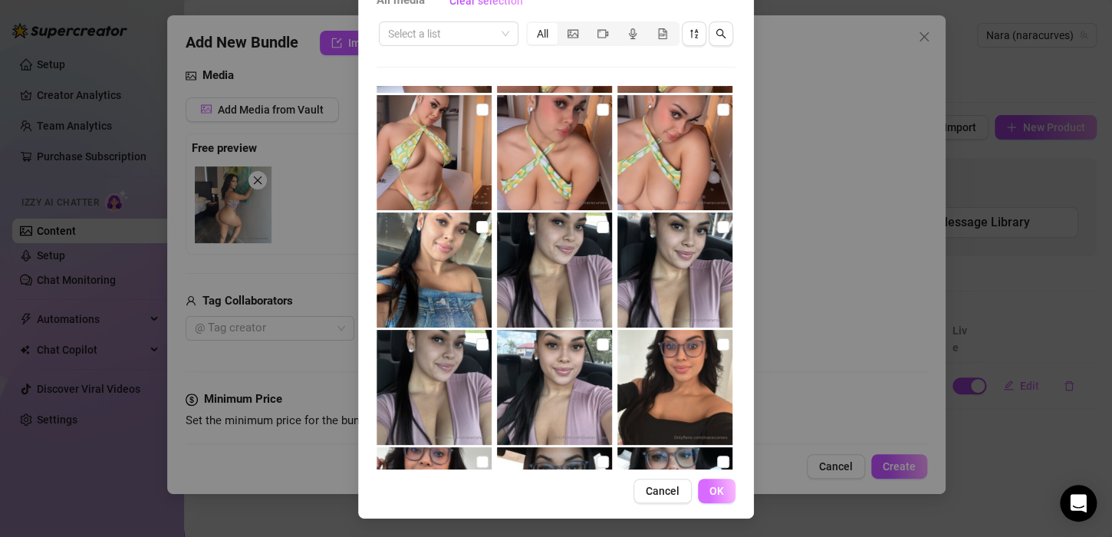
click at [718, 489] on button "OK" at bounding box center [717, 491] width 38 height 25
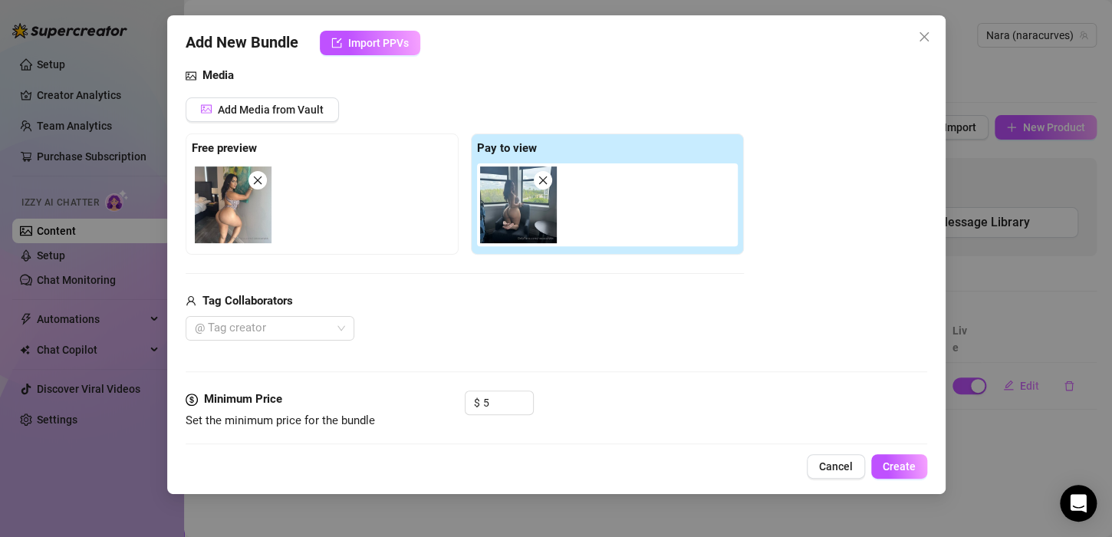
click at [523, 210] on img at bounding box center [518, 204] width 77 height 77
click at [508, 413] on div "$ 5" at bounding box center [499, 402] width 69 height 25
click at [653, 259] on div "Add Media from Vault Free preview Pay to view Tag Collaborators @ Tag creator" at bounding box center [465, 219] width 558 height 244
click at [288, 120] on button "Add Media from Vault" at bounding box center [262, 109] width 153 height 25
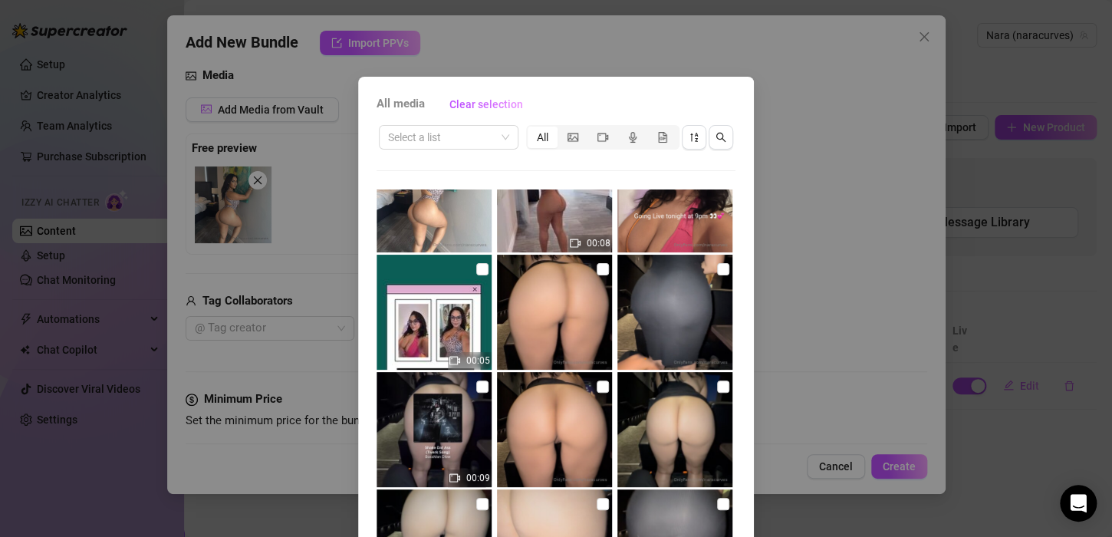
scroll to position [0, 0]
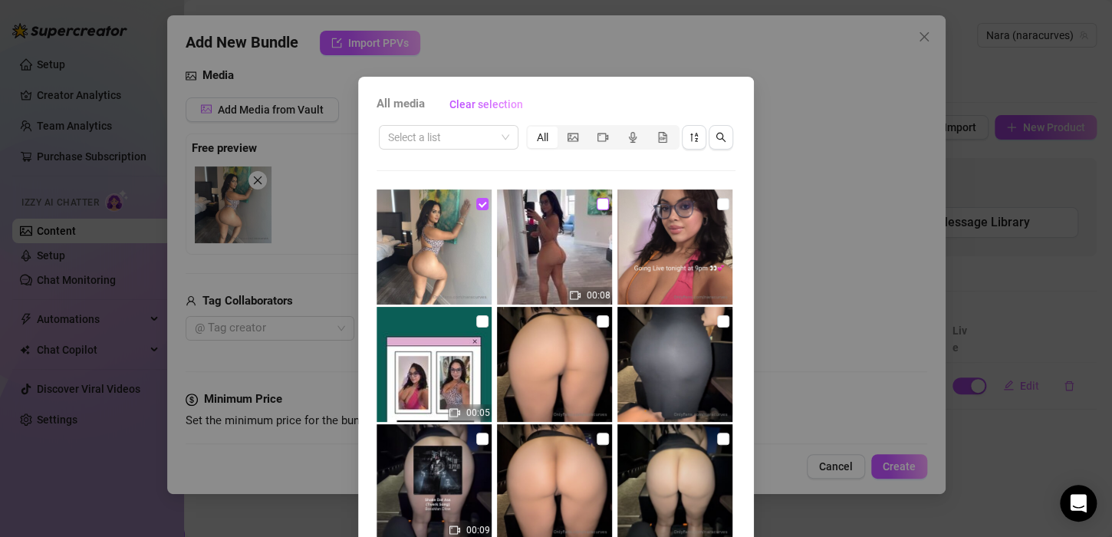
click at [597, 204] on input "checkbox" at bounding box center [603, 204] width 12 height 12
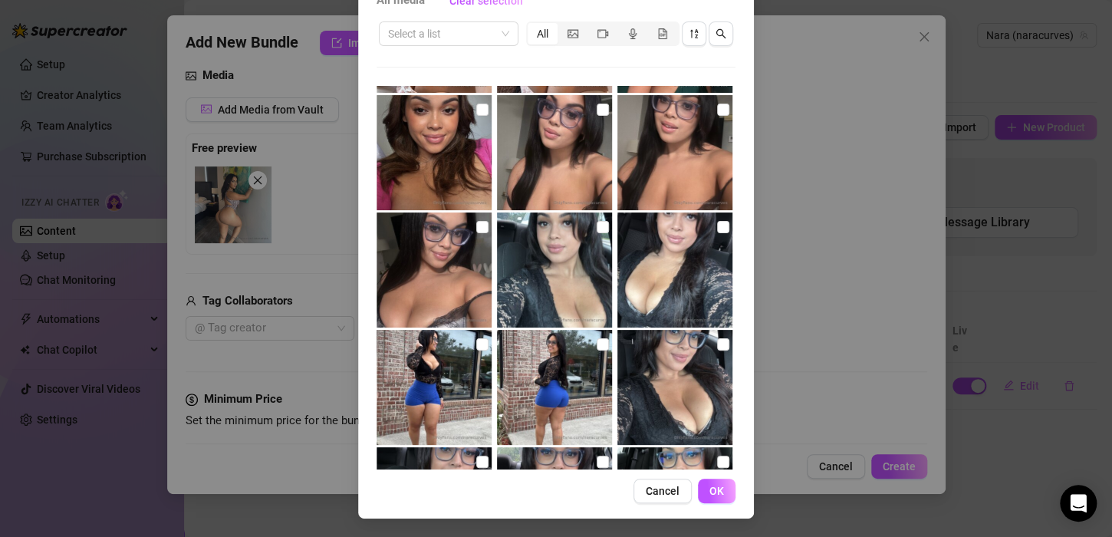
scroll to position [103, 0]
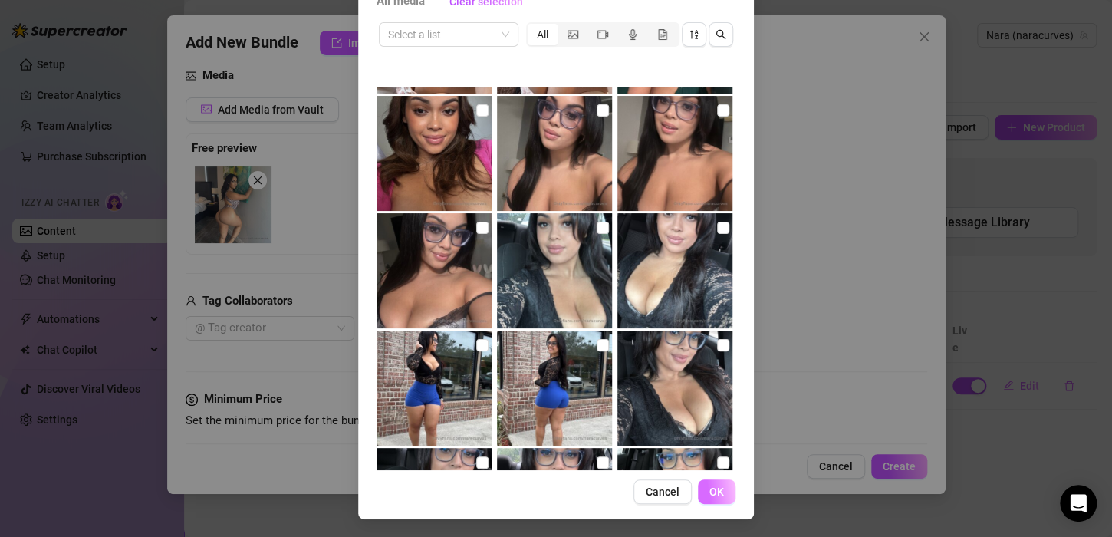
click at [711, 486] on span "OK" at bounding box center [716, 491] width 15 height 12
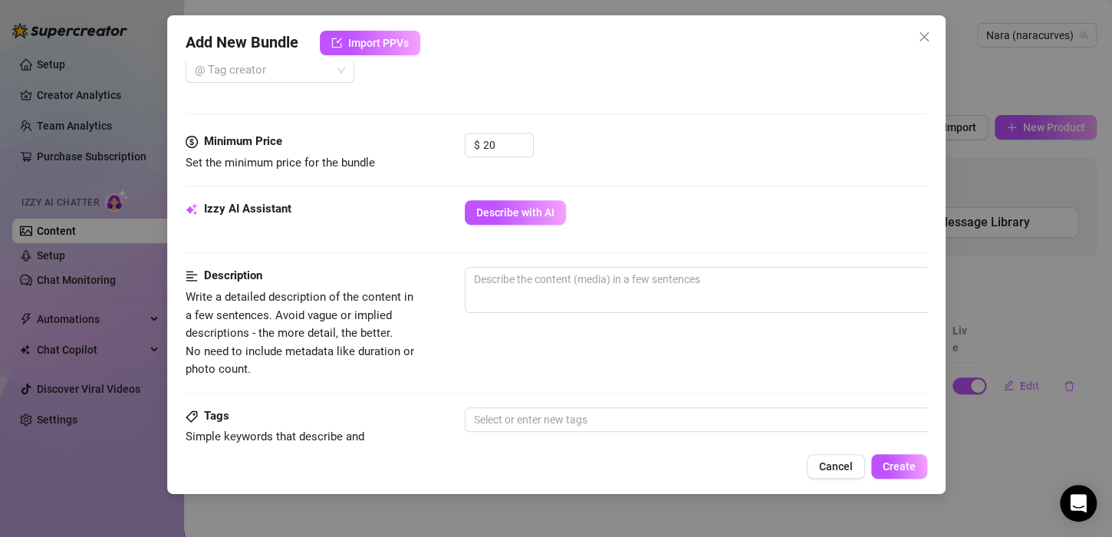
scroll to position [425, 0]
click at [513, 140] on input "20" at bounding box center [508, 144] width 50 height 23
click at [403, 189] on div "Minimum Price Set the minimum price for the bundle $ 20" at bounding box center [557, 165] width 742 height 67
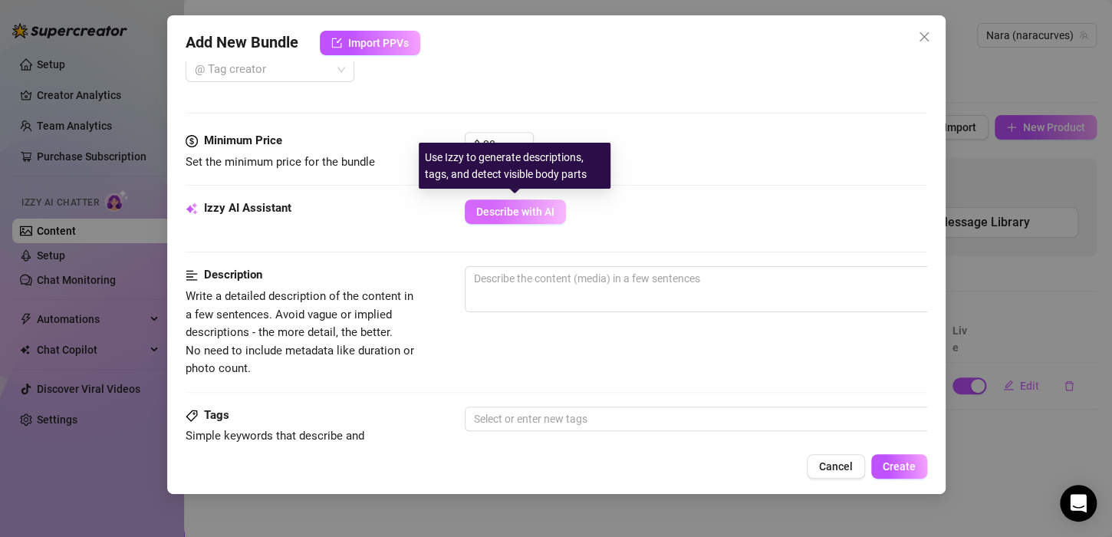
click at [490, 213] on span "Describe with AI" at bounding box center [515, 212] width 78 height 12
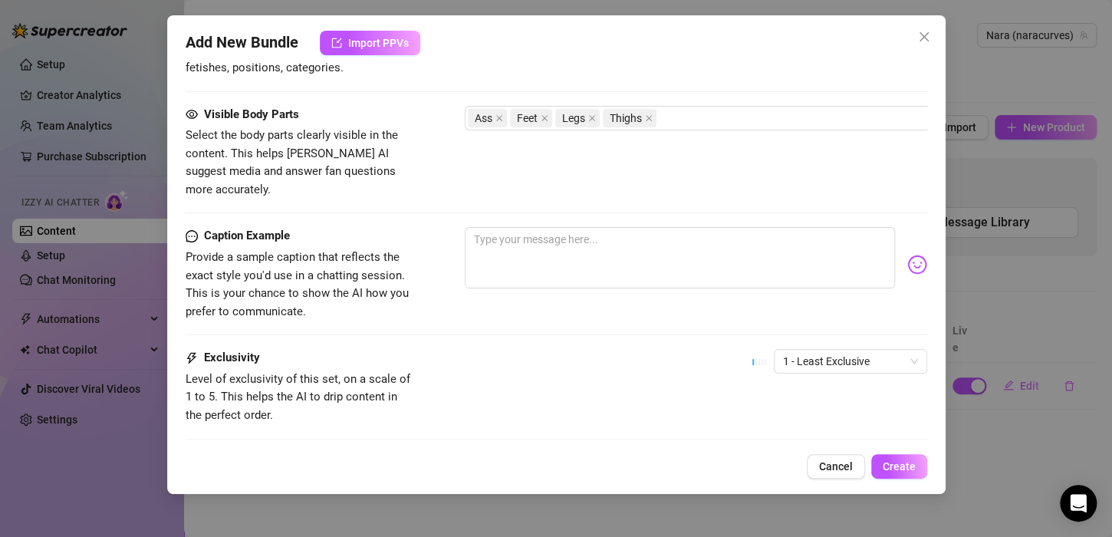
scroll to position [838, 0]
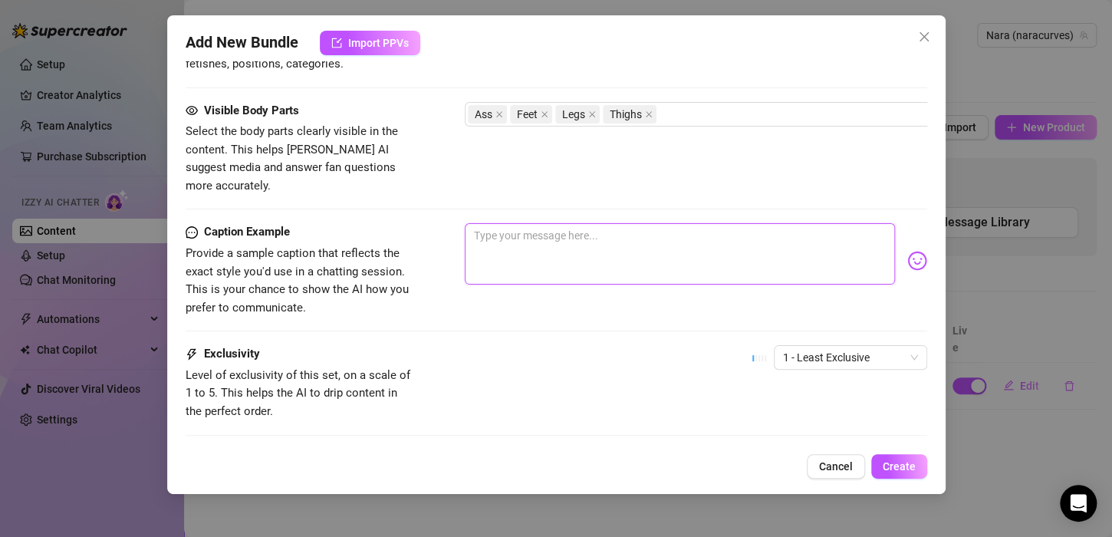
click at [486, 223] on textarea at bounding box center [680, 253] width 430 height 61
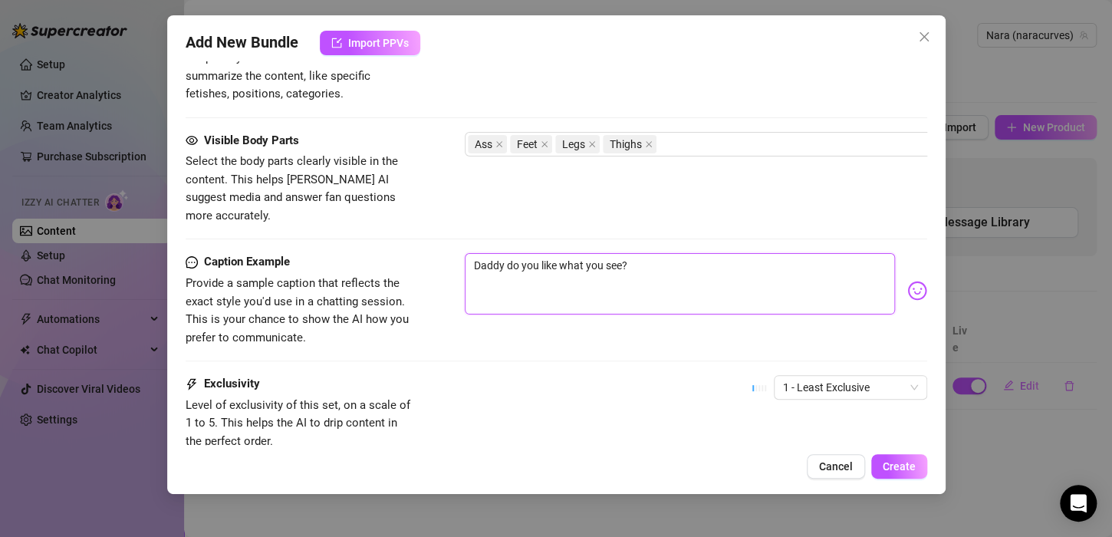
scroll to position [920, 0]
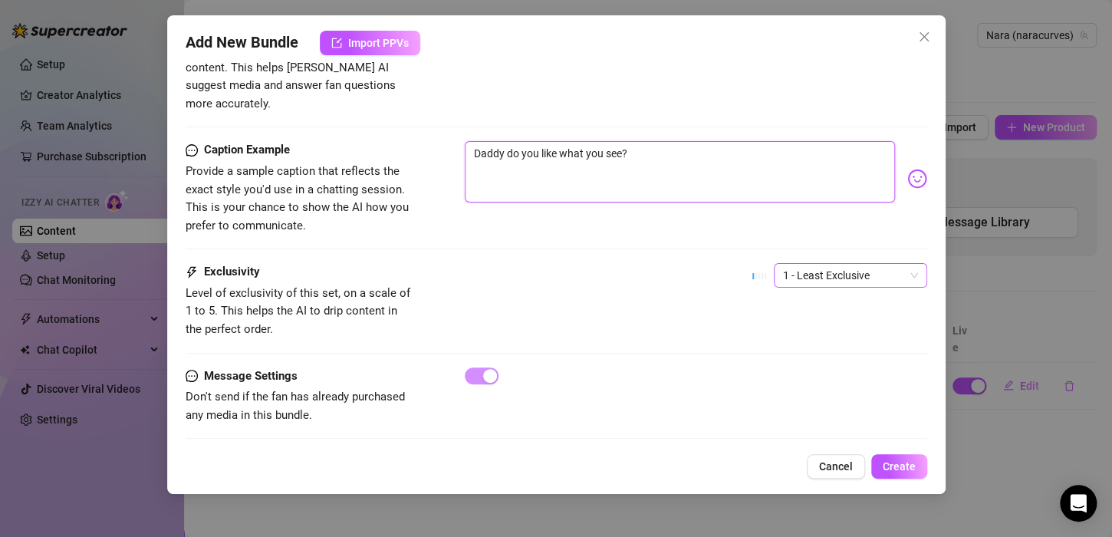
click at [822, 264] on span "1 - Least Exclusive" at bounding box center [850, 275] width 135 height 23
click at [831, 281] on div "1 - Least Exclusive" at bounding box center [836, 286] width 129 height 17
click at [823, 264] on span "1 - Least Exclusive" at bounding box center [850, 275] width 135 height 23
click at [660, 289] on div "Exclusivity Level of exclusivity of this set, on a scale of 1 to 5. This helps …" at bounding box center [557, 300] width 742 height 75
click at [658, 141] on textarea "Daddy do you like what you see?" at bounding box center [680, 171] width 430 height 61
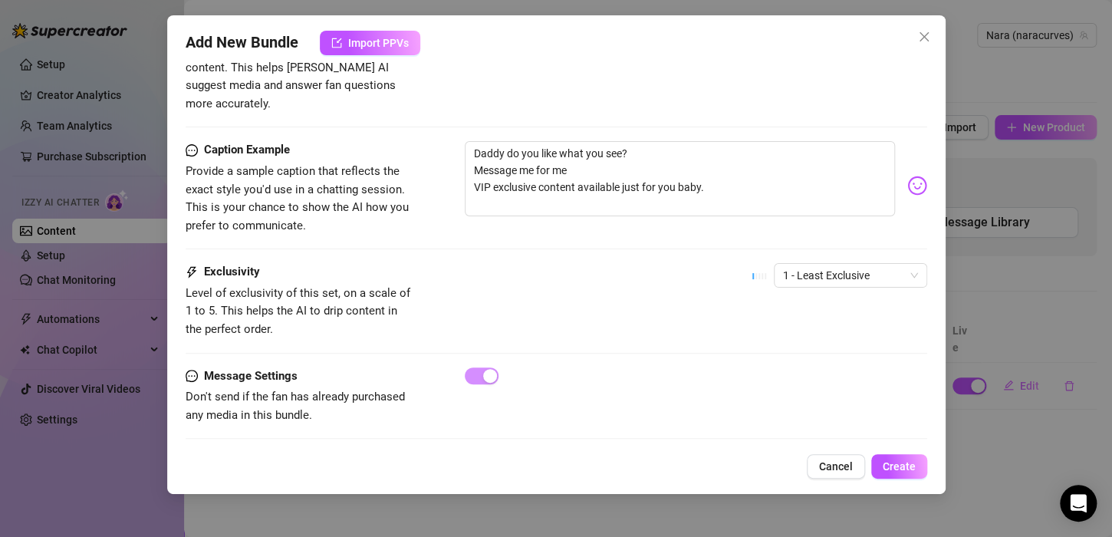
click at [614, 263] on div "Exclusivity Level of exclusivity of this set, on a scale of 1 to 5. This helps …" at bounding box center [557, 300] width 742 height 75
click at [898, 462] on span "Create" at bounding box center [899, 466] width 33 height 12
click at [888, 470] on span "Create" at bounding box center [899, 466] width 33 height 12
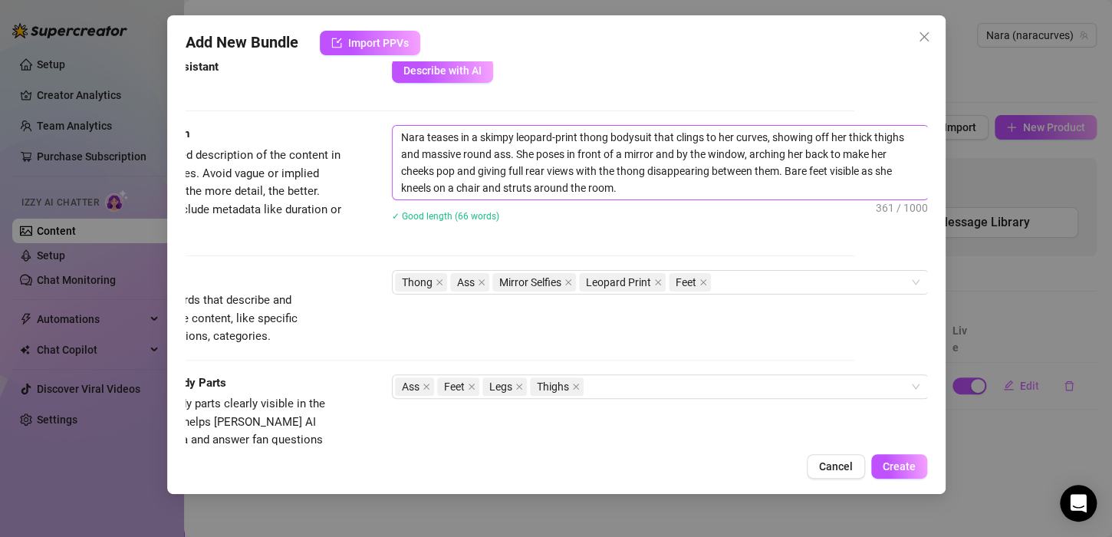
scroll to position [566, 87]
click at [729, 151] on textarea "Nara teases in a skimpy leopard-print thong bodysuit that clings to her curves,…" at bounding box center [658, 163] width 535 height 74
click at [878, 464] on button "Create" at bounding box center [899, 466] width 56 height 25
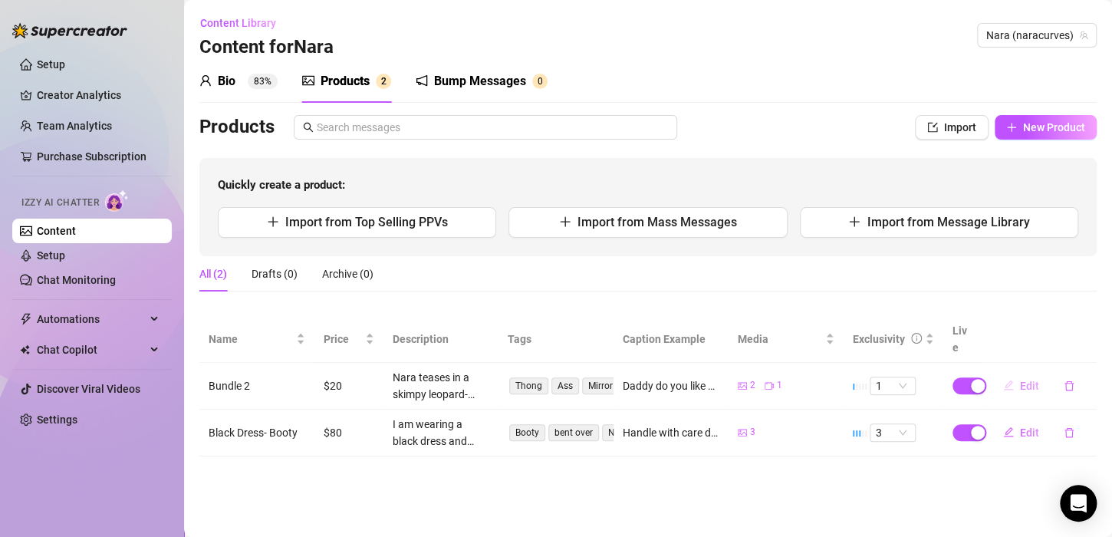
click at [1024, 373] on button "Edit" at bounding box center [1021, 385] width 61 height 25
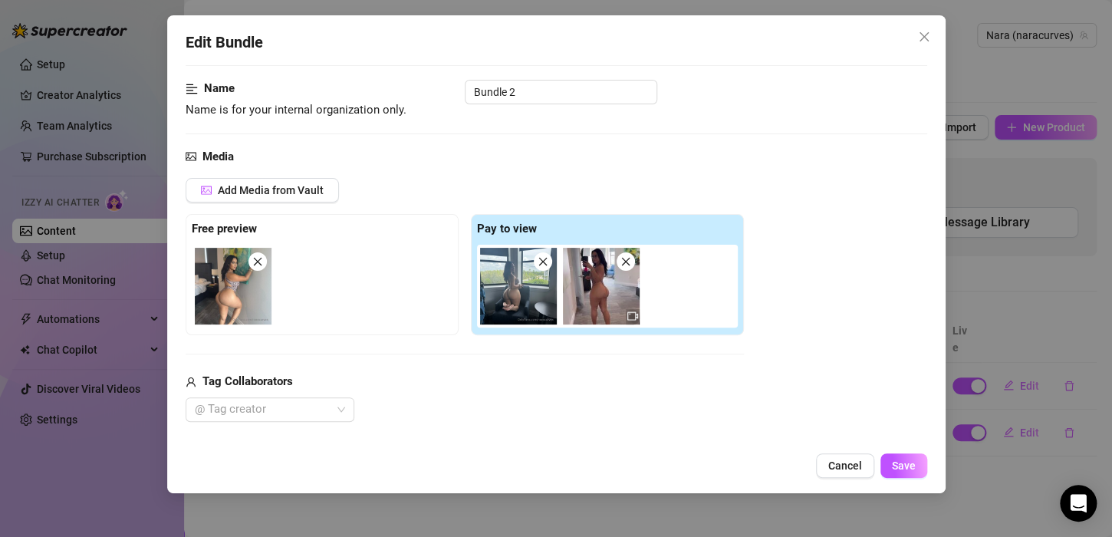
scroll to position [0, 0]
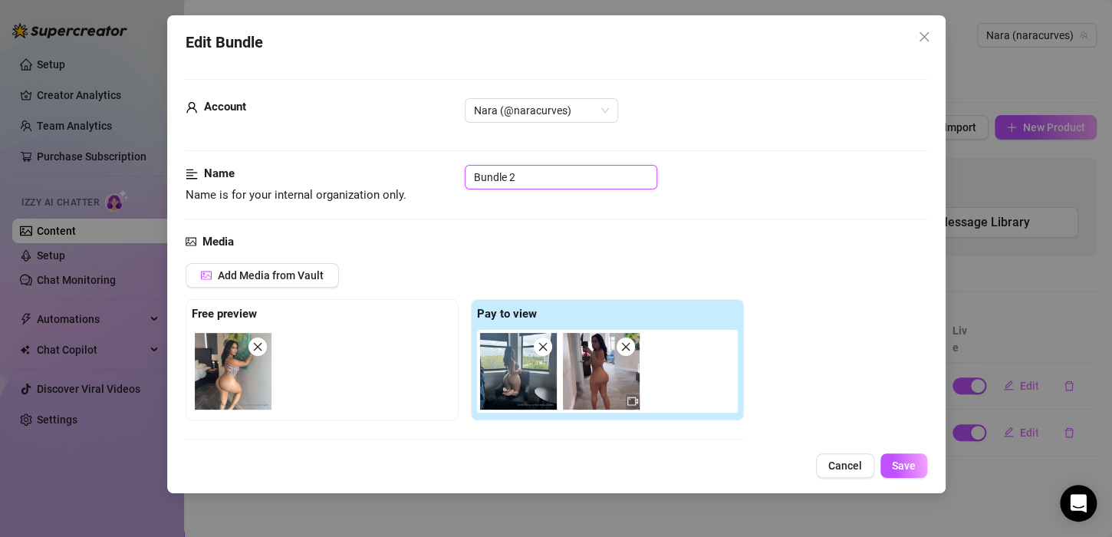
click at [573, 186] on input "Bundle 2" at bounding box center [561, 177] width 192 height 25
click at [904, 462] on span "Save" at bounding box center [904, 465] width 24 height 12
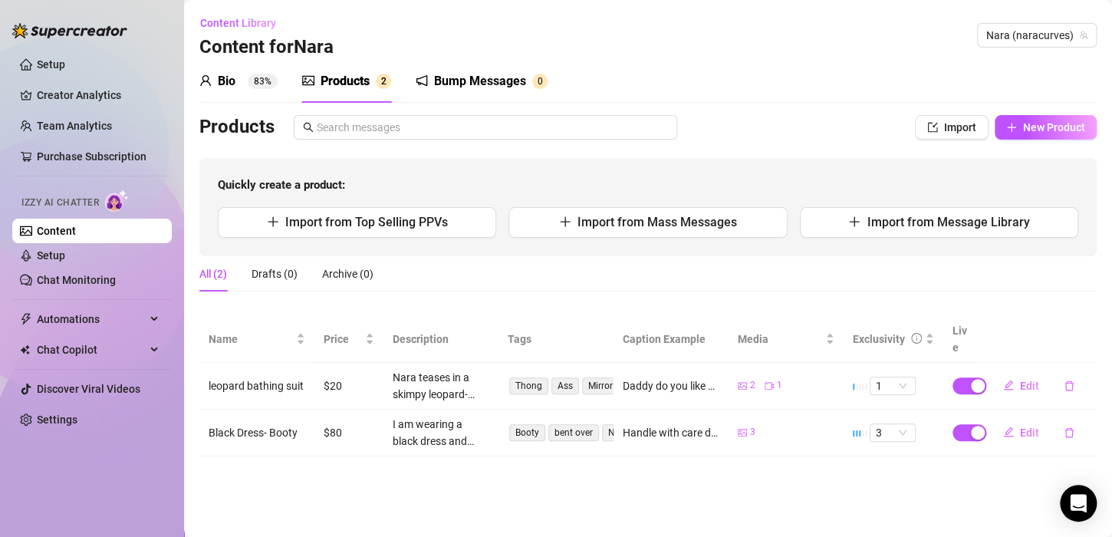
click at [766, 363] on td "2 1" at bounding box center [785, 386] width 115 height 47
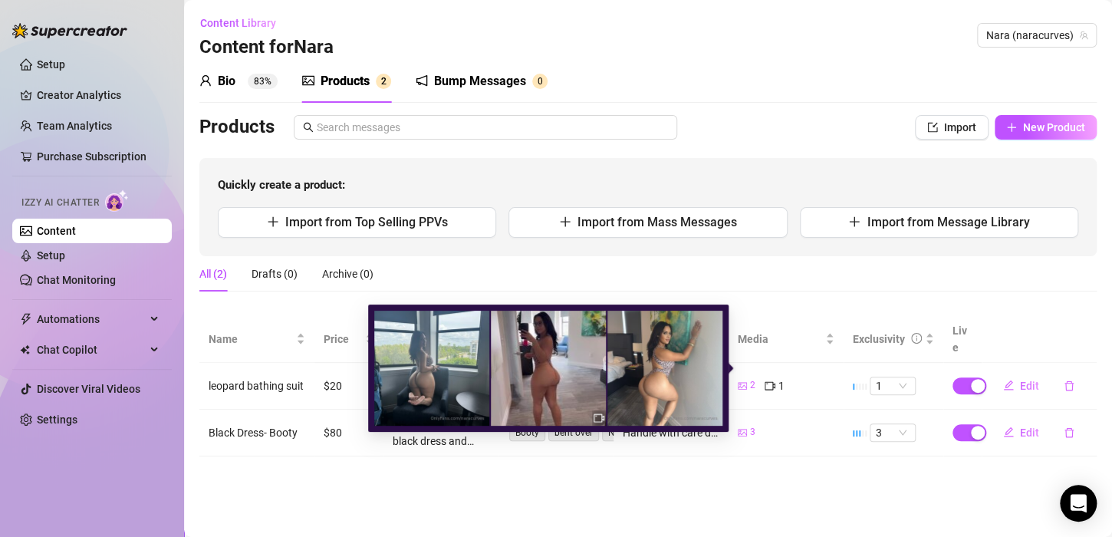
click at [767, 380] on icon "video-camera" at bounding box center [770, 385] width 11 height 11
click at [541, 369] on img at bounding box center [548, 368] width 115 height 115
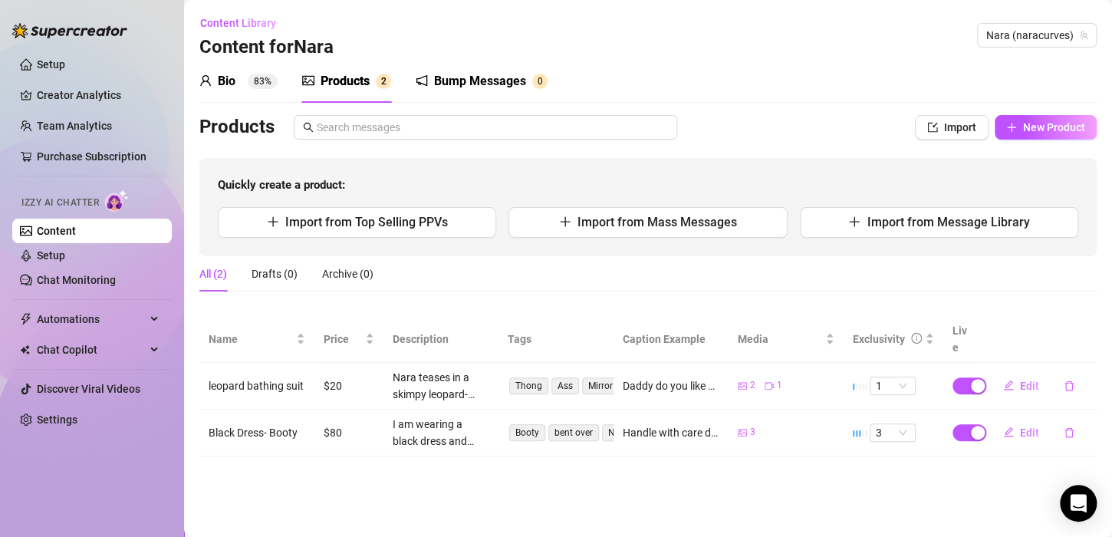
click at [255, 370] on td "leopard bathing suit" at bounding box center [256, 386] width 115 height 47
click at [1011, 122] on icon "plus" at bounding box center [1011, 127] width 11 height 11
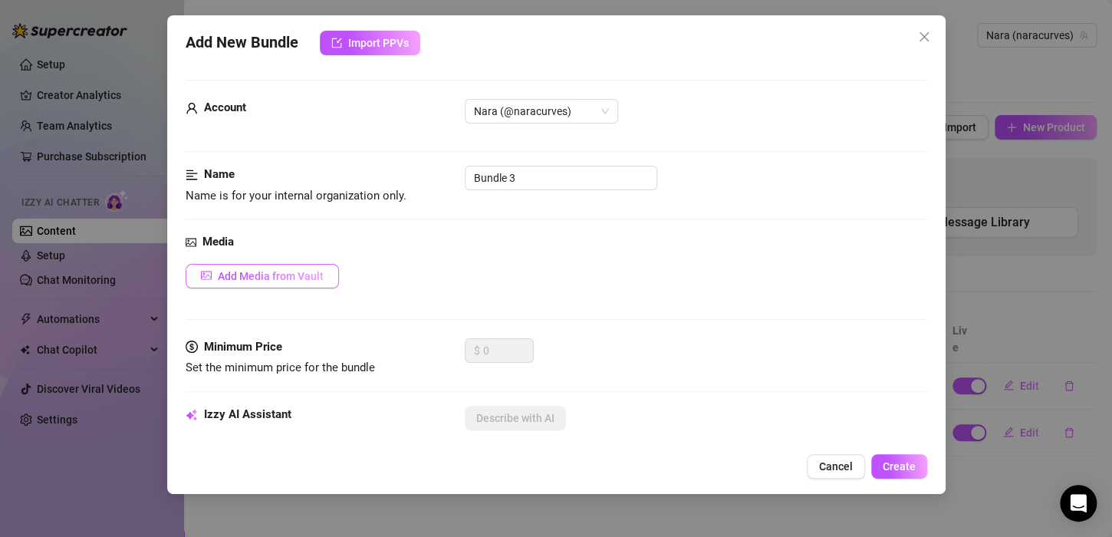
click at [305, 268] on button "Add Media from Vault" at bounding box center [262, 276] width 153 height 25
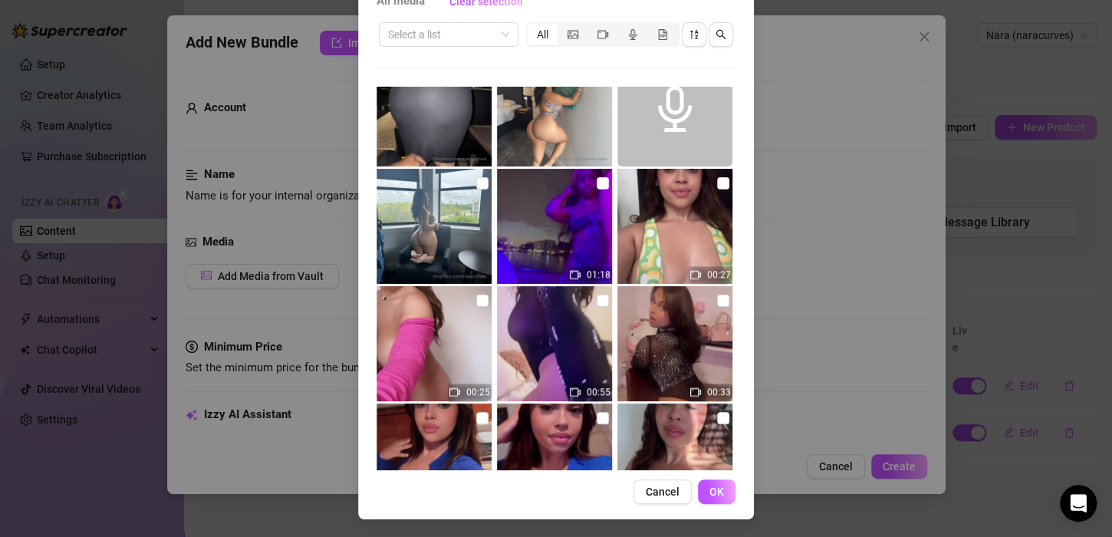
scroll to position [779, 0]
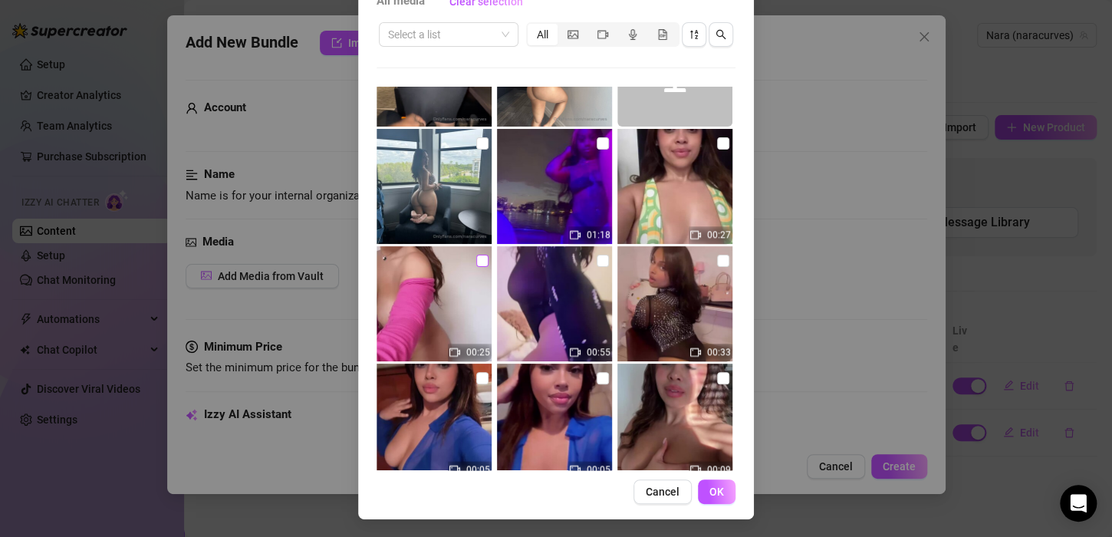
click at [476, 260] on input "checkbox" at bounding box center [482, 261] width 12 height 12
click at [439, 333] on img at bounding box center [434, 303] width 115 height 115
click at [711, 494] on span "OK" at bounding box center [716, 491] width 15 height 12
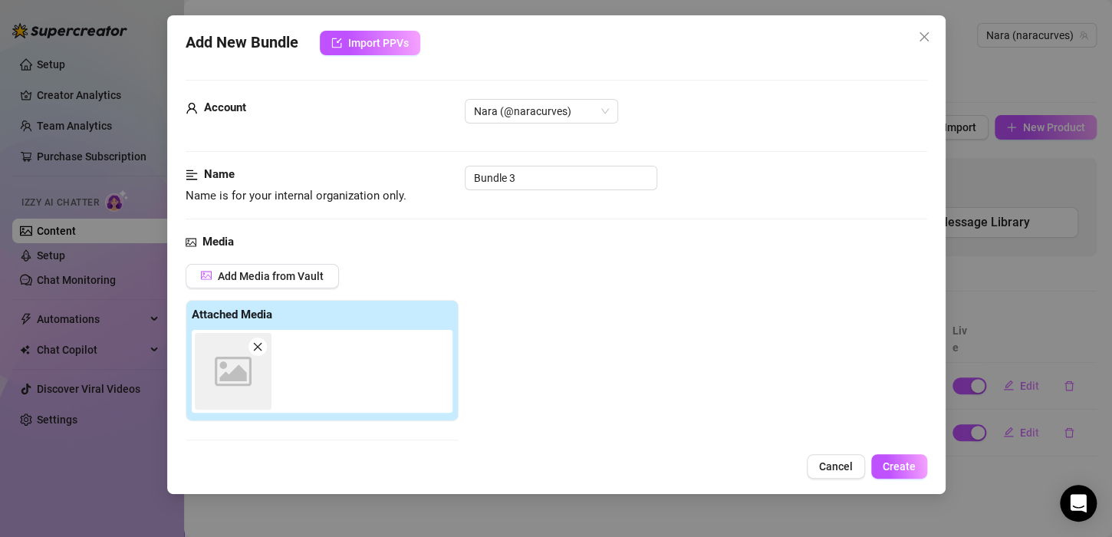
scroll to position [247, 0]
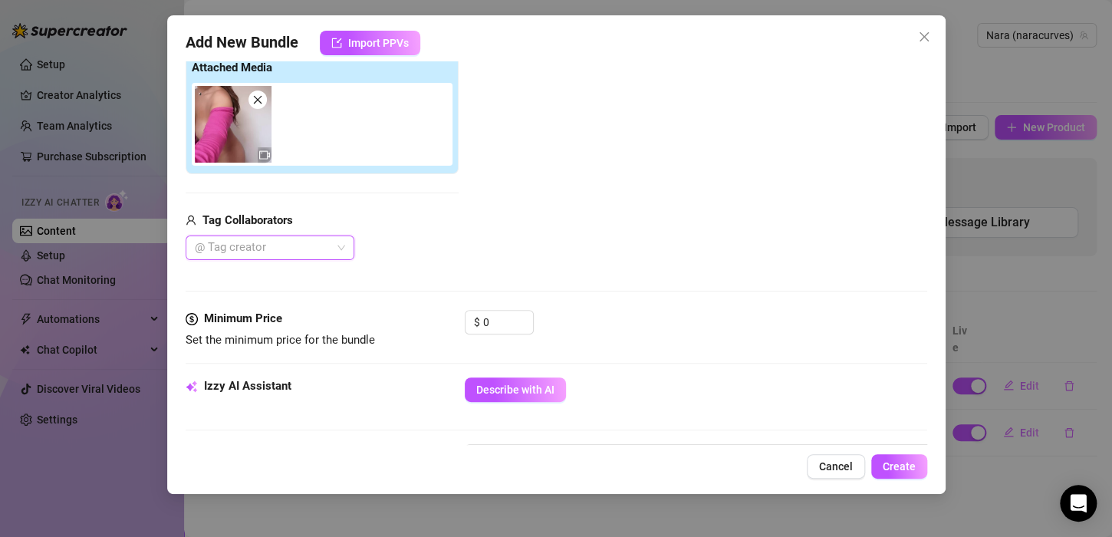
click at [240, 156] on img at bounding box center [233, 124] width 77 height 77
click at [235, 111] on img at bounding box center [233, 124] width 77 height 77
click at [929, 38] on icon "close" at bounding box center [924, 37] width 12 height 12
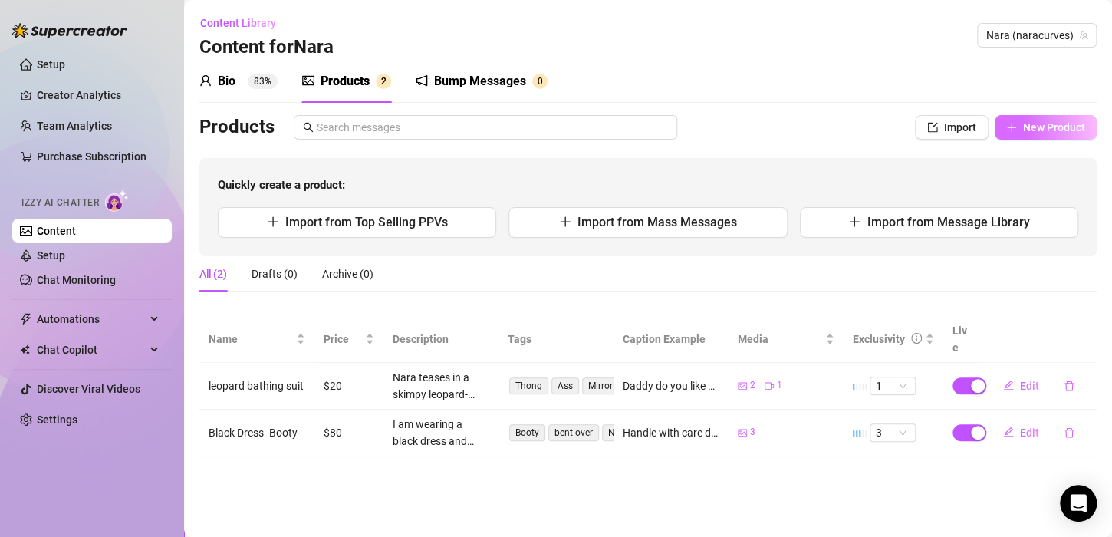
click at [1039, 115] on button "New Product" at bounding box center [1046, 127] width 102 height 25
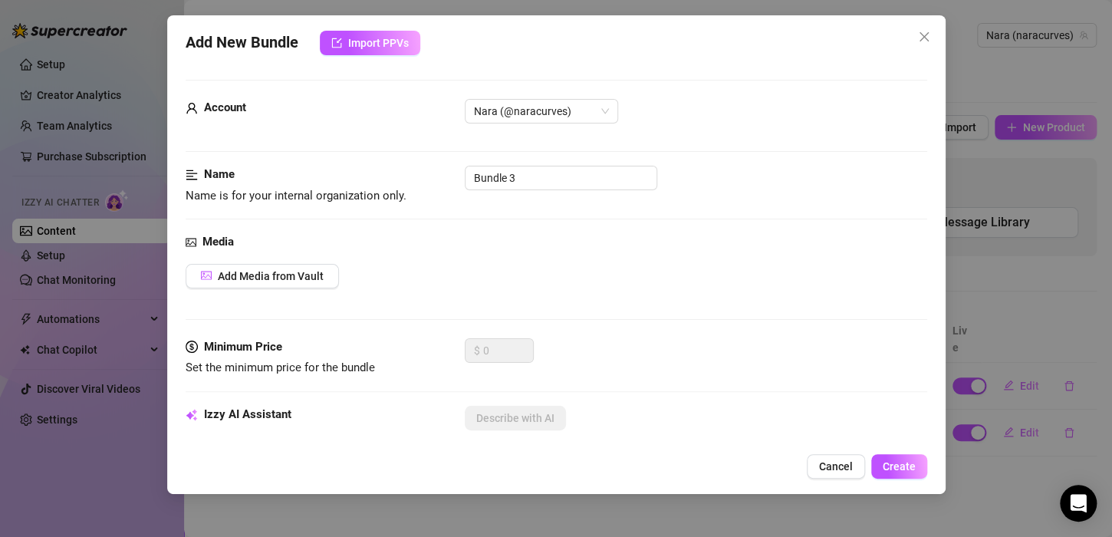
scroll to position [83, 0]
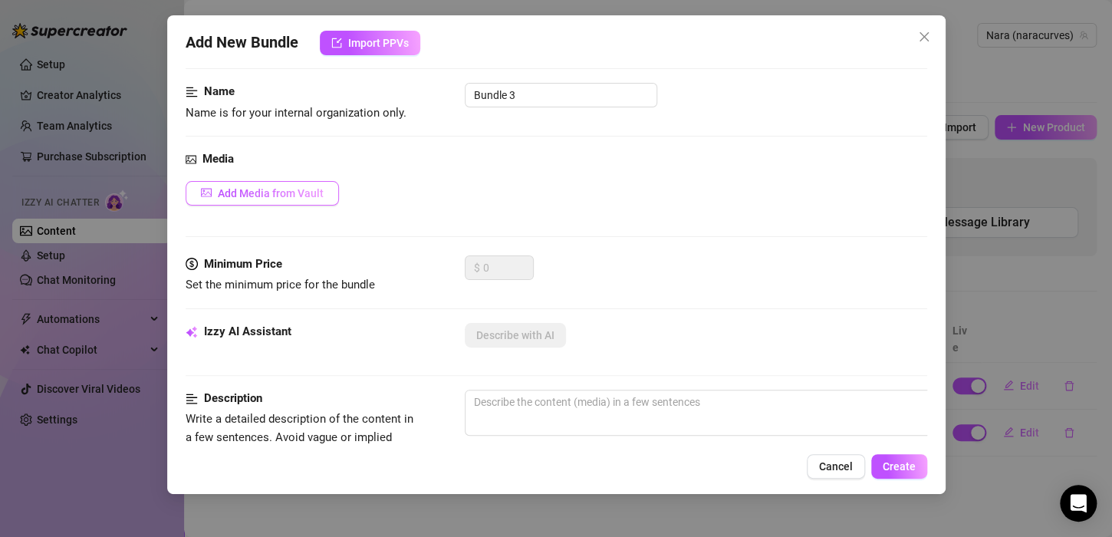
click at [298, 189] on span "Add Media from Vault" at bounding box center [271, 193] width 106 height 12
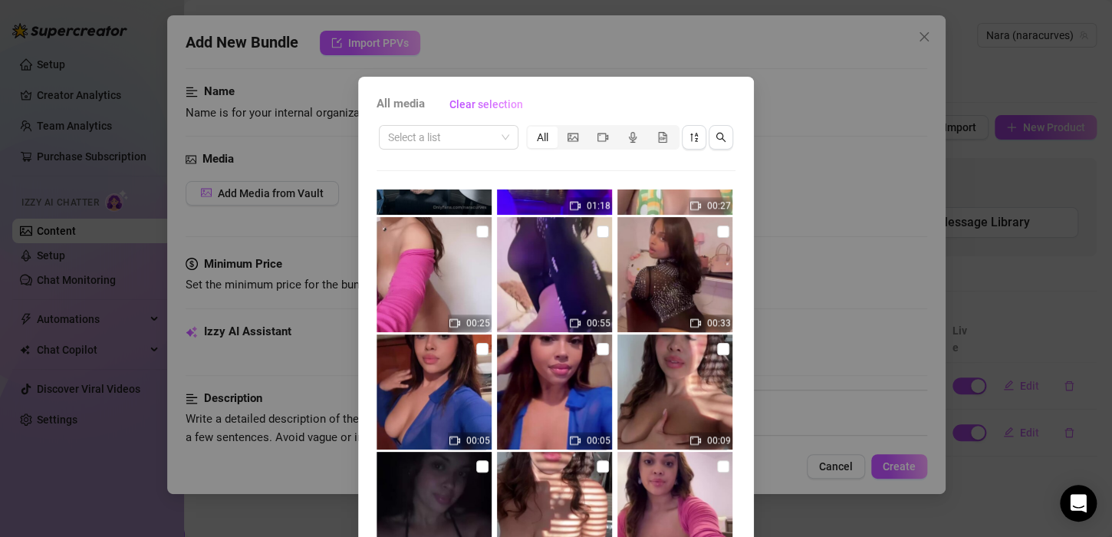
scroll to position [907, 0]
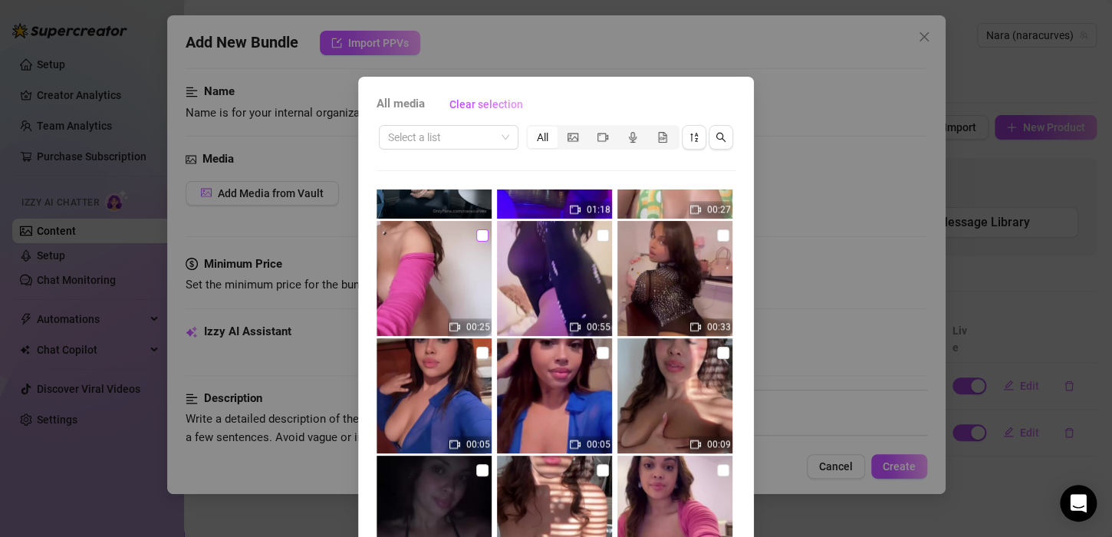
click at [476, 240] on input "checkbox" at bounding box center [482, 235] width 12 height 12
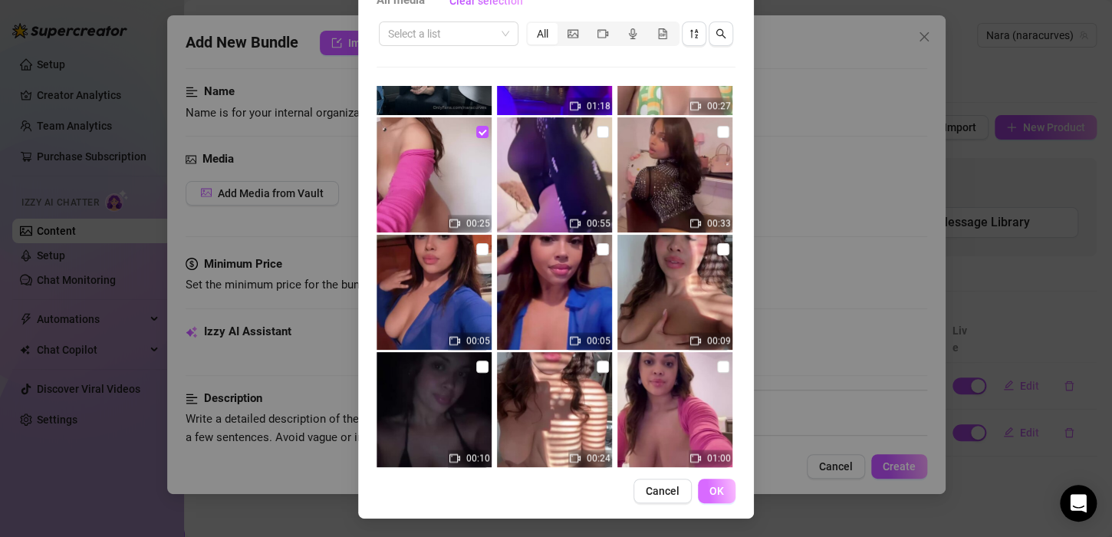
click at [718, 496] on button "OK" at bounding box center [717, 491] width 38 height 25
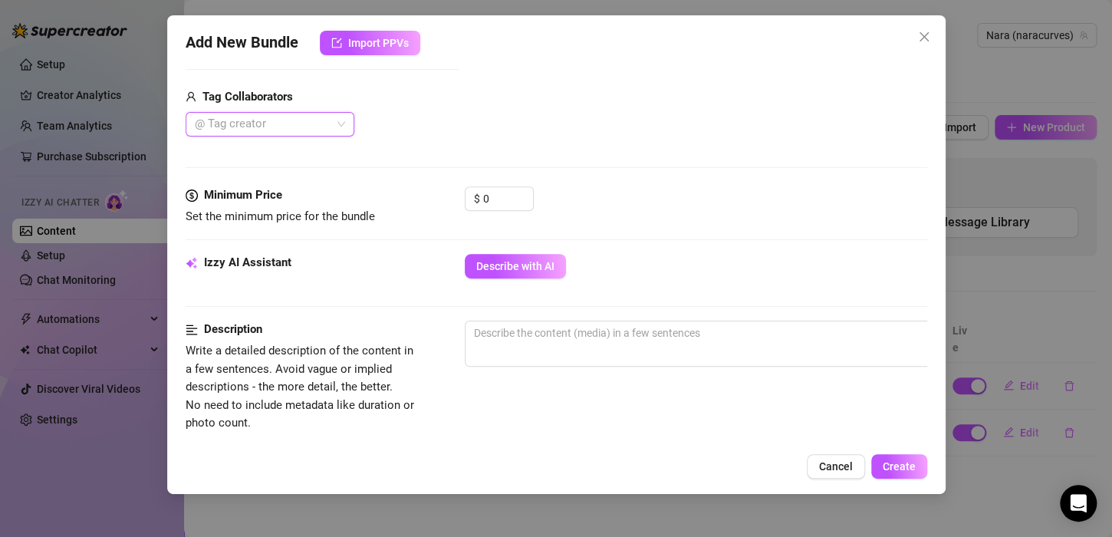
scroll to position [371, 0]
click at [505, 205] on input "0" at bounding box center [508, 197] width 50 height 23
click at [587, 207] on div "$ 150" at bounding box center [696, 205] width 462 height 38
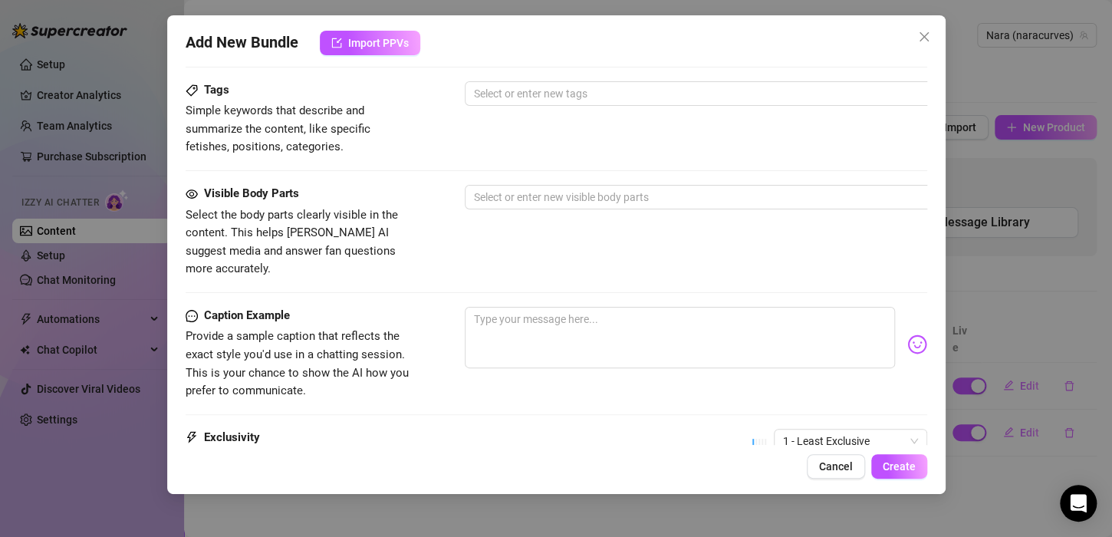
scroll to position [915, 0]
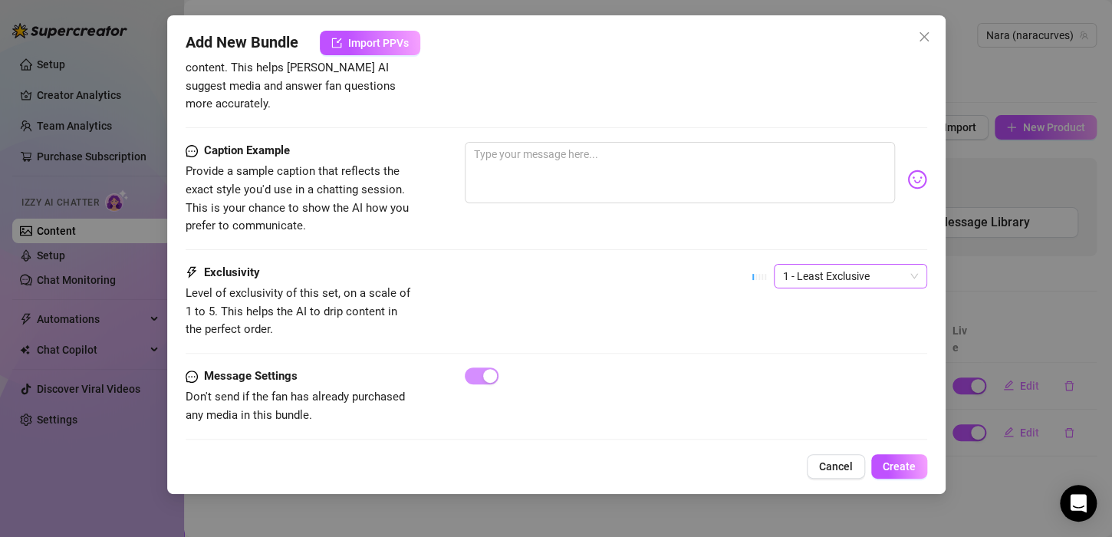
click at [812, 265] on span "1 - Least Exclusive" at bounding box center [850, 276] width 135 height 23
click at [796, 363] on div "4" at bounding box center [836, 359] width 129 height 17
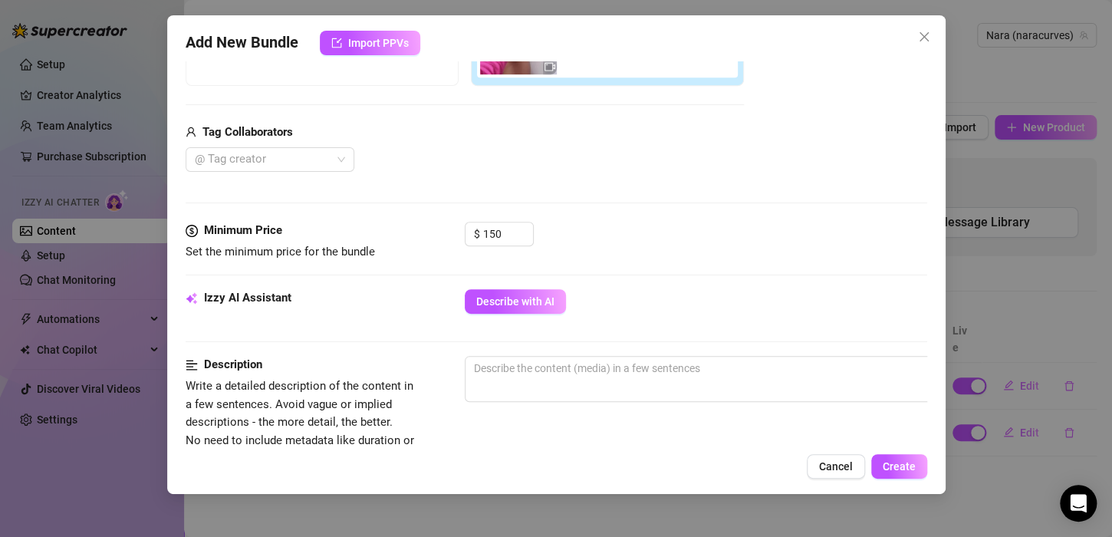
scroll to position [332, 0]
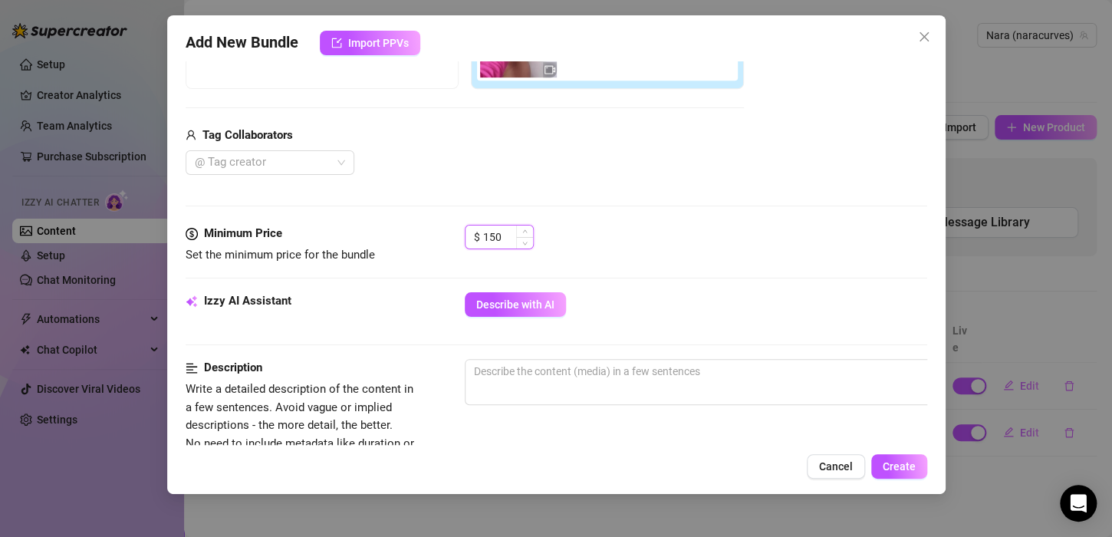
click at [511, 244] on input "150" at bounding box center [508, 236] width 50 height 23
click at [710, 284] on div "Minimum Price Set the minimum price for the bundle $ 125" at bounding box center [557, 258] width 742 height 67
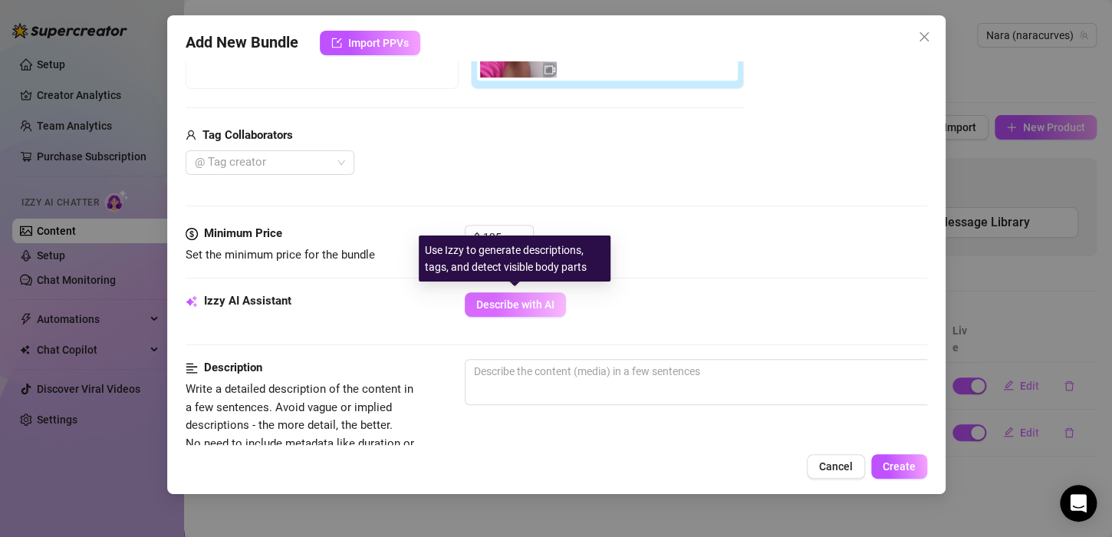
click at [550, 299] on span "Describe with AI" at bounding box center [515, 304] width 78 height 12
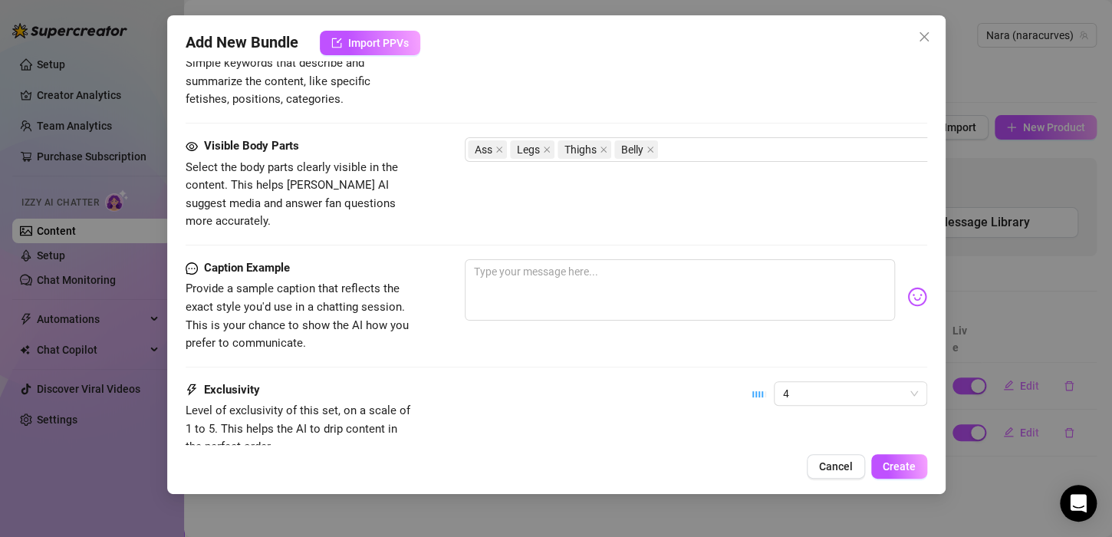
scroll to position [808, 0]
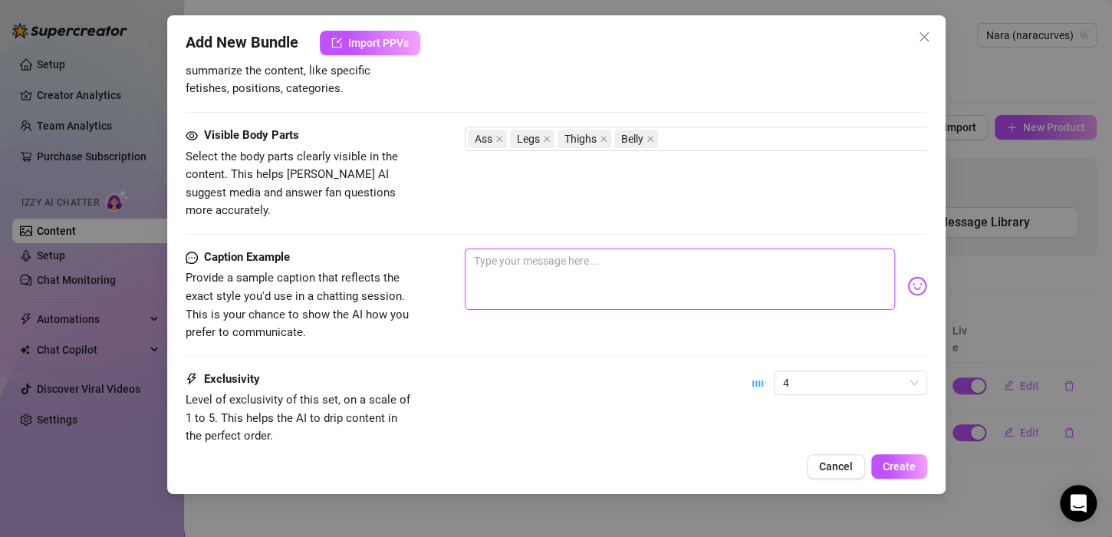
click at [563, 265] on textarea at bounding box center [680, 278] width 430 height 61
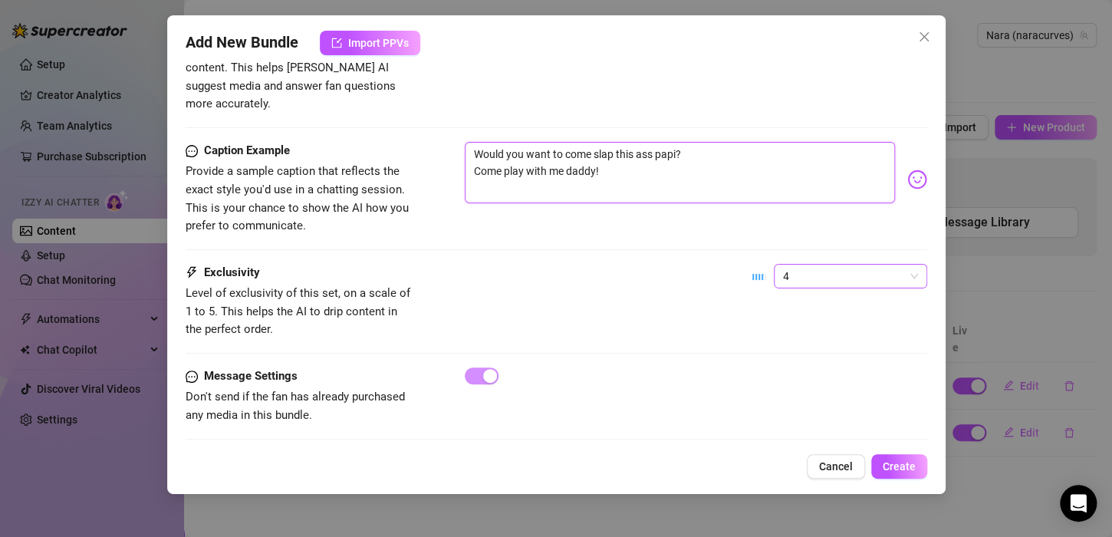
click at [791, 265] on span "4" at bounding box center [850, 276] width 135 height 23
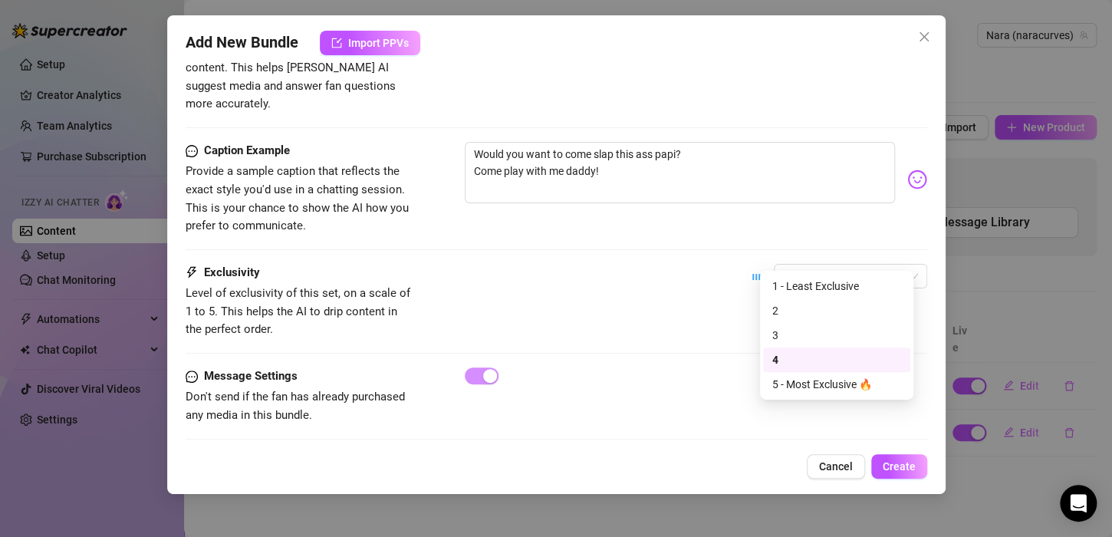
click at [670, 308] on div "Exclusivity Level of exclusivity of this set, on a scale of 1 to 5. This helps …" at bounding box center [557, 301] width 742 height 75
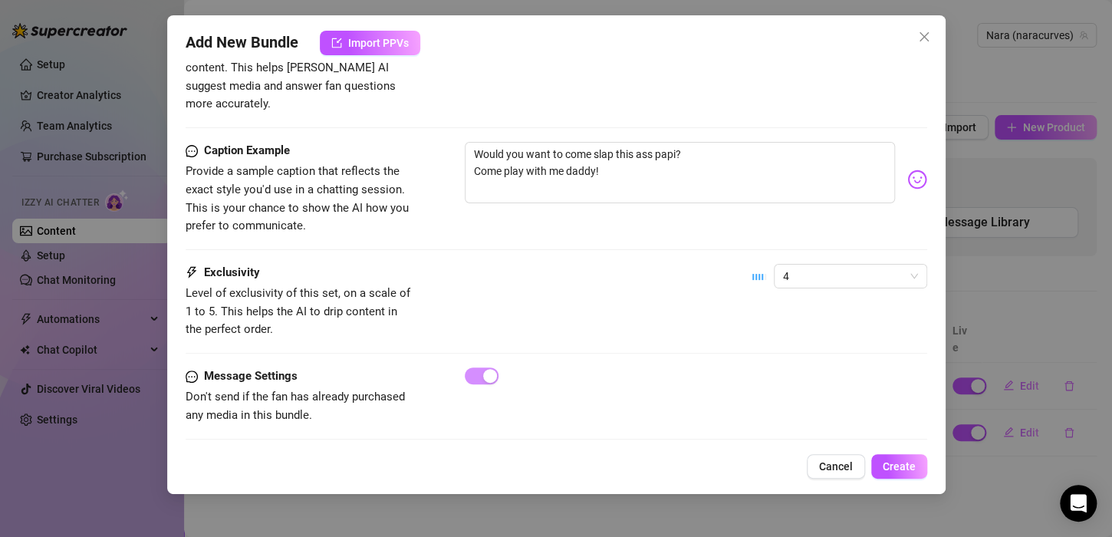
click at [814, 268] on div "4" at bounding box center [839, 283] width 175 height 38
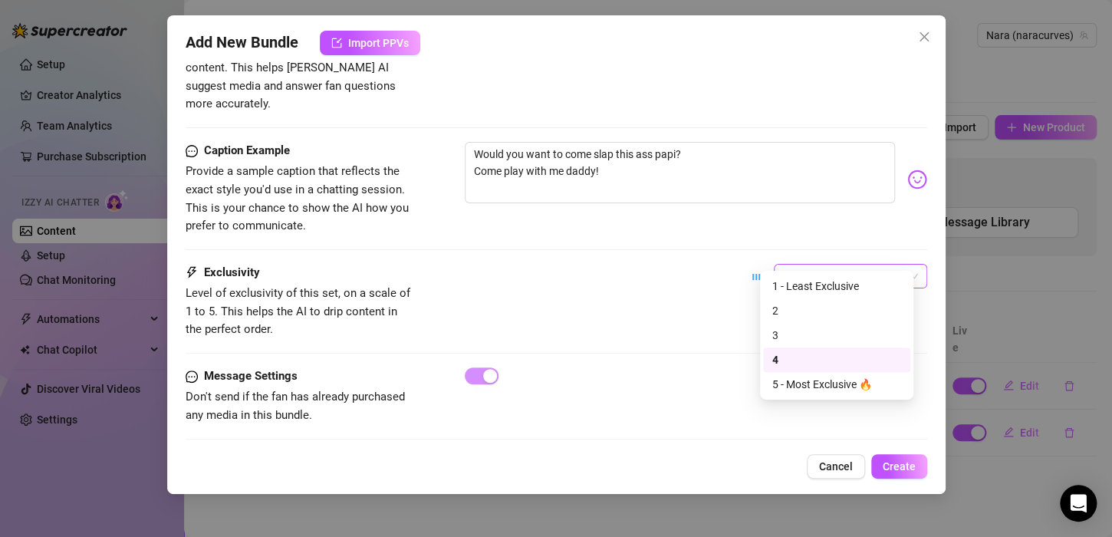
click at [807, 265] on span "4" at bounding box center [850, 276] width 135 height 23
click at [812, 370] on div "4" at bounding box center [836, 359] width 147 height 25
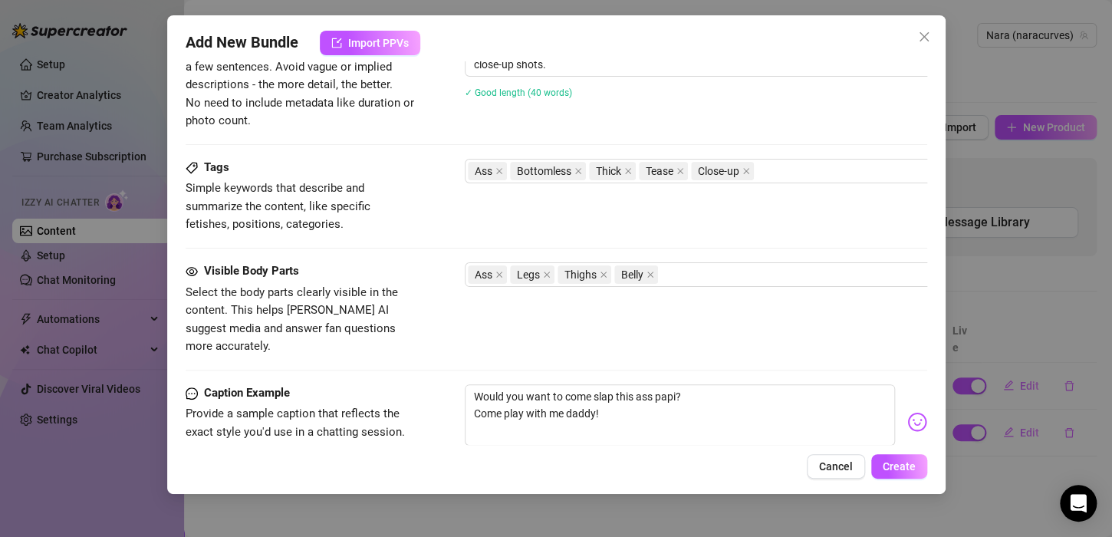
scroll to position [776, 0]
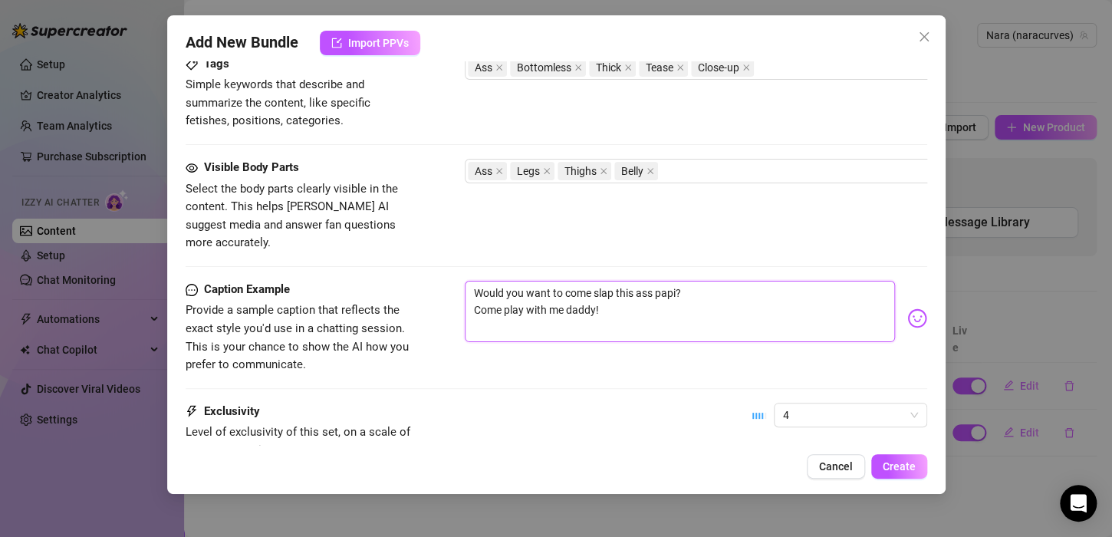
click at [683, 297] on textarea "Would you want to come slap this ass papi? Come play with me daddy!" at bounding box center [680, 311] width 430 height 61
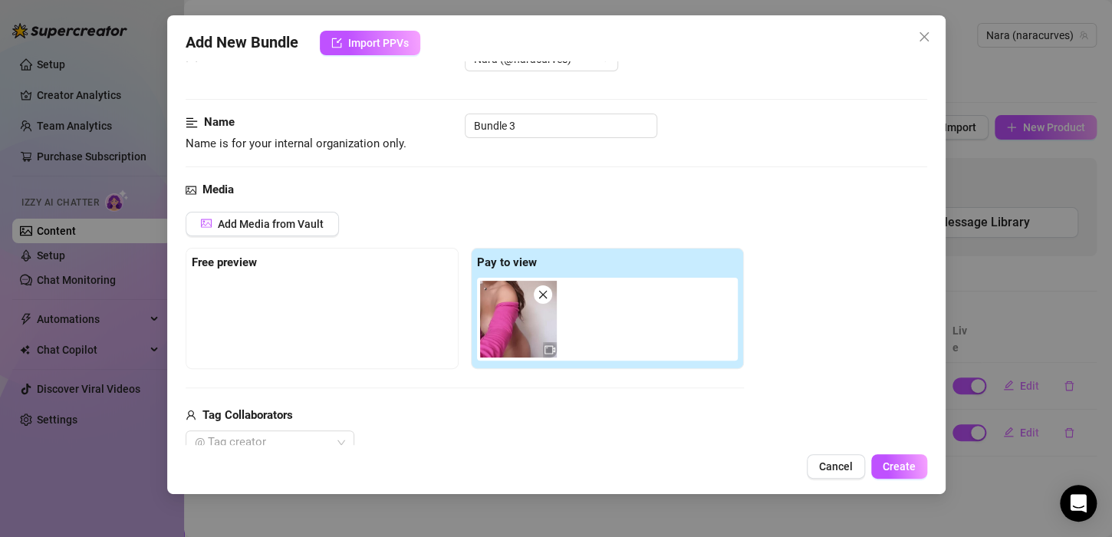
scroll to position [0, 0]
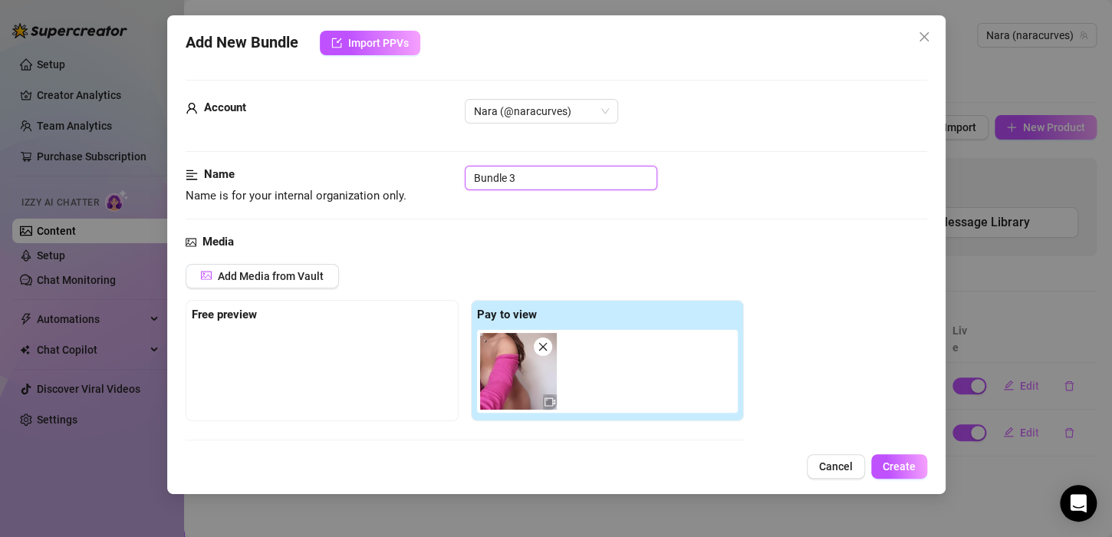
click at [556, 175] on input "Bundle 3" at bounding box center [561, 178] width 192 height 25
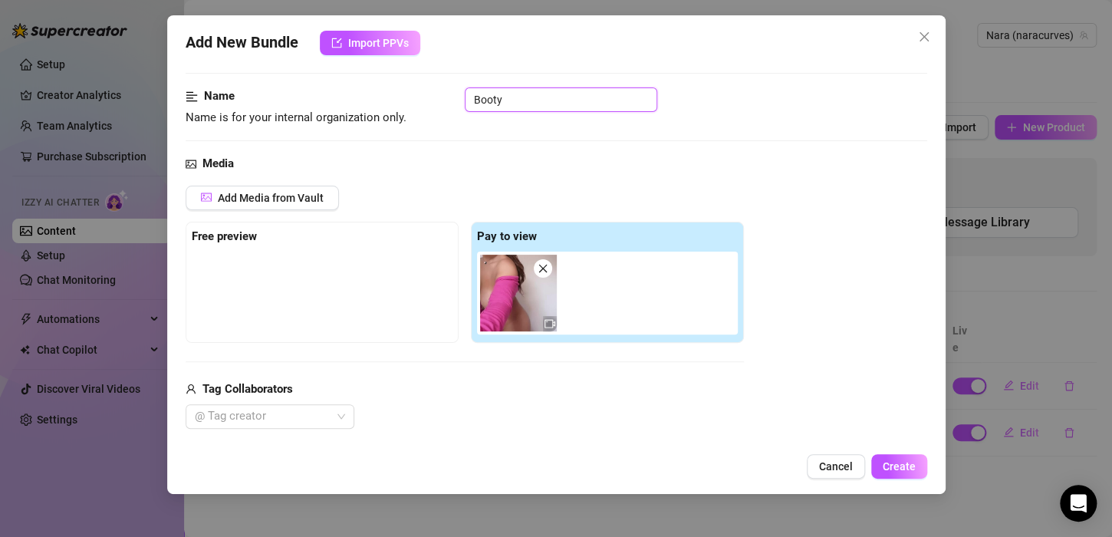
scroll to position [77, 0]
click at [550, 100] on input "Booty" at bounding box center [561, 101] width 192 height 25
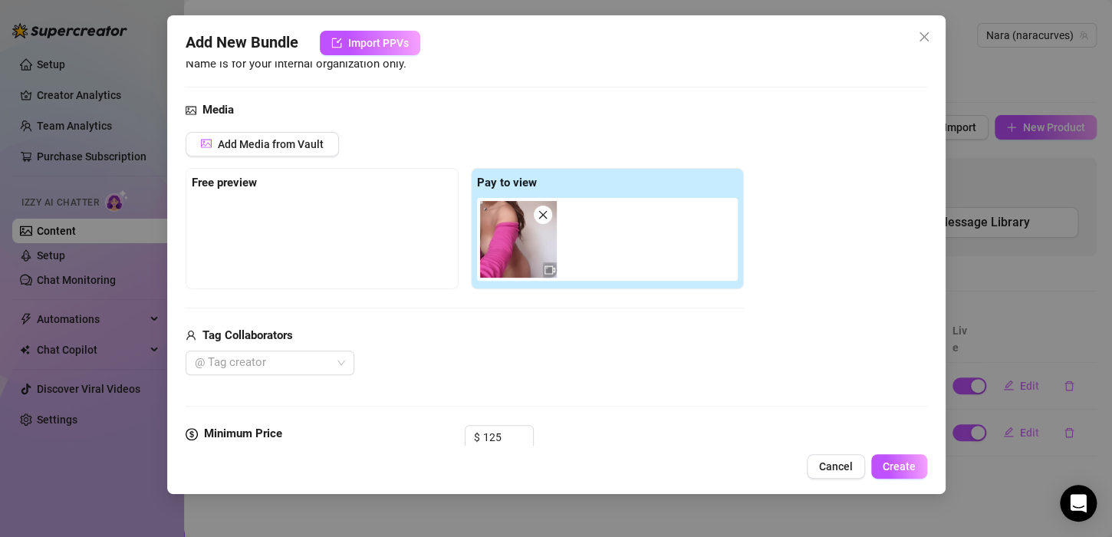
scroll to position [255, 0]
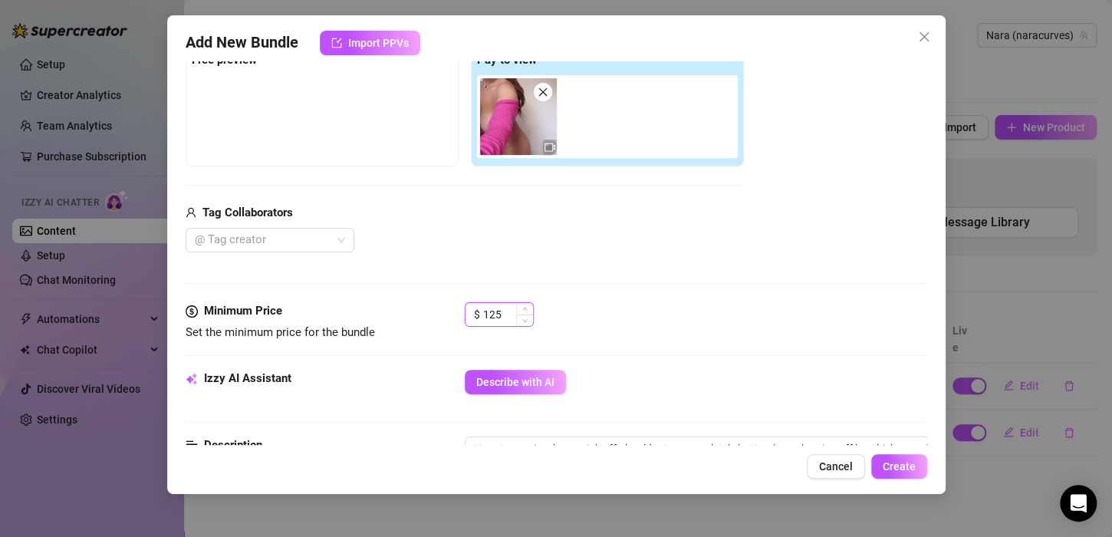
click at [508, 313] on input "125" at bounding box center [508, 314] width 50 height 23
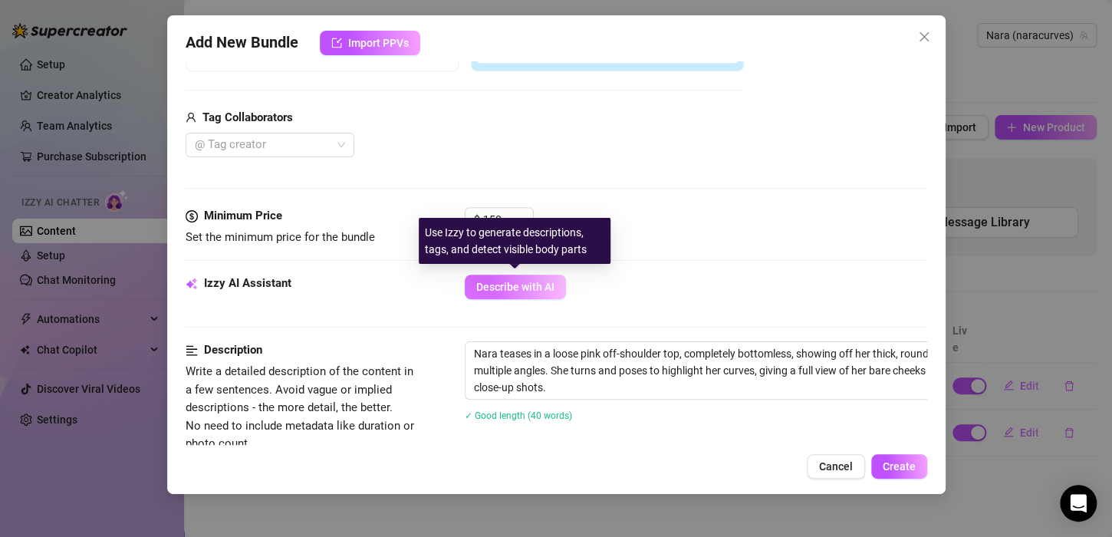
click at [532, 281] on span "Describe with AI" at bounding box center [515, 287] width 78 height 12
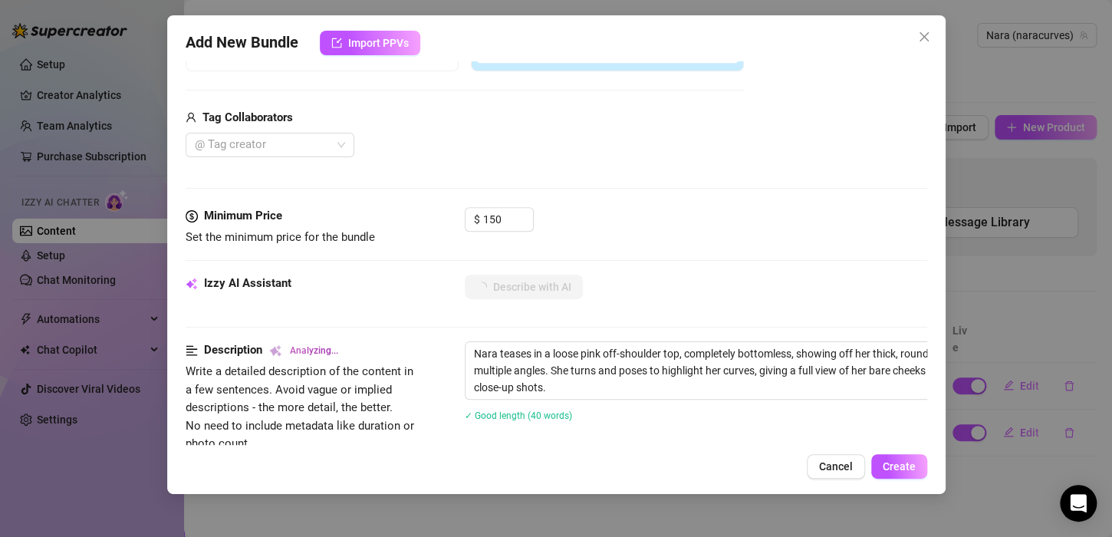
scroll to position [502, 0]
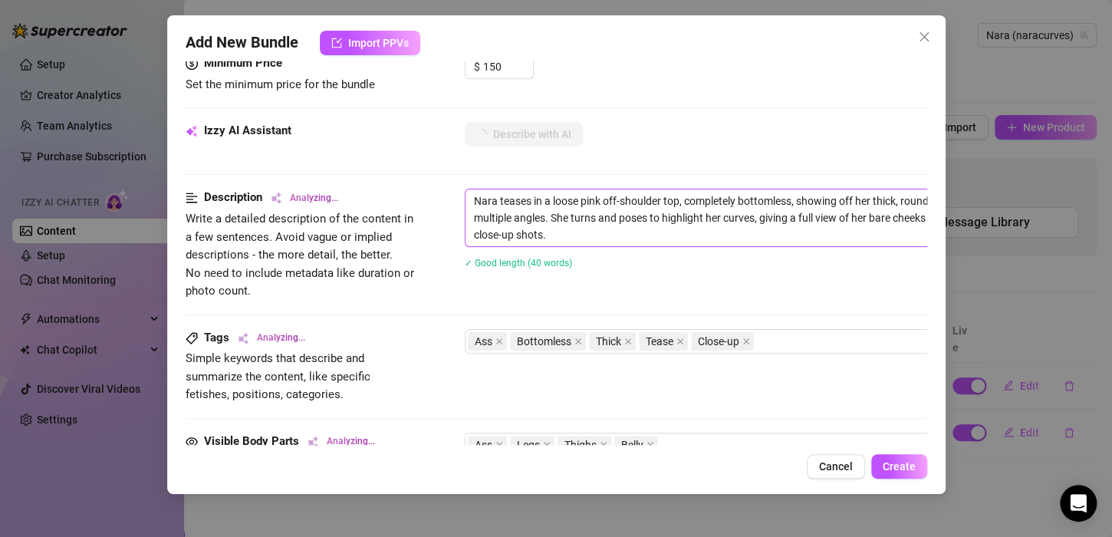
click at [602, 229] on textarea "Nara teases in a loose pink off-shoulder top, completely bottomless, showing of…" at bounding box center [732, 217] width 535 height 57
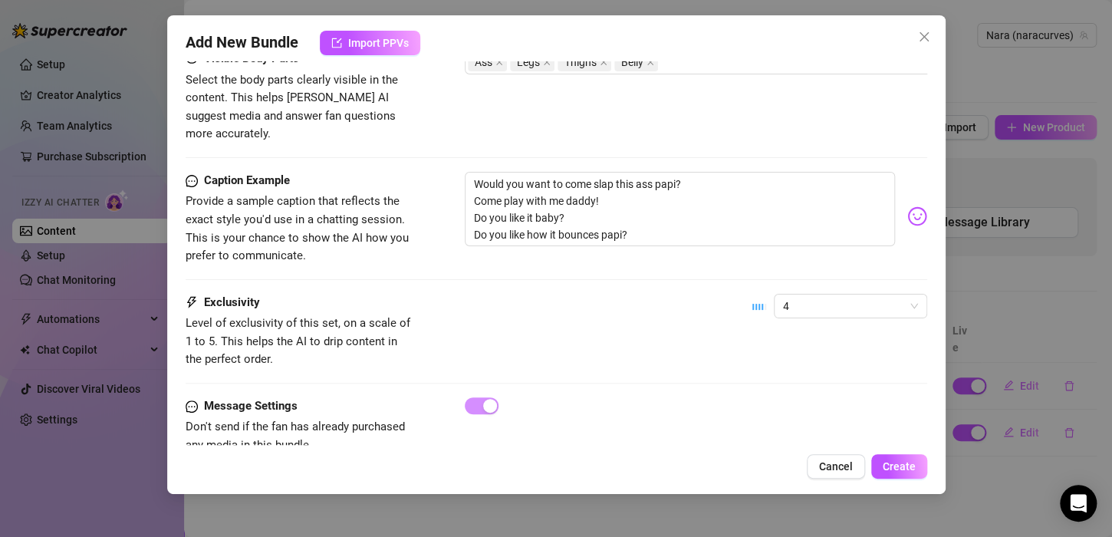
scroll to position [884, 0]
click at [603, 217] on textarea "Would you want to come slap this ass papi? Come play with me daddy! Do you like…" at bounding box center [680, 210] width 430 height 75
click at [643, 213] on textarea "Would you want to come slap this ass papi? Come play with me daddy! Do you like…" at bounding box center [680, 210] width 430 height 75
click at [686, 173] on textarea "Would you want to come slap this ass papi? Come play with me daddy! Do you like…" at bounding box center [680, 210] width 430 height 75
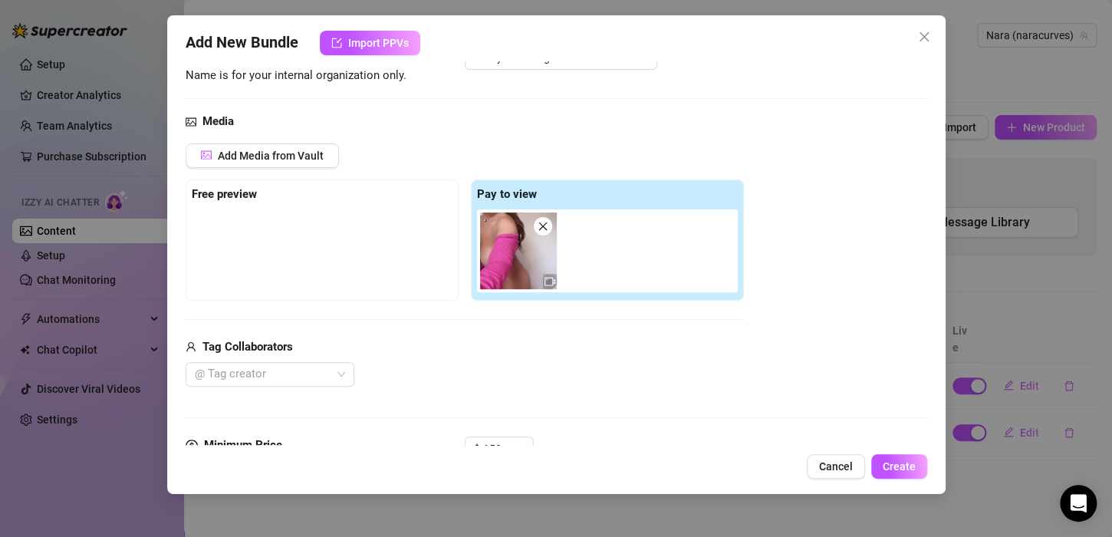
scroll to position [0, 0]
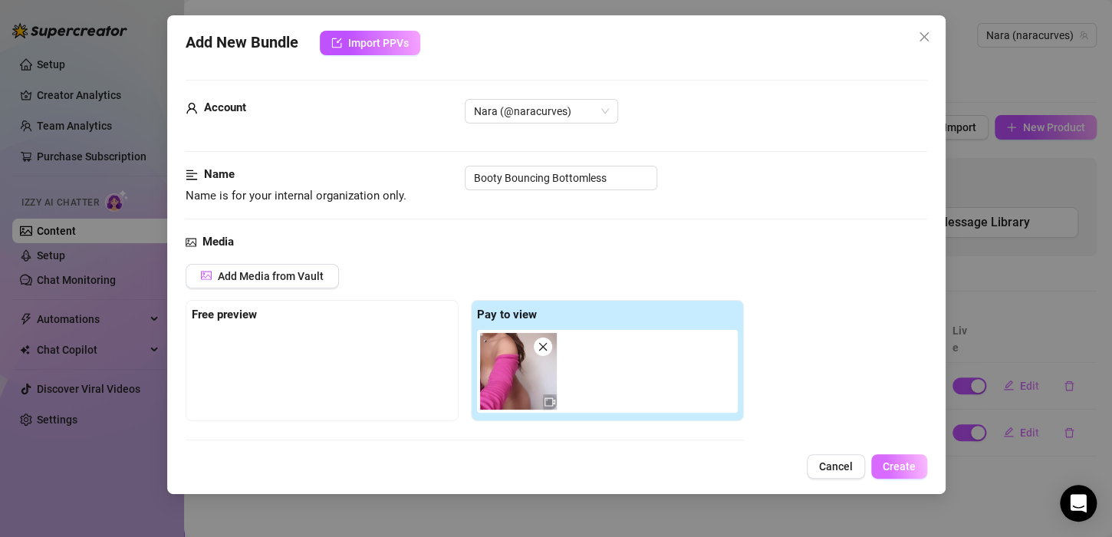
click at [876, 455] on button "Create" at bounding box center [899, 466] width 56 height 25
click at [899, 454] on button "Create" at bounding box center [899, 466] width 56 height 25
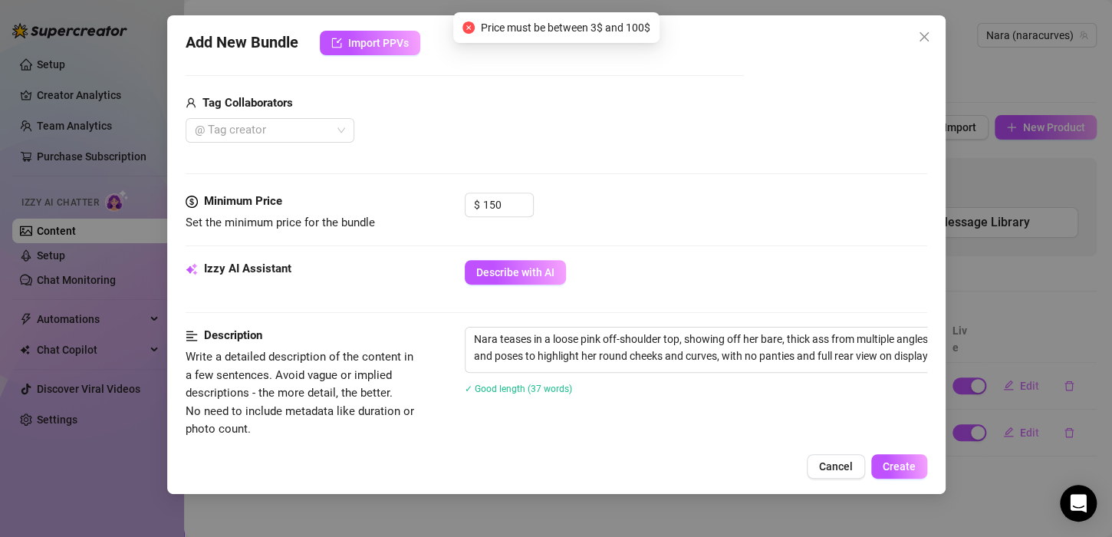
scroll to position [363, 0]
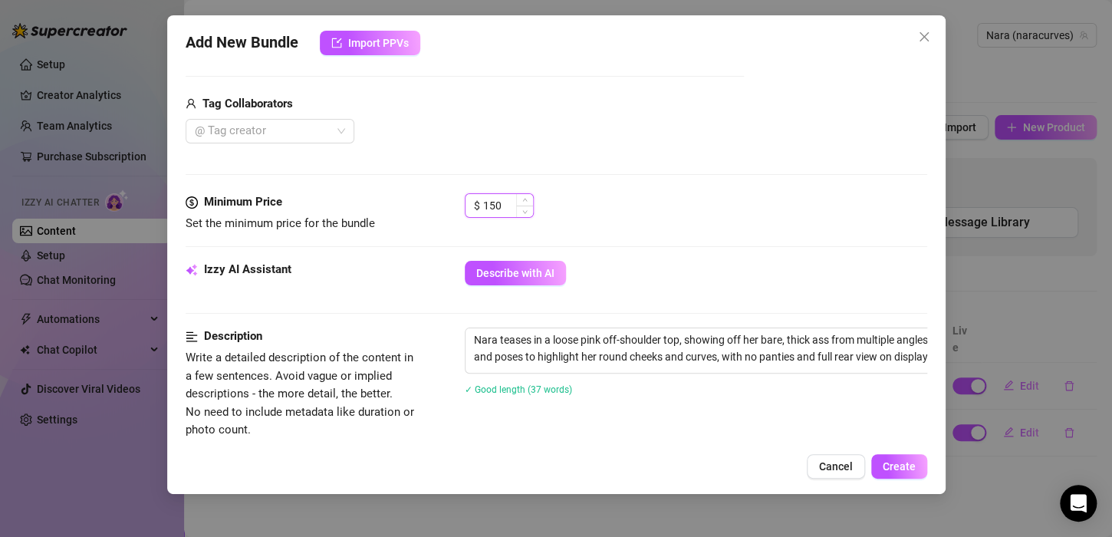
click at [527, 206] on span "Decrease Value" at bounding box center [524, 212] width 17 height 12
click at [515, 205] on input "149" at bounding box center [508, 205] width 50 height 23
click at [889, 462] on span "Create" at bounding box center [899, 466] width 33 height 12
